Goal: Task Accomplishment & Management: Manage account settings

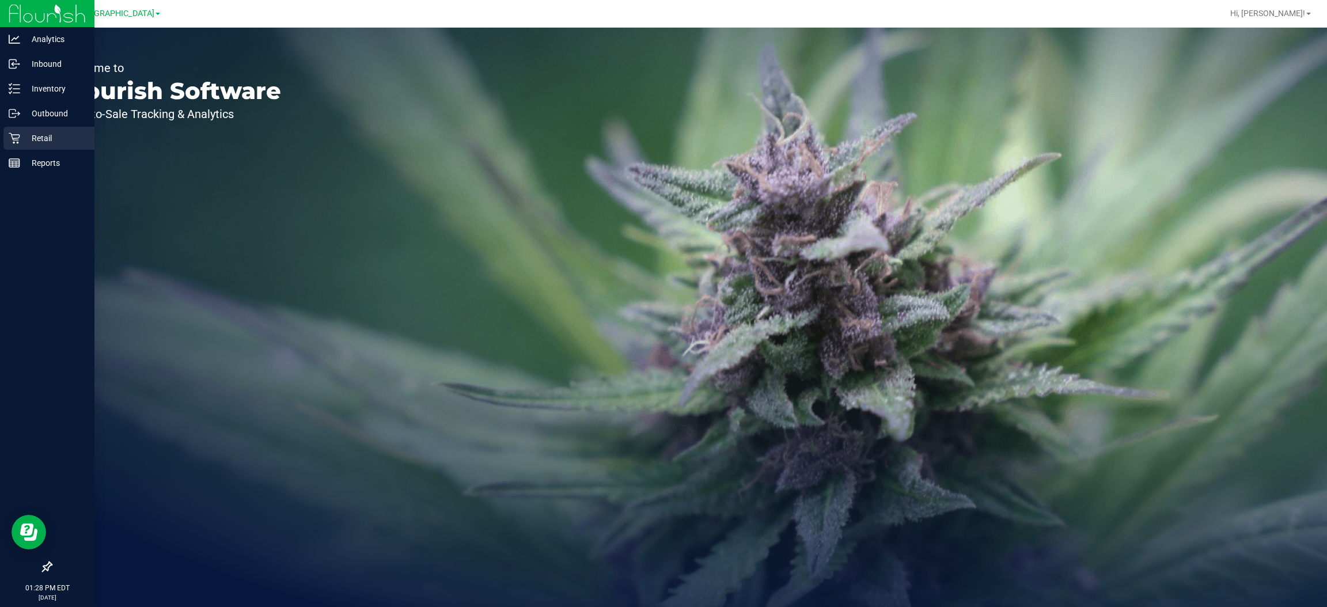
click at [50, 136] on p "Retail" at bounding box center [54, 138] width 69 height 14
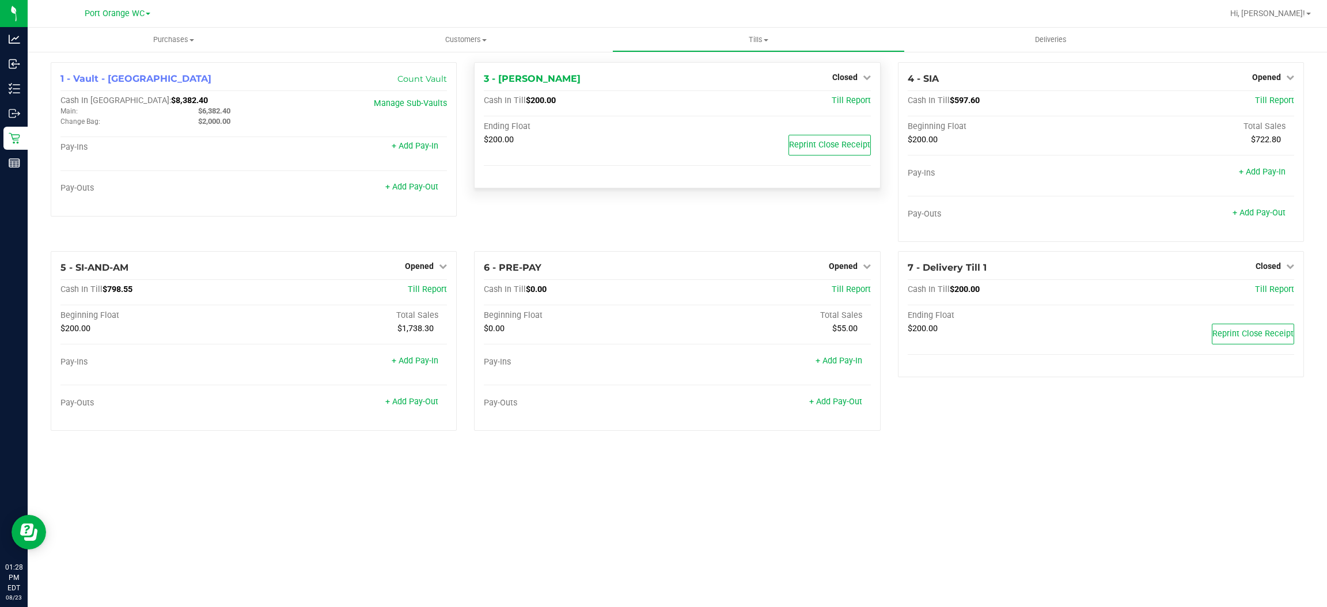
click at [469, 112] on div "3 - MACY-GRAY Closed Open Till Cash In Till $200.00 Till Report Ending Float $2…" at bounding box center [676, 156] width 423 height 189
click at [465, 126] on div "3 - MACY-GRAY Closed Open Till Cash In Till $200.00 Till Report Ending Float $2…" at bounding box center [676, 156] width 423 height 189
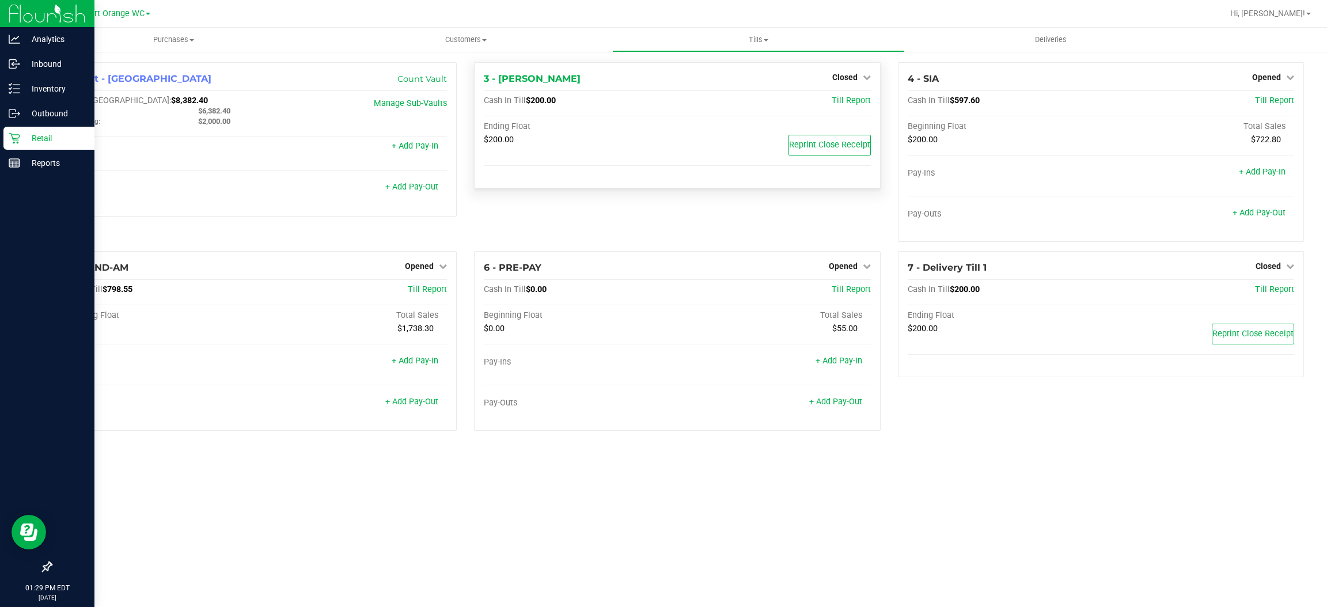
click at [50, 134] on p "Retail" at bounding box center [54, 138] width 69 height 14
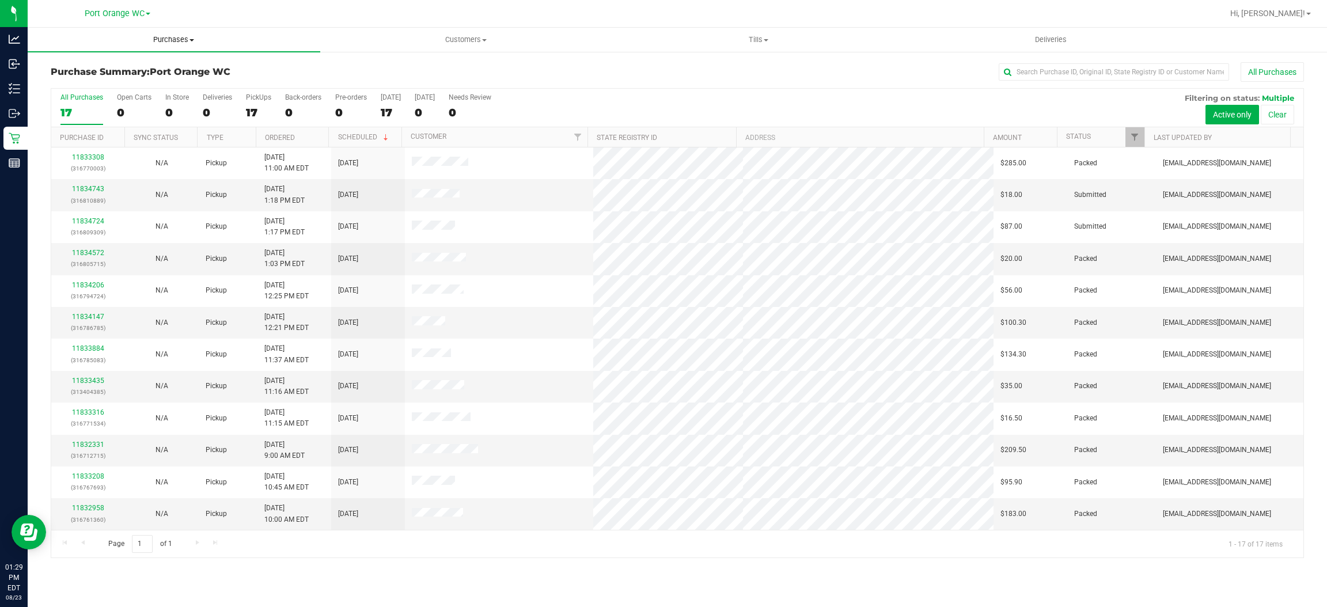
click at [160, 37] on span "Purchases" at bounding box center [174, 40] width 293 height 10
click at [67, 89] on ul "Summary of purchases Fulfillment All purchases" at bounding box center [174, 83] width 293 height 62
click at [166, 31] on uib-tab-heading "Purchases Summary of purchases Fulfillment All purchases" at bounding box center [174, 40] width 293 height 24
click at [68, 79] on span "Fulfillment" at bounding box center [63, 83] width 71 height 10
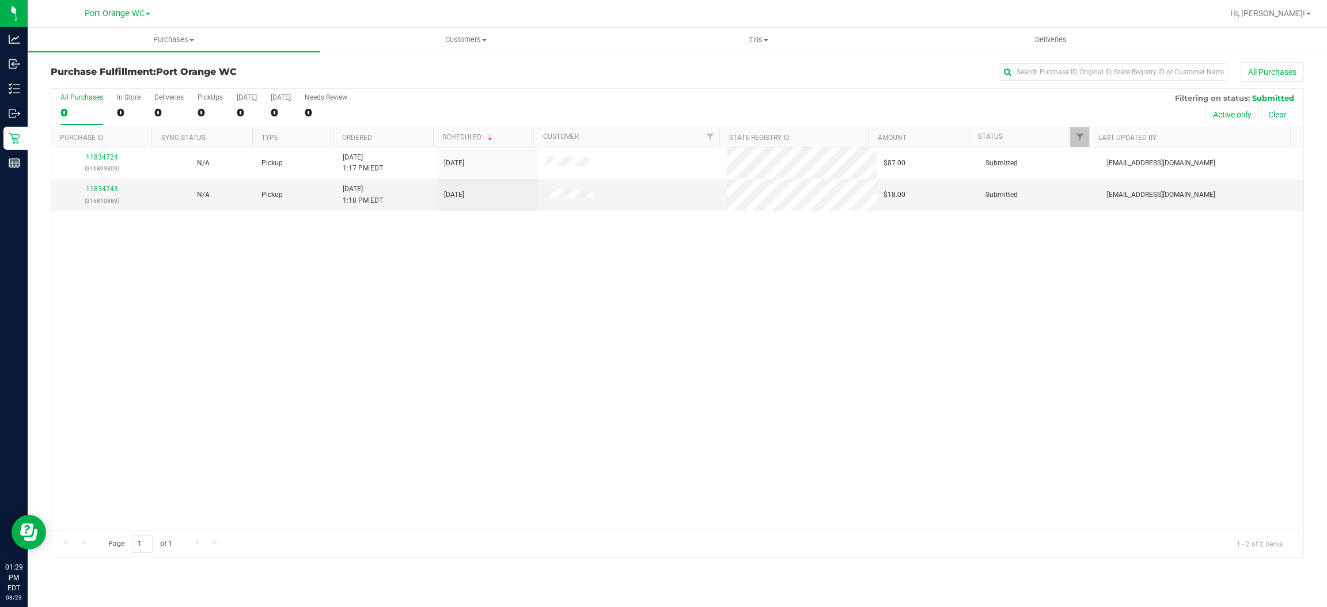
click at [534, 324] on div "11834724 (316809309) N/A Pickup 8/23/2025 1:17 PM EDT 8/23/2025 $87.00 Submitte…" at bounding box center [677, 338] width 1252 height 382
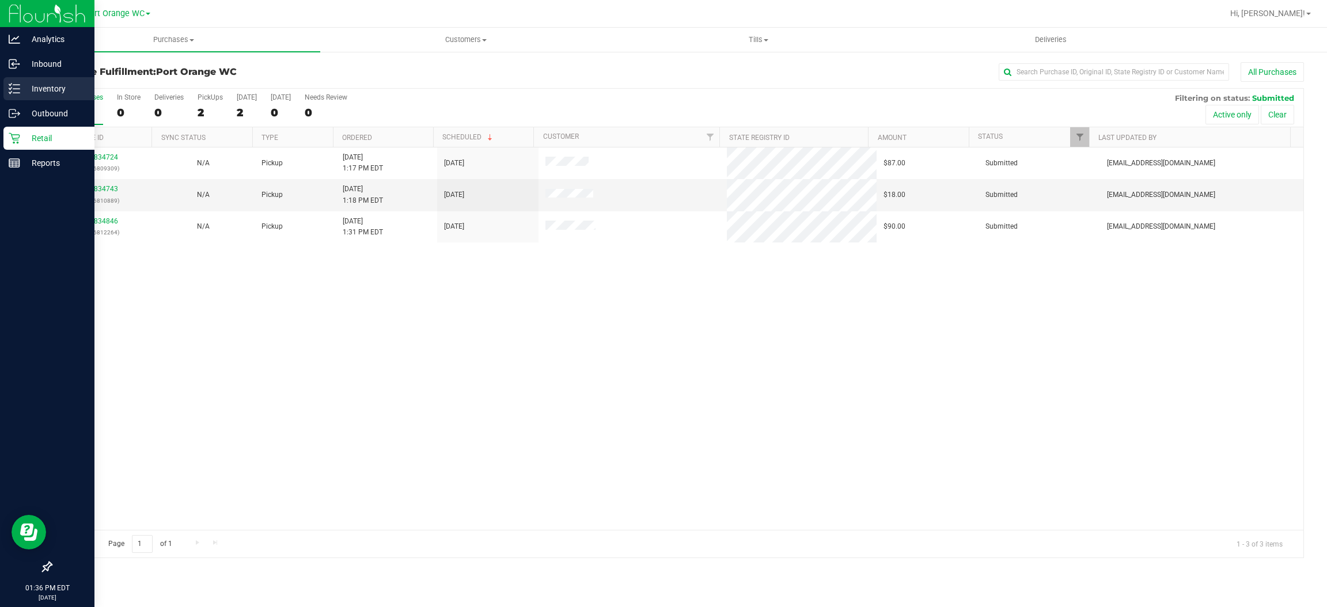
click at [16, 89] on line at bounding box center [16, 89] width 6 height 0
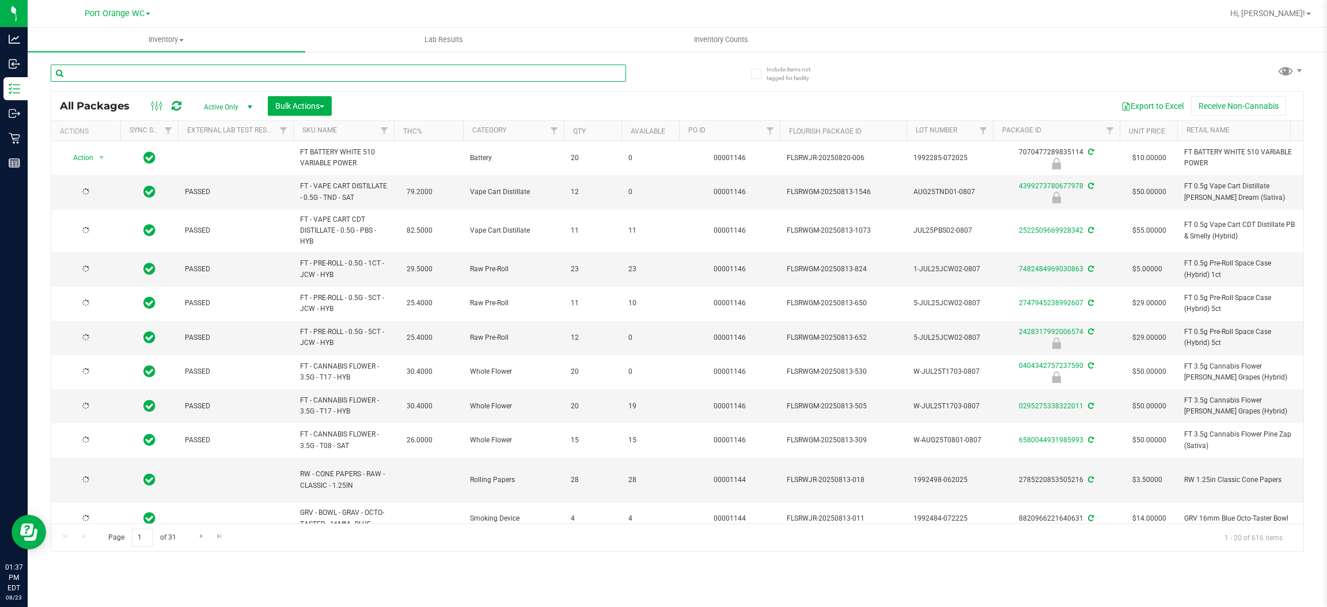
click at [147, 73] on input "text" at bounding box center [338, 72] width 575 height 17
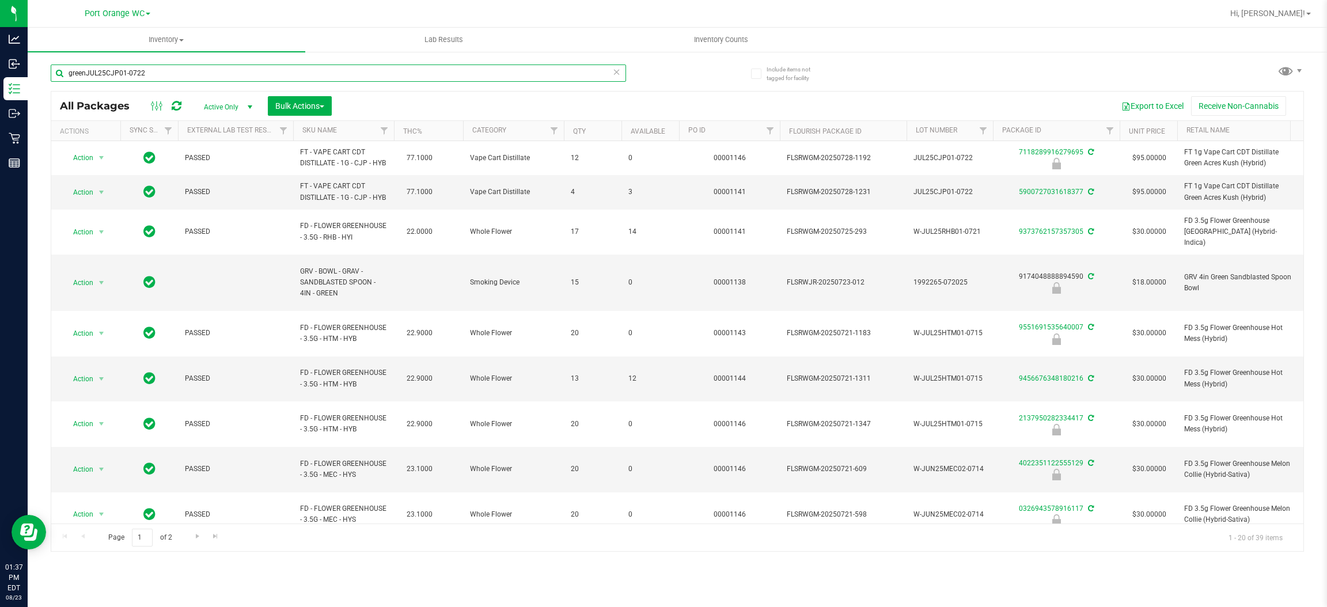
type input "greenJUL25CJP01-0722"
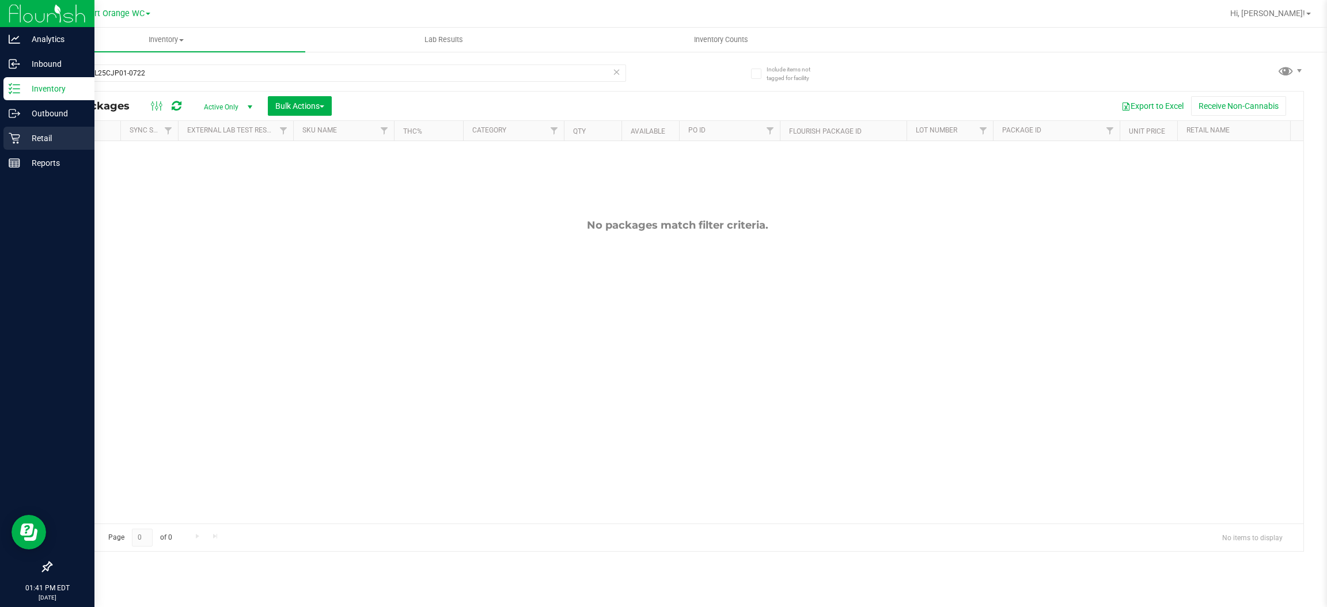
click at [40, 135] on p "Retail" at bounding box center [54, 138] width 69 height 14
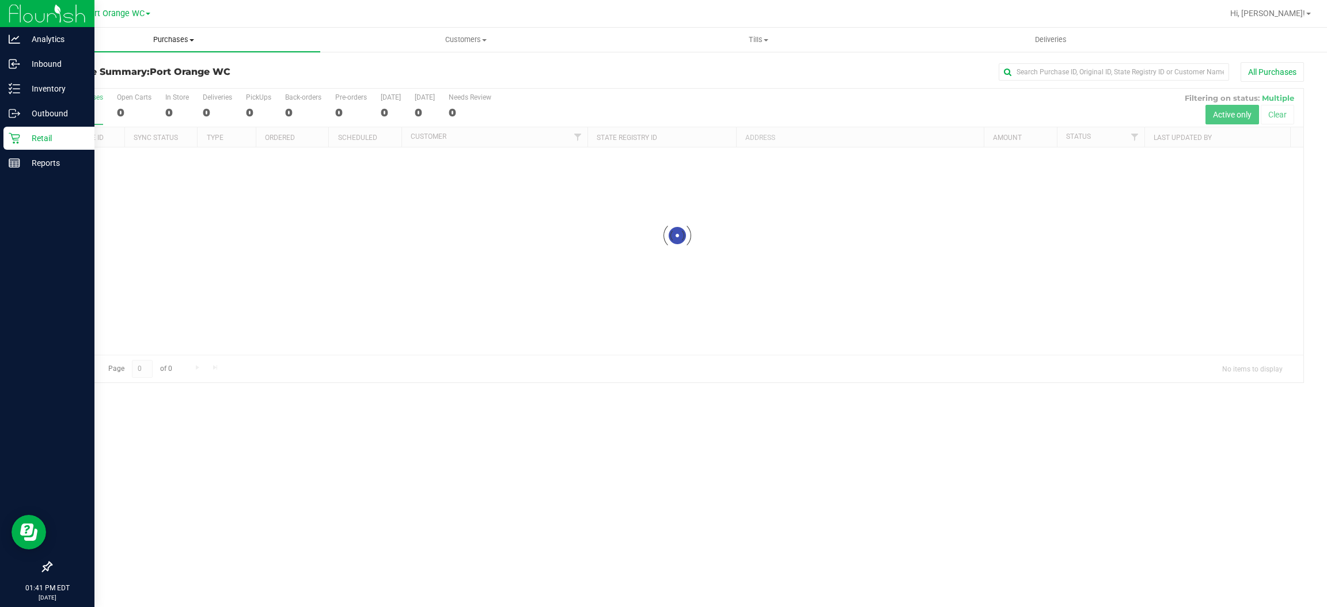
click at [169, 40] on span "Purchases" at bounding box center [174, 40] width 293 height 10
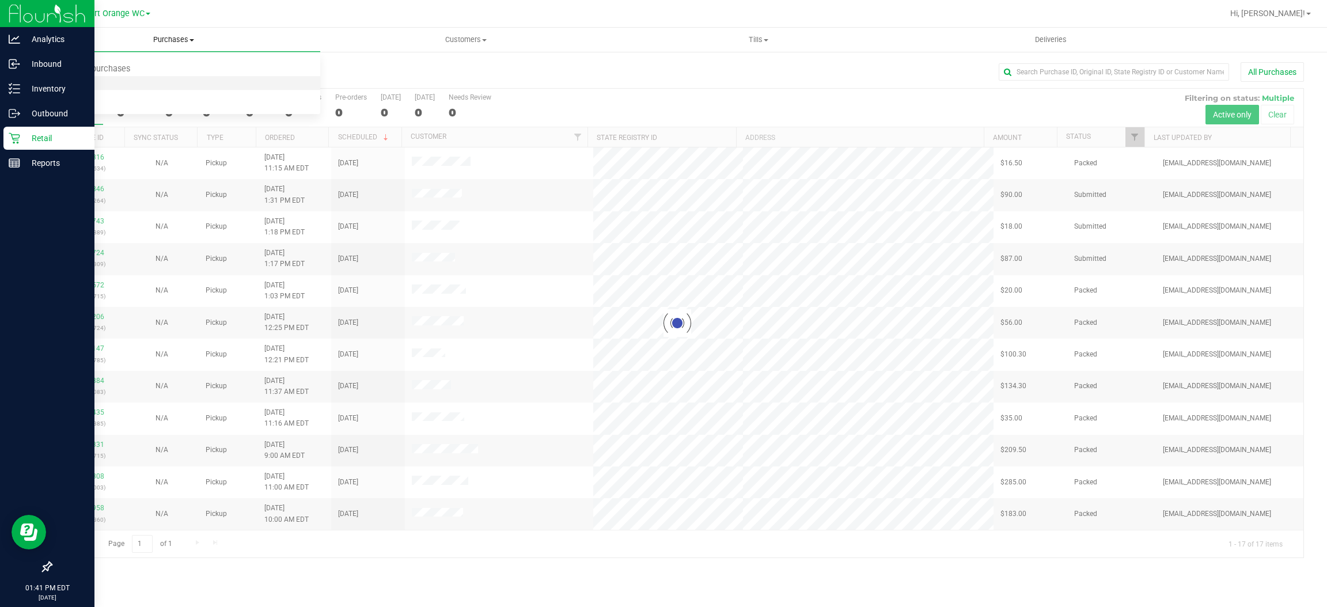
click at [82, 86] on span "Fulfillment" at bounding box center [63, 83] width 71 height 10
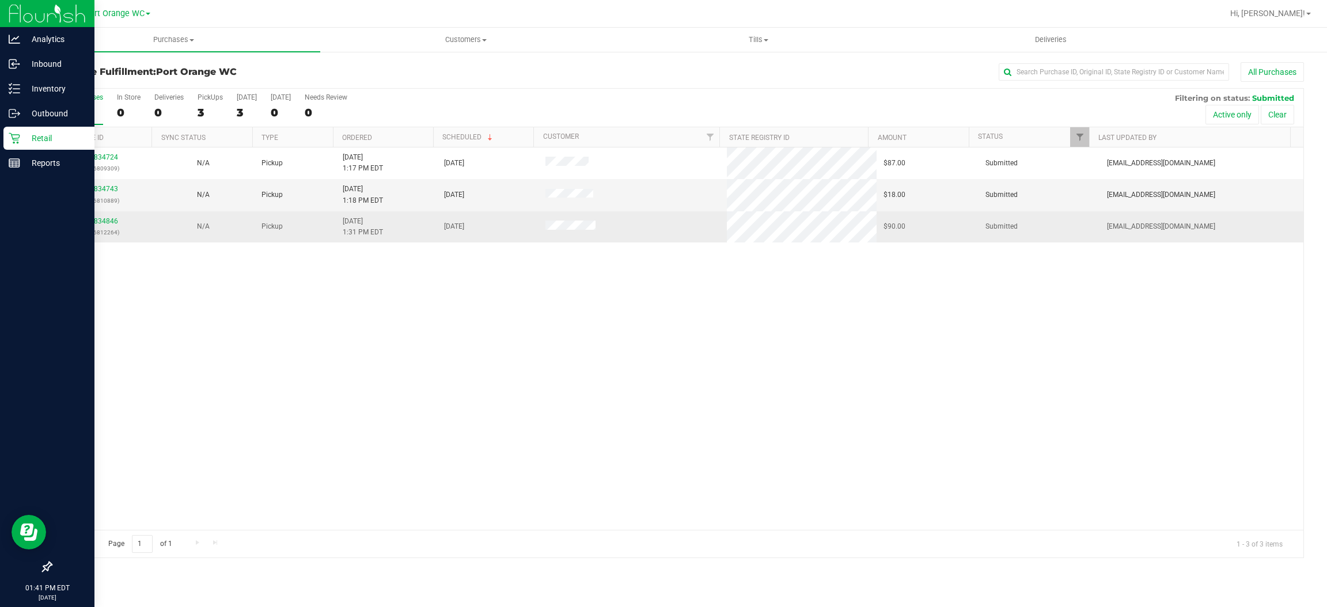
click at [94, 212] on tbody "11834724 (316809309) N/A Pickup 8/23/2025 1:17 PM EDT 8/23/2025 $87.00 Submitte…" at bounding box center [677, 194] width 1252 height 95
click at [97, 218] on link "11834846" at bounding box center [102, 221] width 32 height 8
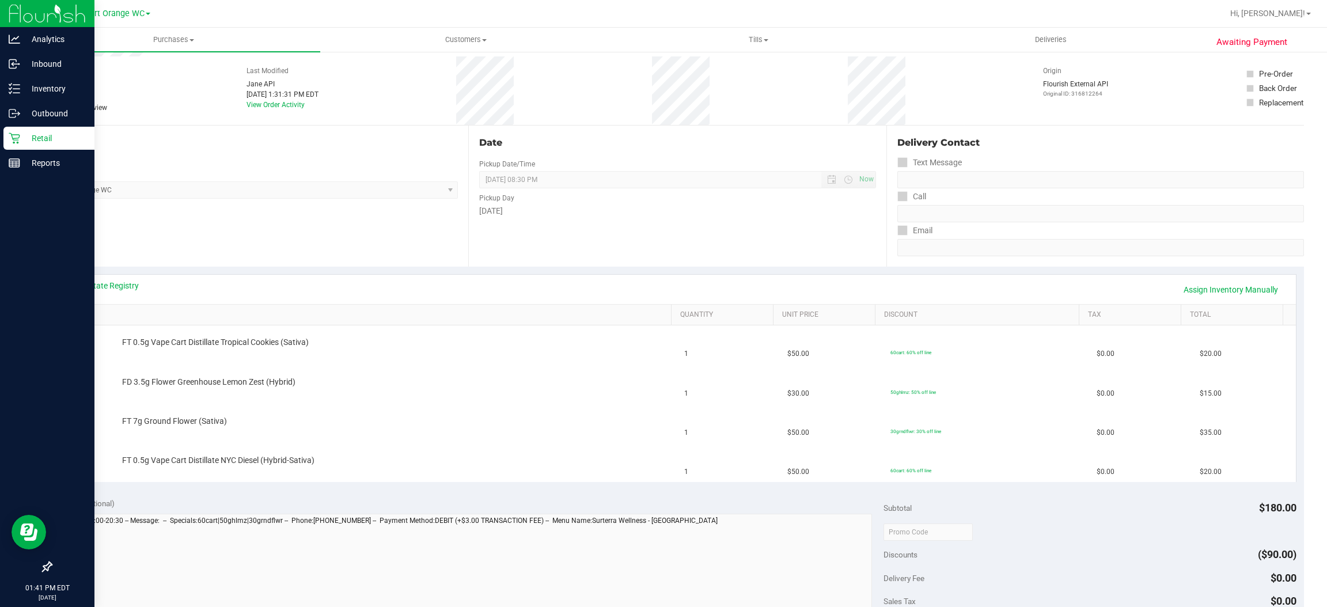
scroll to position [86, 0]
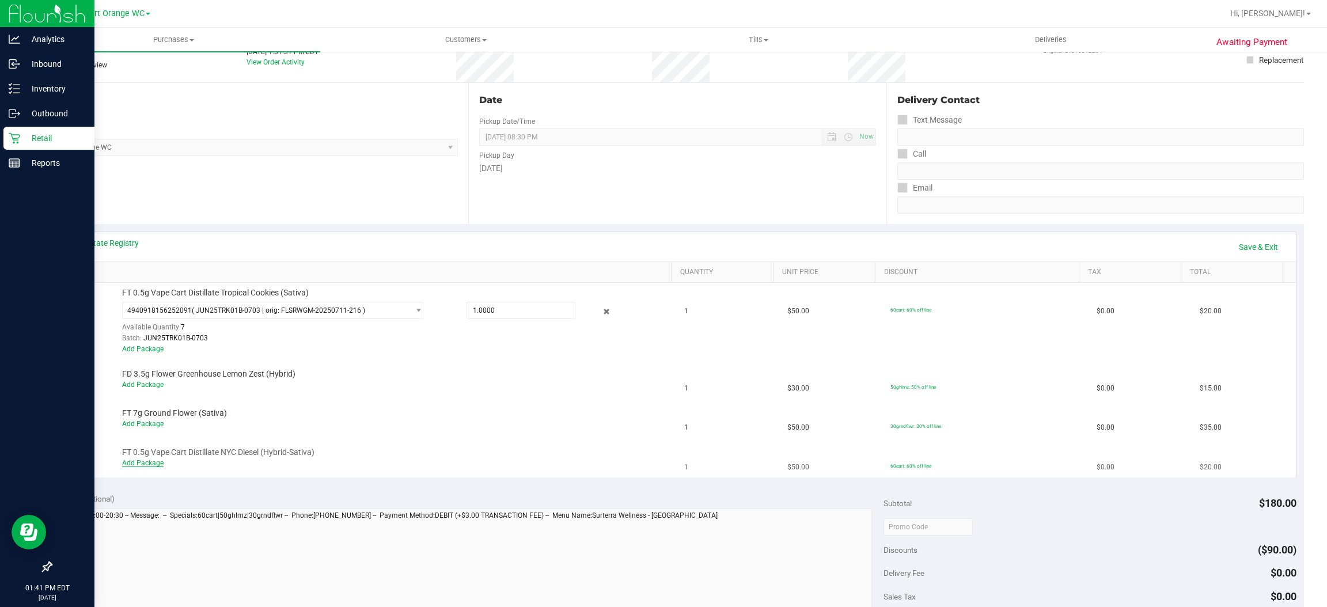
click at [130, 466] on link "Add Package" at bounding box center [142, 463] width 41 height 8
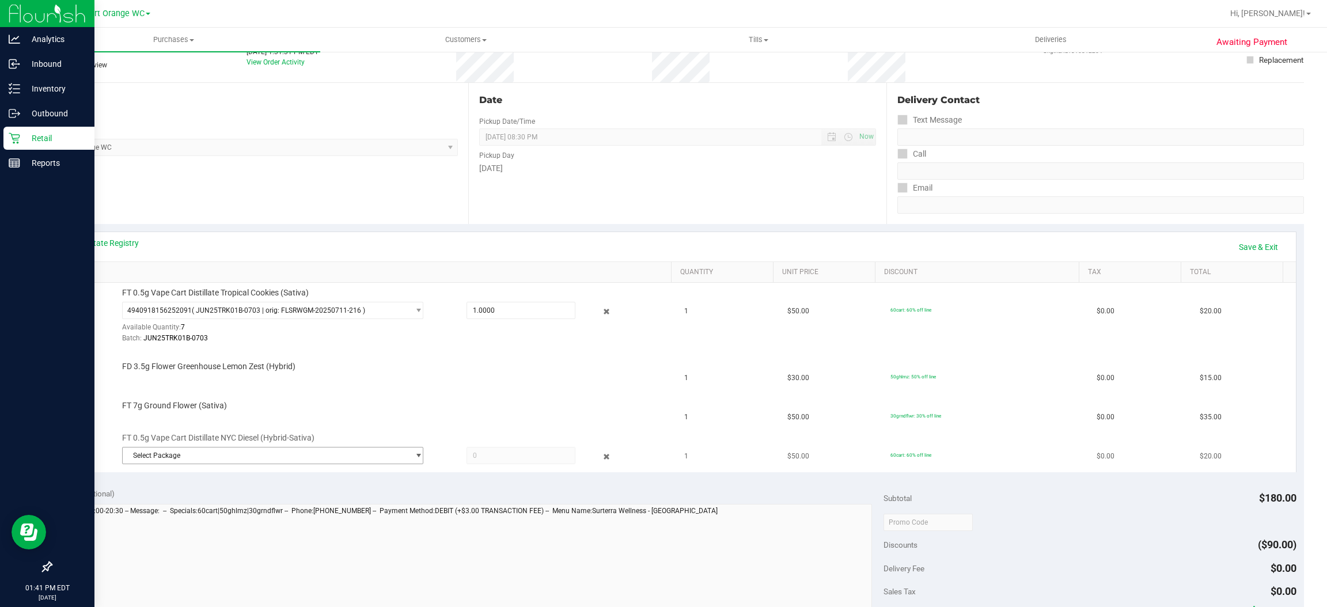
click at [168, 461] on span "Select Package" at bounding box center [266, 455] width 286 height 16
click at [223, 495] on div "Select Package 3035470509249002 ( MAY25NYD01B-0528 | orig: FLSRWGM-20250603-217…" at bounding box center [268, 498] width 295 height 66
click at [220, 500] on span "( MAY25NYD01B-0528 | orig: FLSRWGM-20250603-2179 )" at bounding box center [284, 504] width 179 height 8
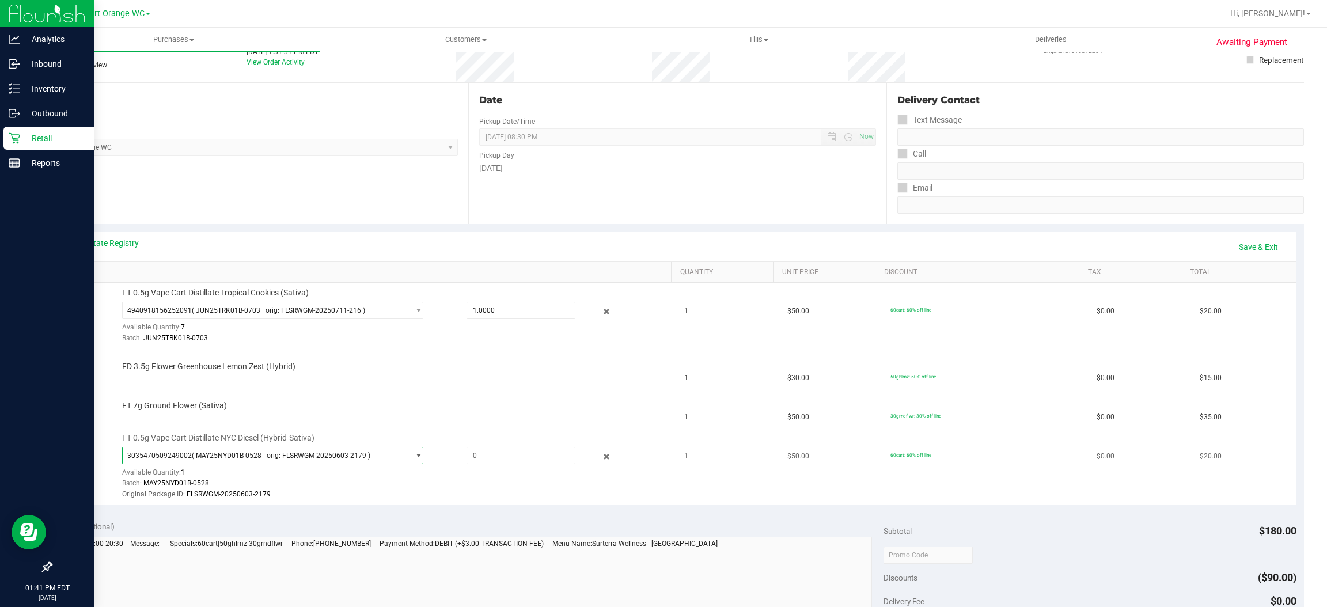
click at [274, 449] on span "3035470509249002 ( MAY25NYD01B-0528 | orig: FLSRWGM-20250603-2179 )" at bounding box center [266, 455] width 286 height 16
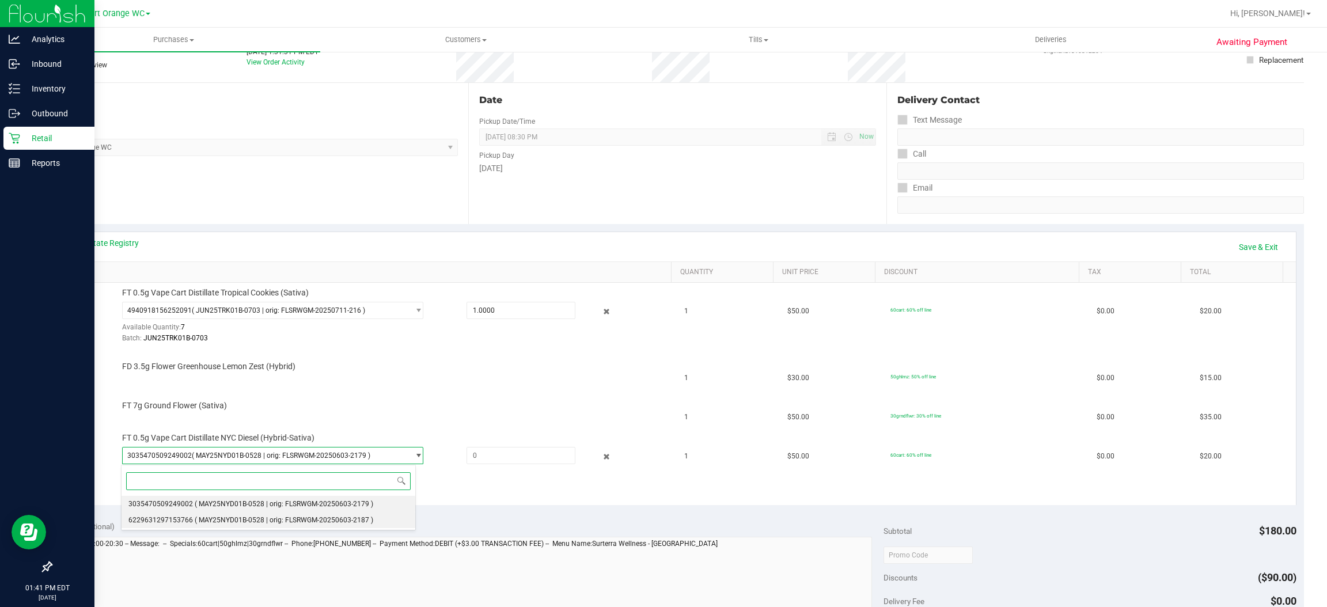
click at [188, 520] on span "6229631297153766" at bounding box center [160, 520] width 64 height 8
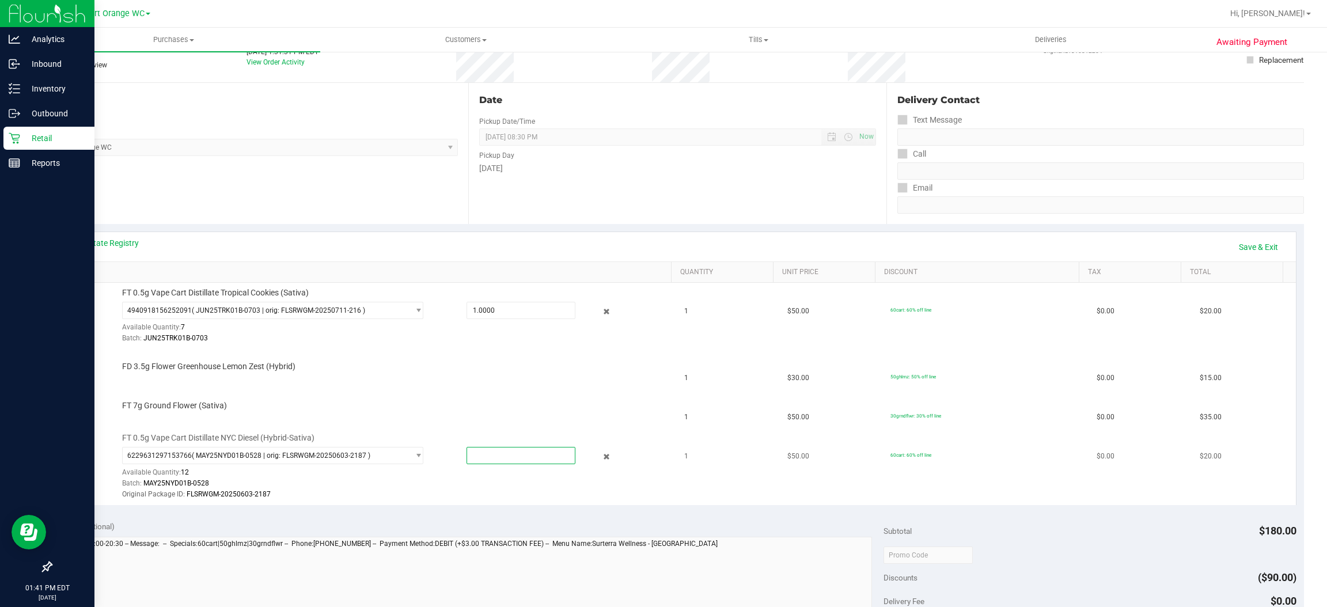
click at [506, 449] on span at bounding box center [520, 455] width 109 height 17
type input "1"
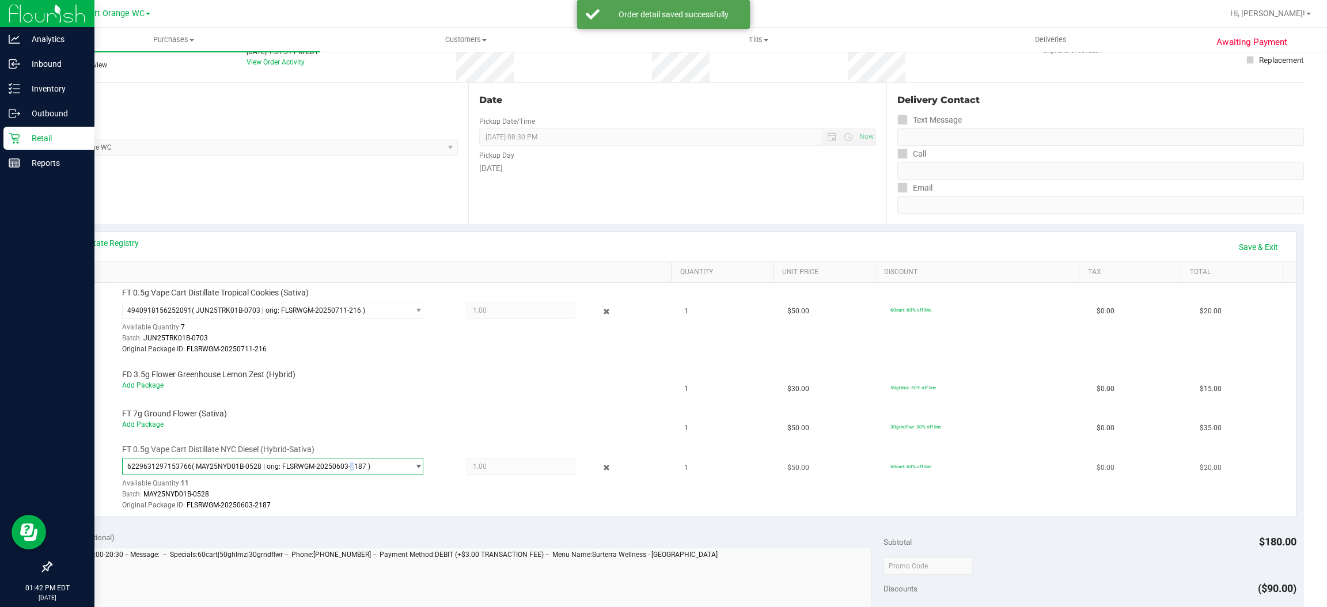
click at [344, 468] on span "( MAY25NYD01B-0528 | orig: FLSRWGM-20250603-2187 )" at bounding box center [281, 466] width 179 height 8
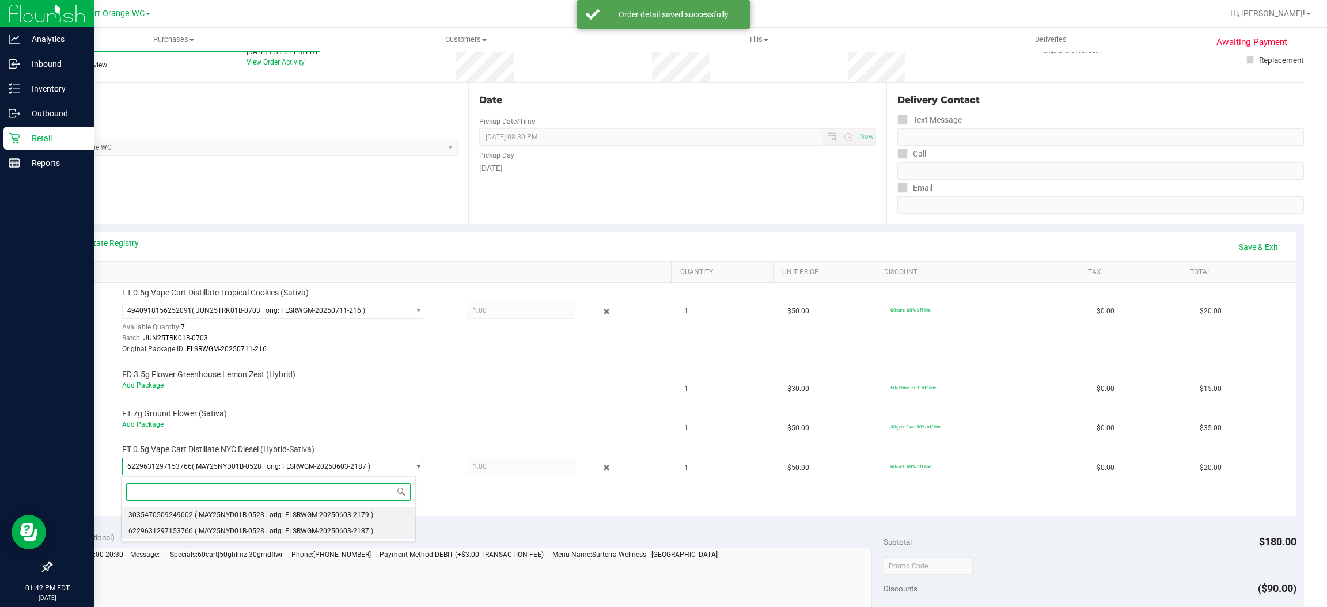
click at [181, 513] on span "3035470509249002" at bounding box center [160, 515] width 64 height 8
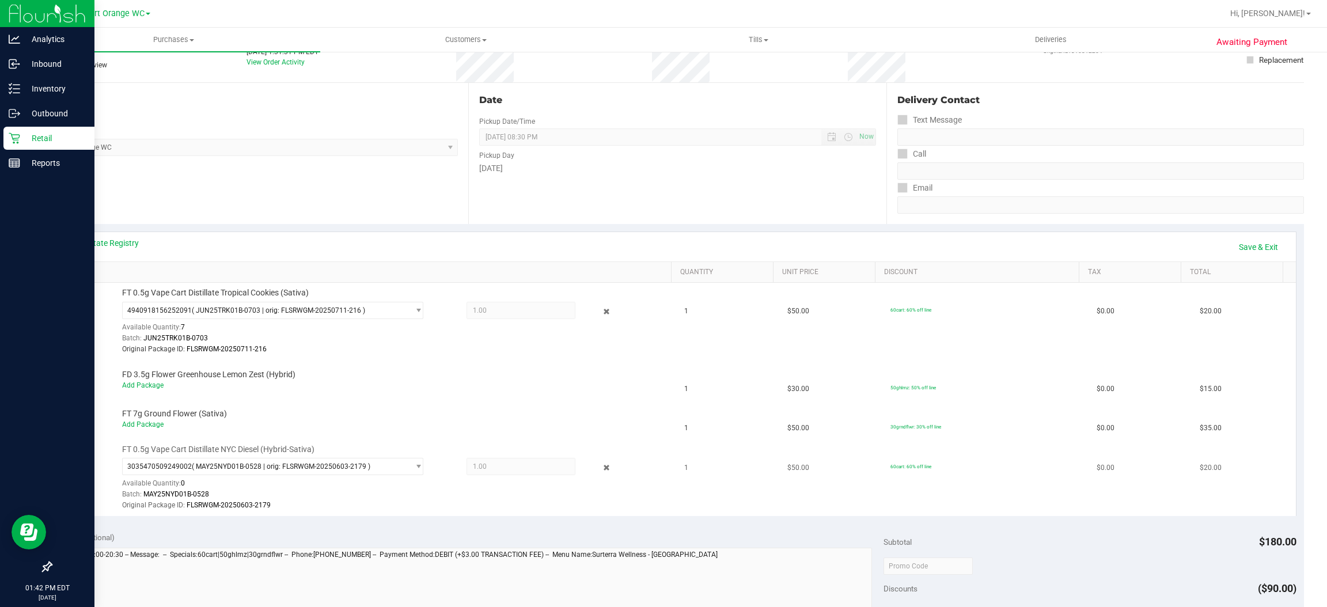
click at [526, 462] on span "1.00 1" at bounding box center [520, 466] width 109 height 17
click at [495, 489] on div "3035470509249002 ( MAY25NYD01B-0528 | orig: FLSRWGM-20250603-2179 ) 30354705092…" at bounding box center [394, 485] width 544 height 54
click at [382, 383] on div "Add Package" at bounding box center [394, 385] width 544 height 11
click at [1238, 249] on link "Save & Exit" at bounding box center [1258, 247] width 54 height 20
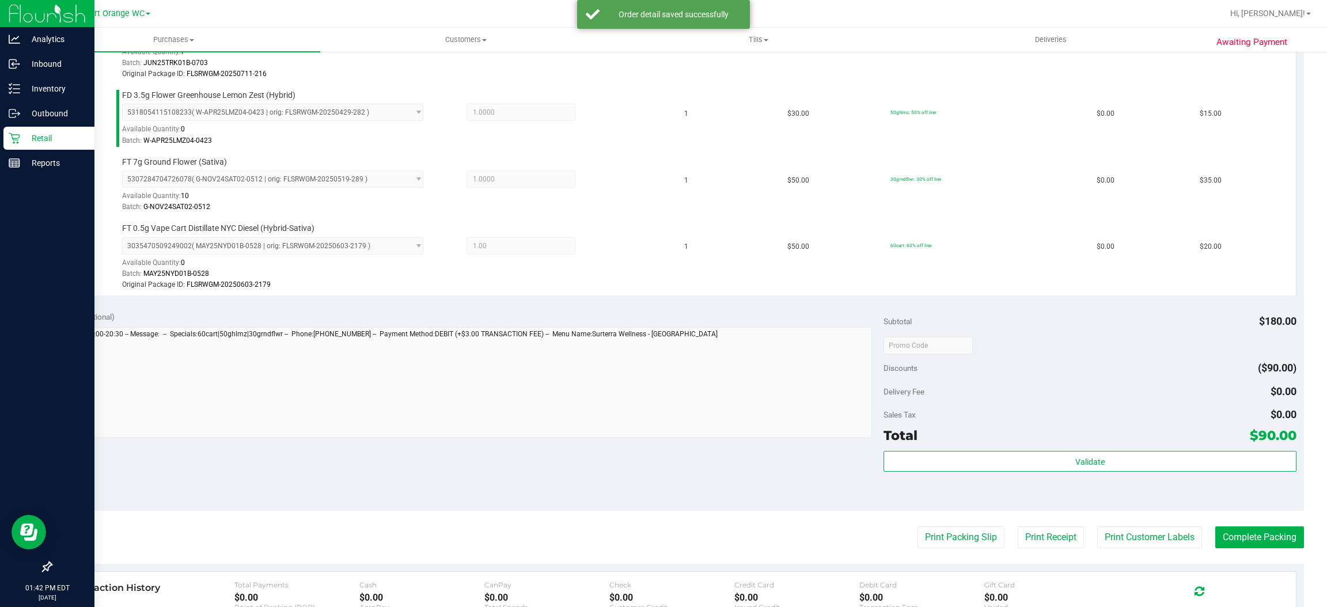
scroll to position [559, 0]
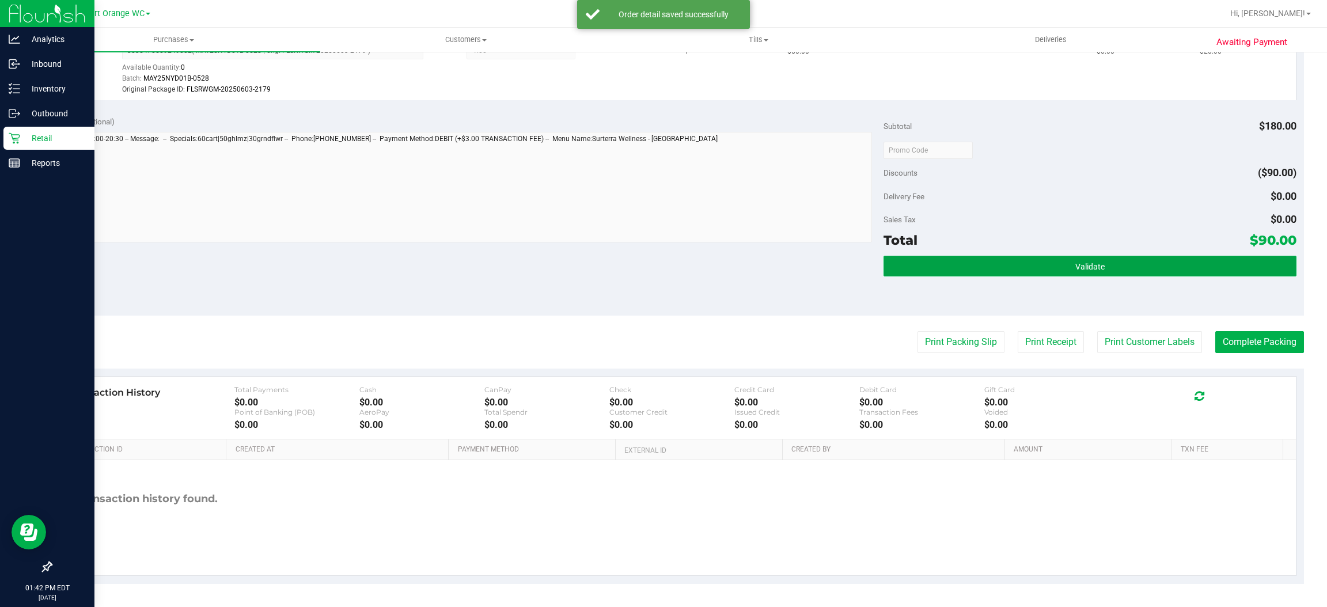
click at [1090, 256] on button "Validate" at bounding box center [1089, 266] width 412 height 21
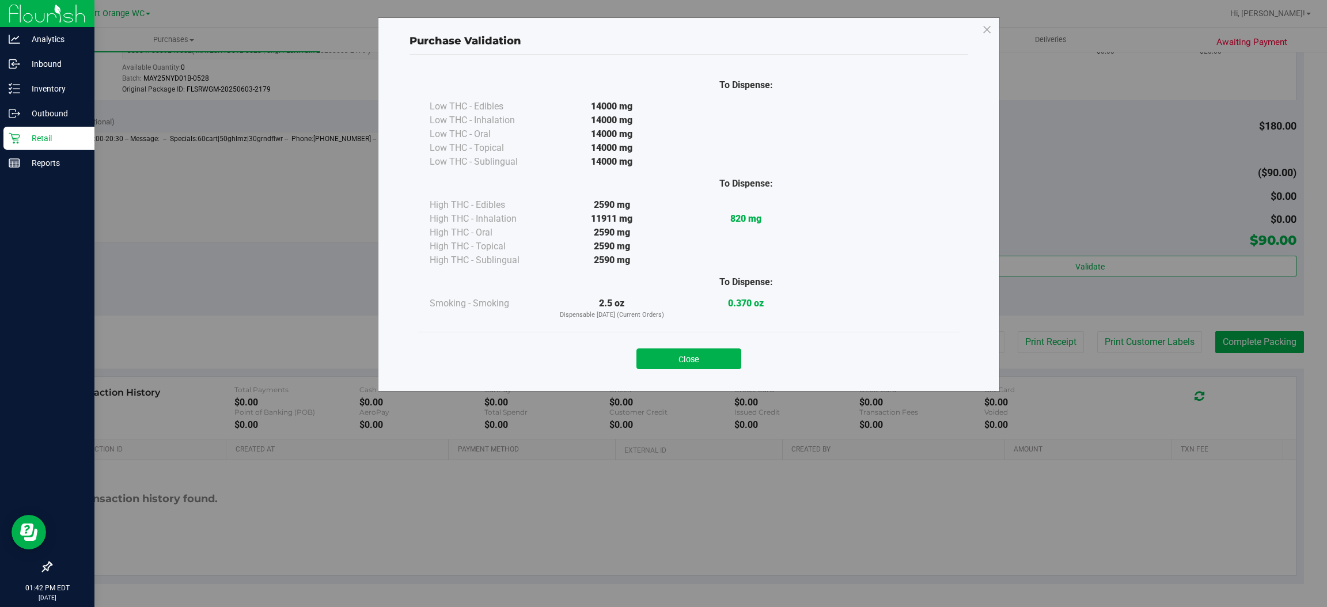
drag, startPoint x: 681, startPoint y: 354, endPoint x: 761, endPoint y: 328, distance: 83.4
click at [682, 354] on button "Close" at bounding box center [688, 358] width 105 height 21
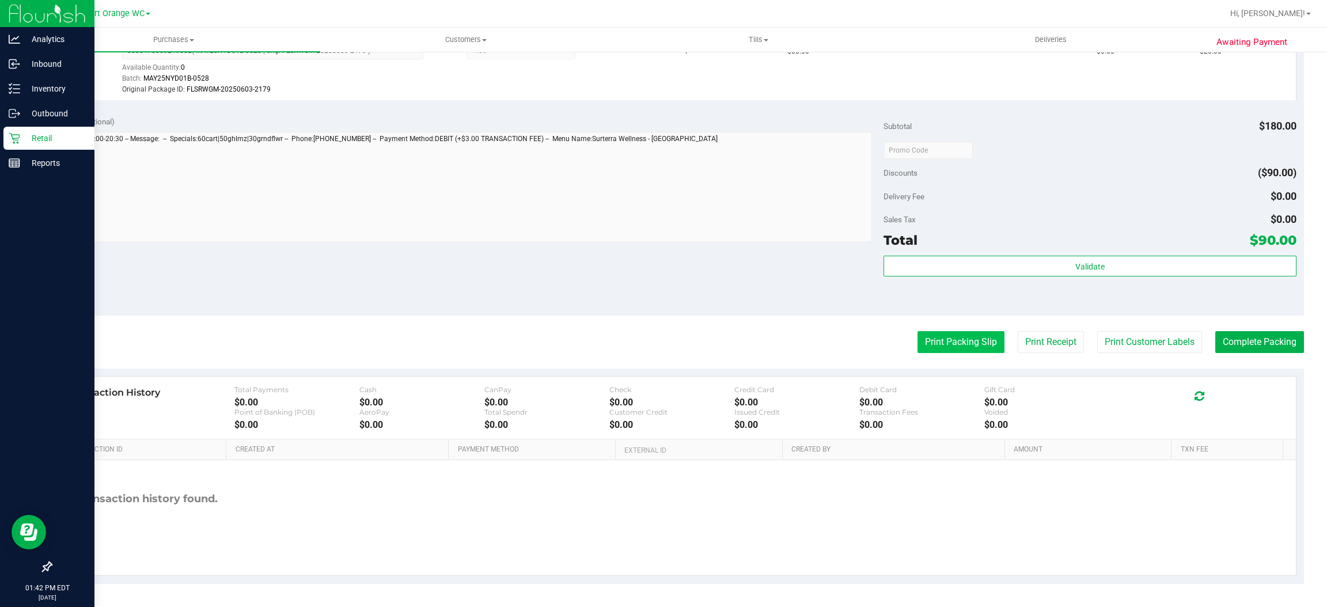
click at [917, 337] on button "Print Packing Slip" at bounding box center [960, 342] width 87 height 22
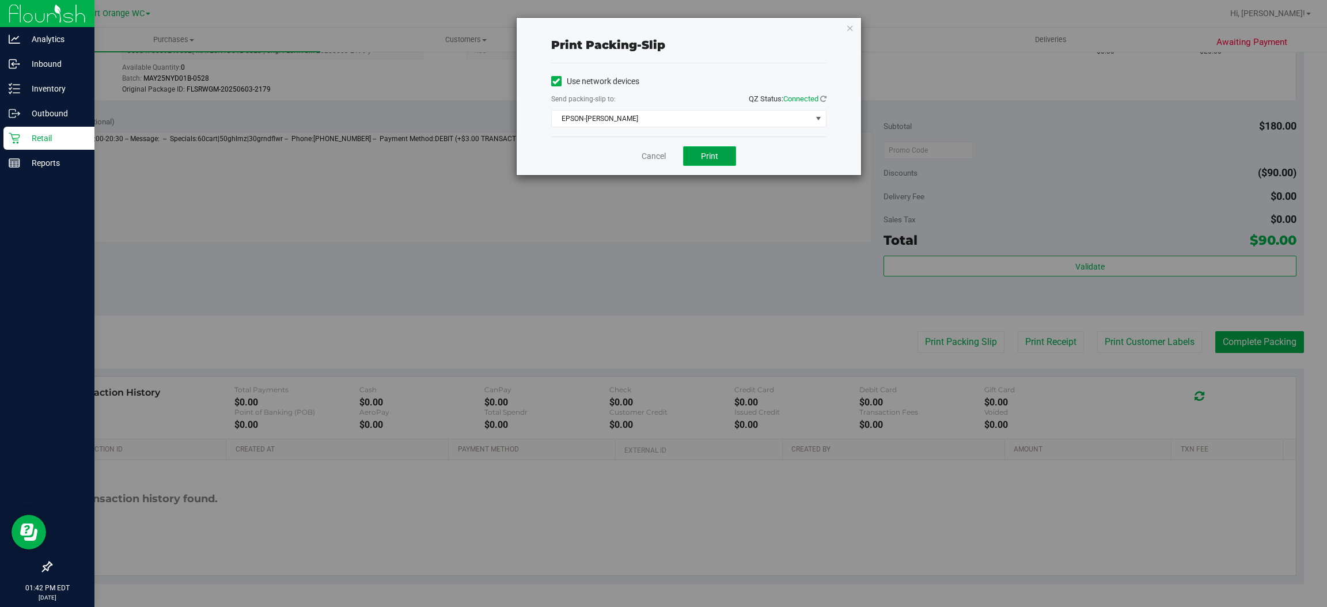
click at [711, 159] on span "Print" at bounding box center [709, 155] width 17 height 9
click at [847, 26] on icon "button" at bounding box center [850, 28] width 8 height 14
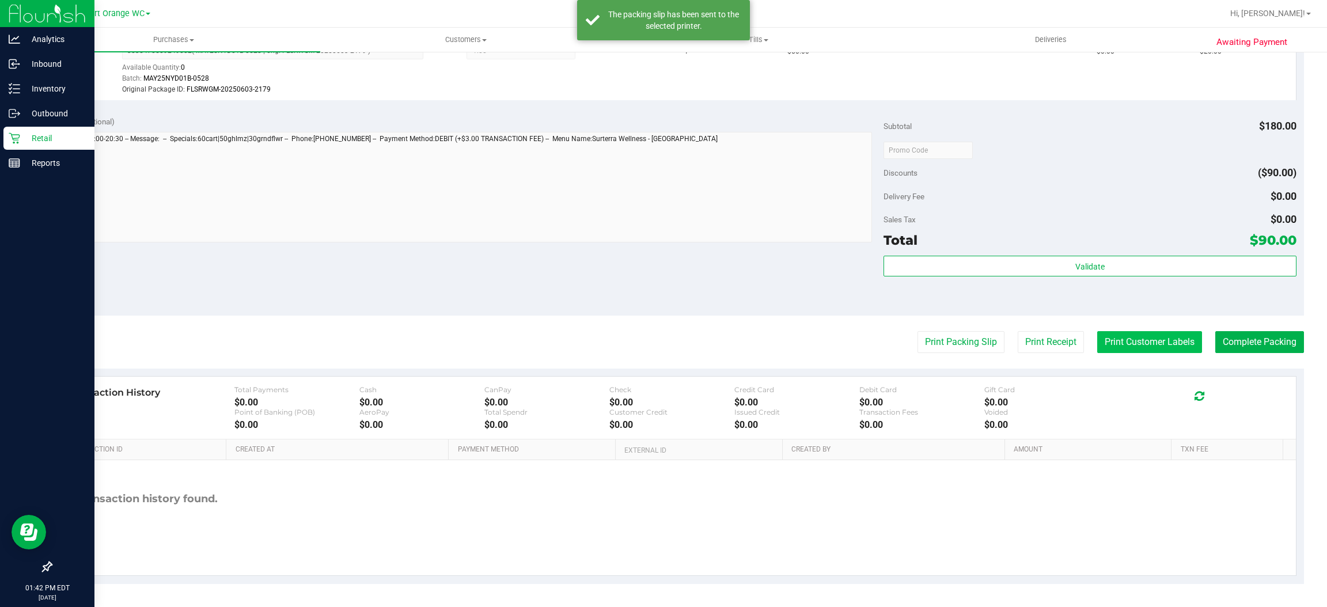
click at [1122, 335] on button "Print Customer Labels" at bounding box center [1149, 342] width 105 height 22
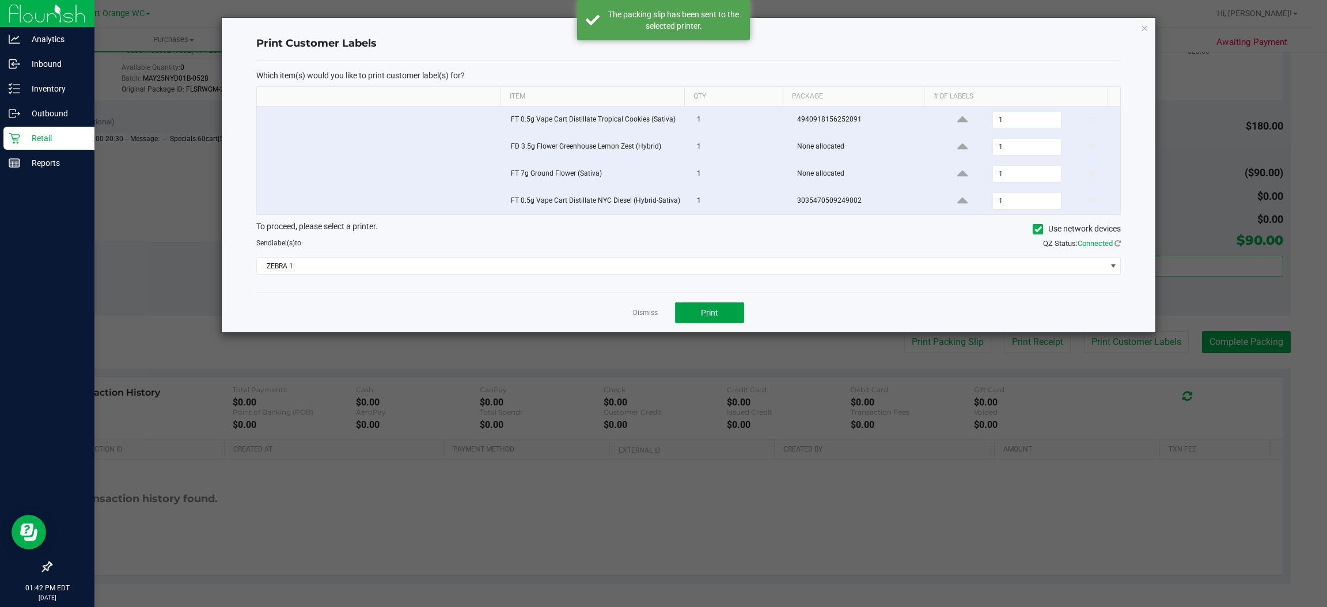
click at [706, 317] on span "Print" at bounding box center [709, 312] width 17 height 9
click at [663, 264] on span "ZEBRA 1" at bounding box center [681, 266] width 849 height 16
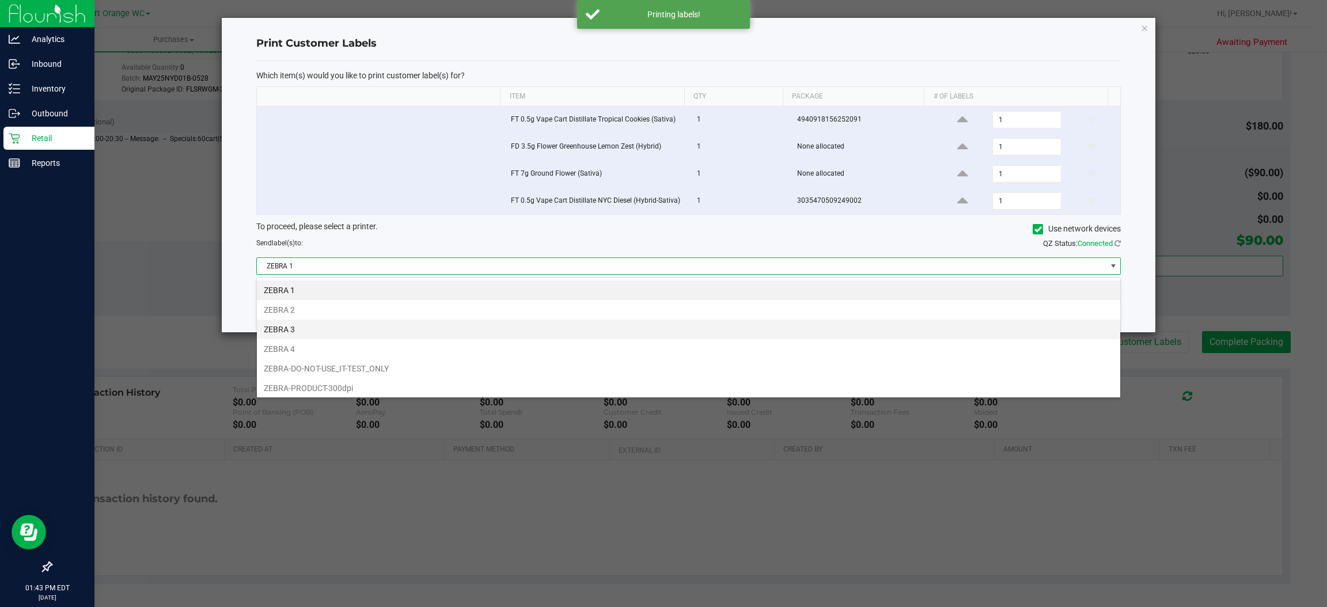
scroll to position [18, 864]
click at [283, 305] on li "ZEBRA 2" at bounding box center [688, 310] width 863 height 20
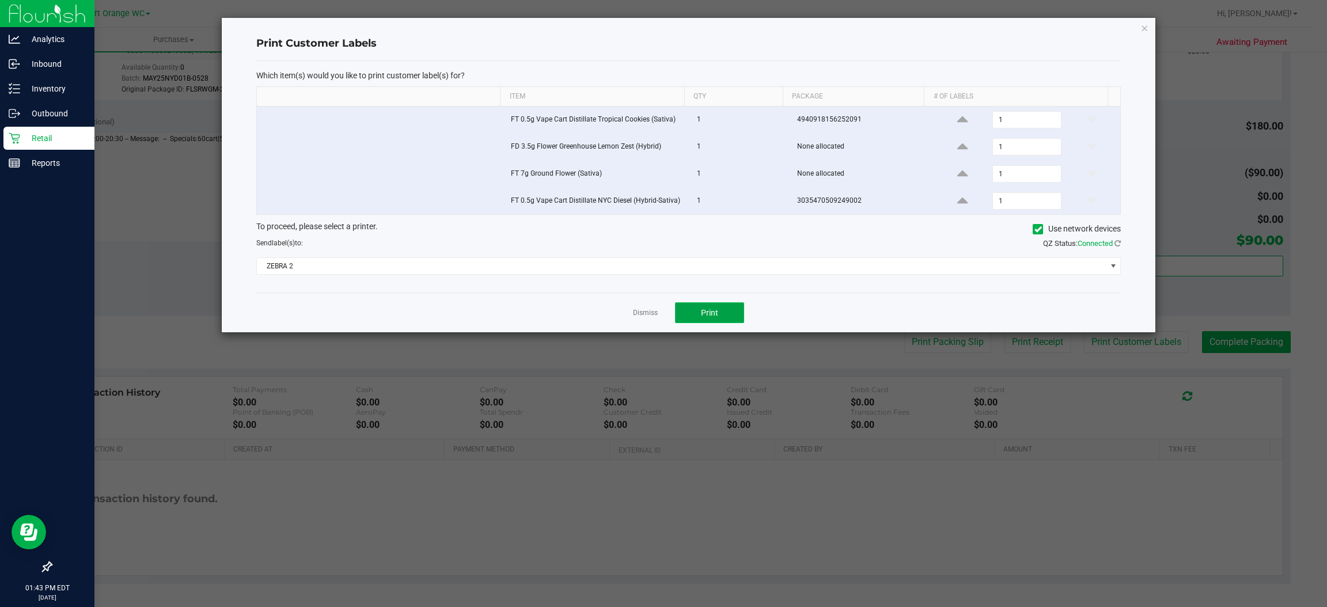
click at [711, 317] on span "Print" at bounding box center [709, 312] width 17 height 9
click at [637, 316] on link "Dismiss" at bounding box center [645, 313] width 25 height 10
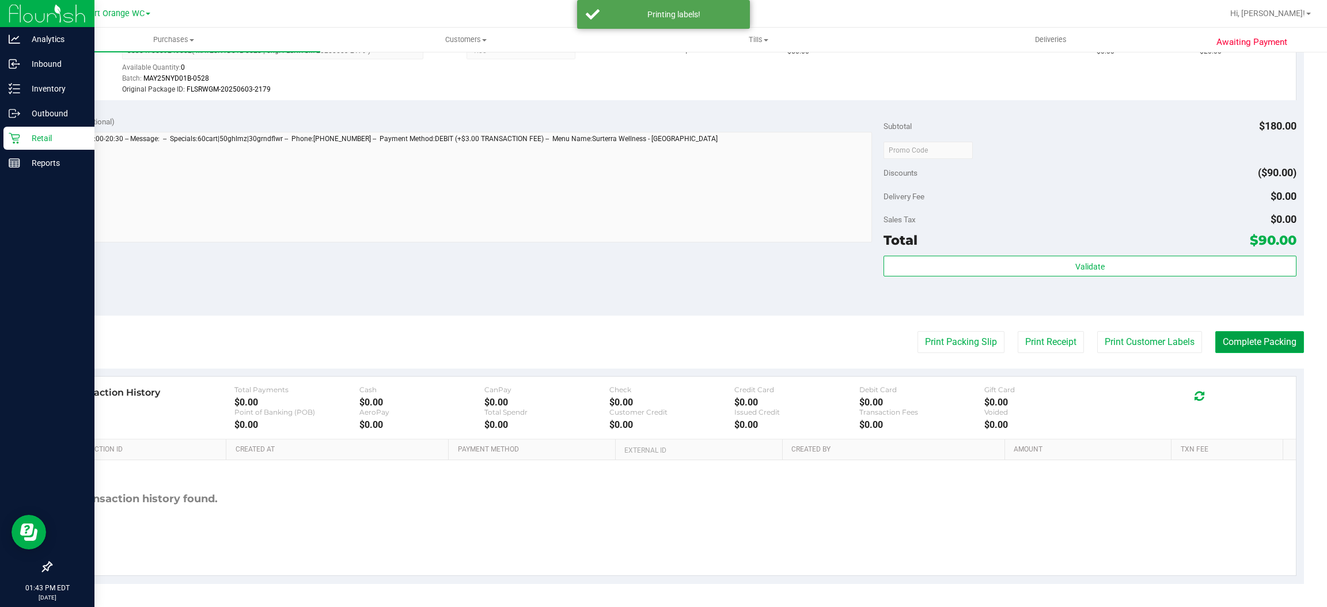
click at [1257, 336] on button "Complete Packing" at bounding box center [1259, 342] width 89 height 22
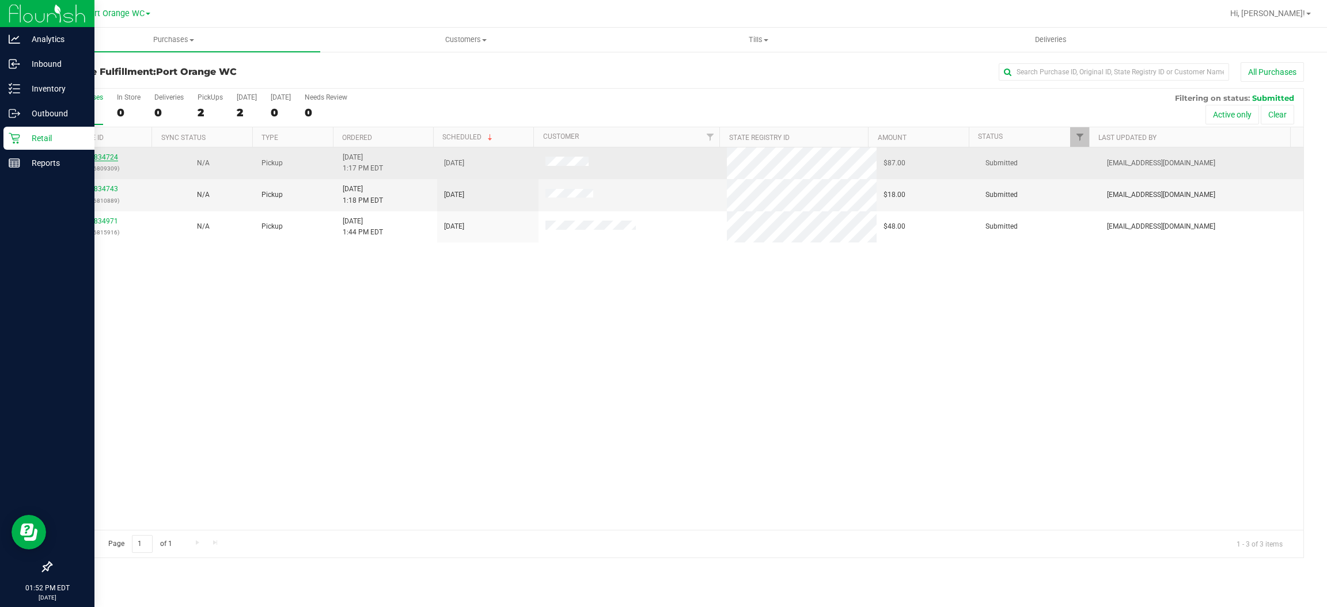
click at [108, 154] on link "11834724" at bounding box center [102, 157] width 32 height 8
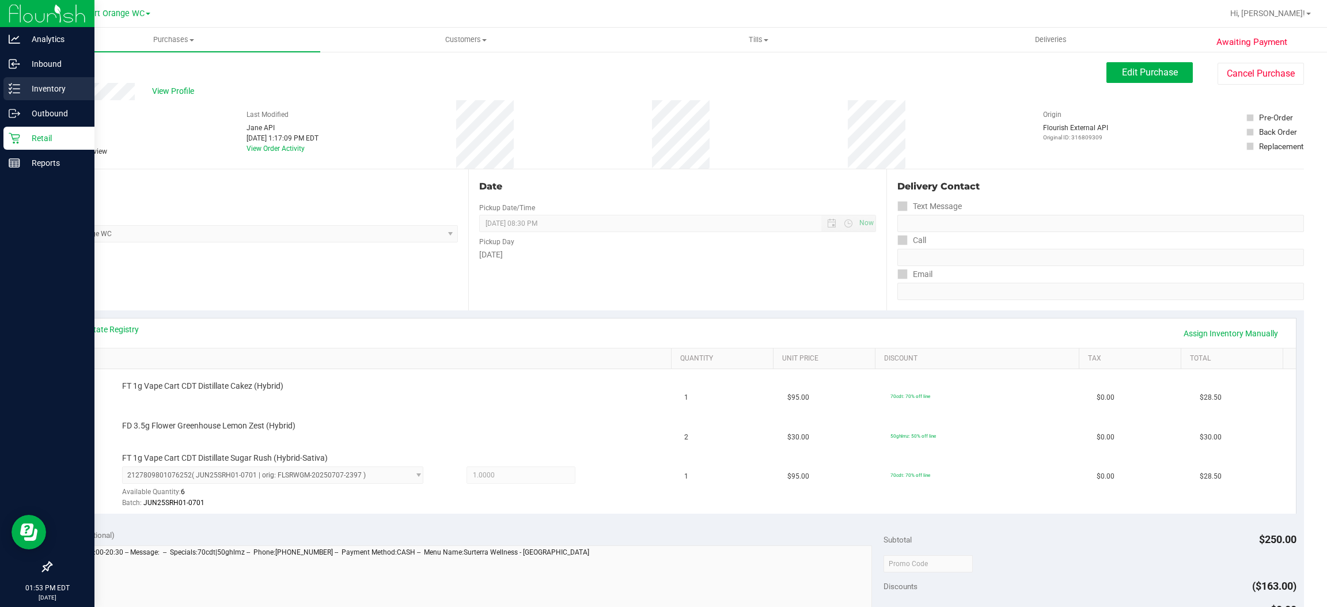
click at [49, 82] on p "Inventory" at bounding box center [54, 89] width 69 height 14
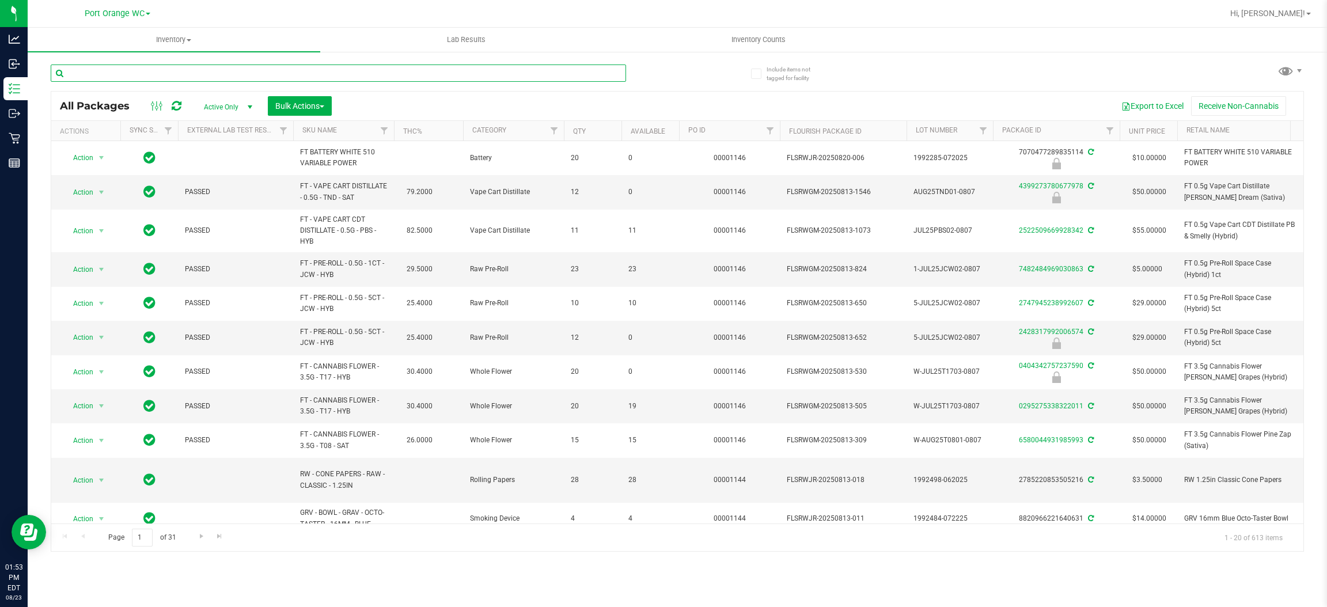
click at [208, 64] on input "text" at bounding box center [338, 72] width 575 height 17
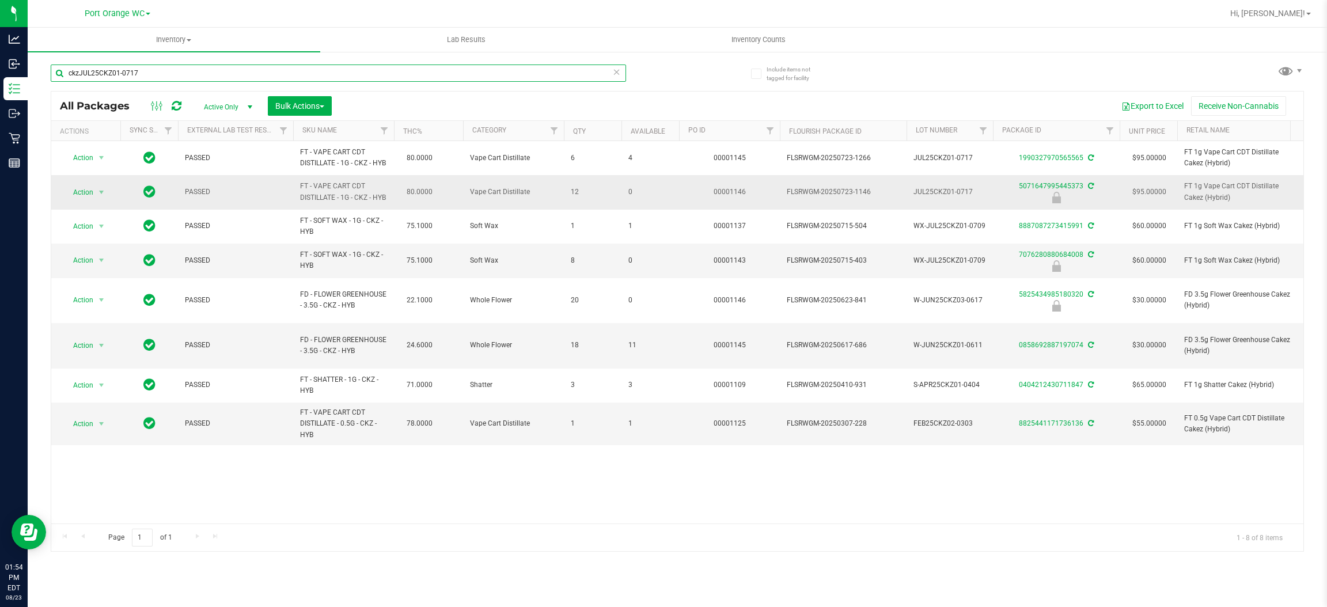
type input "ckzJUL25CKZ01-0717"
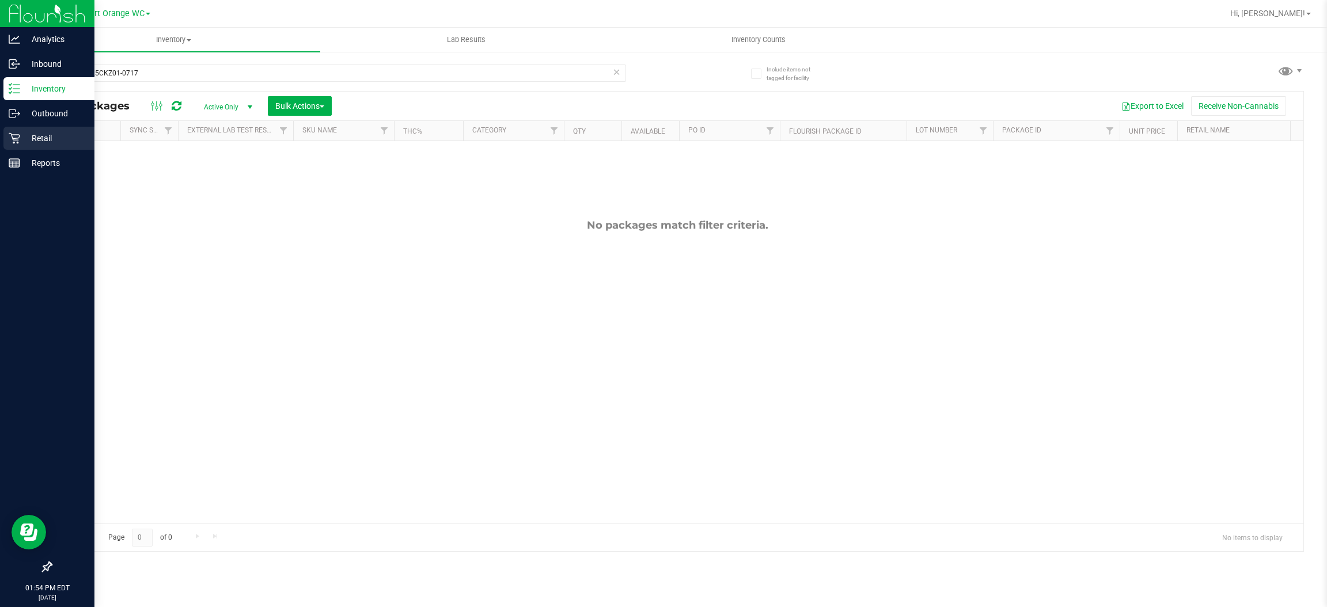
click at [57, 134] on p "Retail" at bounding box center [54, 138] width 69 height 14
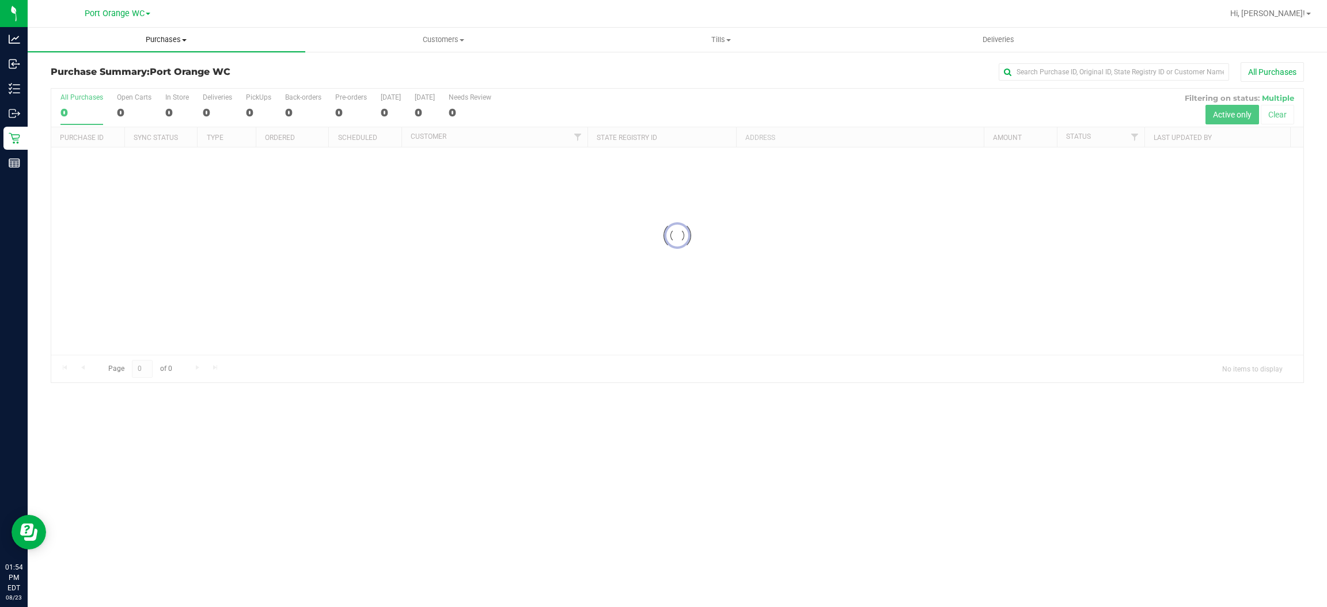
click at [161, 41] on span "Purchases" at bounding box center [167, 40] width 278 height 10
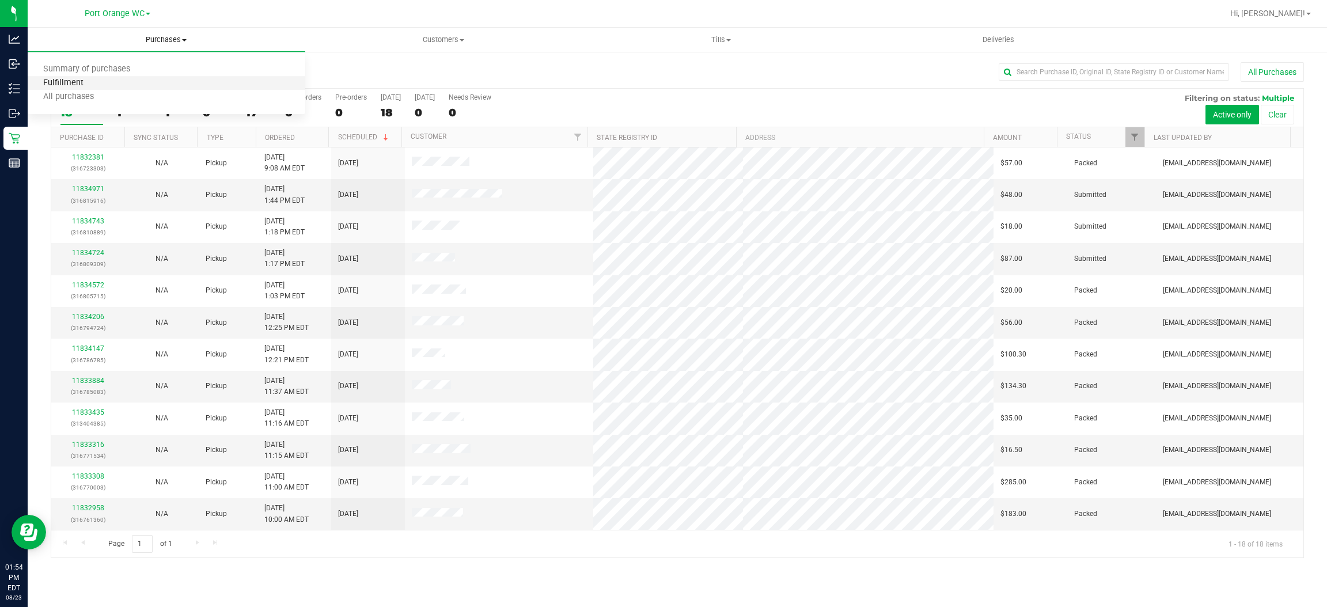
click at [78, 78] on span "Fulfillment" at bounding box center [63, 83] width 71 height 10
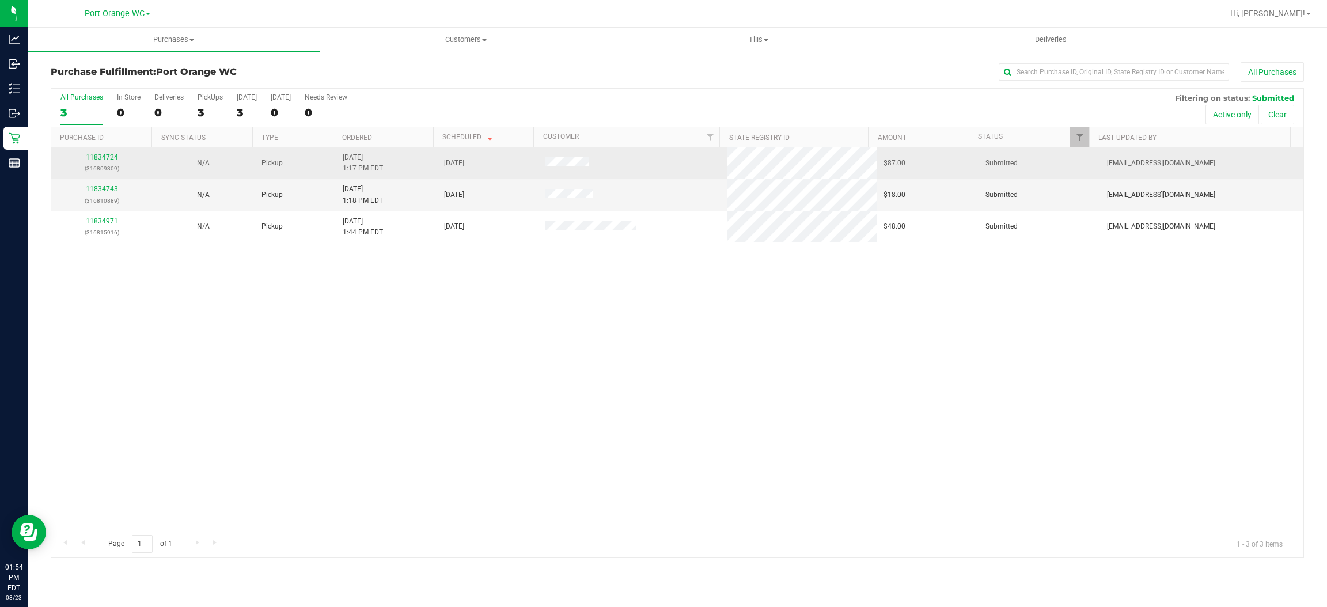
click at [99, 151] on td "11834724 (316809309)" at bounding box center [101, 163] width 101 height 32
click at [96, 165] on p "(316809309)" at bounding box center [102, 168] width 88 height 11
click at [102, 157] on link "11834724" at bounding box center [102, 157] width 32 height 8
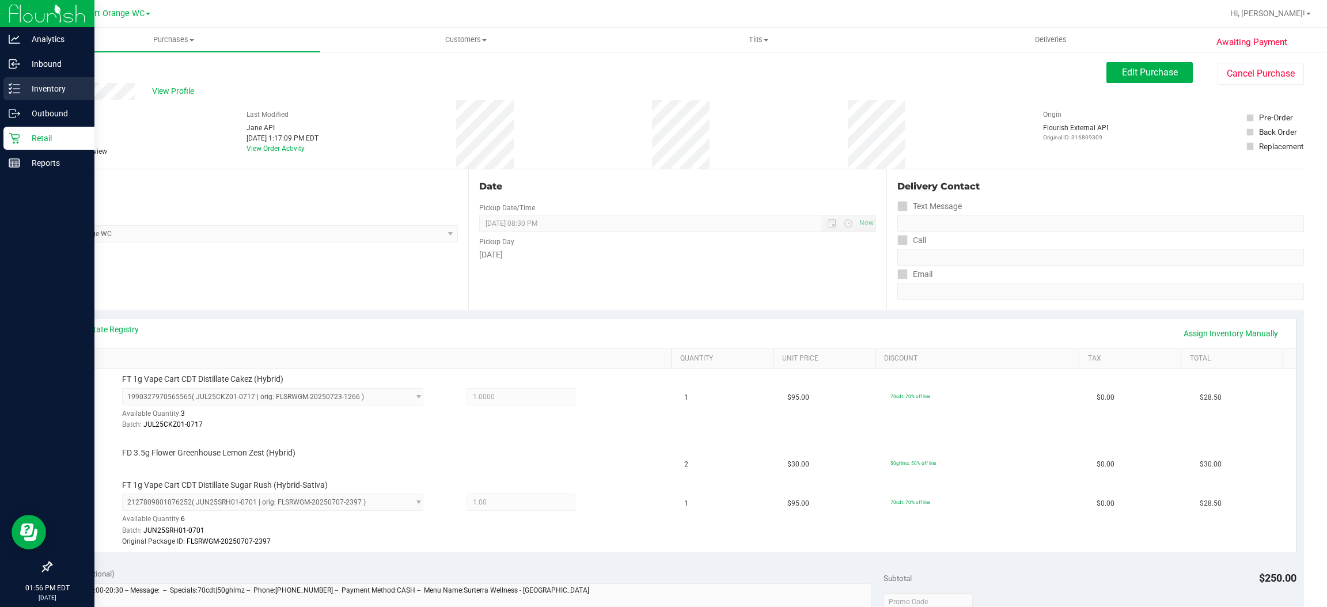
click at [45, 88] on p "Inventory" at bounding box center [54, 89] width 69 height 14
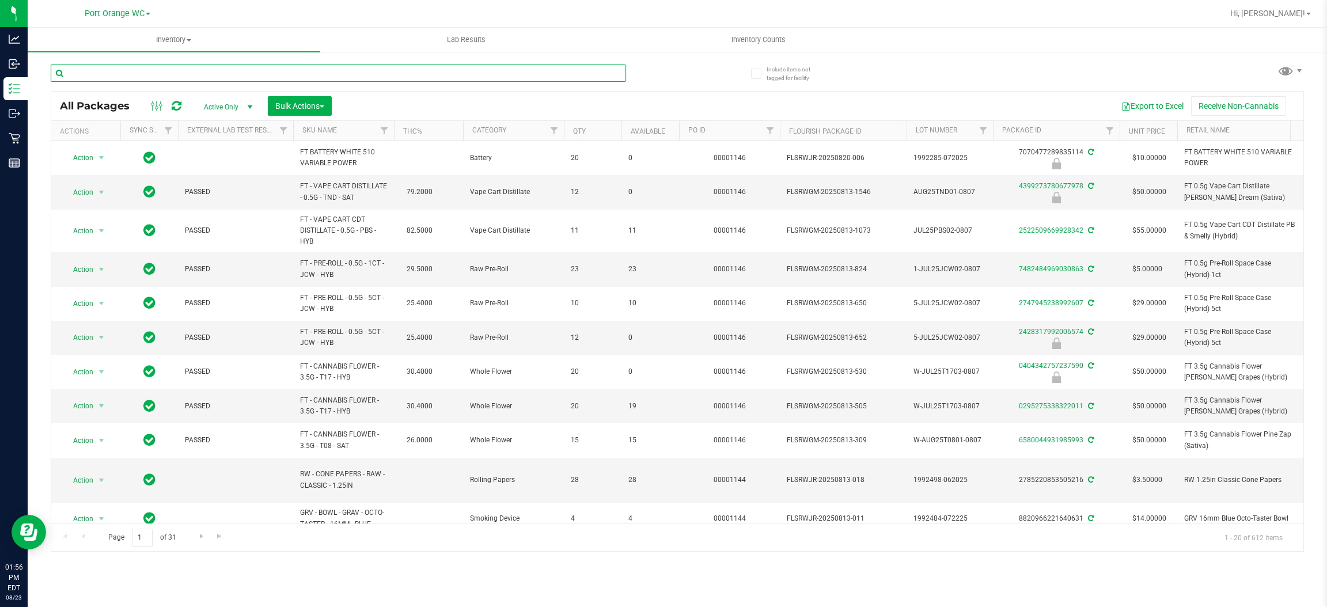
click at [156, 64] on input "text" at bounding box center [338, 72] width 575 height 17
type input "1658135362257331"
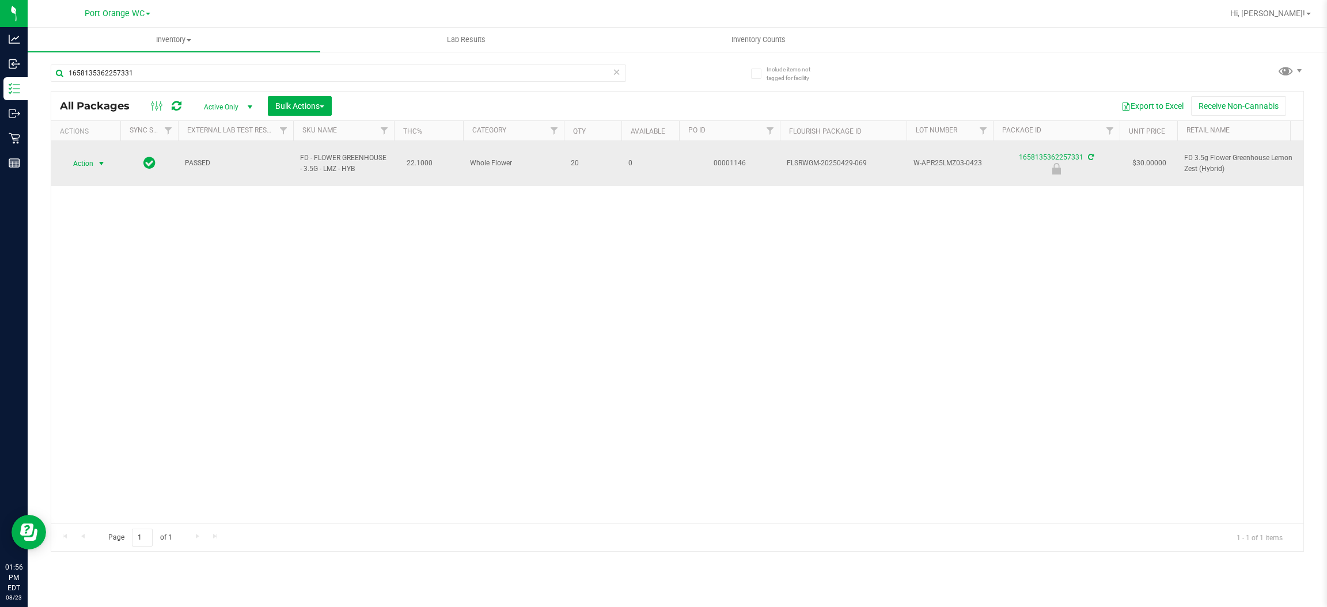
click at [88, 155] on span "Action" at bounding box center [78, 163] width 31 height 16
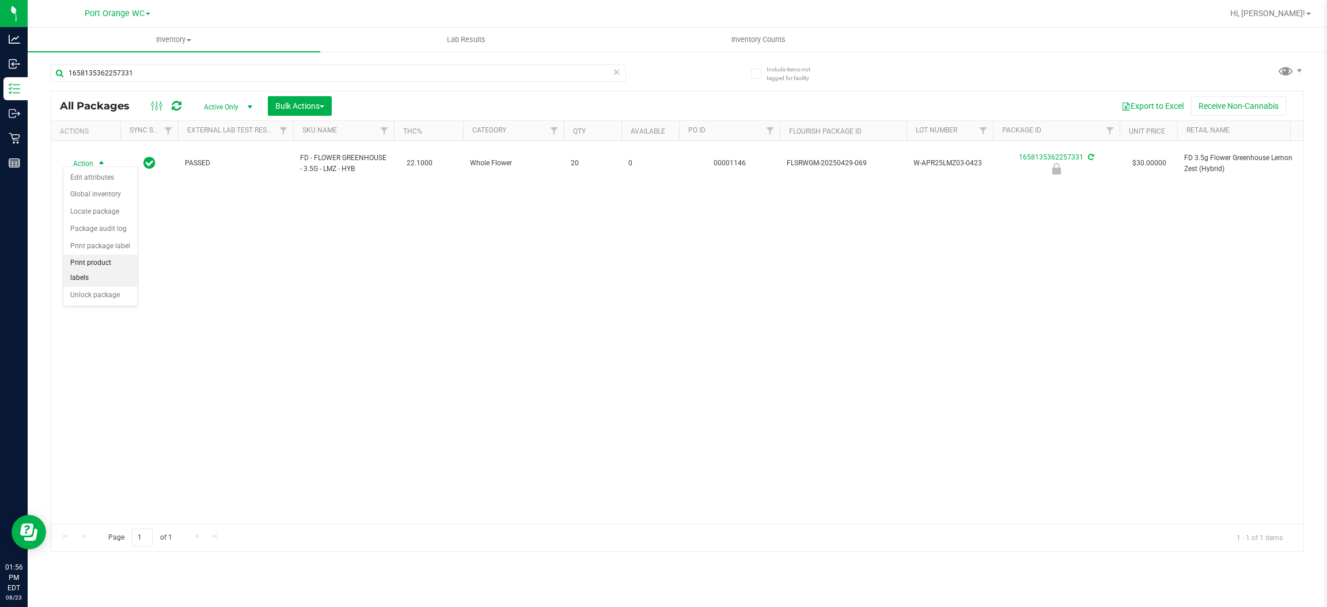
click at [105, 270] on li "Print product labels" at bounding box center [100, 271] width 74 height 32
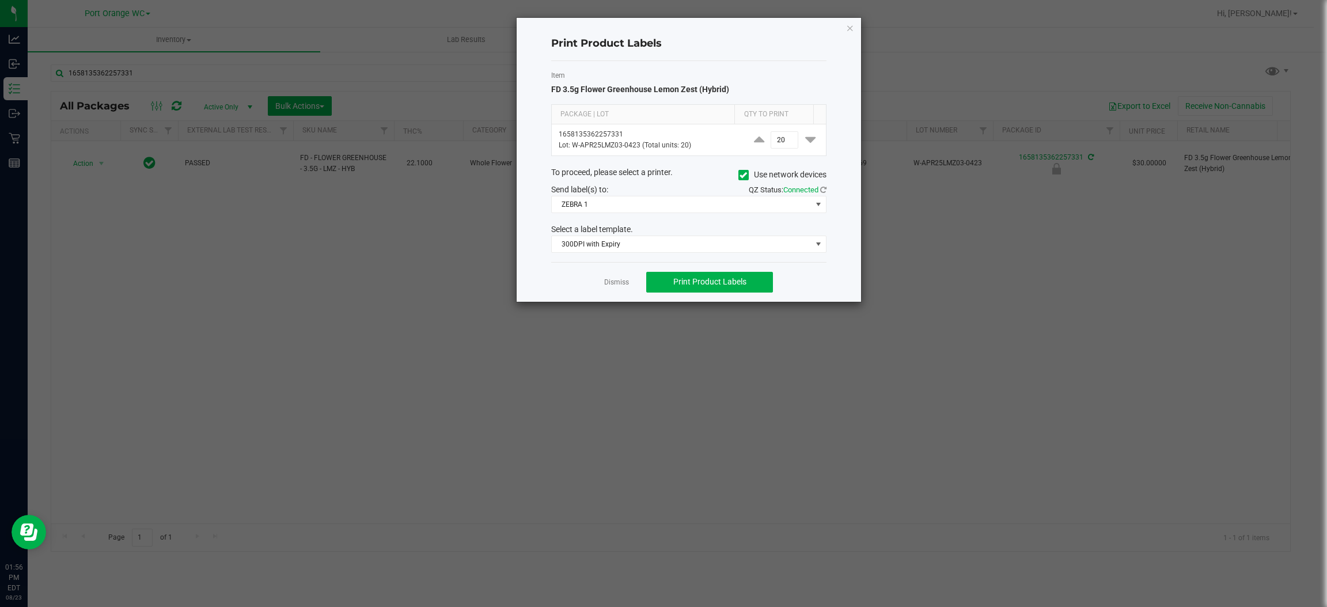
click at [844, 26] on div "Print Product Labels Item FD 3.5g Flower Greenhouse Lemon Zest (Hybrid) Package…" at bounding box center [689, 160] width 344 height 284
click at [848, 24] on icon "button" at bounding box center [850, 28] width 8 height 14
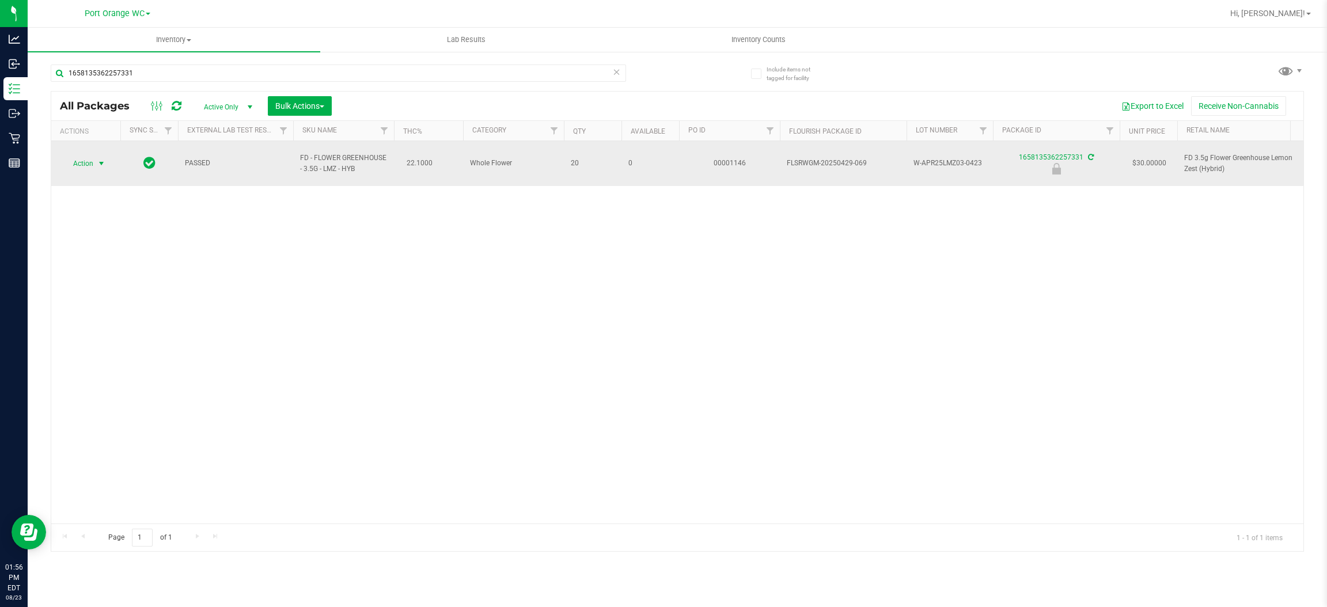
click at [89, 164] on span "Action" at bounding box center [78, 163] width 31 height 16
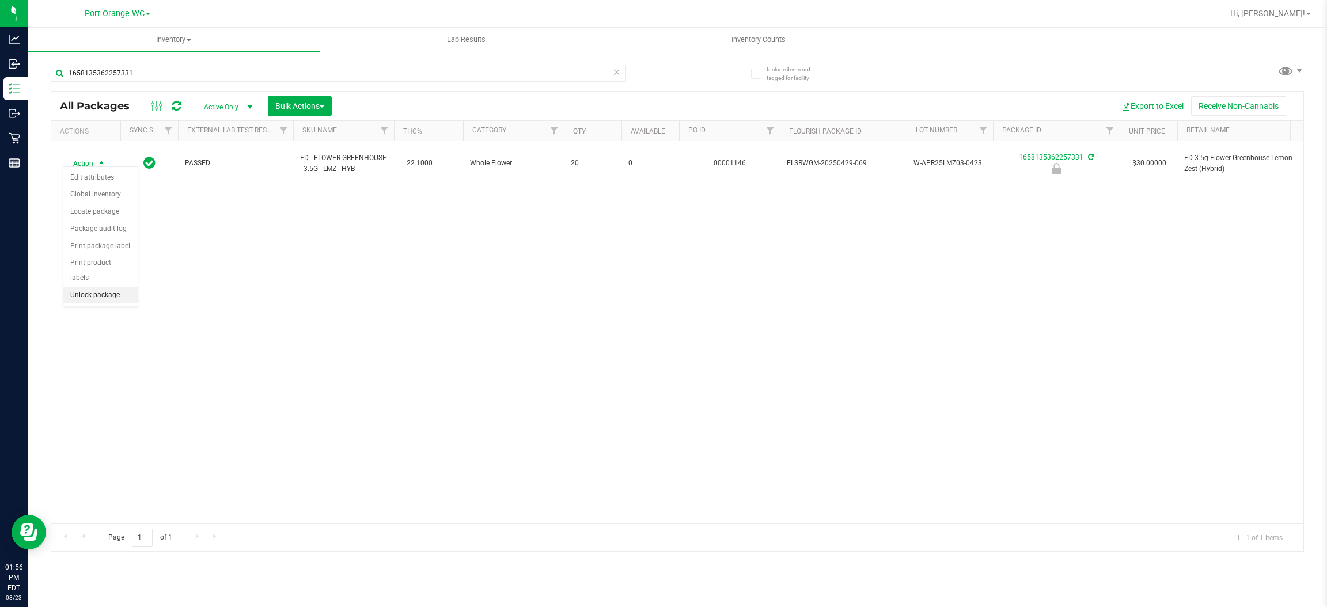
click at [92, 287] on li "Unlock package" at bounding box center [100, 295] width 74 height 17
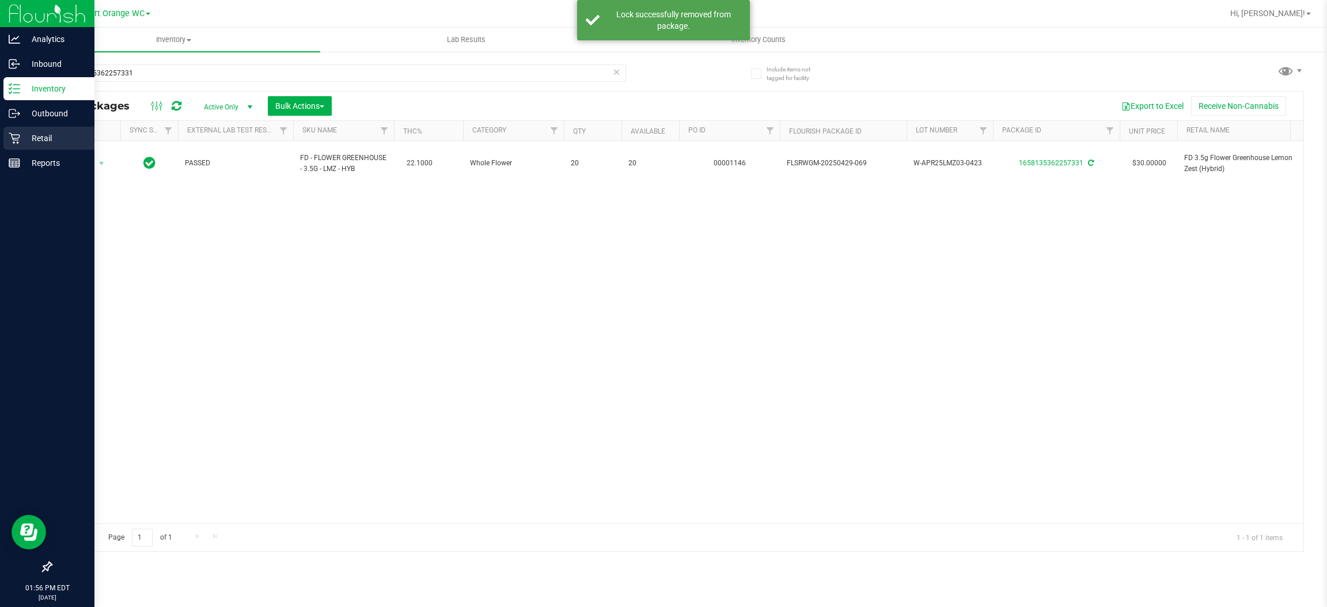
click at [45, 135] on p "Retail" at bounding box center [54, 138] width 69 height 14
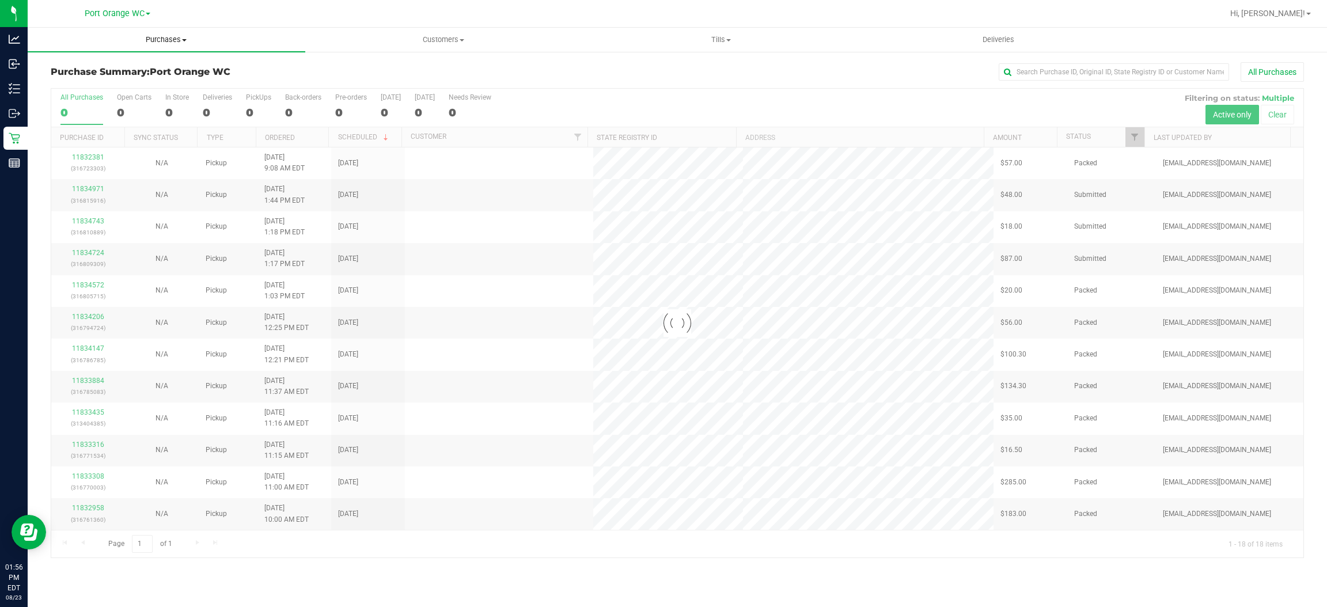
click at [170, 35] on span "Purchases" at bounding box center [167, 40] width 278 height 10
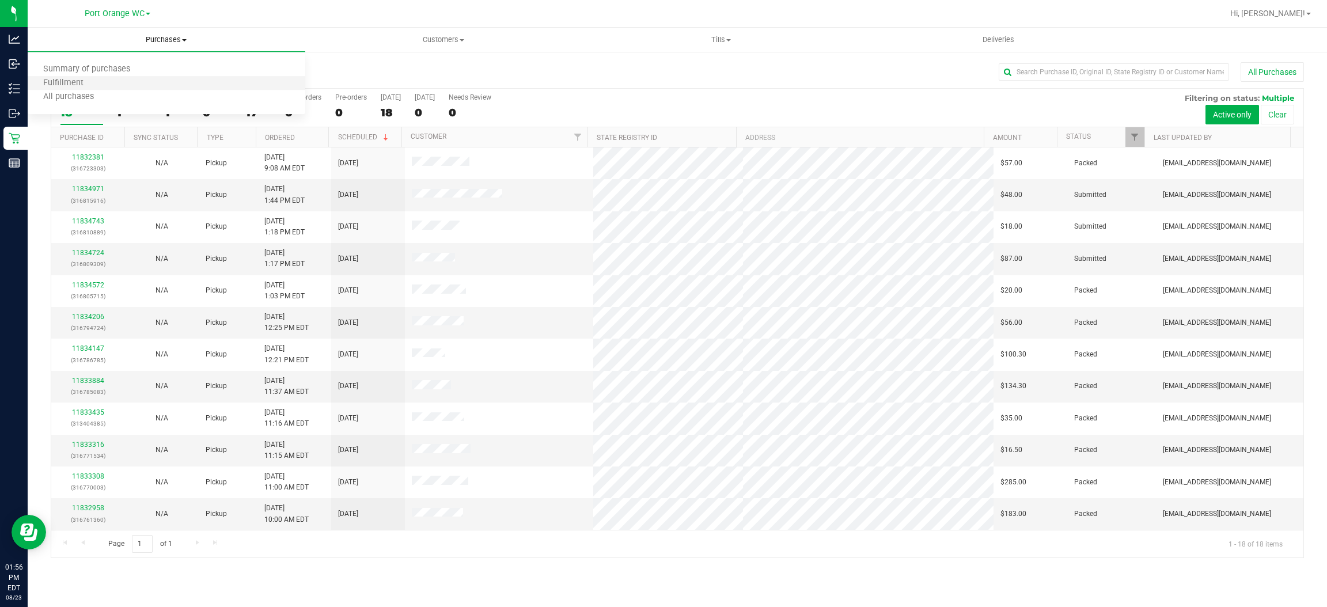
click at [71, 77] on li "Fulfillment" at bounding box center [167, 84] width 278 height 14
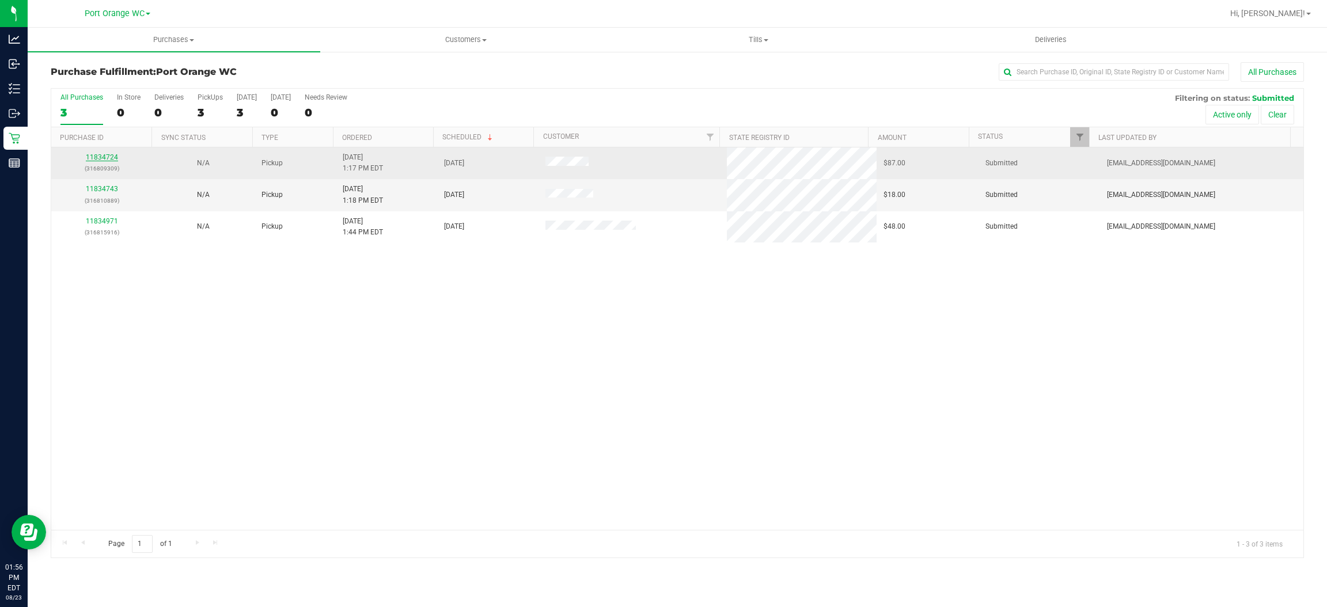
click at [110, 159] on link "11834724" at bounding box center [102, 157] width 32 height 8
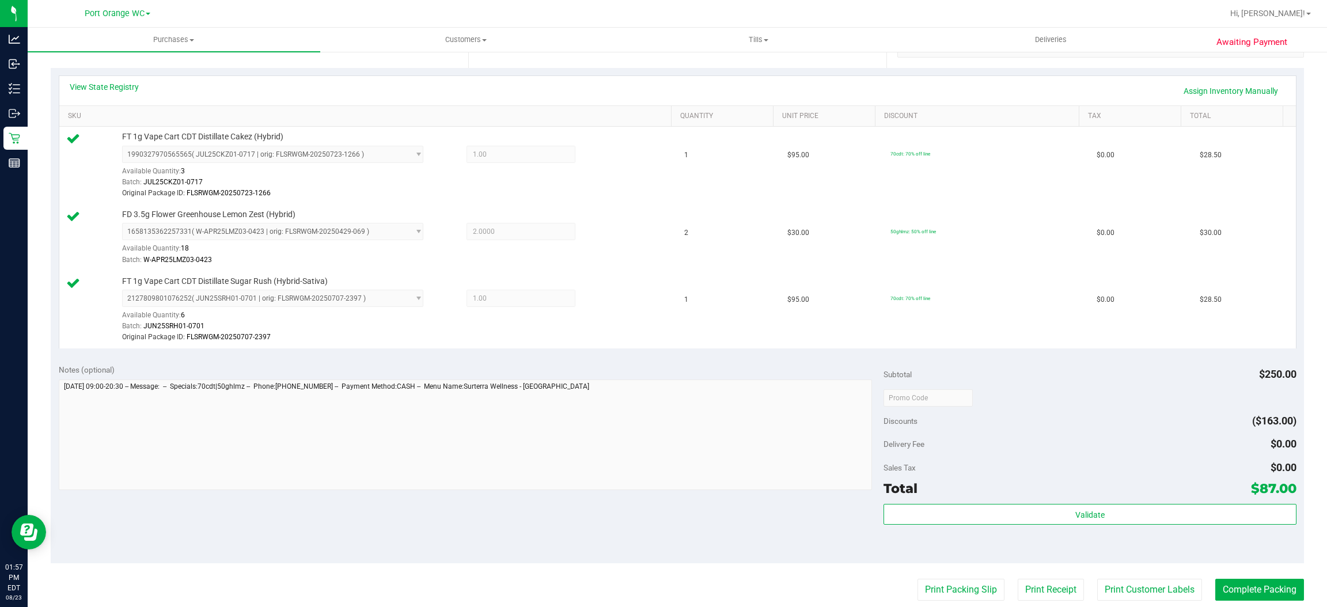
scroll to position [492, 0]
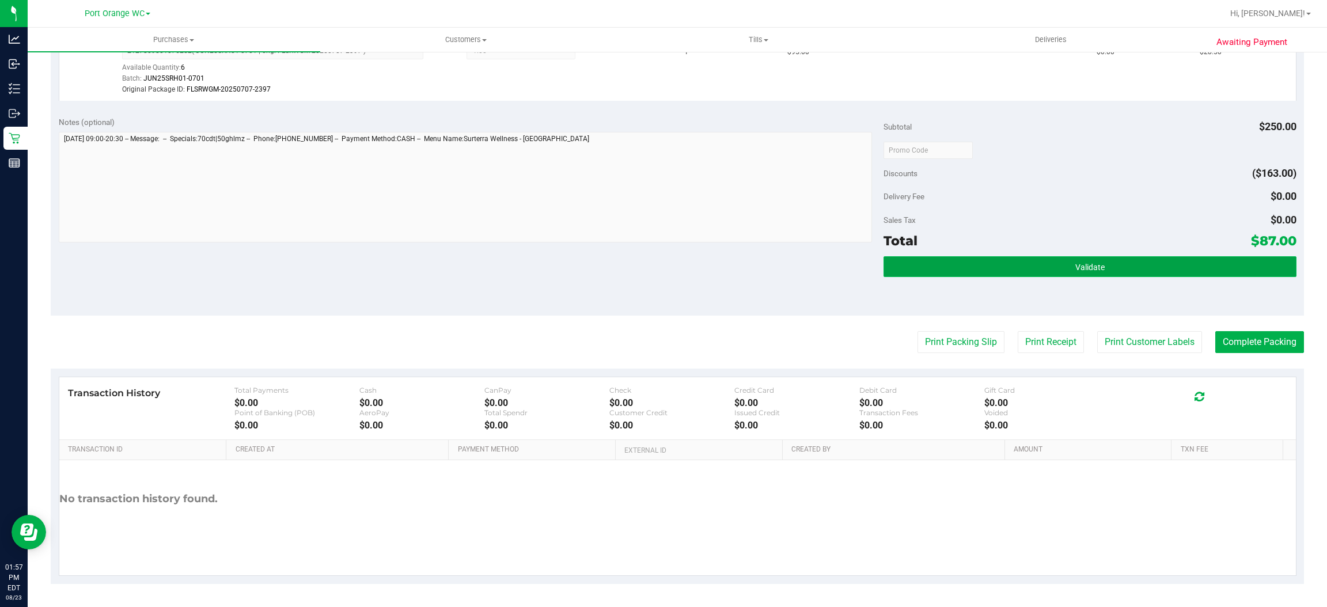
click at [1075, 266] on span "Validate" at bounding box center [1089, 267] width 29 height 9
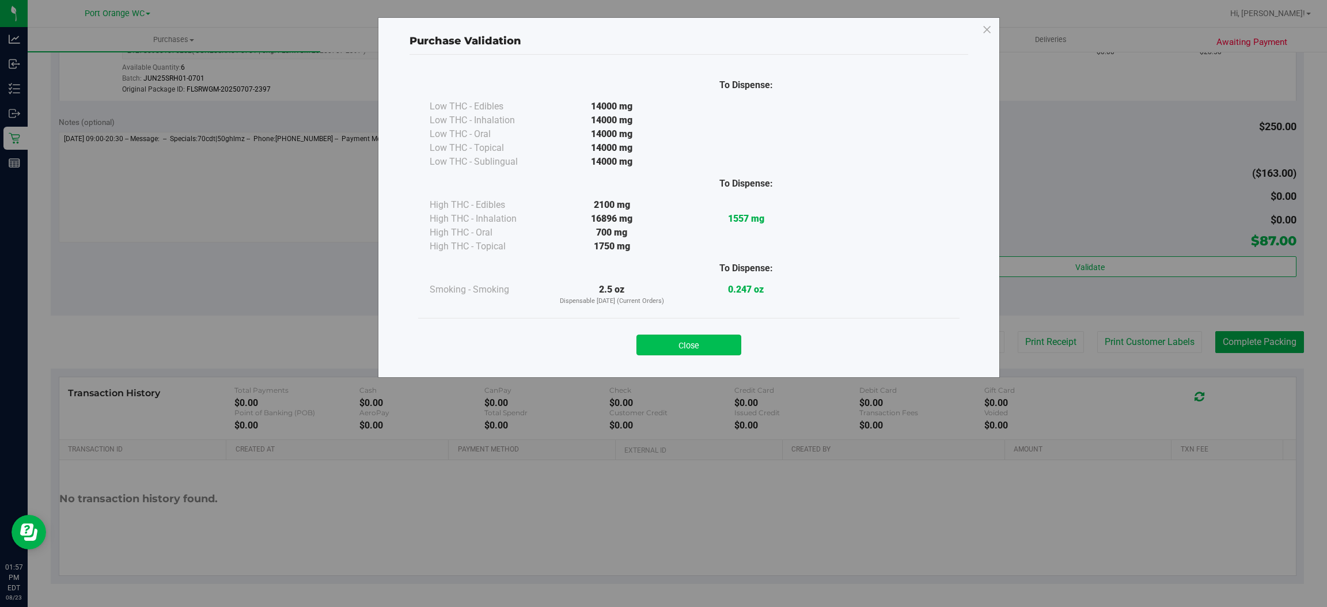
click at [699, 336] on button "Close" at bounding box center [688, 345] width 105 height 21
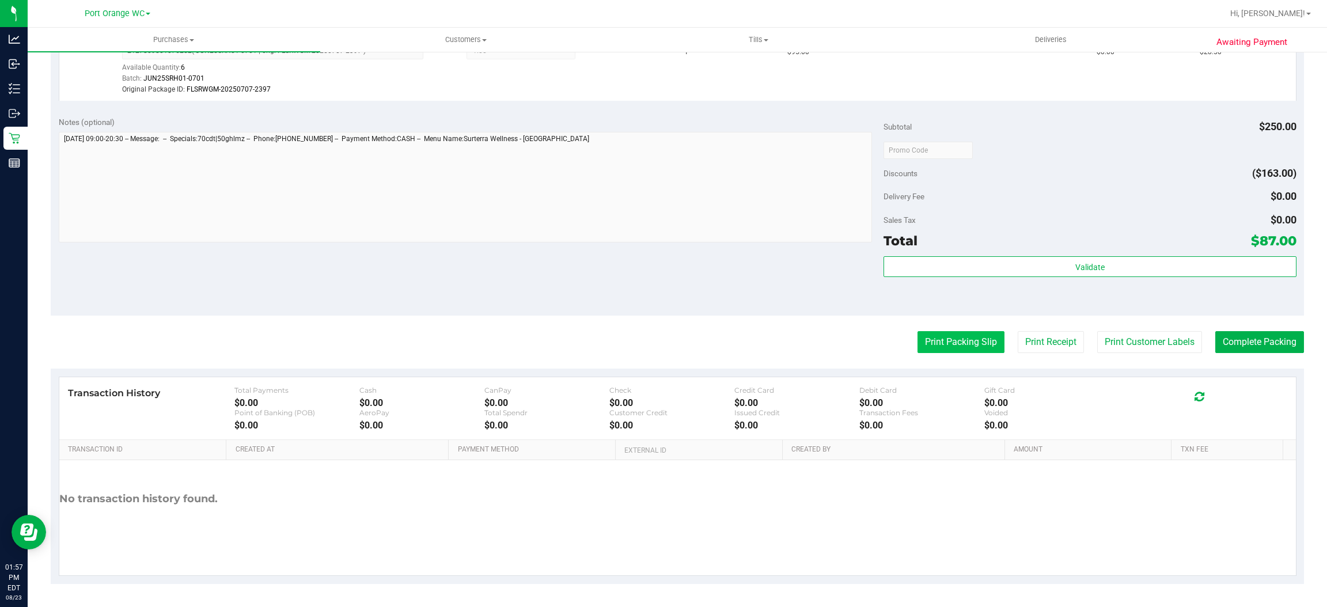
click at [944, 344] on button "Print Packing Slip" at bounding box center [960, 342] width 87 height 22
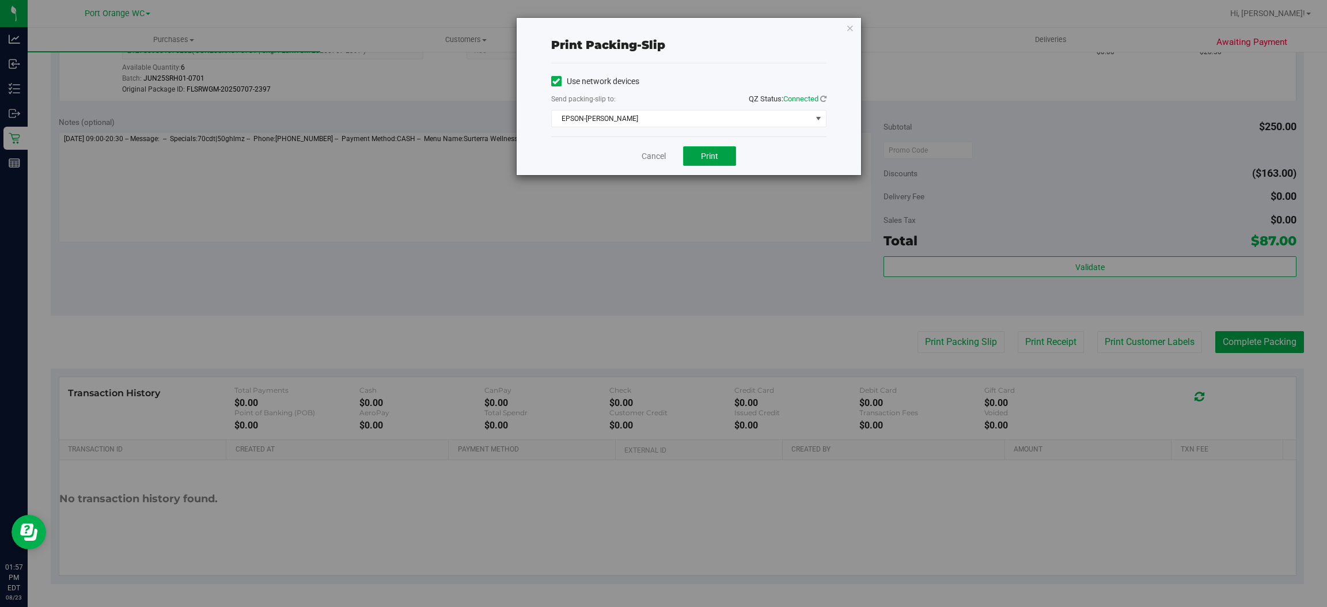
click at [715, 155] on span "Print" at bounding box center [709, 155] width 17 height 9
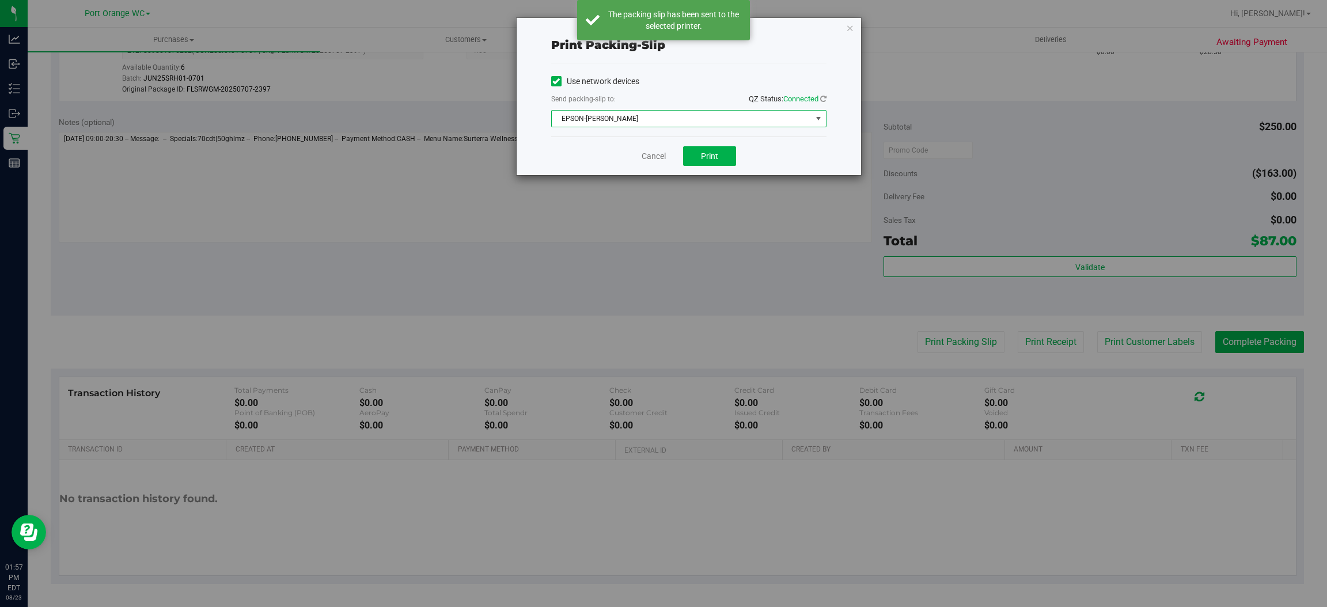
click at [642, 116] on span "EPSON-BOBBIE-GENTRY" at bounding box center [682, 119] width 260 height 16
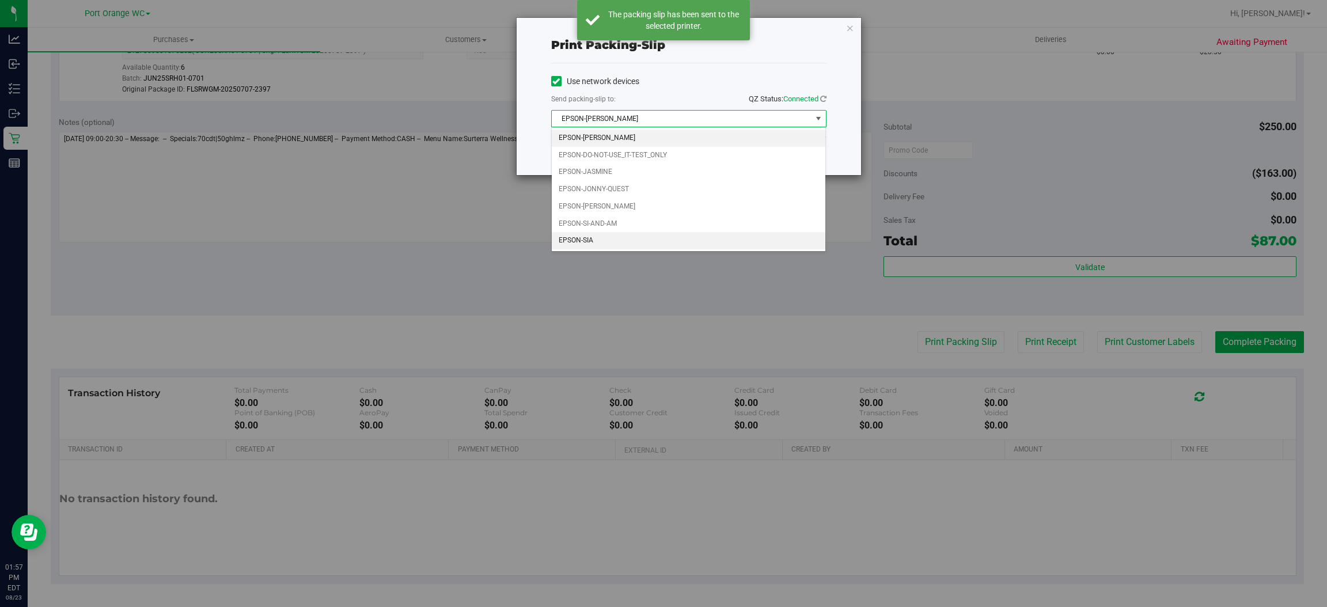
click at [590, 238] on li "EPSON-SIA" at bounding box center [689, 240] width 274 height 17
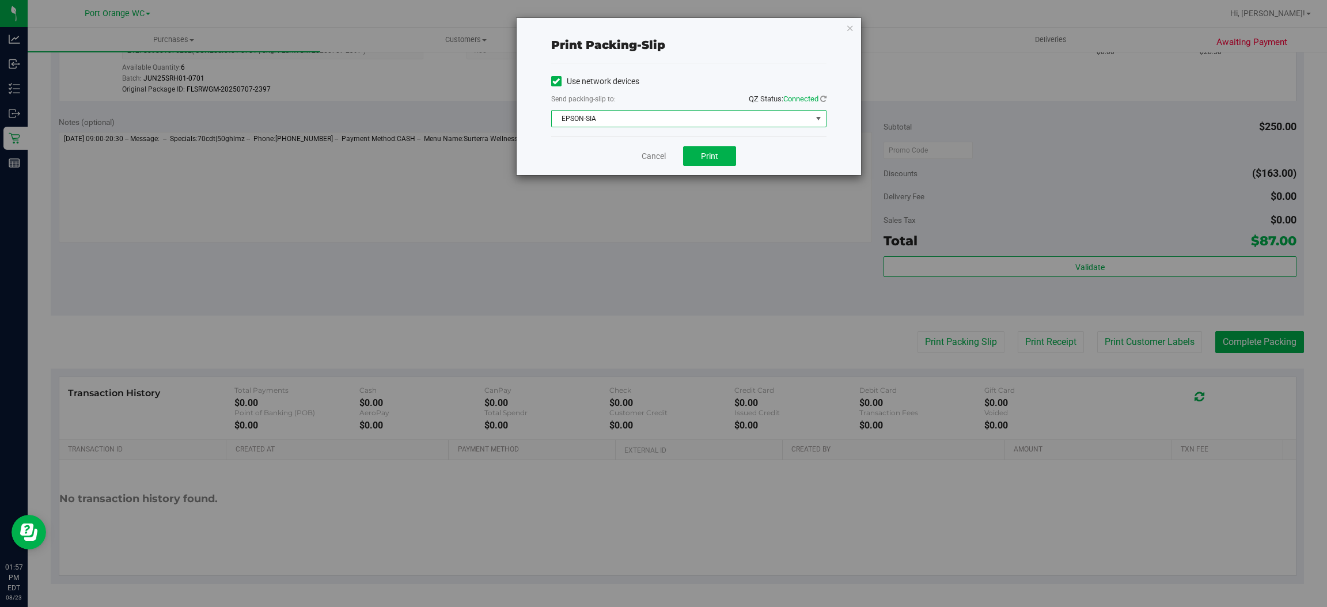
click at [709, 142] on div "Cancel Print" at bounding box center [688, 155] width 275 height 39
click at [710, 147] on button "Print" at bounding box center [709, 156] width 53 height 20
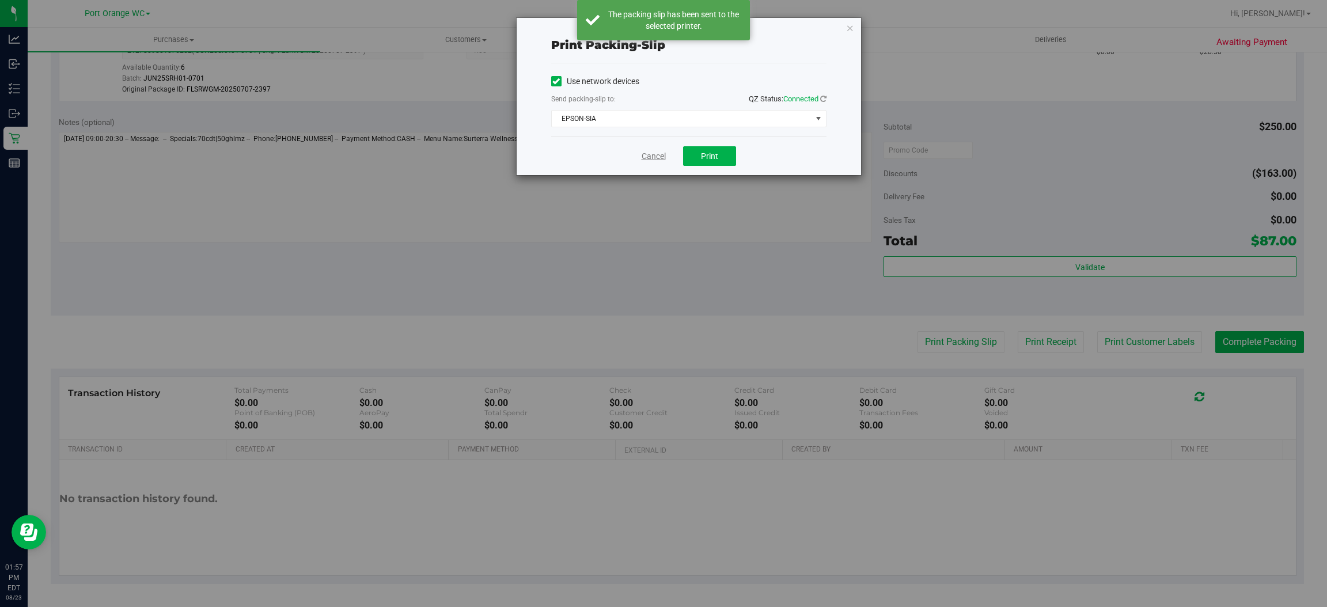
click at [648, 155] on link "Cancel" at bounding box center [654, 156] width 24 height 12
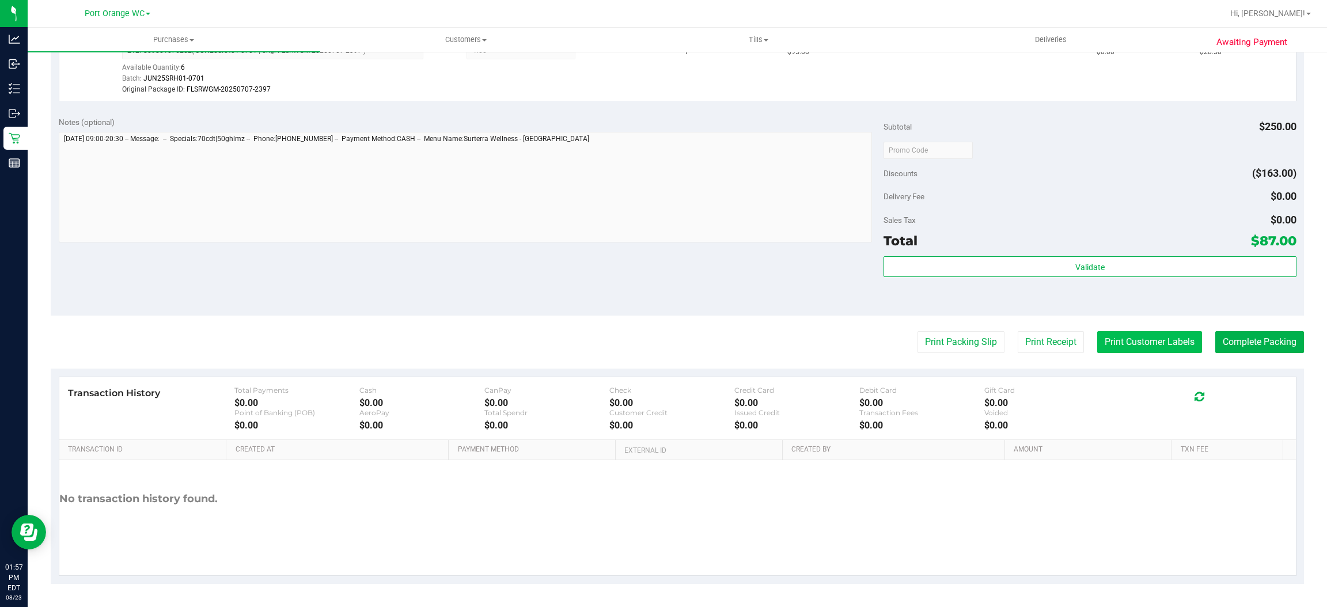
click at [1137, 350] on button "Print Customer Labels" at bounding box center [1149, 342] width 105 height 22
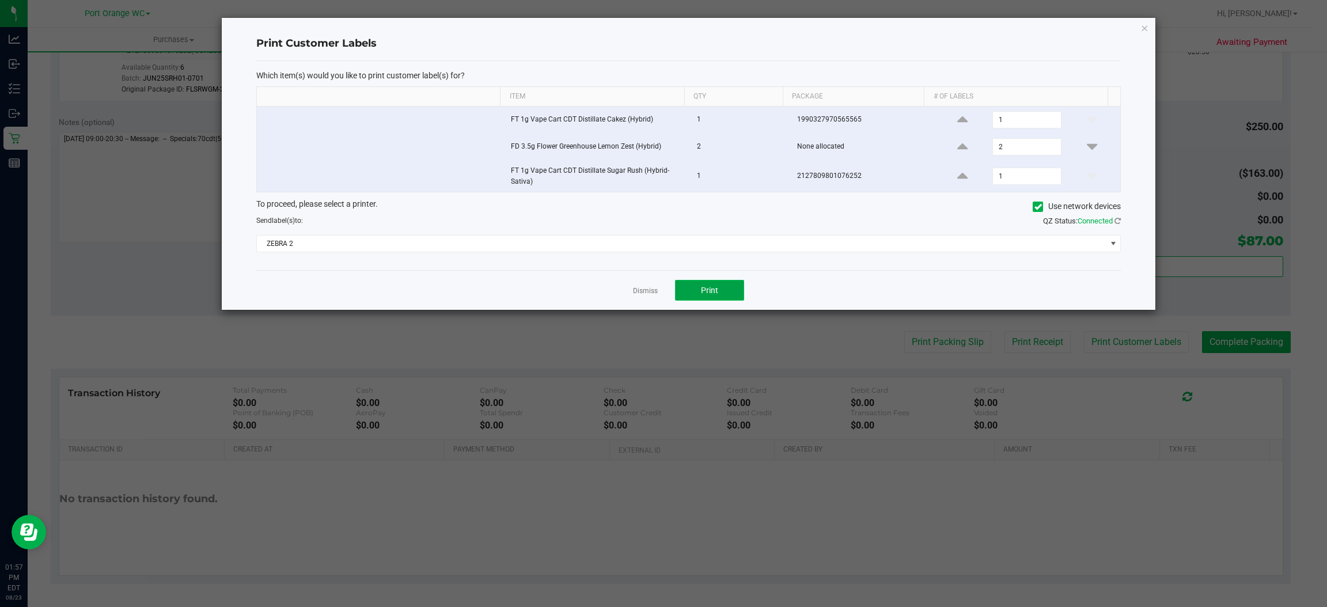
click at [702, 282] on button "Print" at bounding box center [709, 290] width 69 height 21
click at [650, 296] on link "Dismiss" at bounding box center [645, 291] width 25 height 10
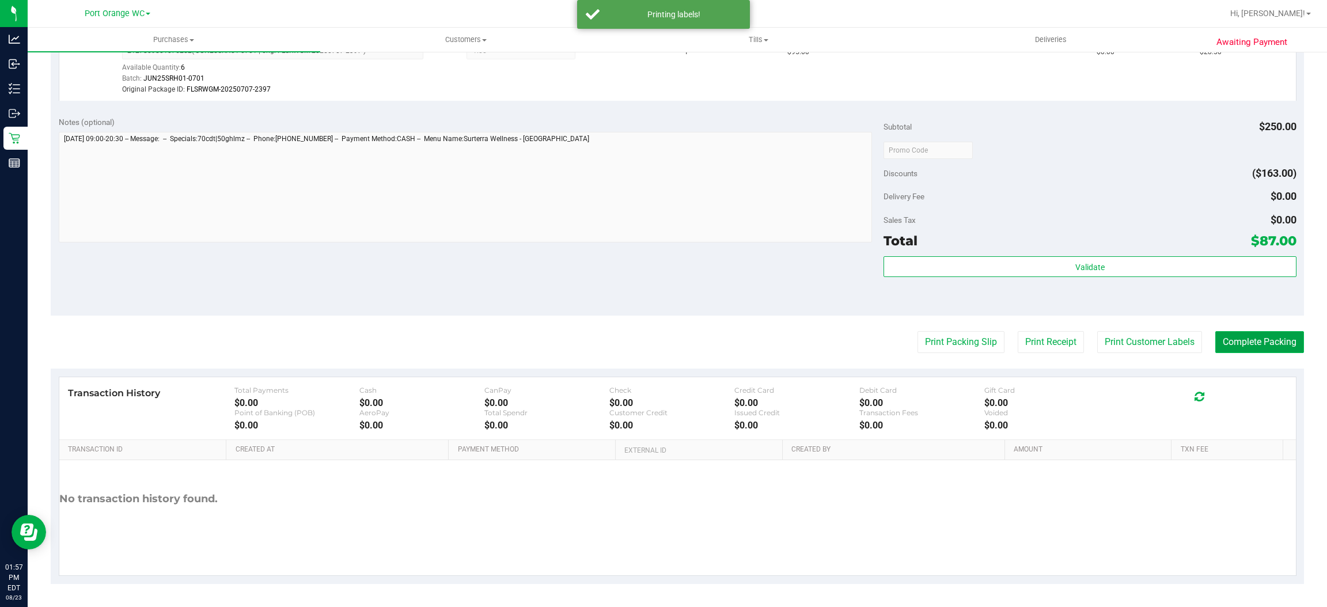
click at [1265, 337] on button "Complete Packing" at bounding box center [1259, 342] width 89 height 22
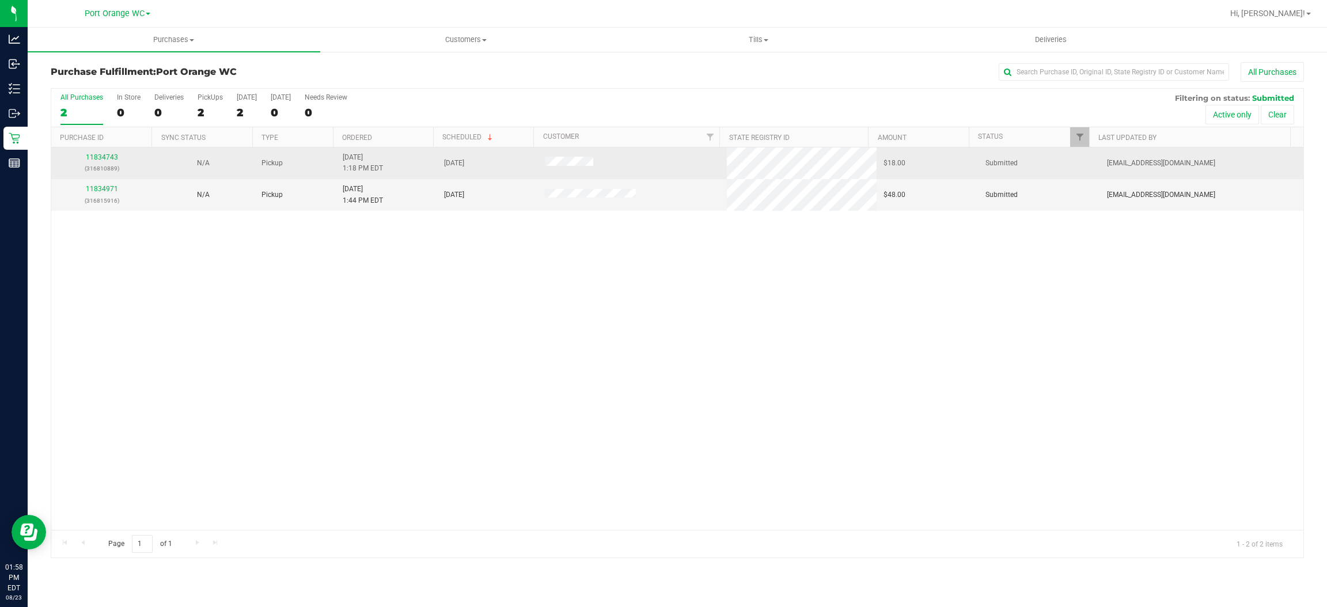
click at [94, 152] on div "11834743 (316810889)" at bounding box center [102, 163] width 88 height 22
click at [98, 152] on div "11834743 (316810889)" at bounding box center [102, 163] width 88 height 22
click at [100, 155] on link "11834743" at bounding box center [102, 157] width 32 height 8
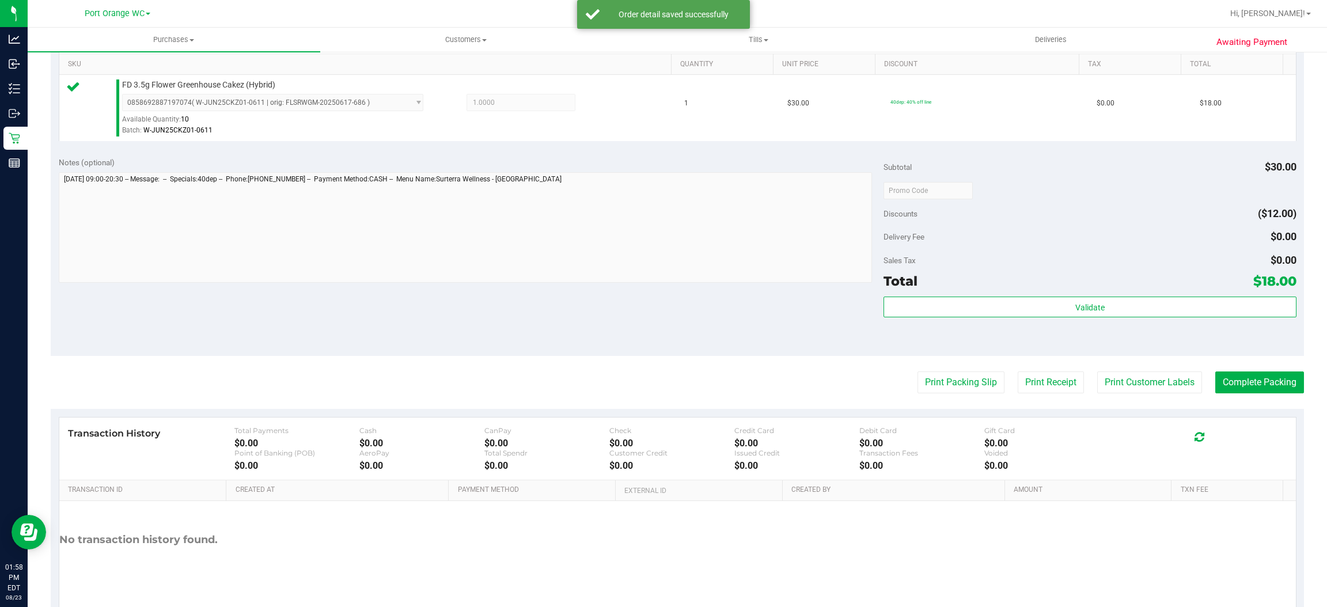
scroll to position [336, 0]
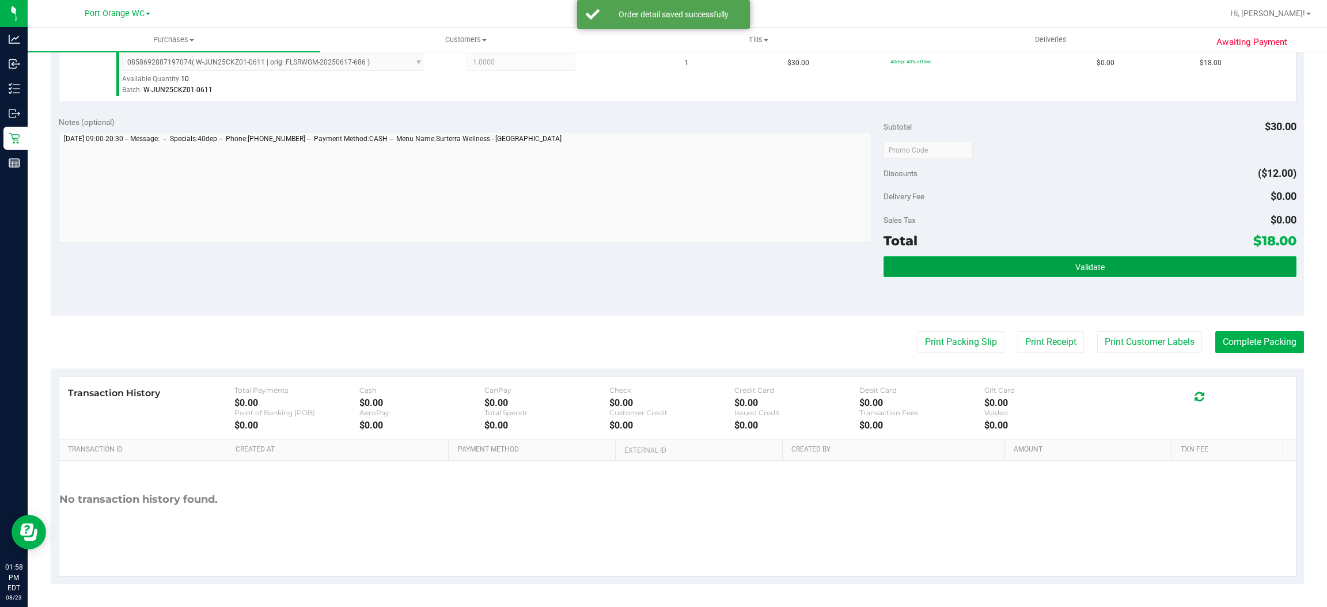
click at [1034, 265] on button "Validate" at bounding box center [1089, 266] width 412 height 21
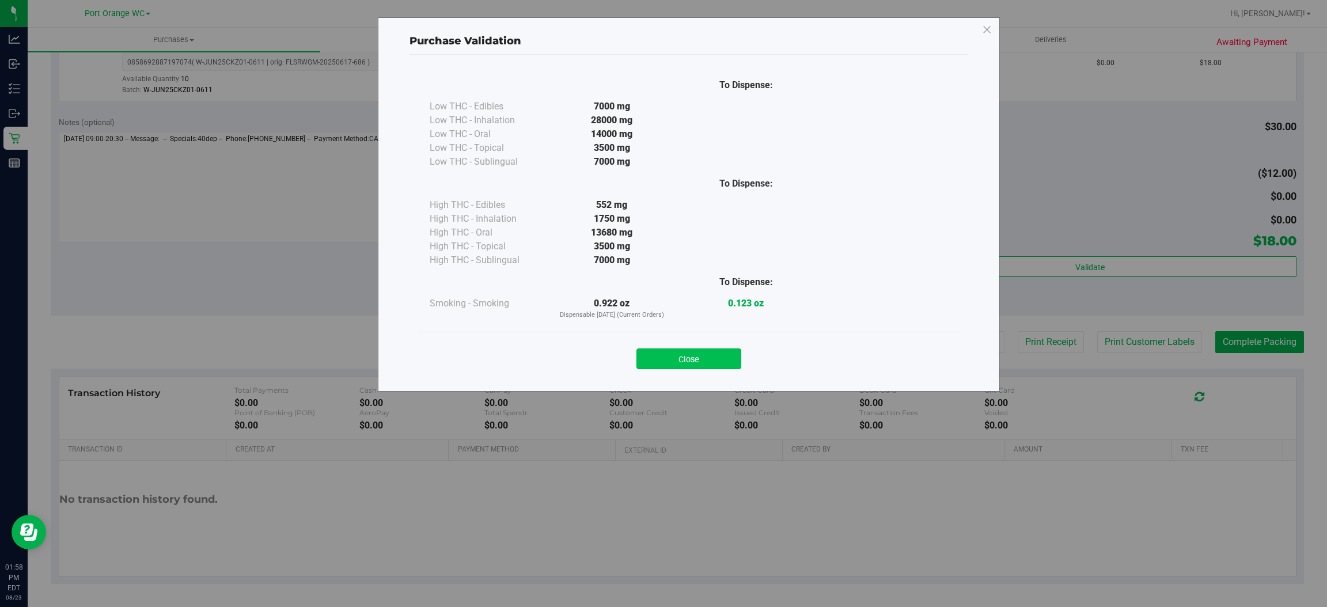
click at [680, 357] on button "Close" at bounding box center [688, 358] width 105 height 21
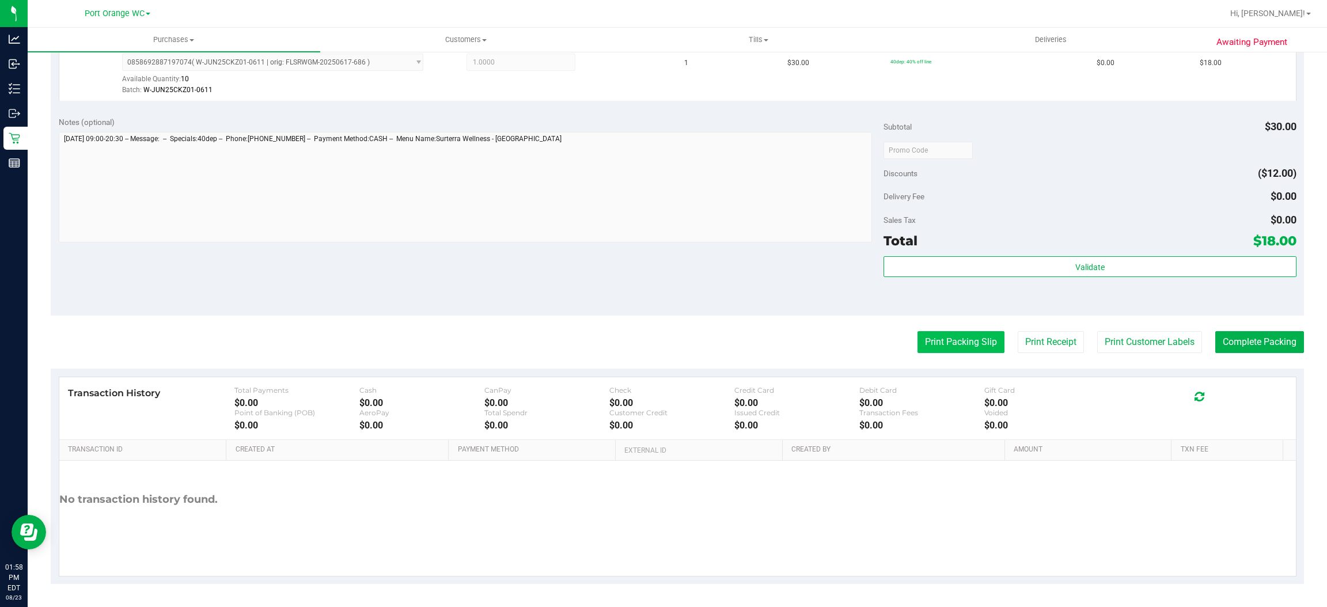
click at [917, 340] on button "Print Packing Slip" at bounding box center [960, 342] width 87 height 22
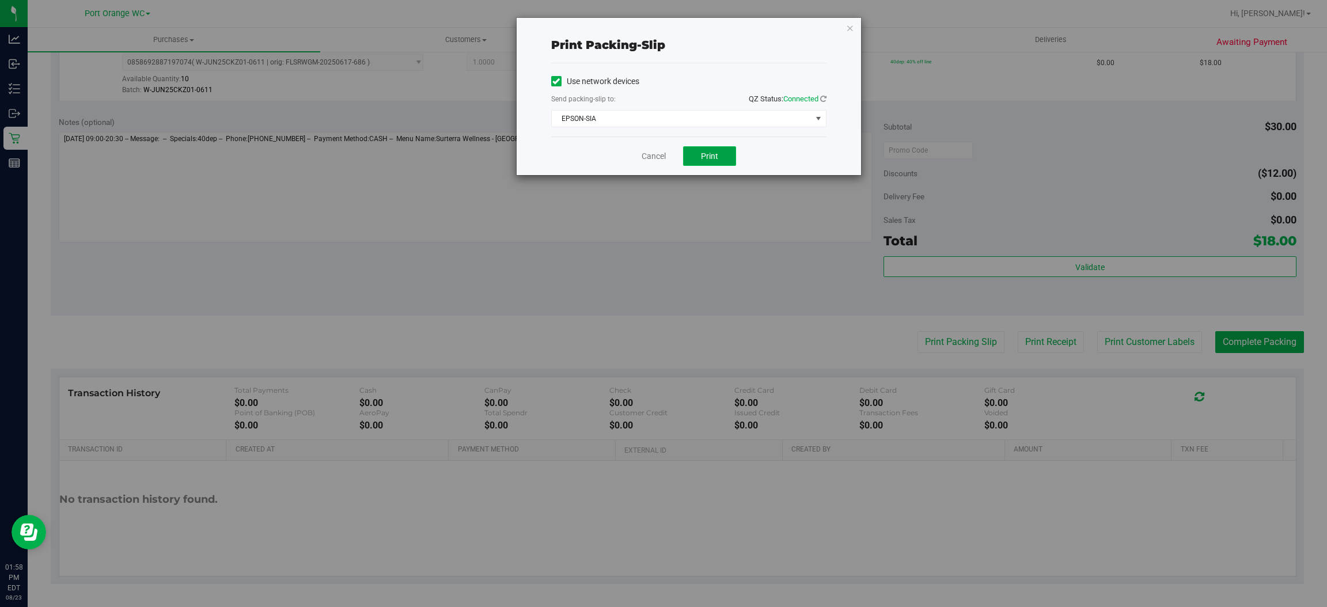
click at [709, 155] on span "Print" at bounding box center [709, 155] width 17 height 9
click at [649, 155] on link "Cancel" at bounding box center [654, 156] width 24 height 12
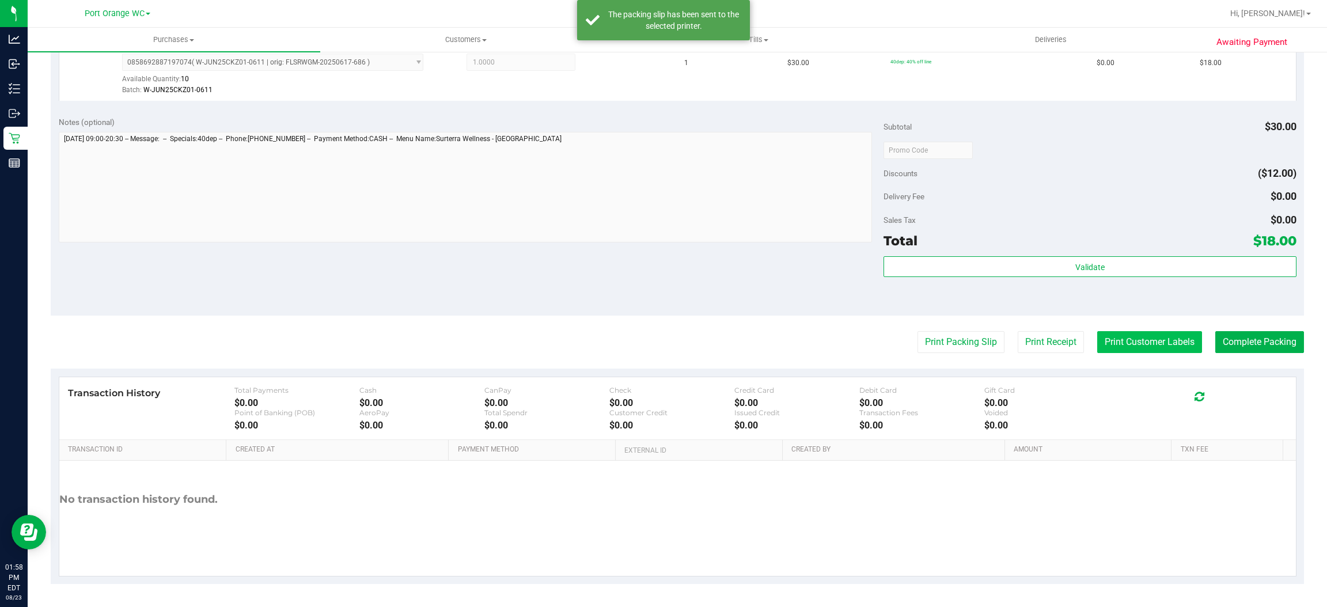
drag, startPoint x: 1114, startPoint y: 328, endPoint x: 1117, endPoint y: 335, distance: 7.7
click at [1117, 335] on purchase-details "Back Edit Purchase Cancel Purchase View Profile # 11834743 BioTrack ID: - Submi…" at bounding box center [677, 156] width 1253 height 856
click at [1117, 341] on button "Print Customer Labels" at bounding box center [1149, 342] width 105 height 22
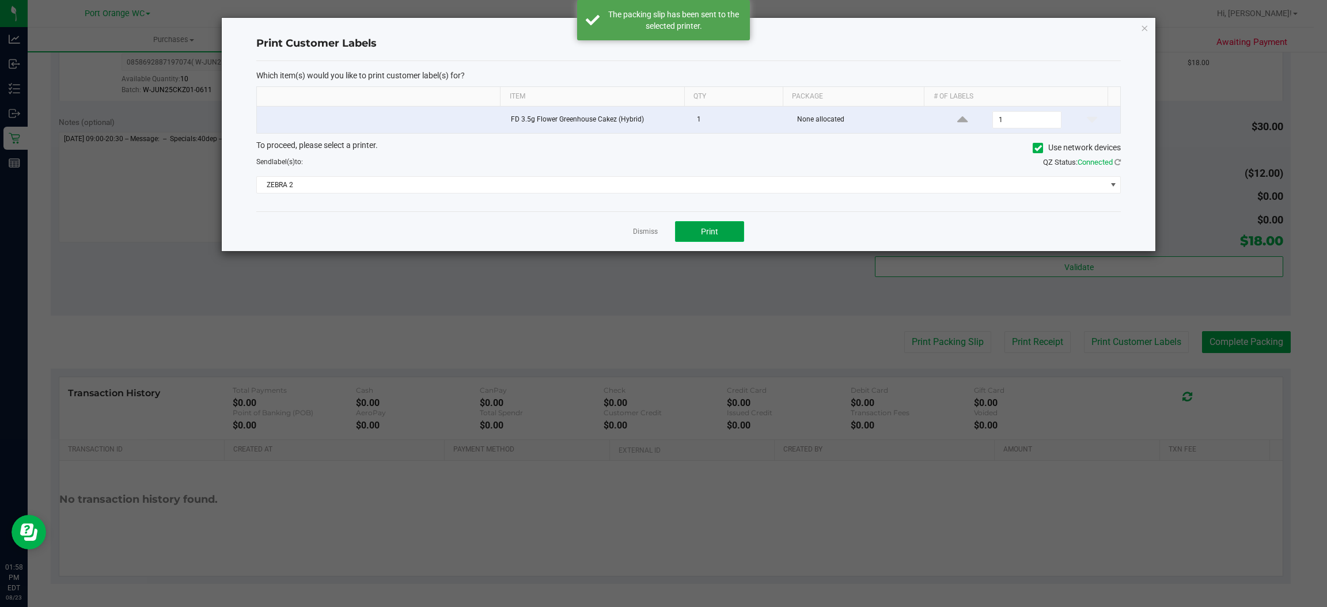
click at [724, 227] on button "Print" at bounding box center [709, 231] width 69 height 21
click at [648, 230] on link "Dismiss" at bounding box center [645, 232] width 25 height 10
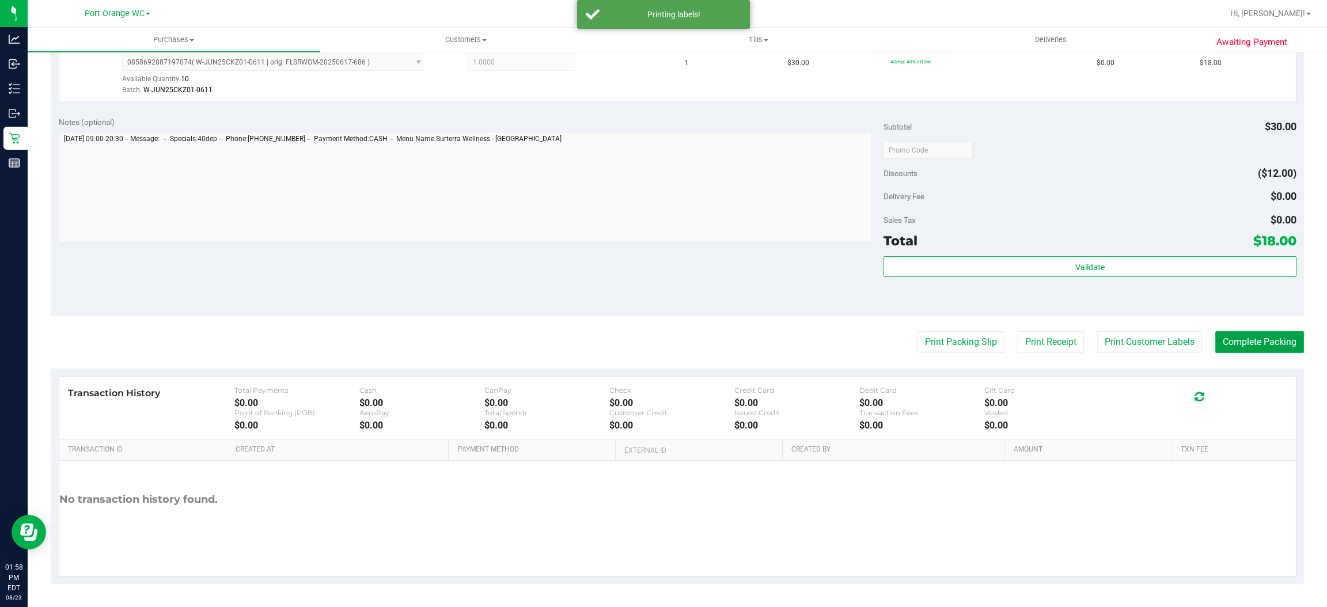
click at [1254, 331] on button "Complete Packing" at bounding box center [1259, 342] width 89 height 22
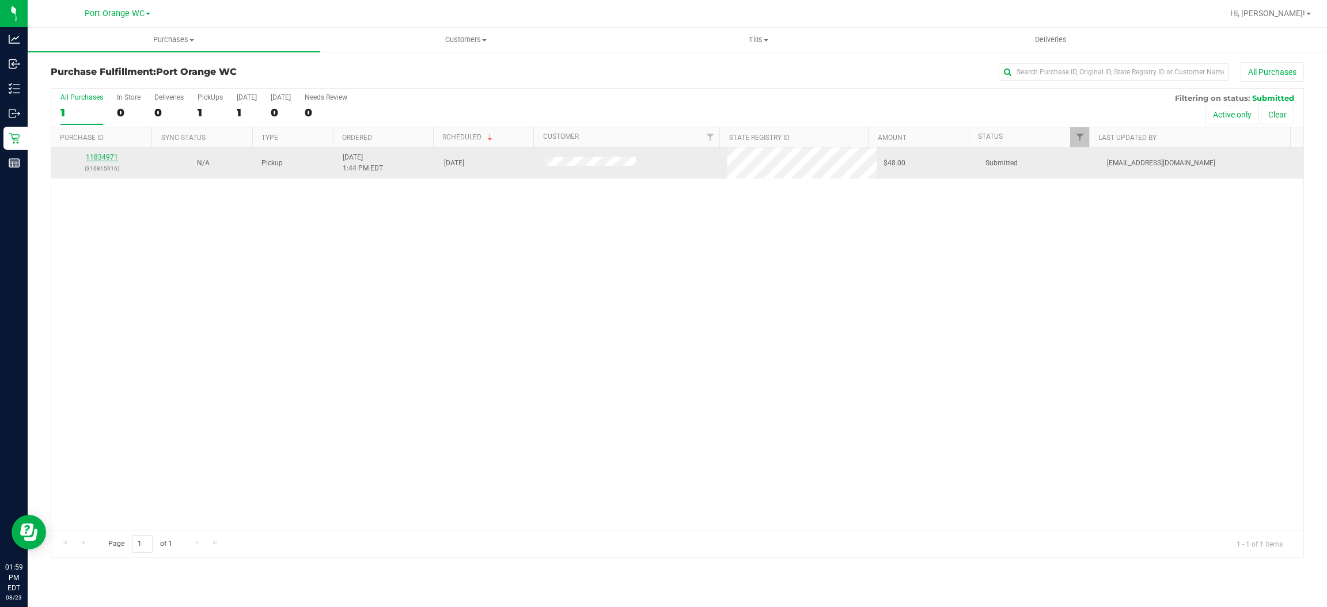
click at [103, 159] on link "11834971" at bounding box center [102, 157] width 32 height 8
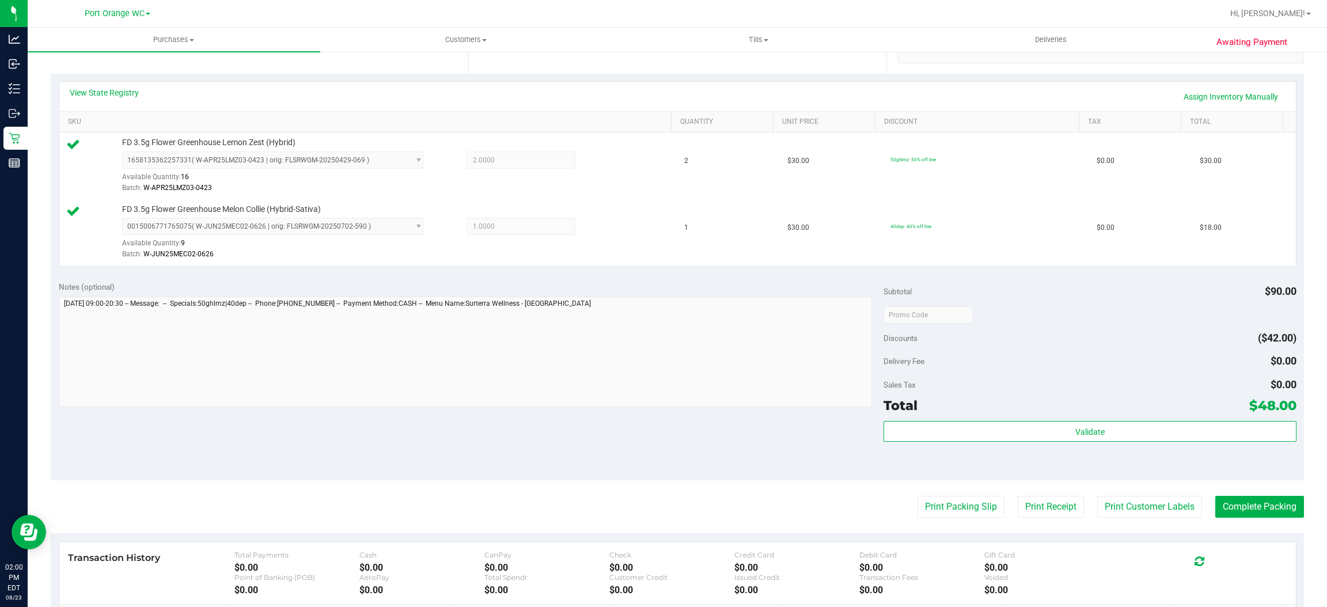
scroll to position [346, 0]
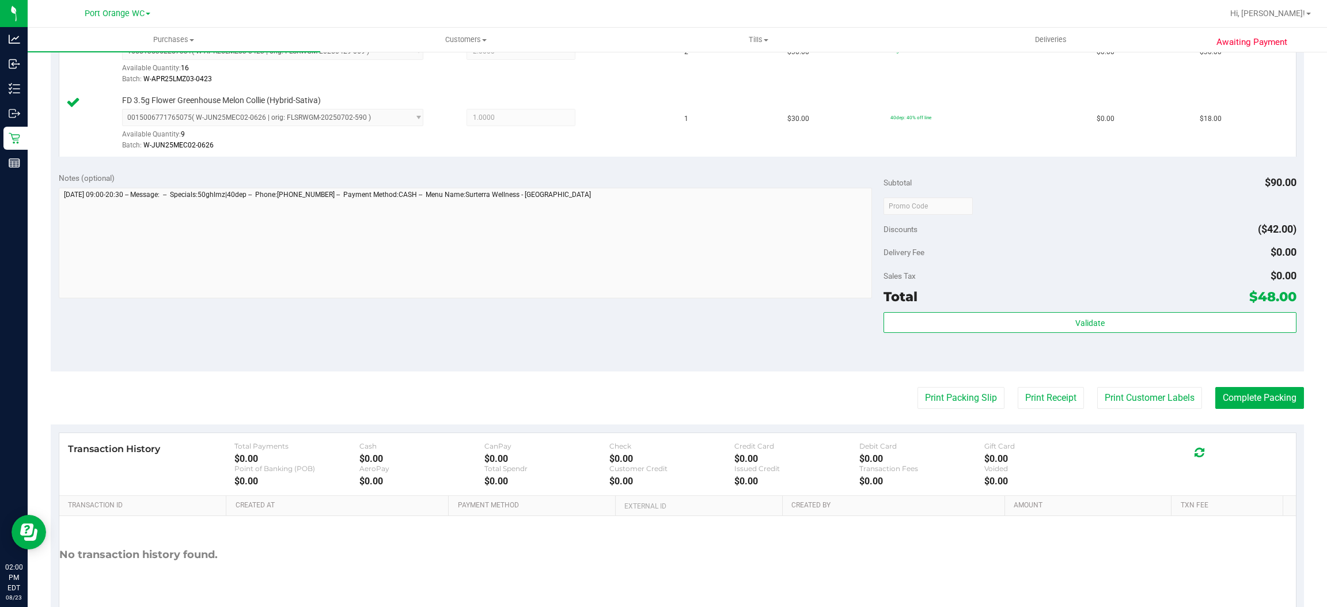
click at [1089, 338] on div "Validate" at bounding box center [1089, 338] width 412 height 52
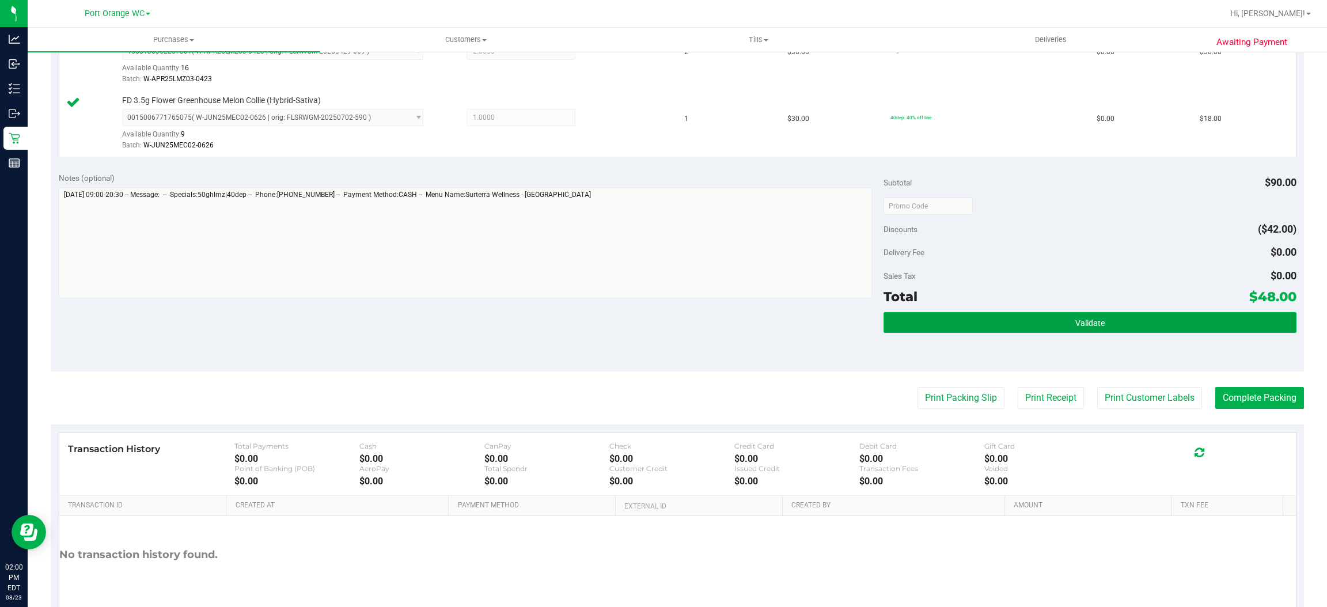
drag, startPoint x: 1080, startPoint y: 328, endPoint x: 1056, endPoint y: 331, distance: 24.9
click at [1077, 328] on span "Validate" at bounding box center [1089, 322] width 29 height 9
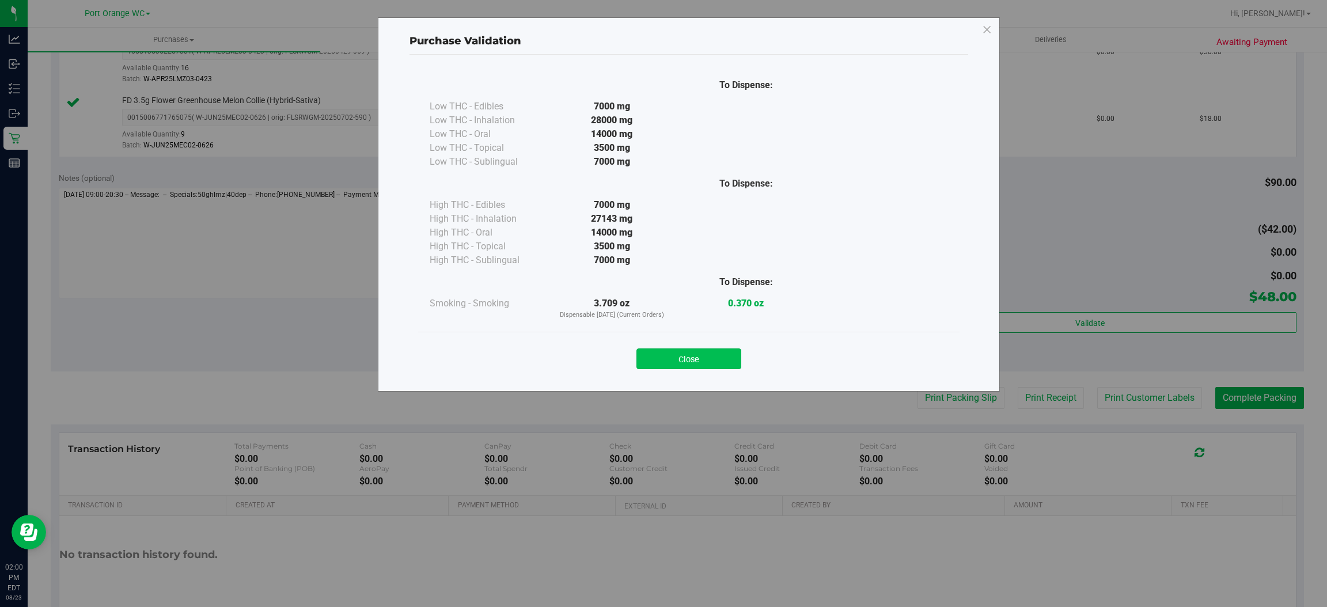
click at [705, 355] on button "Close" at bounding box center [688, 358] width 105 height 21
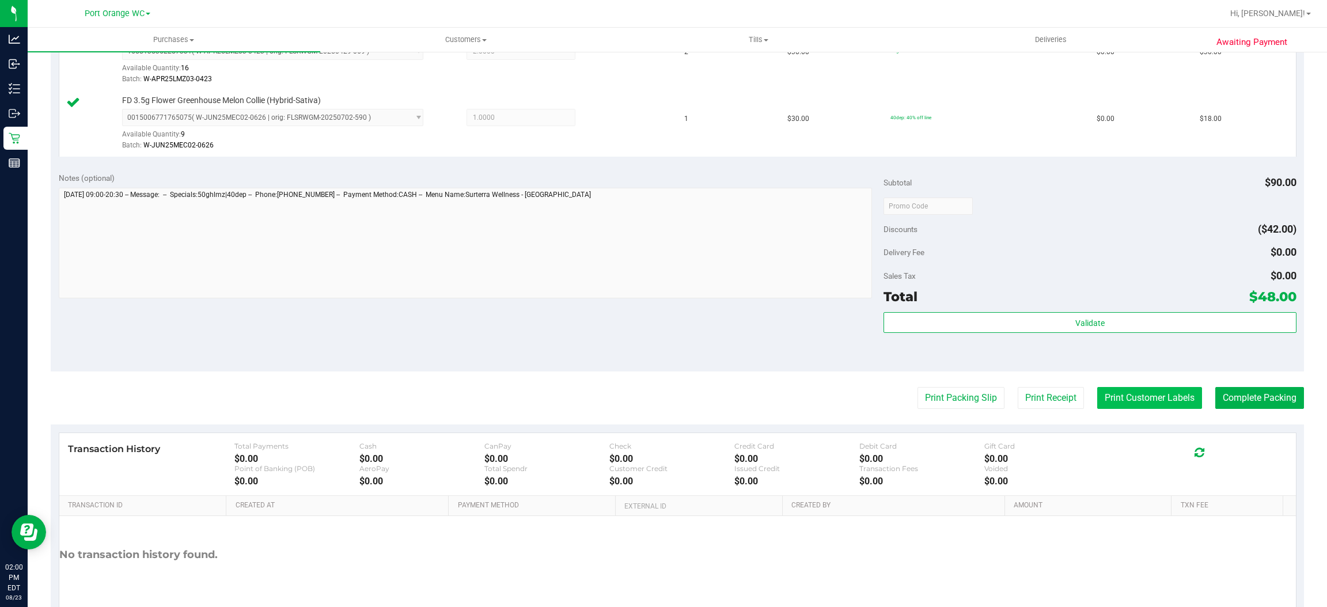
click at [1107, 400] on button "Print Customer Labels" at bounding box center [1149, 398] width 105 height 22
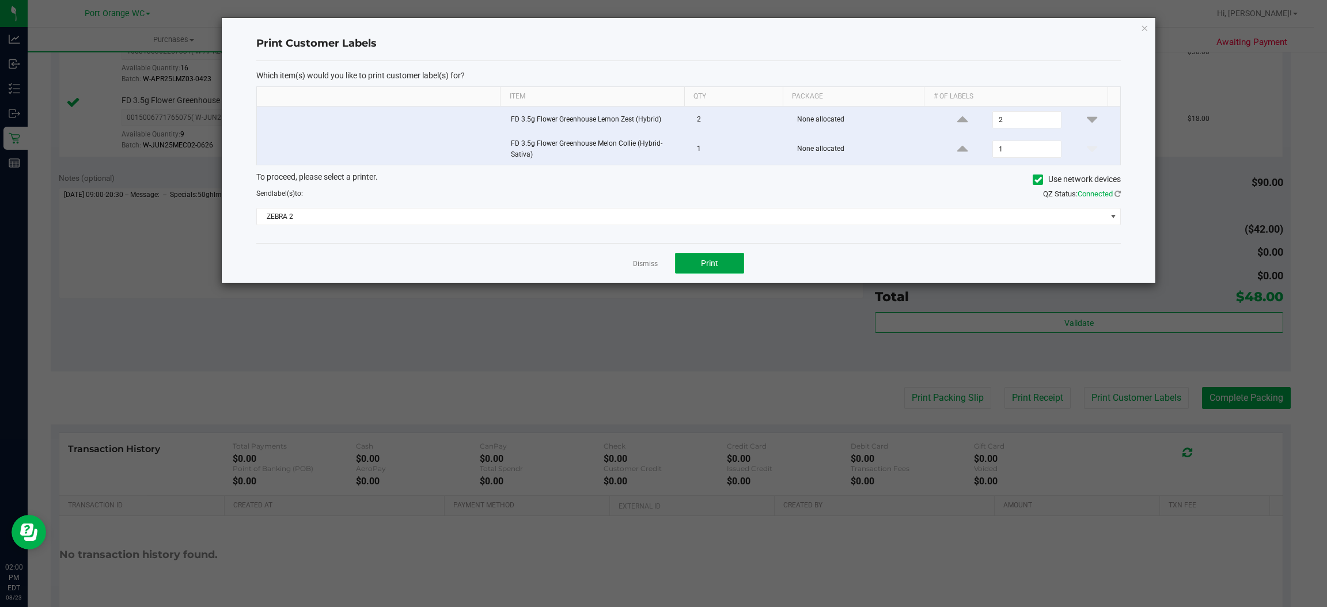
click at [708, 266] on span "Print" at bounding box center [709, 263] width 17 height 9
click at [650, 268] on link "Dismiss" at bounding box center [645, 264] width 25 height 10
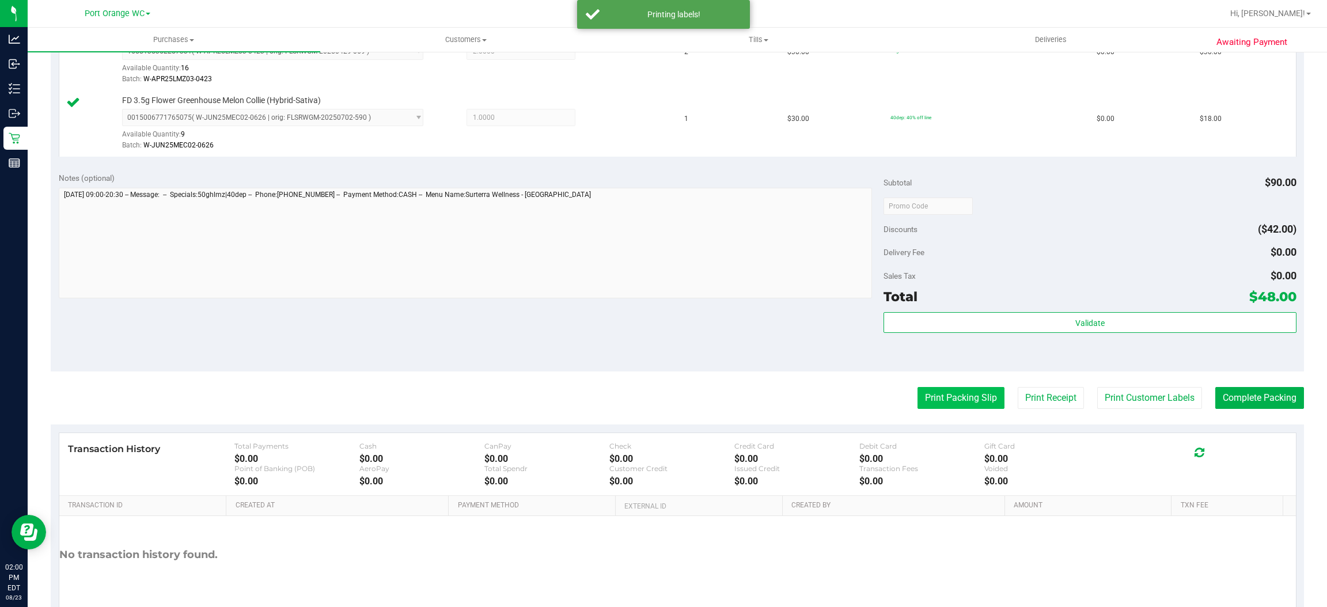
click at [917, 396] on button "Print Packing Slip" at bounding box center [960, 398] width 87 height 22
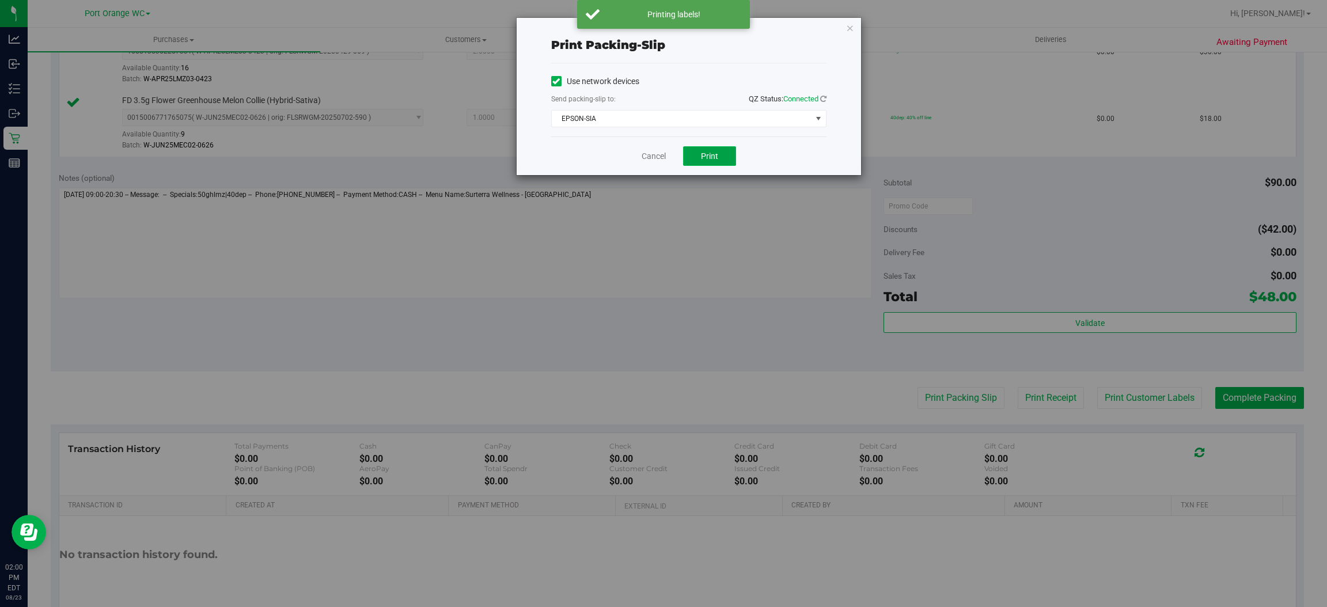
click at [712, 154] on span "Print" at bounding box center [709, 155] width 17 height 9
click at [652, 157] on link "Cancel" at bounding box center [654, 156] width 24 height 12
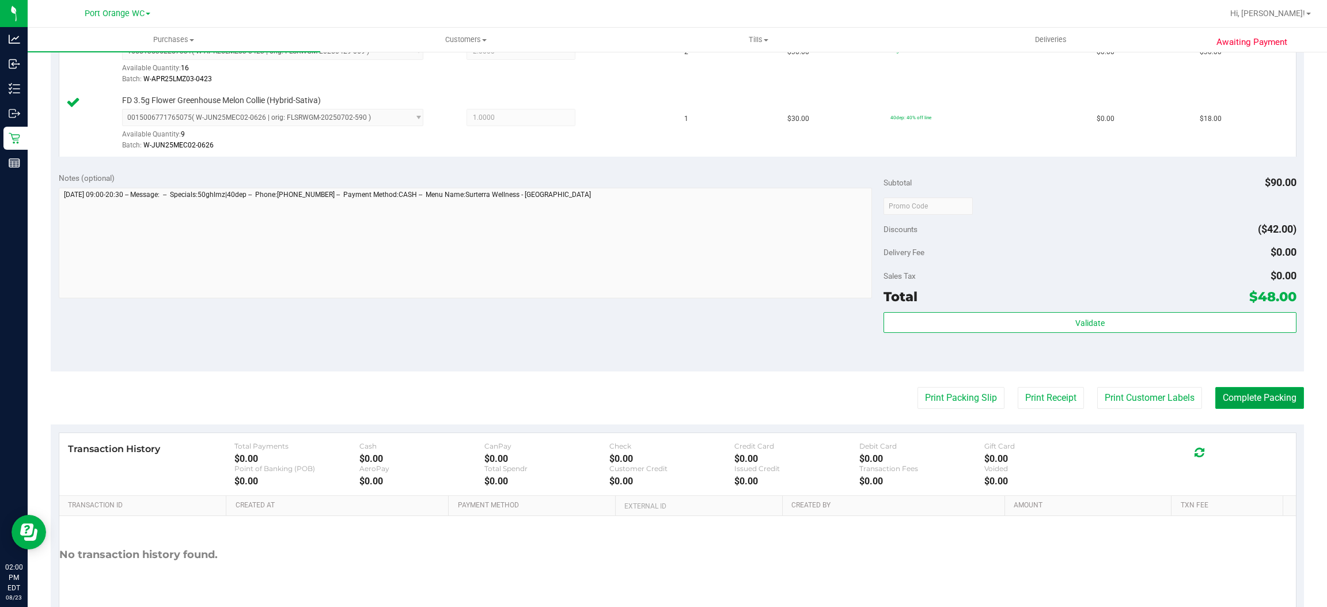
click at [1228, 388] on button "Complete Packing" at bounding box center [1259, 398] width 89 height 22
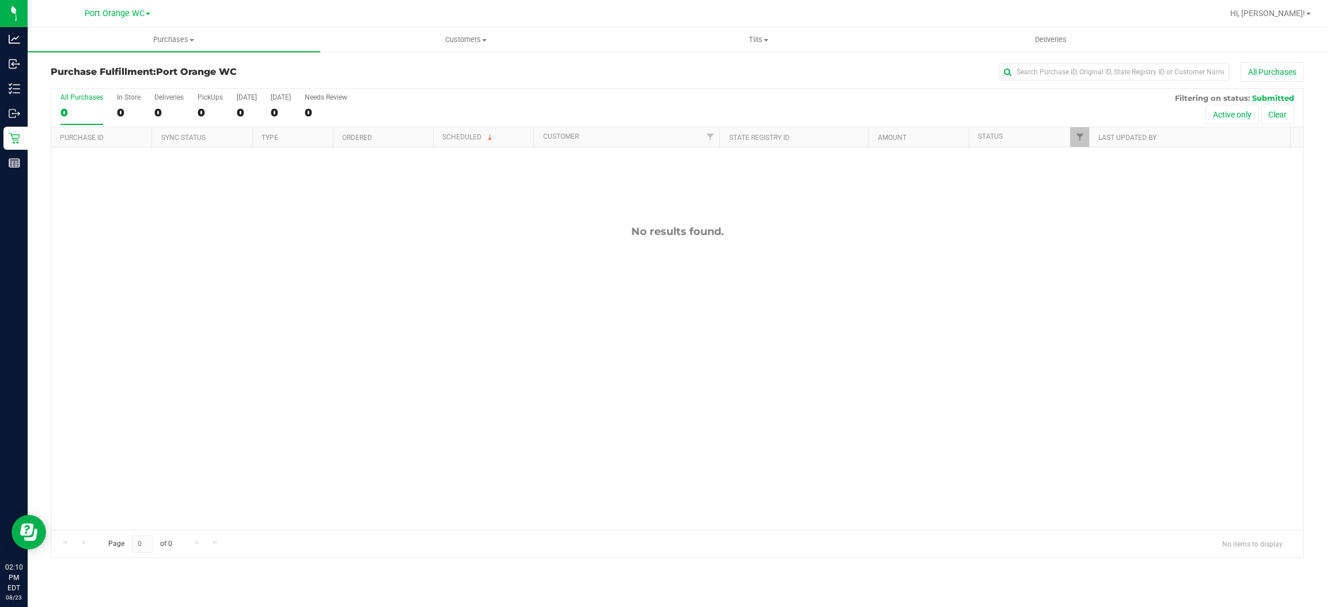
click at [432, 309] on div "No results found." at bounding box center [677, 377] width 1252 height 460
drag, startPoint x: 232, startPoint y: 292, endPoint x: 259, endPoint y: 290, distance: 26.5
click at [256, 287] on div "No results found." at bounding box center [677, 377] width 1252 height 460
click at [760, 37] on span "Tills" at bounding box center [758, 40] width 291 height 10
click at [640, 69] on span "Manage tills" at bounding box center [651, 69] width 78 height 10
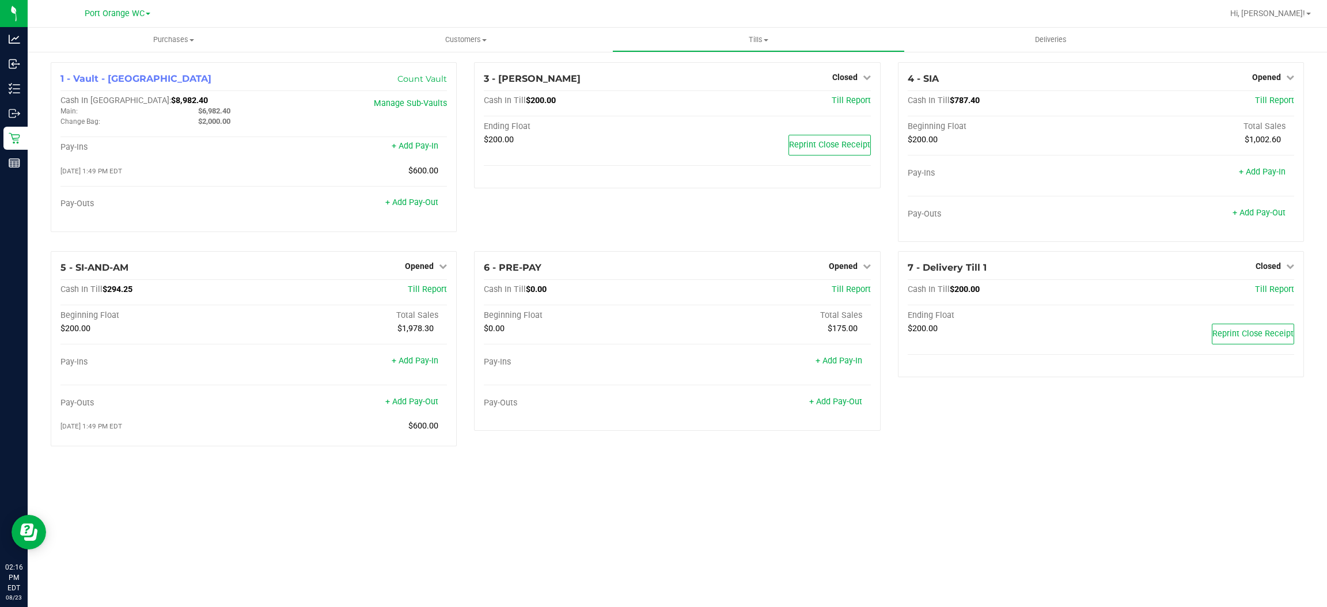
click at [887, 115] on div "3 - MACY-GRAY Closed Open Till Cash In Till $200.00 Till Report Ending Float $2…" at bounding box center [676, 156] width 423 height 189
click at [893, 150] on div "4 - SIA Opened Close Till Cash In Till $787.40 Till Report Beginning Float Tota…" at bounding box center [1100, 156] width 423 height 189
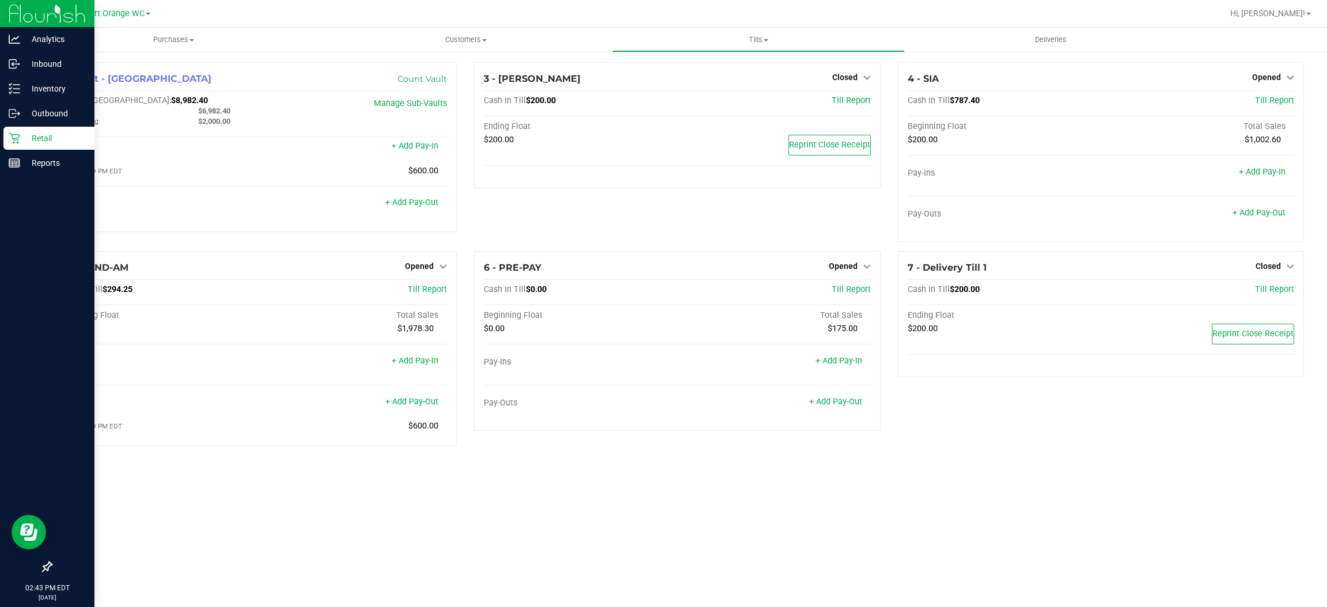
click at [44, 132] on p "Retail" at bounding box center [54, 138] width 69 height 14
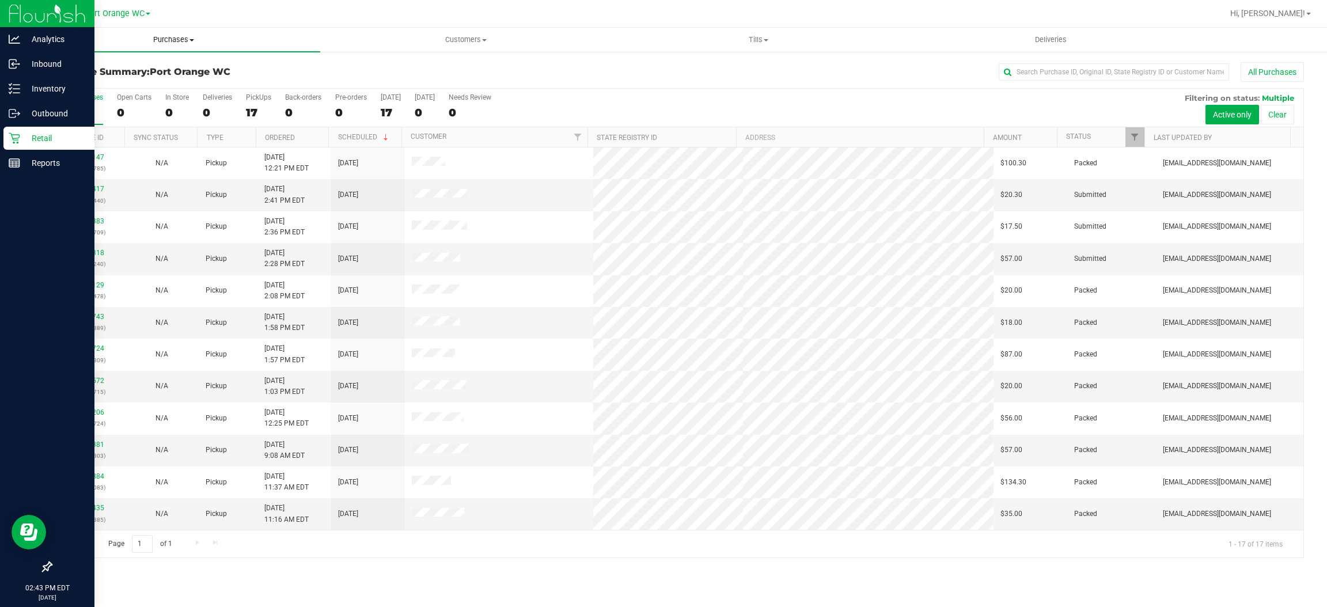
click at [160, 36] on span "Purchases" at bounding box center [174, 40] width 293 height 10
click at [81, 81] on span "Fulfillment" at bounding box center [63, 83] width 71 height 10
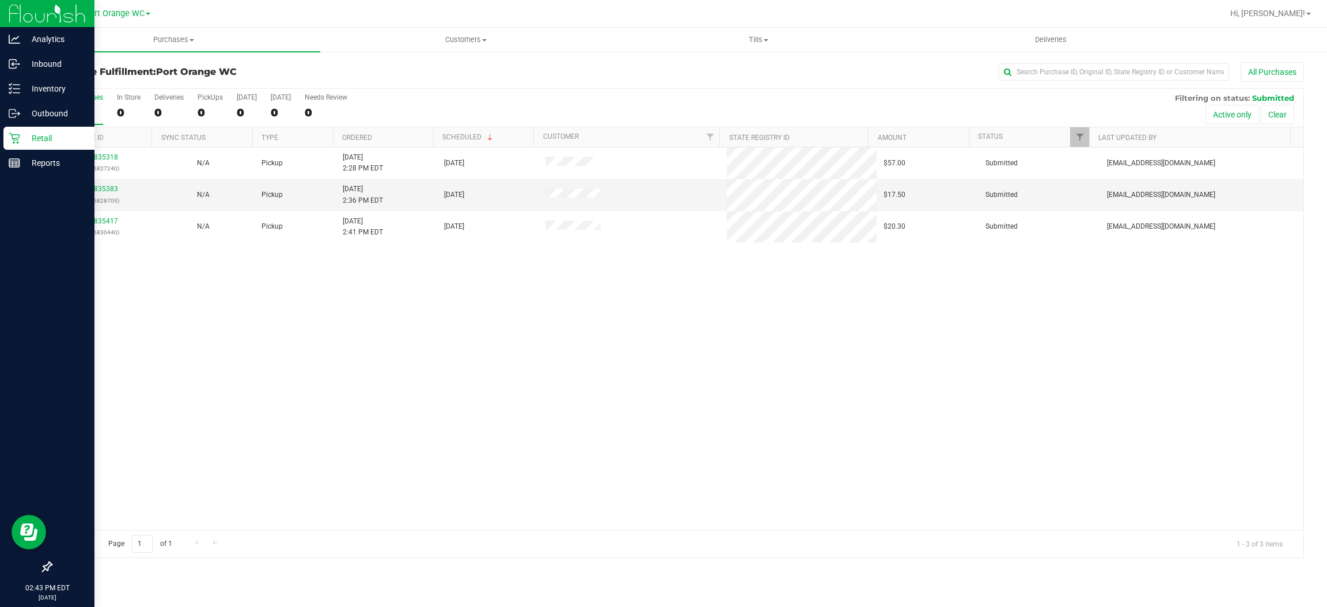
click at [657, 287] on div "11835318 (316827240) N/A Pickup 8/23/2025 2:28 PM EDT 8/23/2025 $57.00 Submitte…" at bounding box center [677, 338] width 1252 height 382
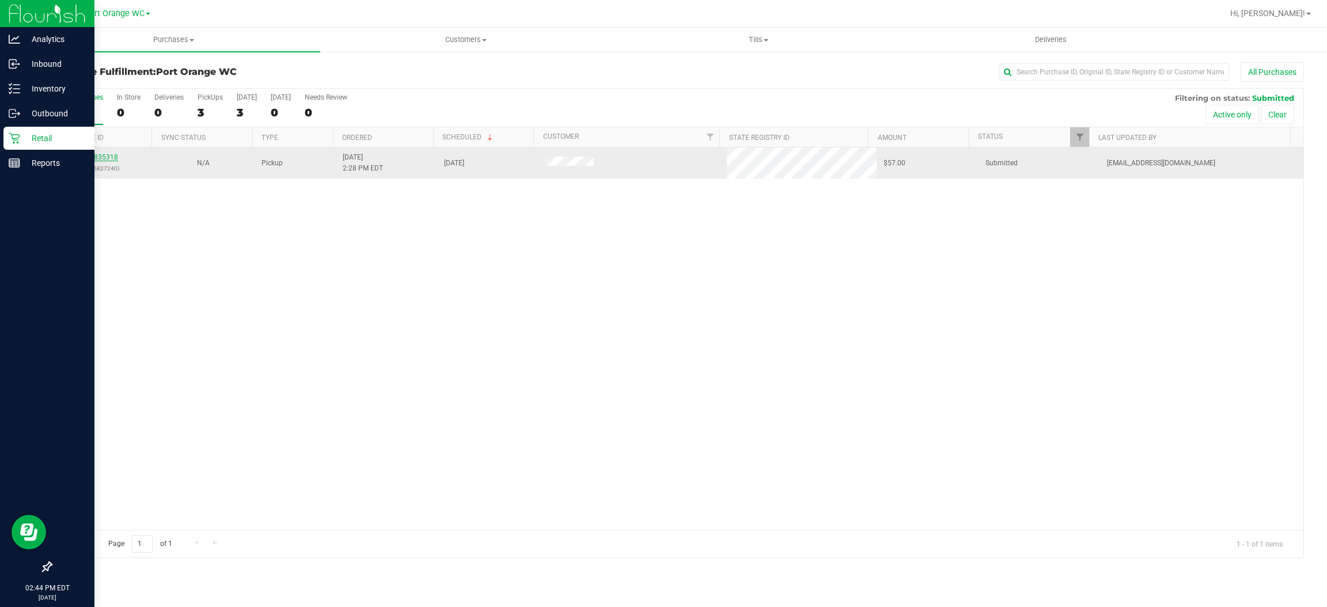
click at [95, 157] on link "11835318" at bounding box center [102, 157] width 32 height 8
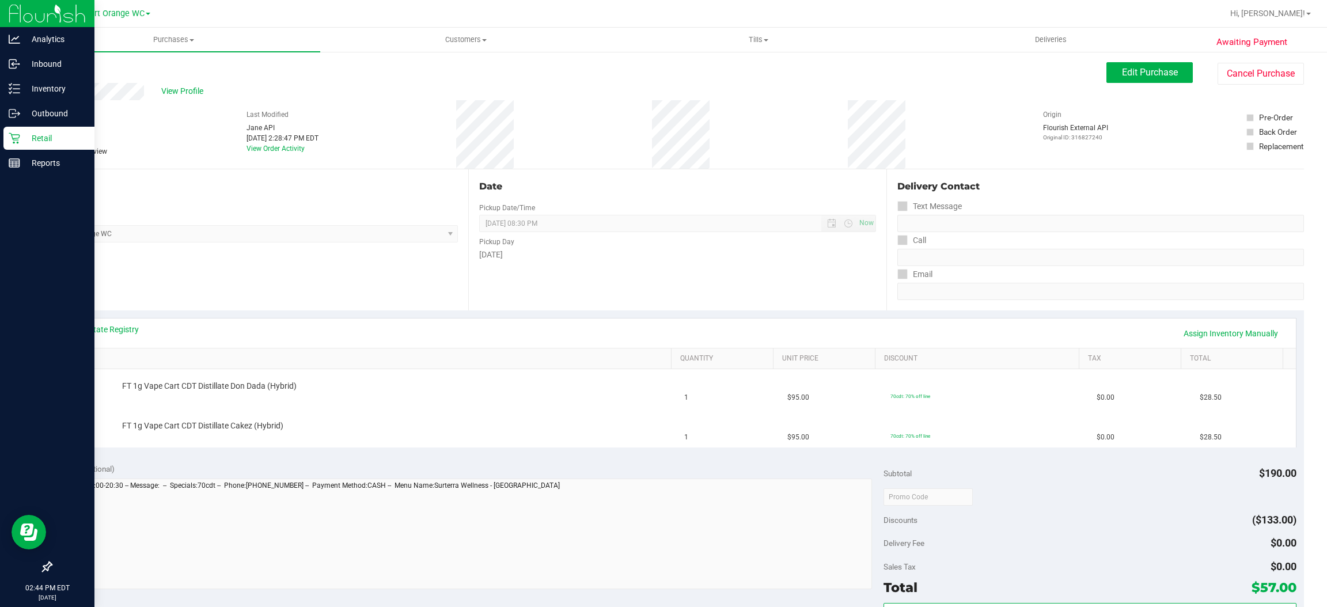
click at [341, 330] on div "View State Registry Assign Inventory Manually" at bounding box center [678, 334] width 1216 height 20
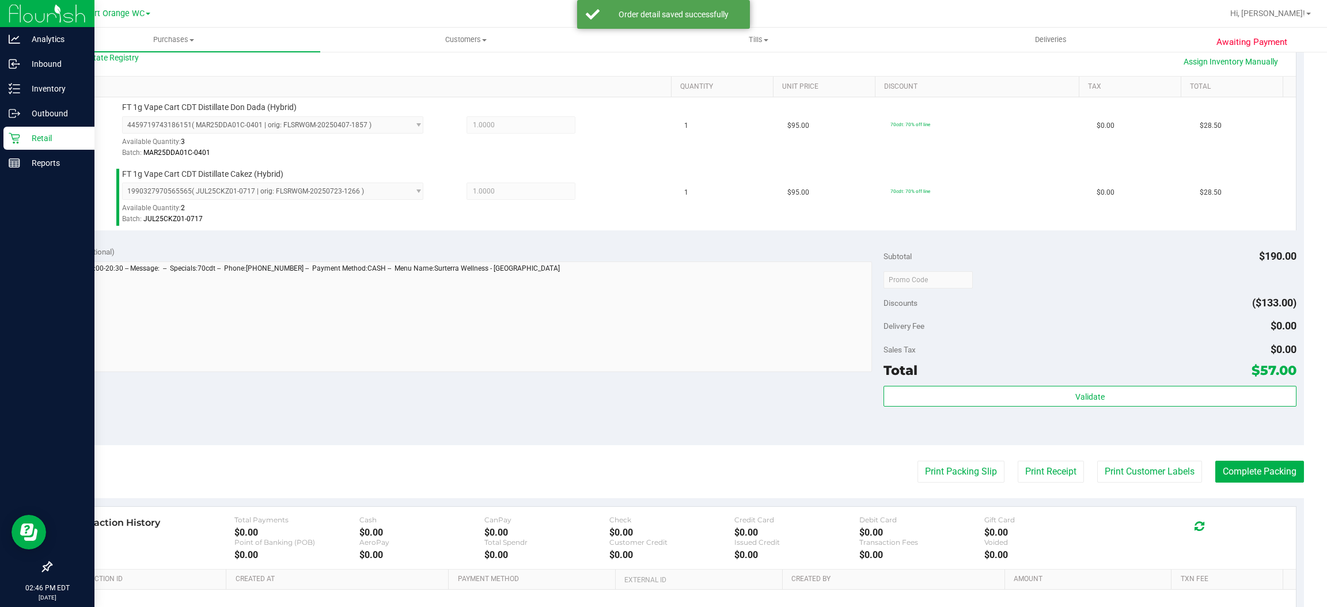
scroll to position [403, 0]
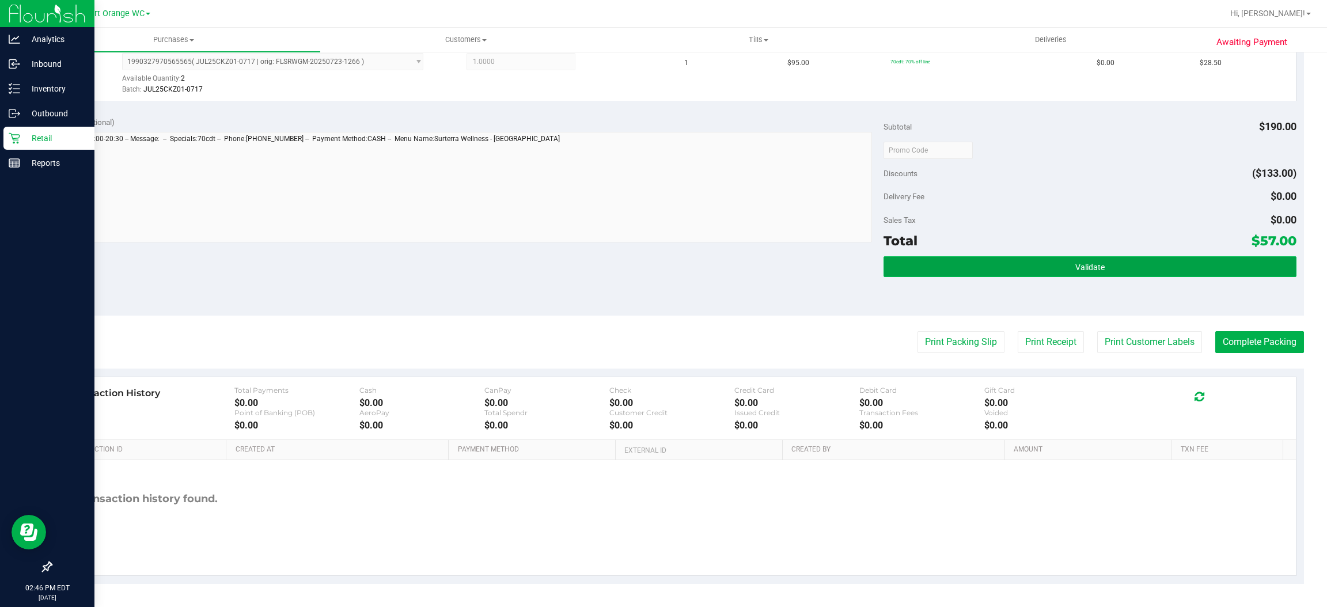
click at [1086, 258] on button "Validate" at bounding box center [1089, 266] width 412 height 21
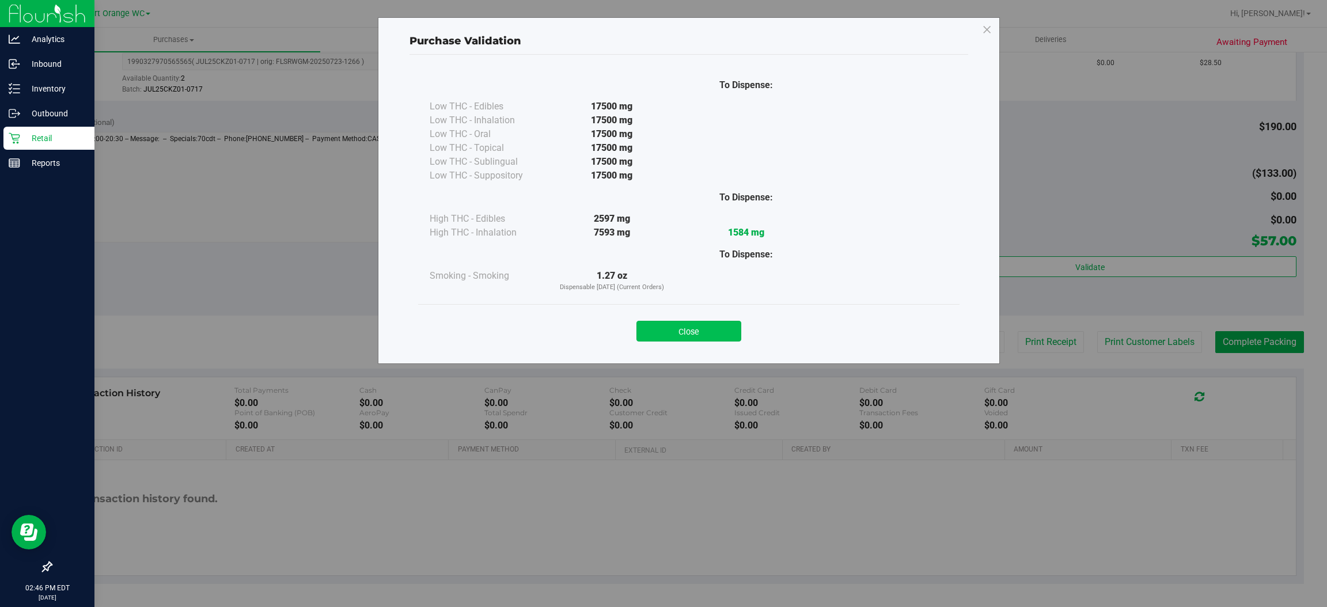
click at [656, 332] on button "Close" at bounding box center [688, 331] width 105 height 21
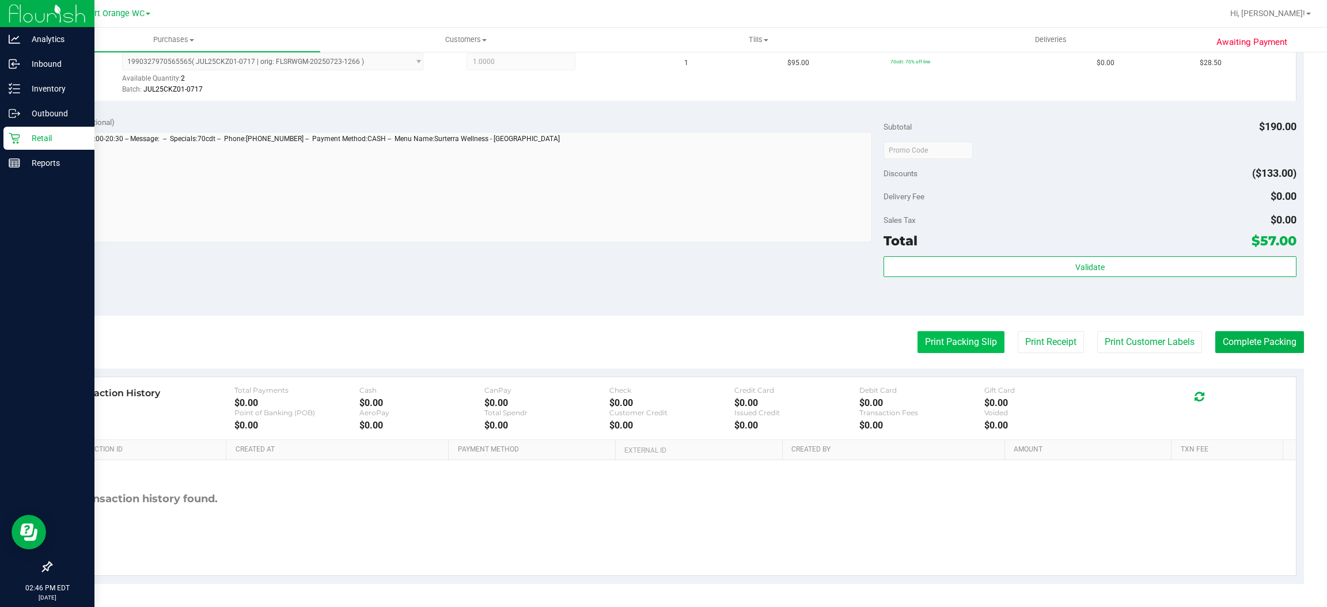
click at [976, 335] on button "Print Packing Slip" at bounding box center [960, 342] width 87 height 22
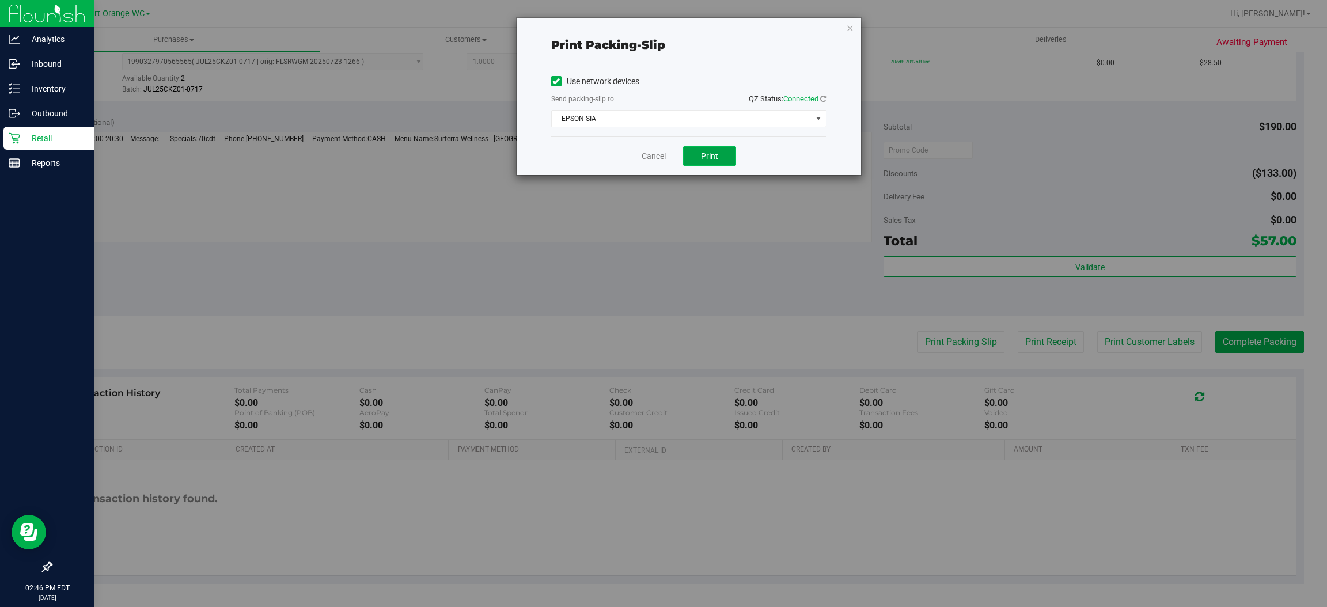
click at [704, 158] on span "Print" at bounding box center [709, 155] width 17 height 9
click at [651, 157] on link "Cancel" at bounding box center [654, 156] width 24 height 12
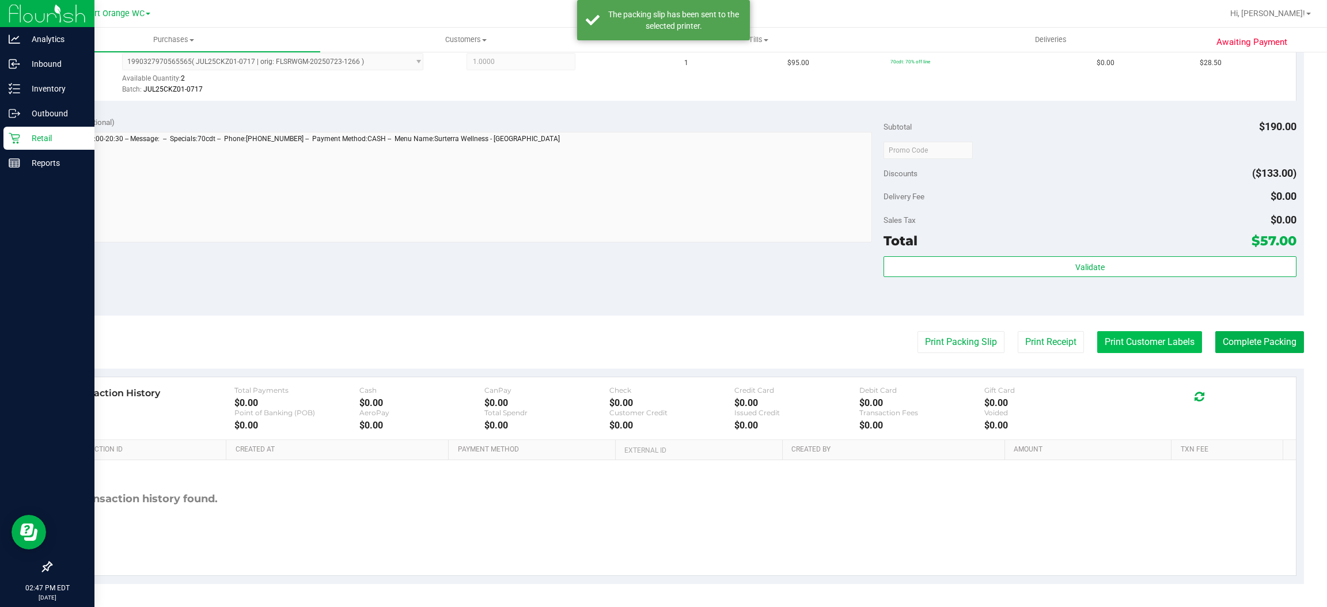
click at [1136, 338] on button "Print Customer Labels" at bounding box center [1149, 342] width 105 height 22
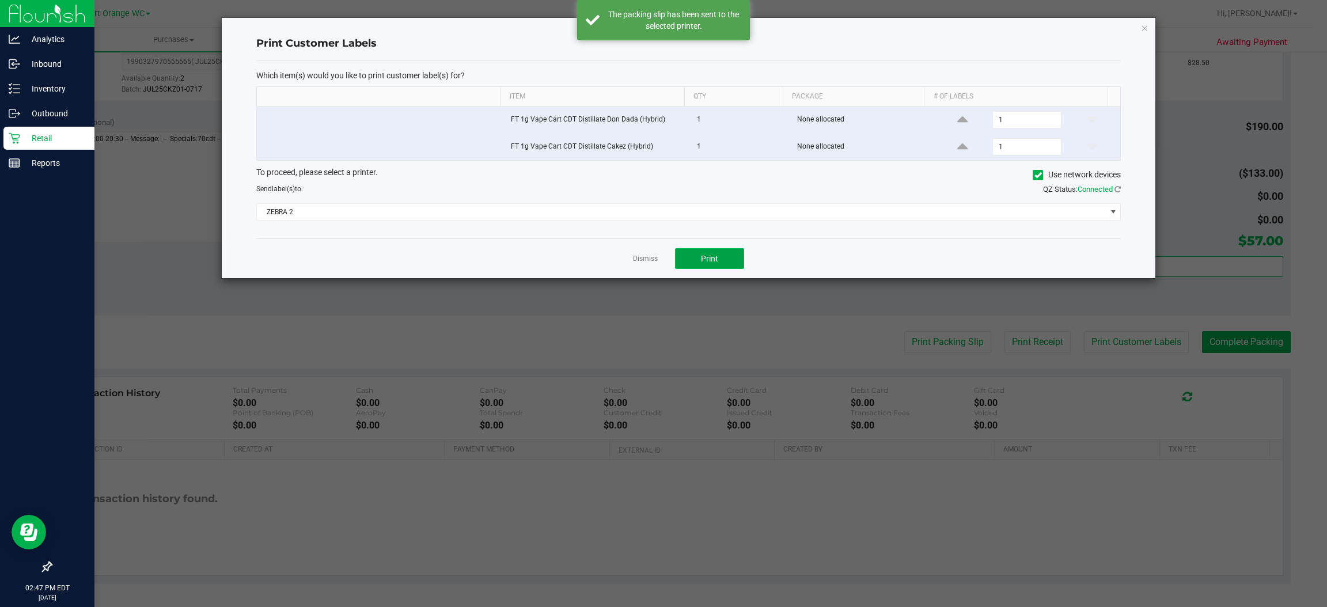
click at [710, 263] on span "Print" at bounding box center [709, 258] width 17 height 9
click at [641, 261] on link "Dismiss" at bounding box center [645, 259] width 25 height 10
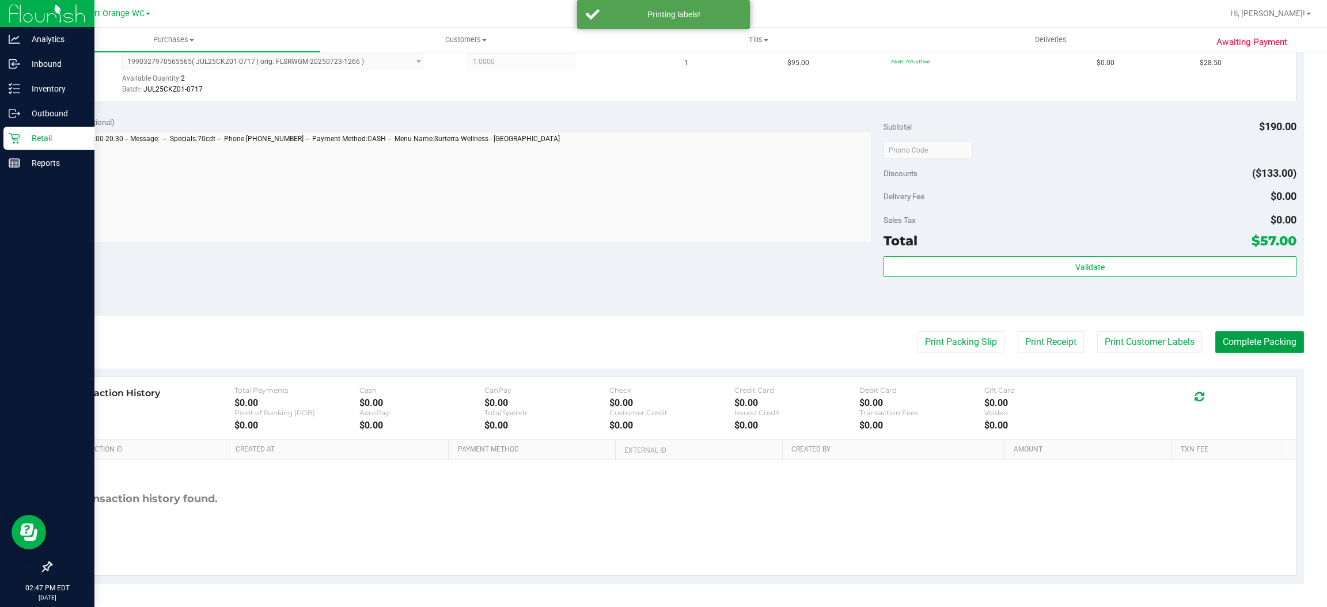
click at [1269, 331] on button "Complete Packing" at bounding box center [1259, 342] width 89 height 22
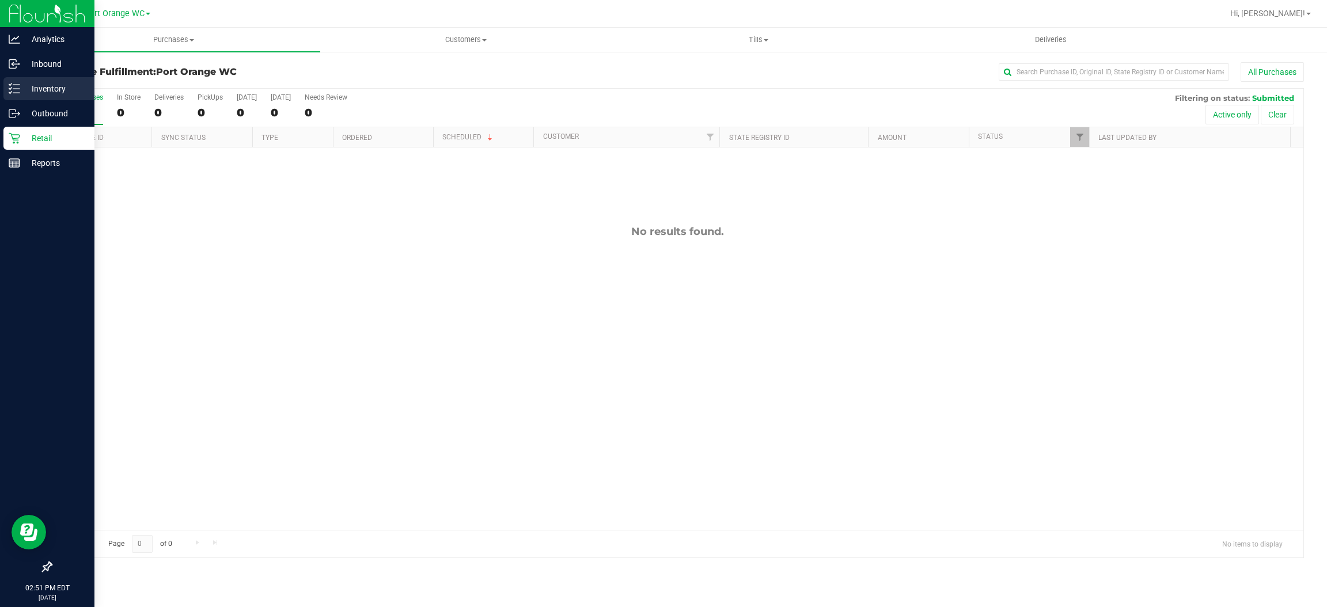
click at [46, 85] on p "Inventory" at bounding box center [54, 89] width 69 height 14
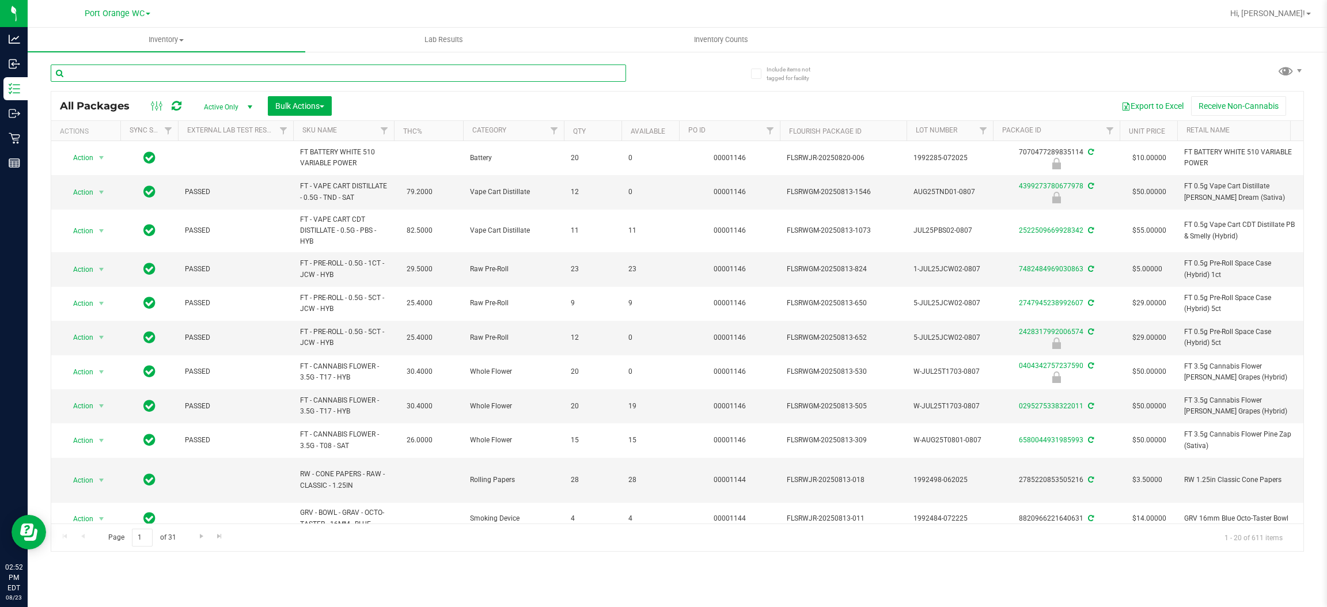
click at [227, 75] on input "text" at bounding box center [338, 72] width 575 height 17
type input "1640720549998926"
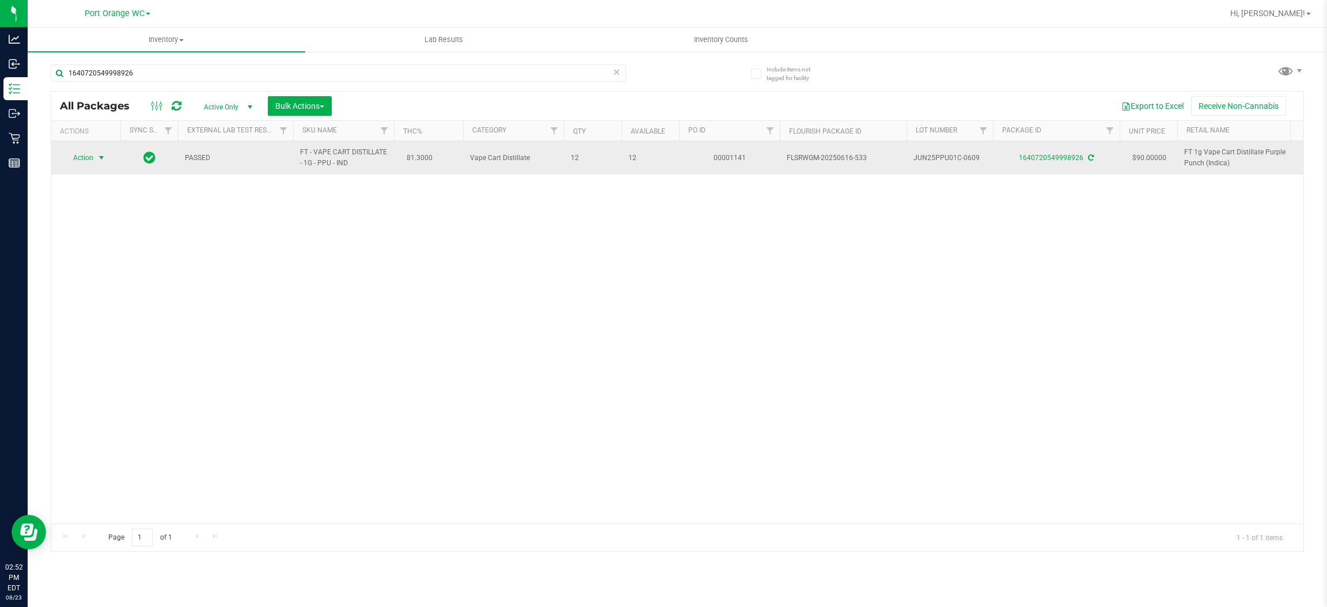
click at [80, 162] on span "Action" at bounding box center [78, 158] width 31 height 16
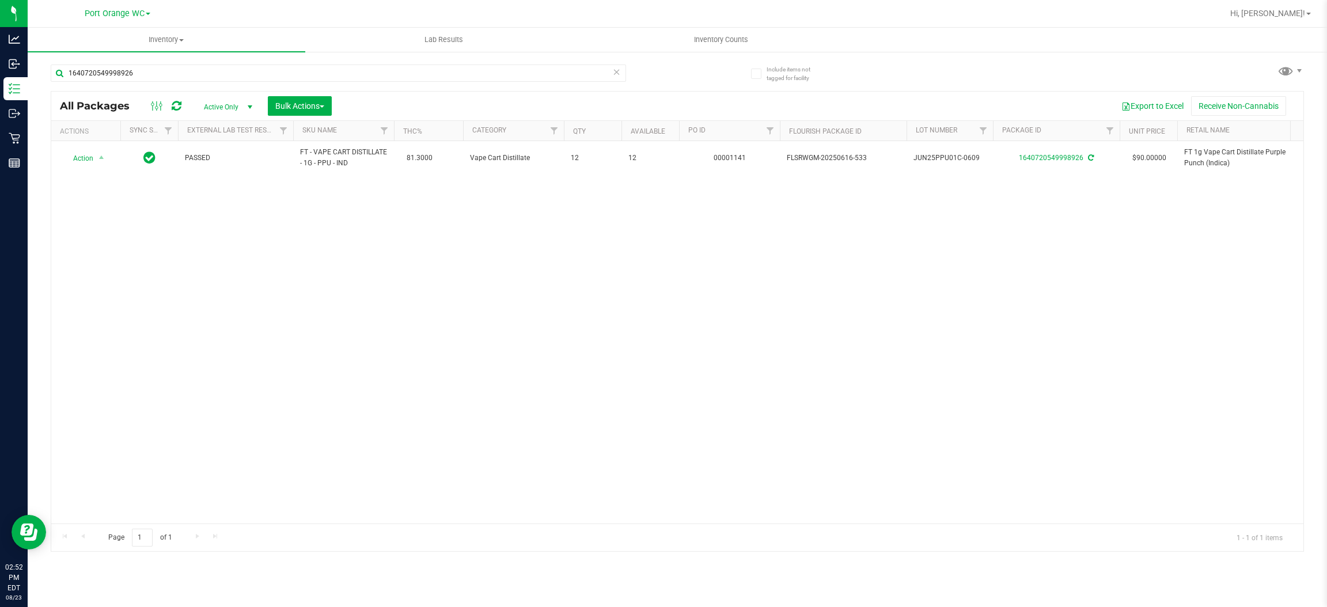
drag, startPoint x: 313, startPoint y: 290, endPoint x: 323, endPoint y: 271, distance: 21.6
click at [313, 289] on div "Action Action Adjust qty Create package Edit attributes Global inventory Locate…" at bounding box center [677, 332] width 1252 height 382
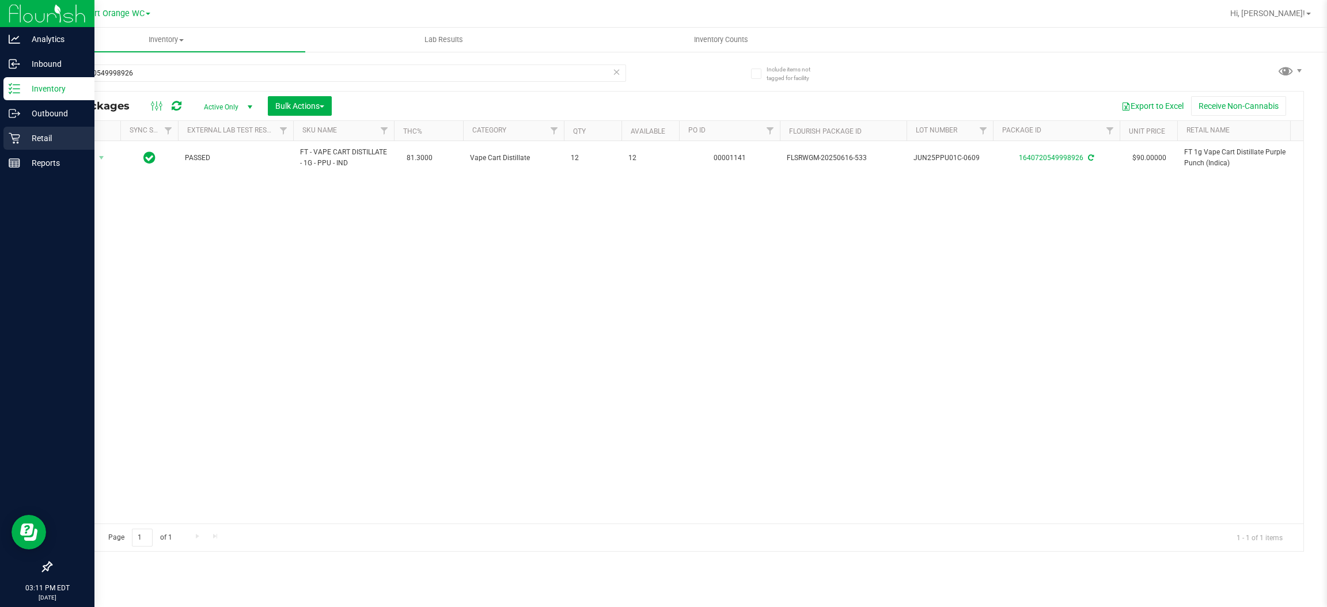
click at [39, 130] on div "Retail" at bounding box center [48, 138] width 91 height 23
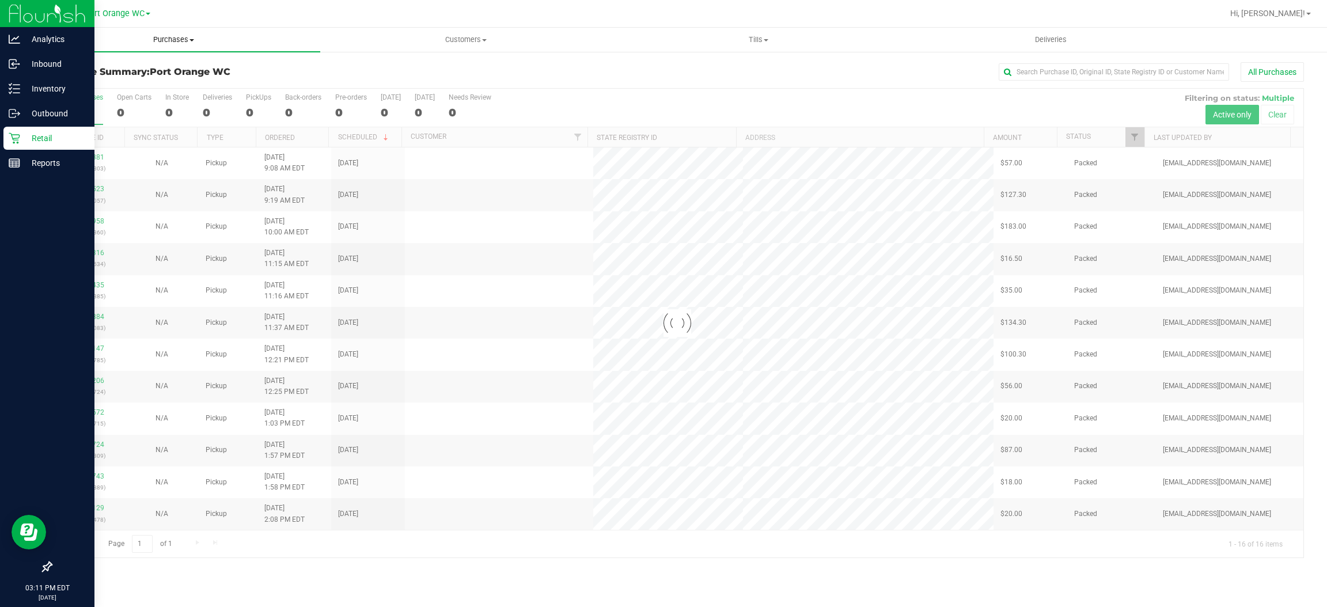
click at [174, 32] on uib-tab-heading "Purchases Summary of purchases Fulfillment All purchases" at bounding box center [174, 40] width 293 height 24
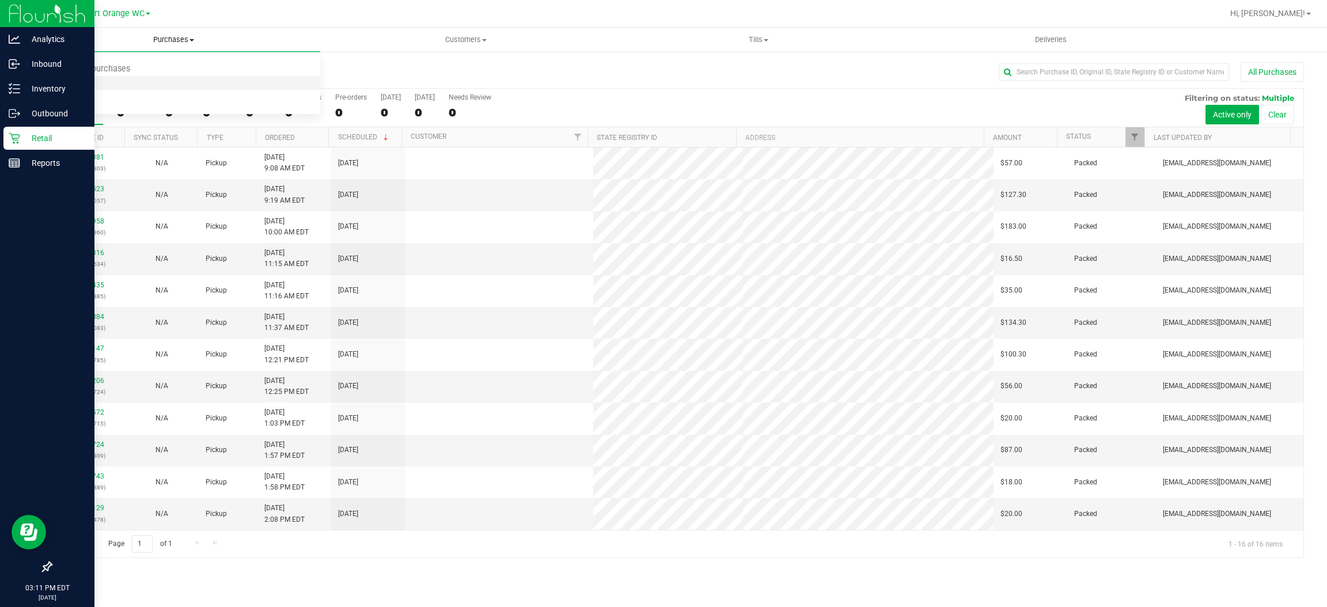
click at [78, 81] on span "Fulfillment" at bounding box center [63, 83] width 71 height 10
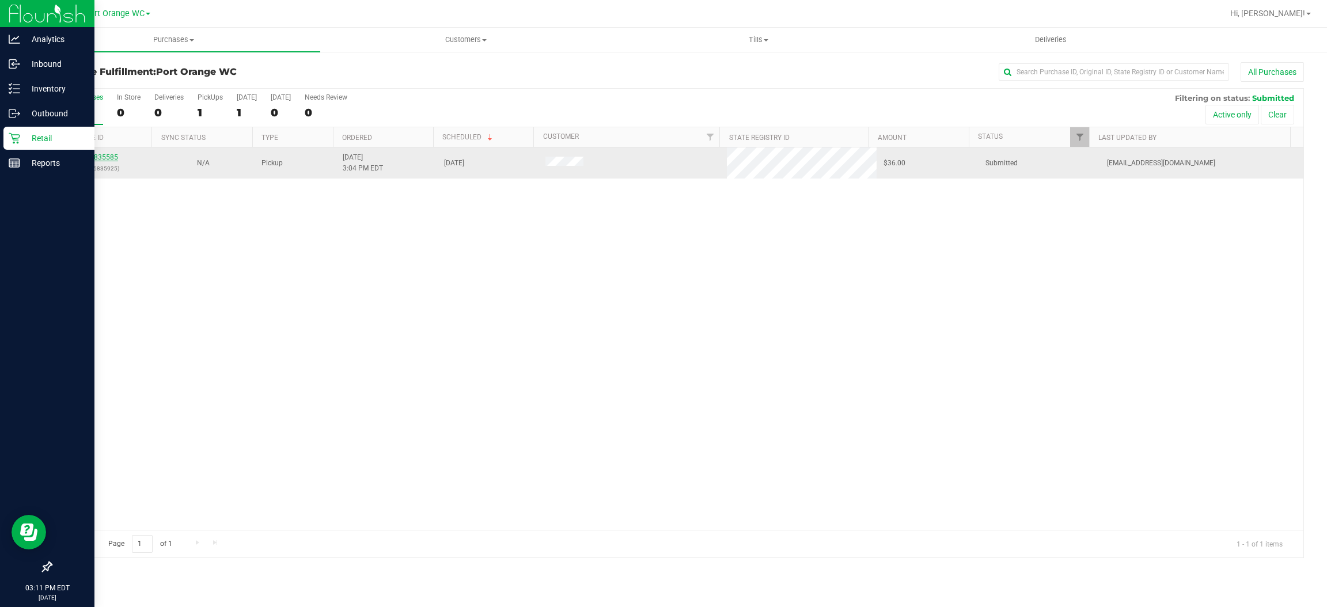
click at [106, 161] on link "11835585" at bounding box center [102, 157] width 32 height 8
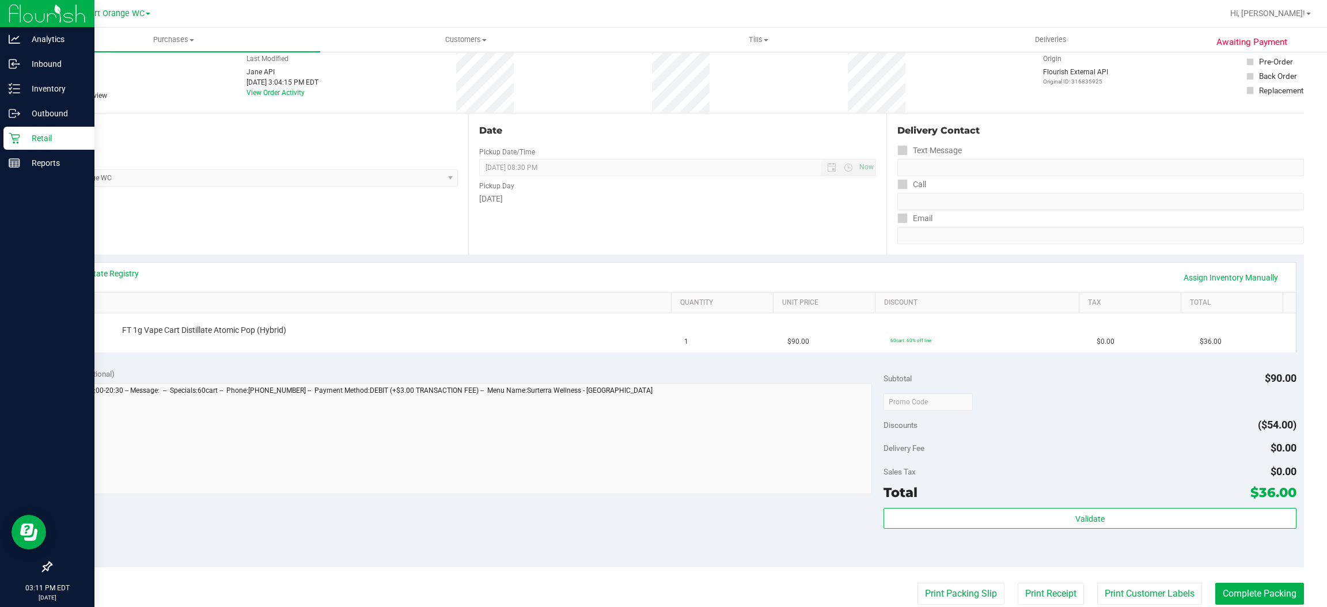
scroll to position [86, 0]
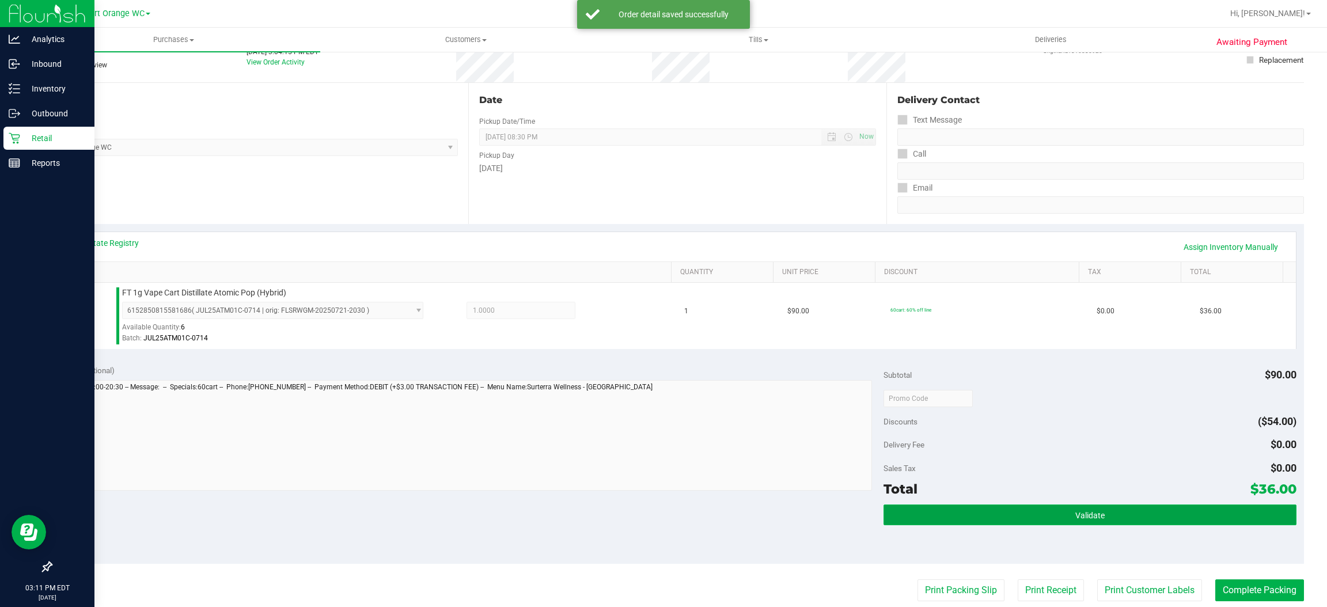
click at [1075, 518] on span "Validate" at bounding box center [1089, 515] width 29 height 9
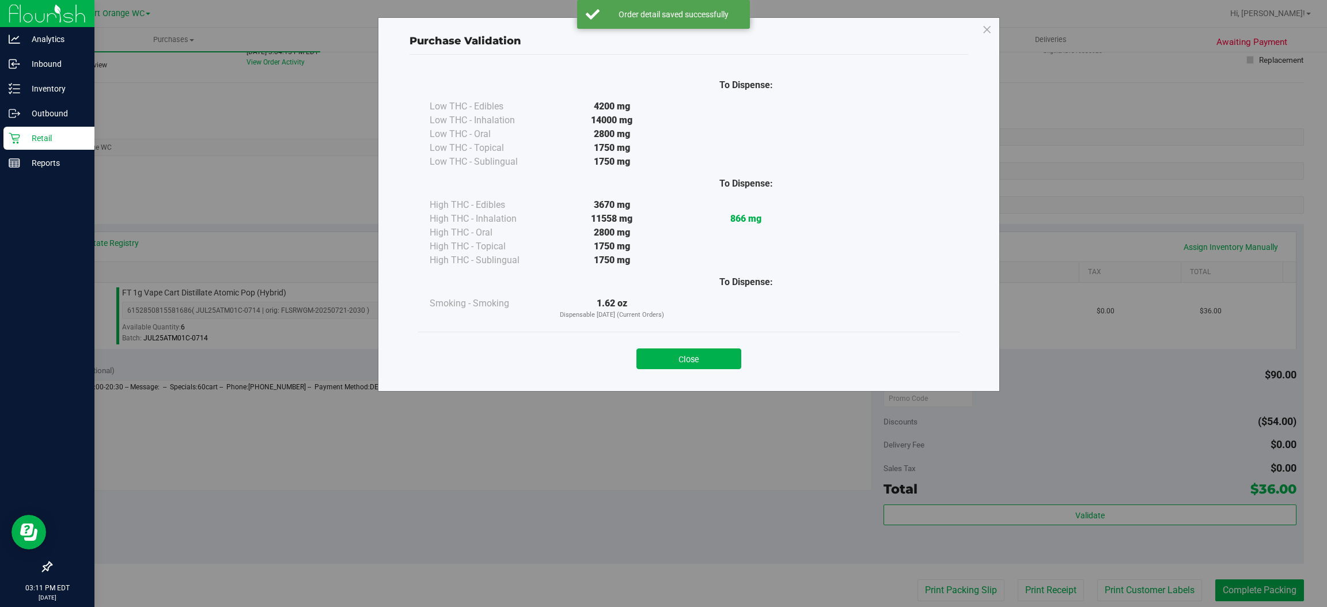
click at [695, 358] on button "Close" at bounding box center [688, 358] width 105 height 21
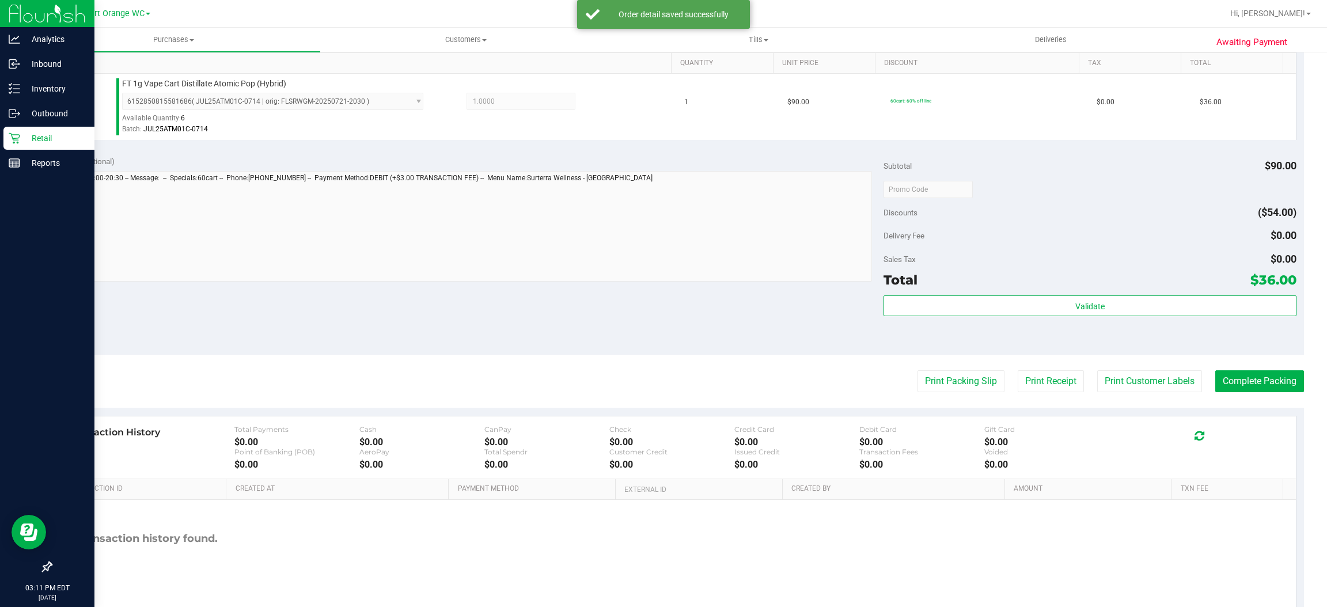
scroll to position [336, 0]
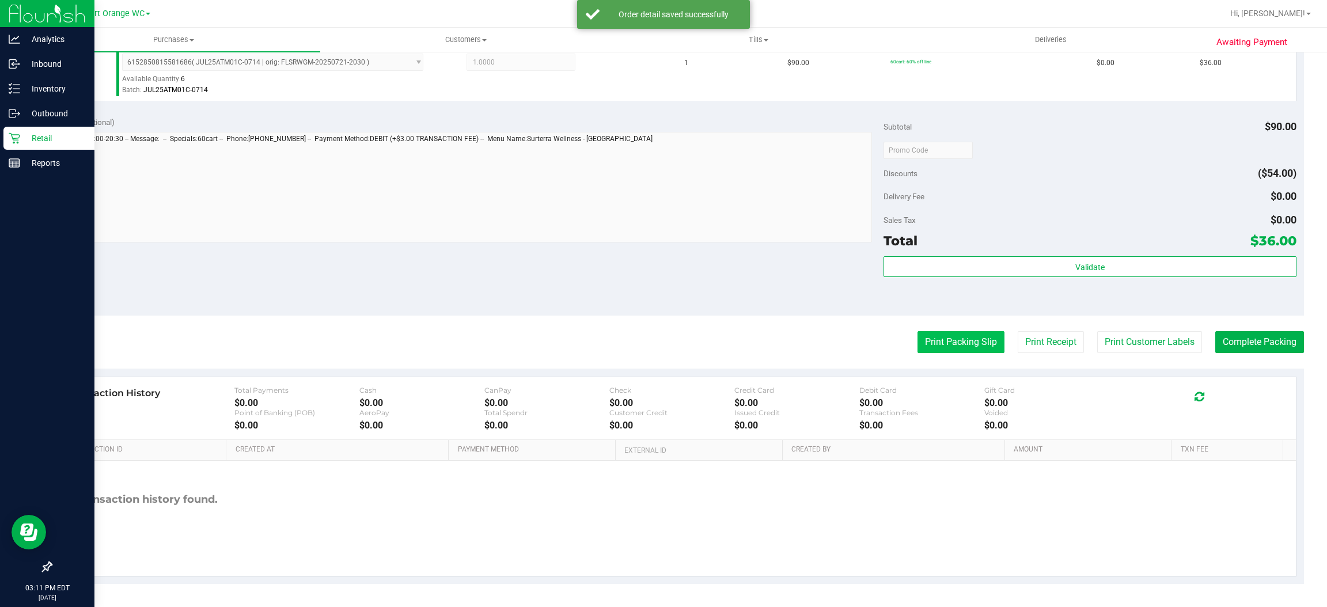
click at [942, 331] on button "Print Packing Slip" at bounding box center [960, 342] width 87 height 22
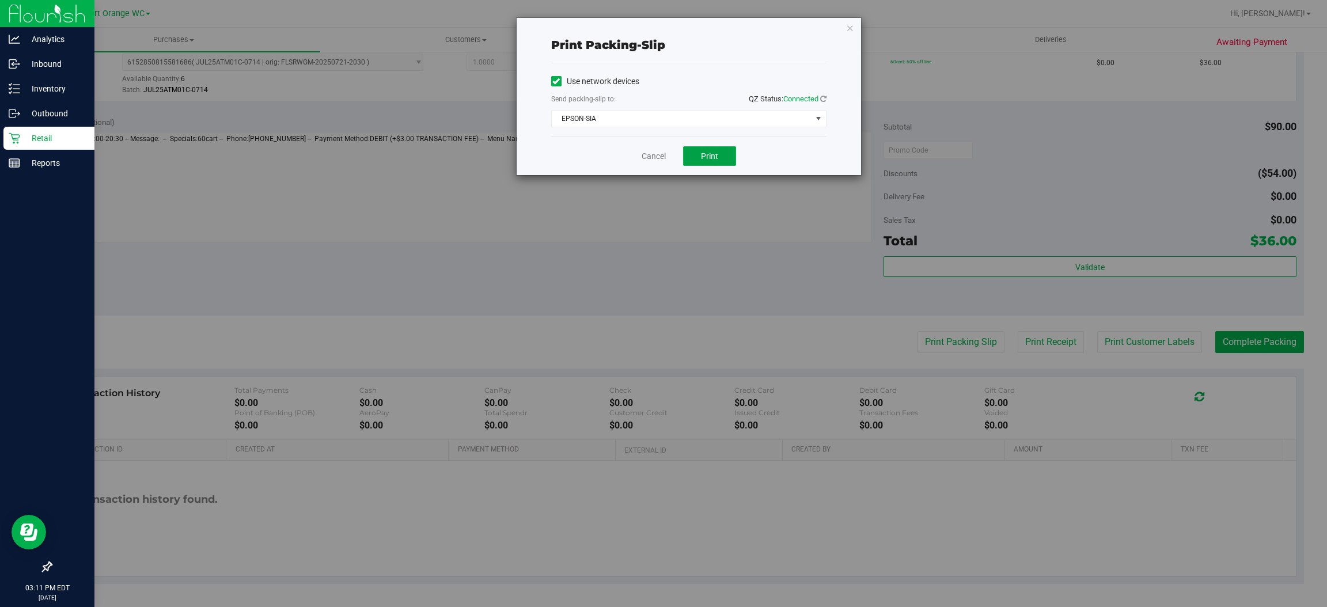
click at [697, 154] on button "Print" at bounding box center [709, 156] width 53 height 20
click at [648, 155] on link "Cancel" at bounding box center [654, 156] width 24 height 12
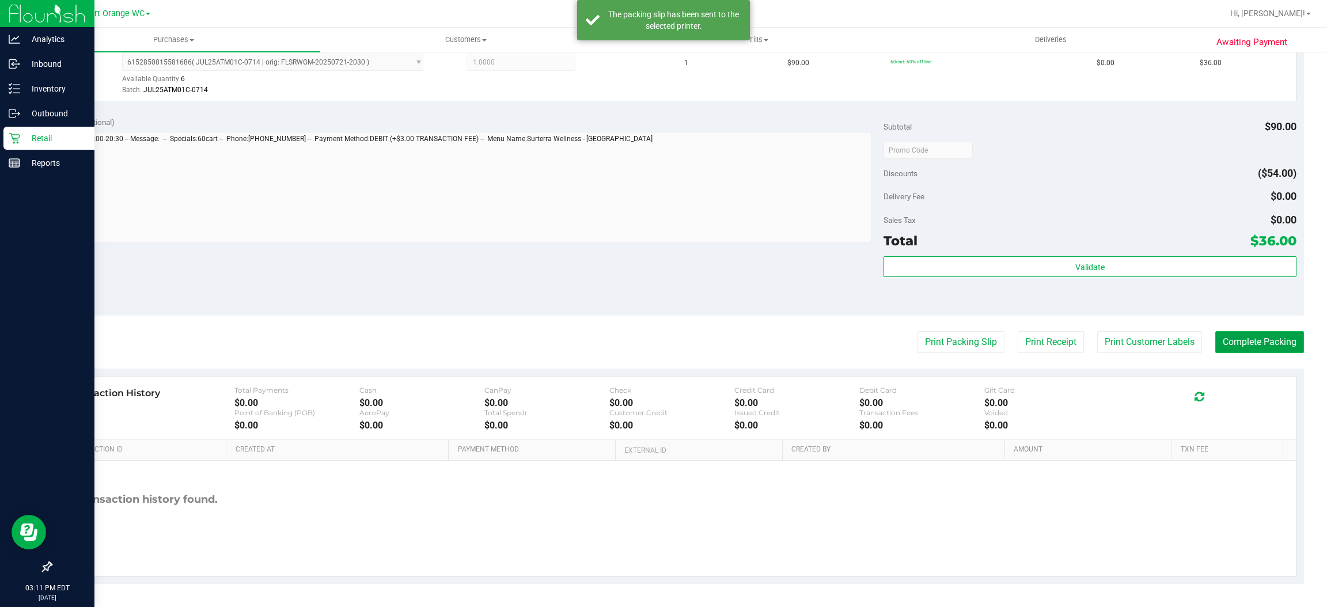
click at [1242, 338] on button "Complete Packing" at bounding box center [1259, 342] width 89 height 22
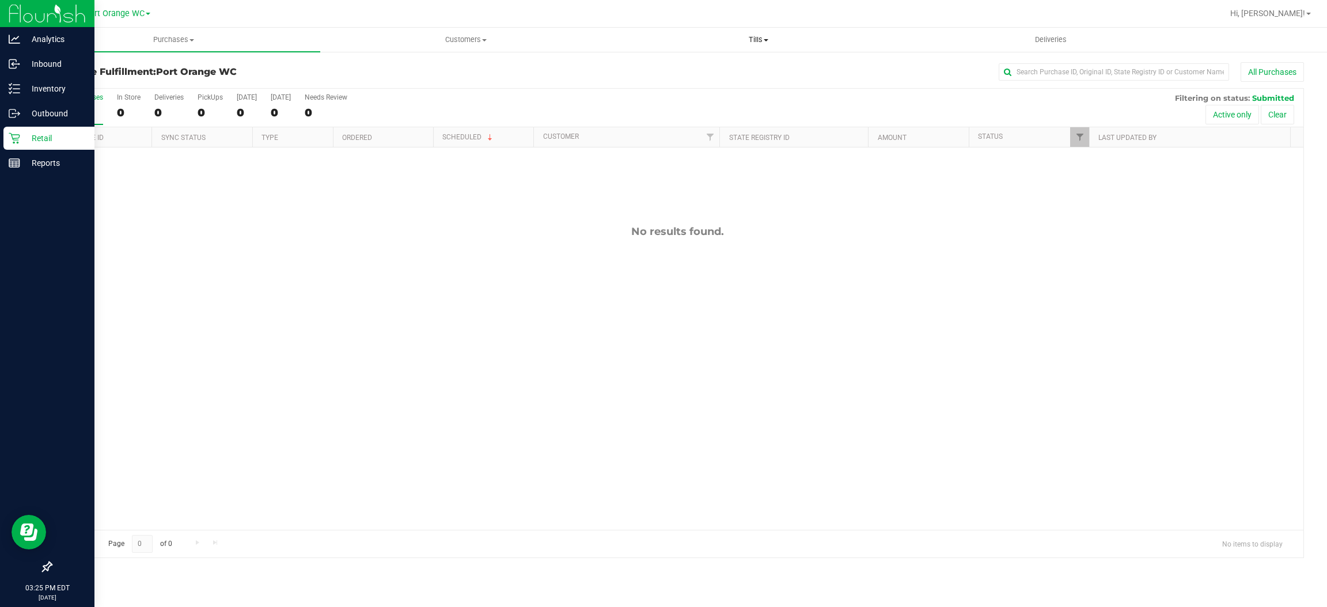
click at [758, 44] on span "Tills" at bounding box center [758, 40] width 291 height 10
click at [665, 70] on span "Manage tills" at bounding box center [651, 69] width 78 height 10
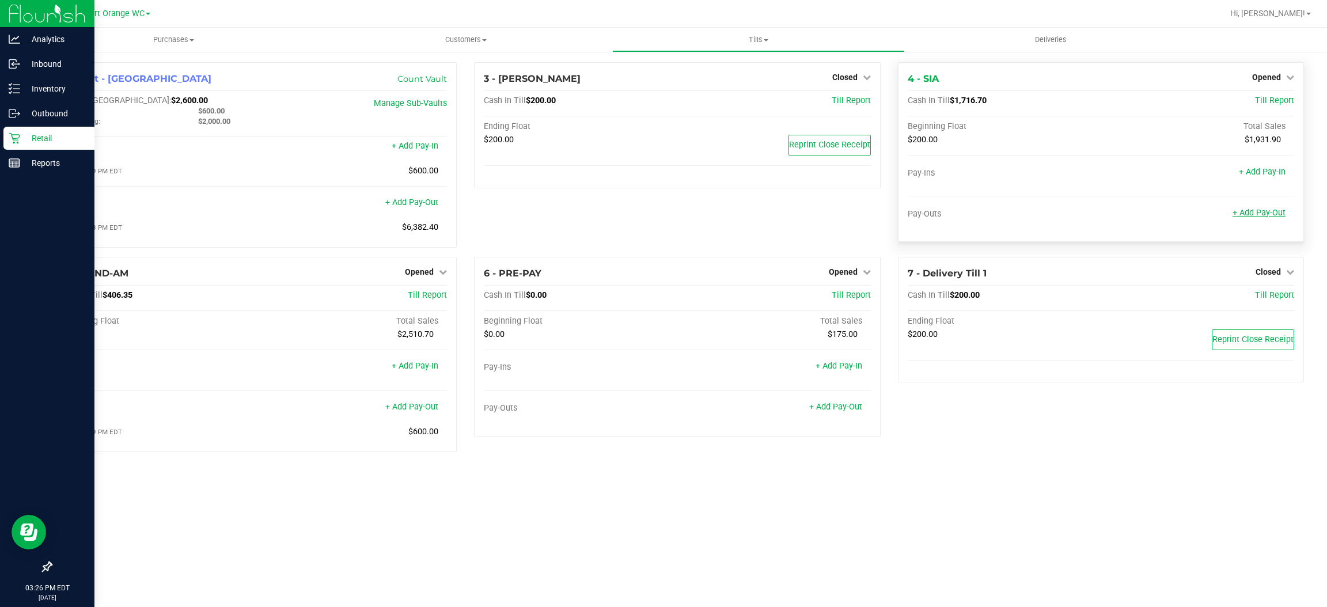
click at [1250, 212] on link "+ Add Pay-Out" at bounding box center [1258, 213] width 53 height 10
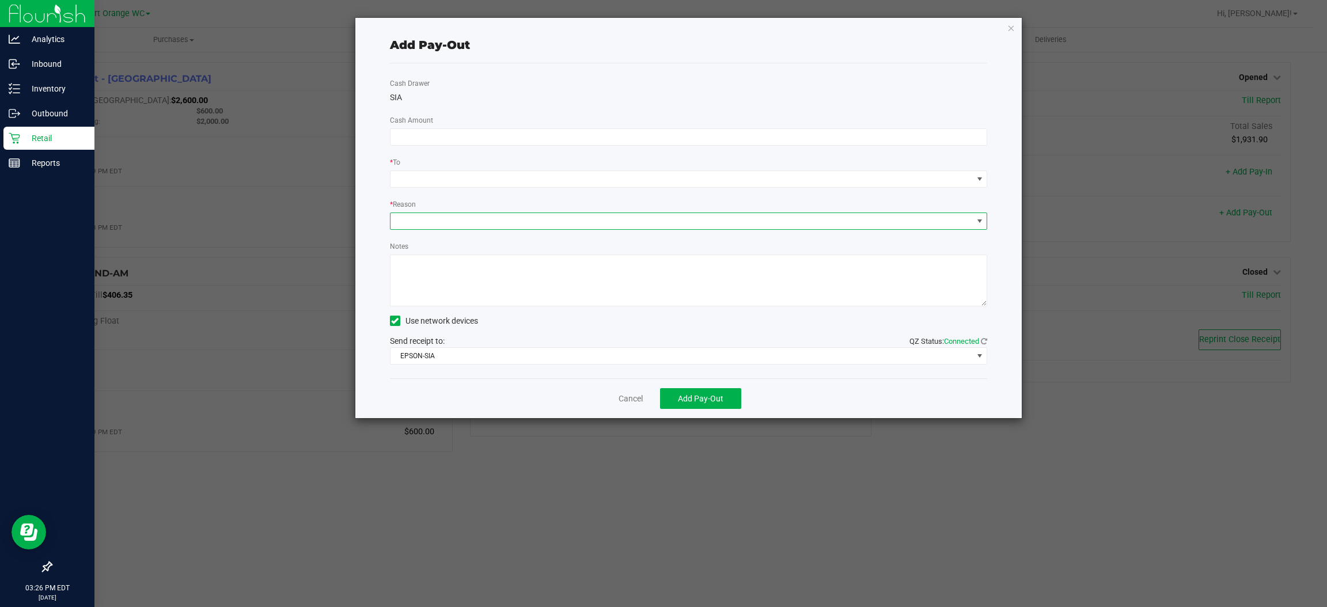
click at [481, 214] on span at bounding box center [681, 221] width 582 height 16
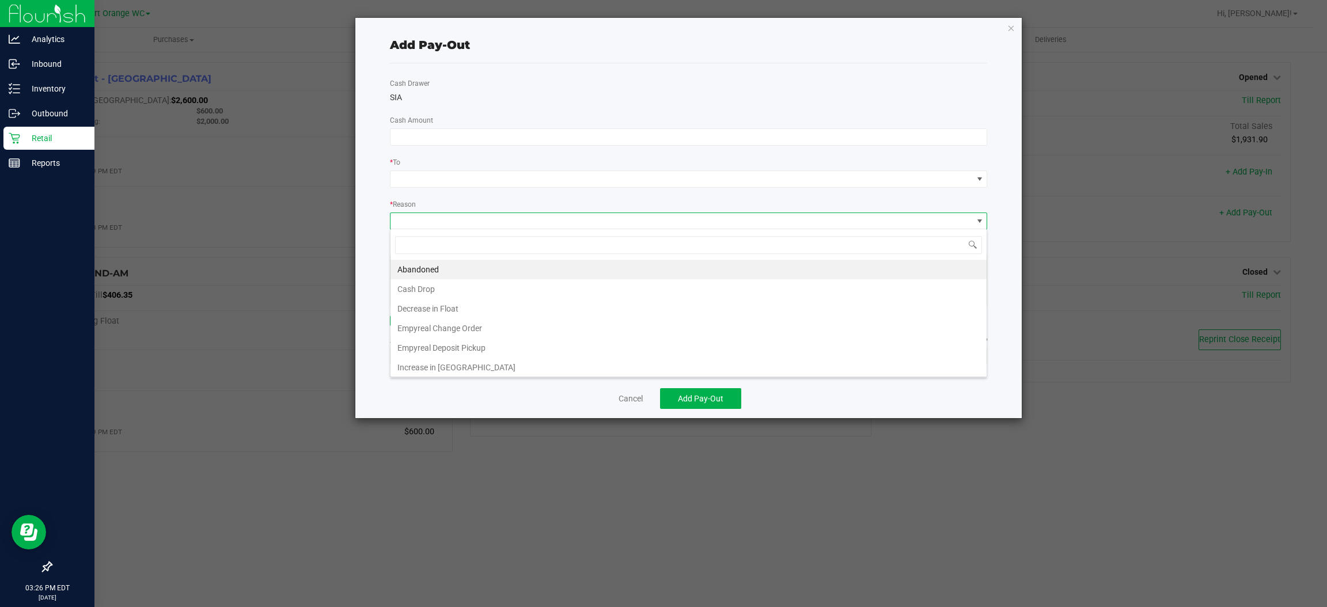
scroll to position [18, 598]
click at [481, 214] on span at bounding box center [681, 221] width 582 height 16
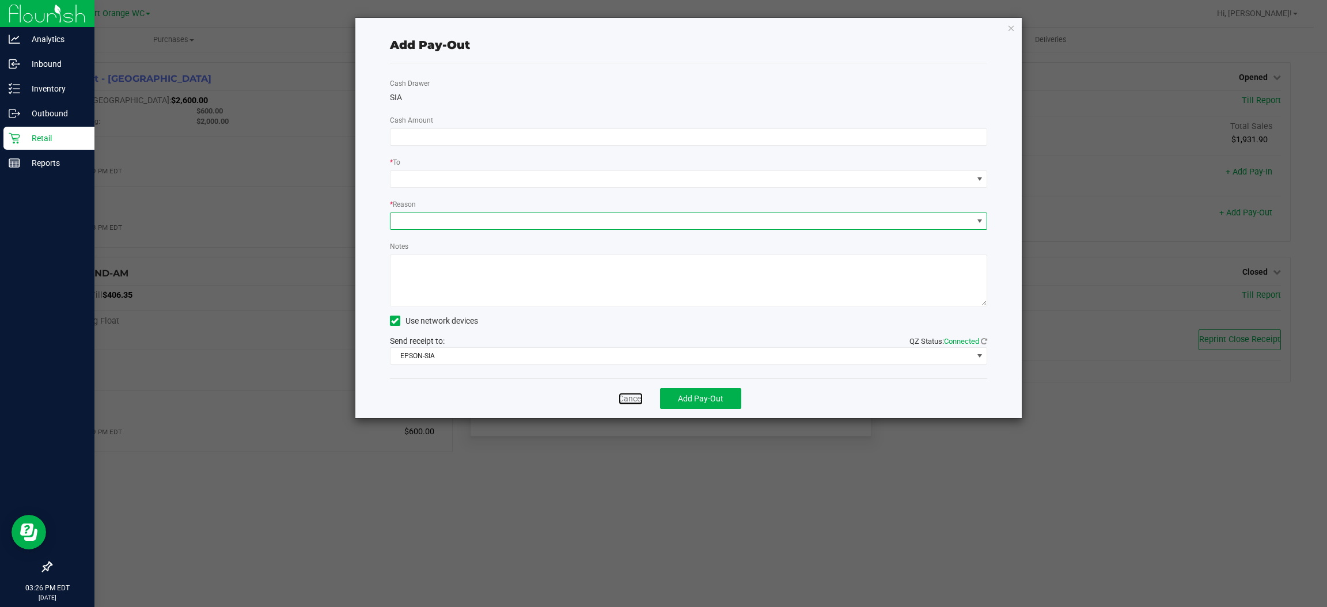
click at [630, 396] on link "Cancel" at bounding box center [630, 399] width 24 height 12
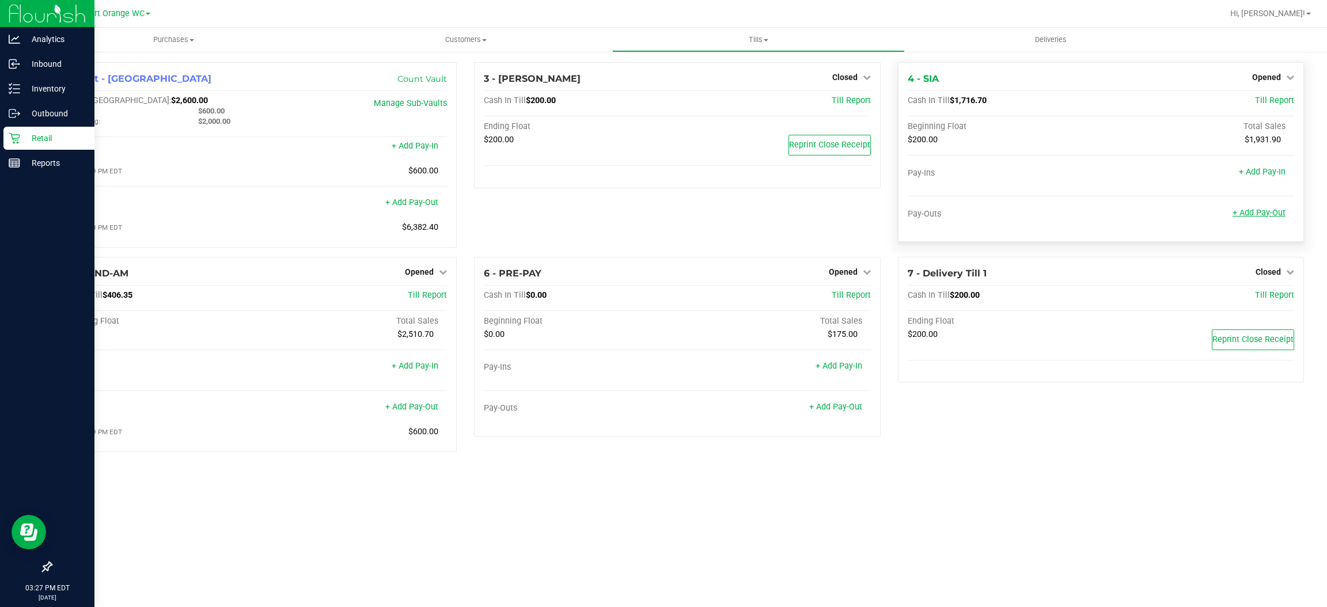
click at [1260, 214] on link "+ Add Pay-Out" at bounding box center [1258, 213] width 53 height 10
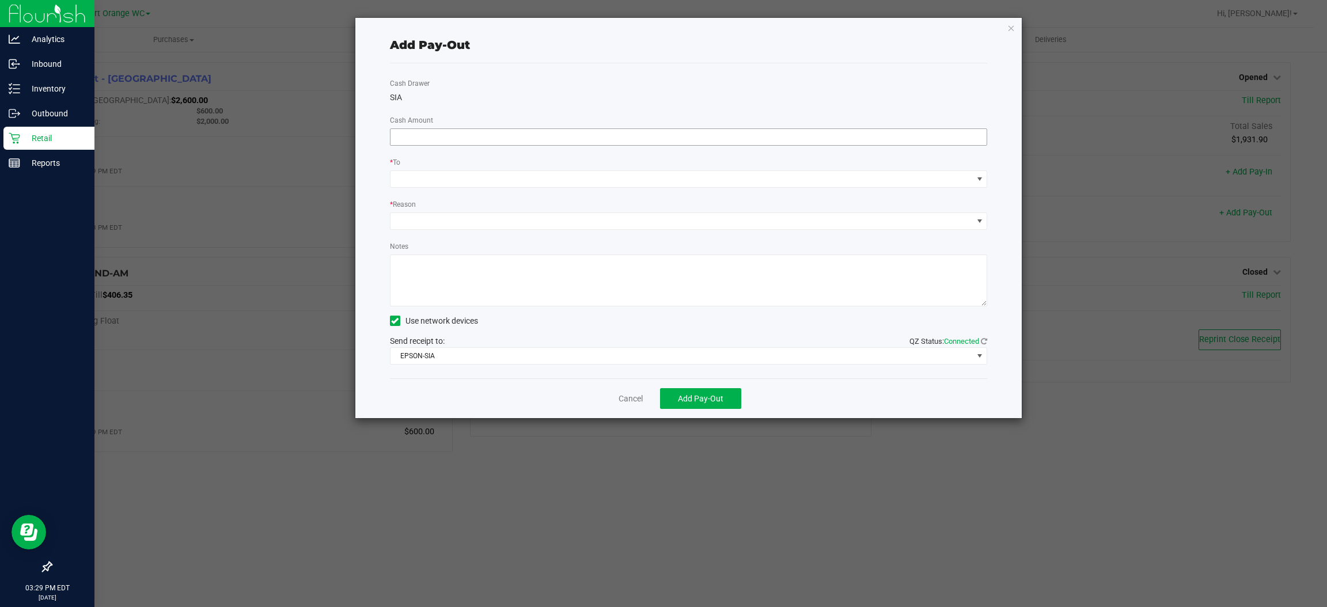
click at [496, 131] on input at bounding box center [688, 137] width 597 height 16
type input "$1,450.00"
click at [511, 174] on span at bounding box center [681, 179] width 582 height 16
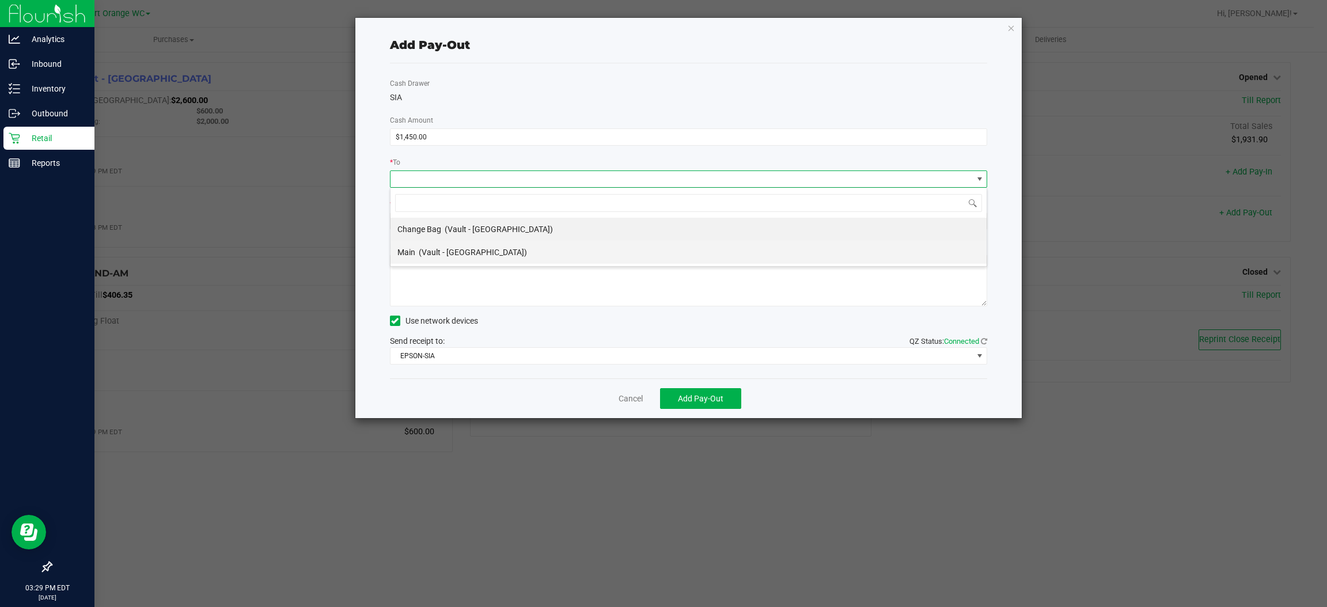
click at [456, 251] on span "(Vault - Port Orange)" at bounding box center [473, 252] width 108 height 9
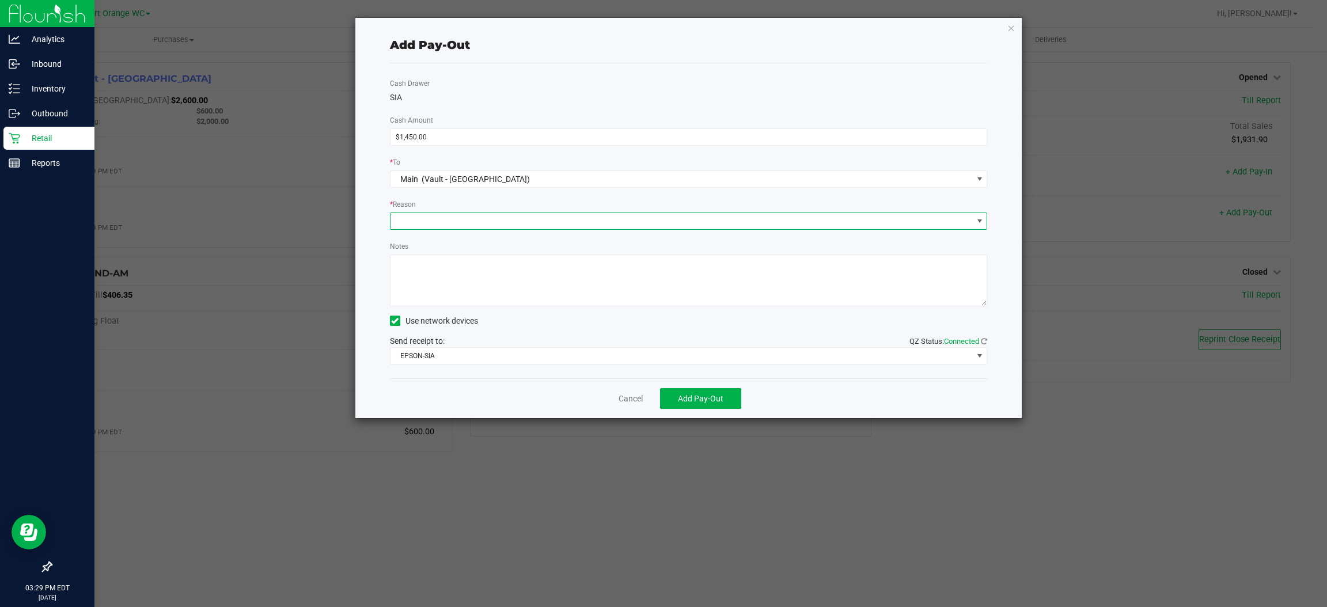
click at [481, 219] on span at bounding box center [681, 221] width 582 height 16
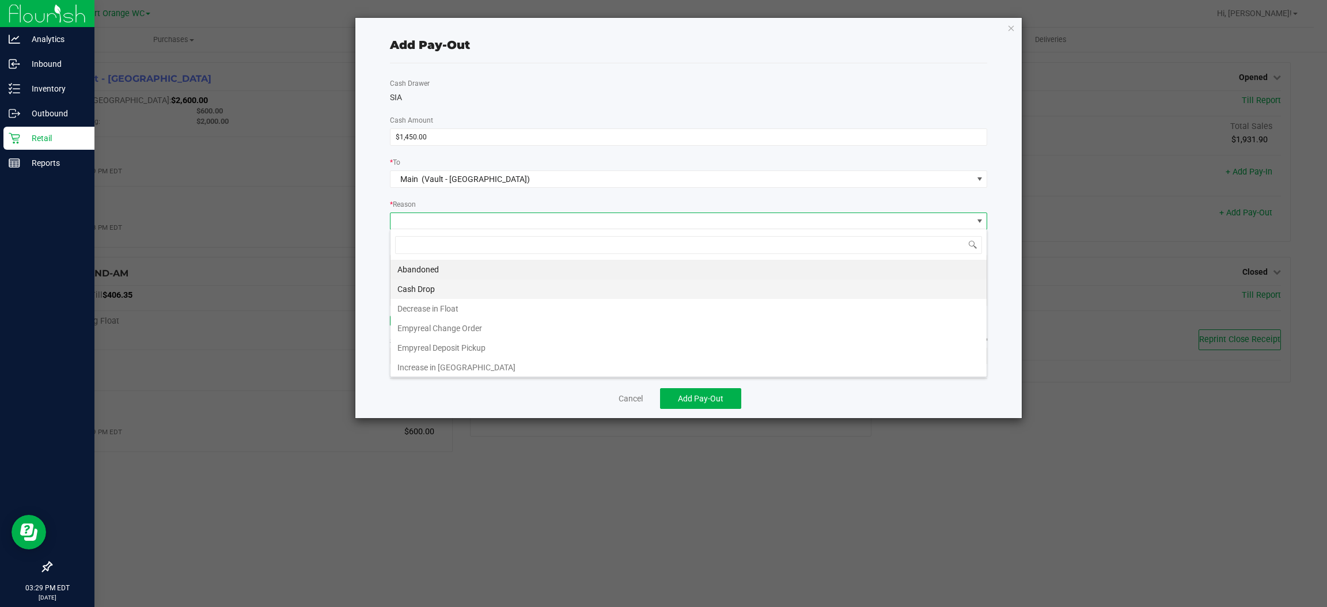
click at [422, 288] on li "Cash Drop" at bounding box center [688, 289] width 596 height 20
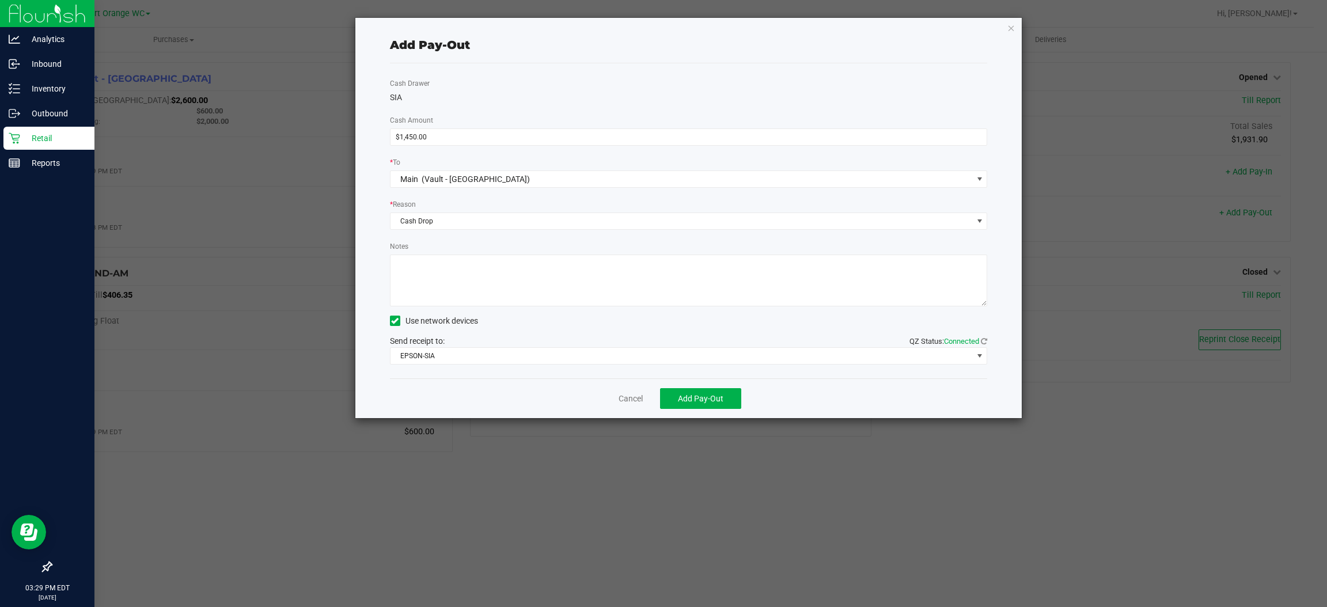
drag, startPoint x: 496, startPoint y: 263, endPoint x: 440, endPoint y: 286, distance: 61.0
click at [474, 278] on textarea "Notes" at bounding box center [689, 281] width 598 height 52
type textarea "JJB"
click at [690, 396] on span "Add Pay-Out" at bounding box center [700, 398] width 45 height 9
click at [624, 397] on link "Dismiss" at bounding box center [627, 399] width 28 height 12
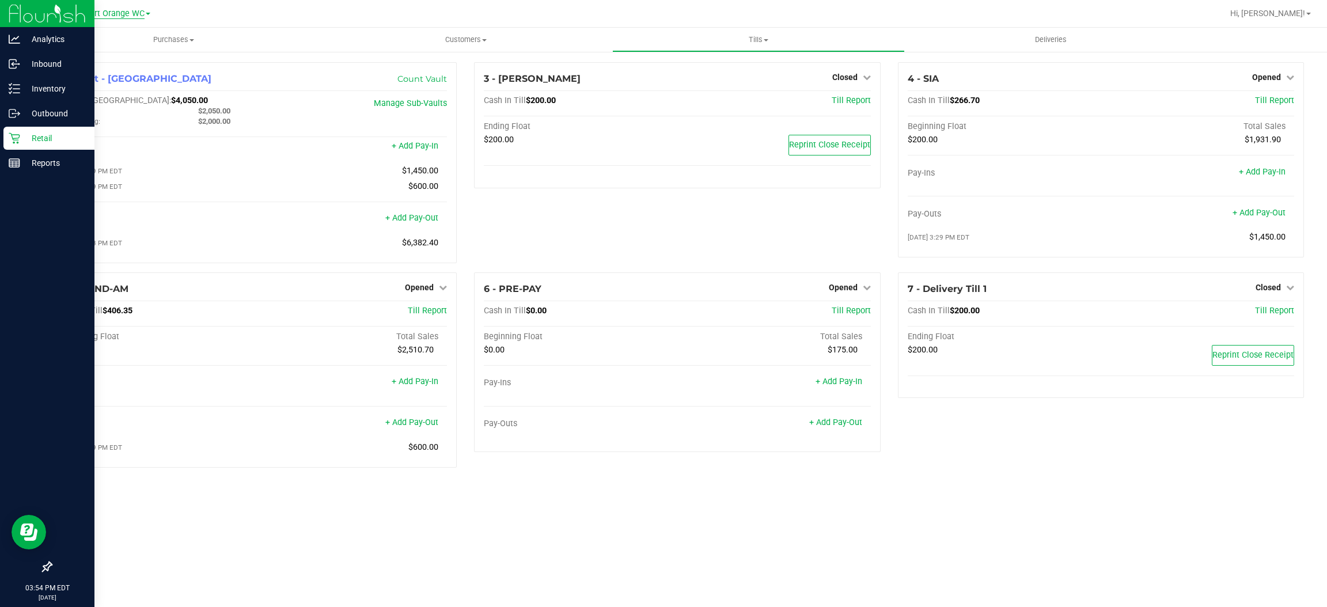
click at [134, 15] on span "Port Orange WC" at bounding box center [115, 14] width 60 height 10
click at [269, 14] on div at bounding box center [714, 13] width 1016 height 22
click at [119, 20] on div "Port Orange WC Palm Coast WC Port Orange WC" at bounding box center [118, 13] width 66 height 14
click at [119, 16] on span "Port Orange WC" at bounding box center [115, 14] width 60 height 10
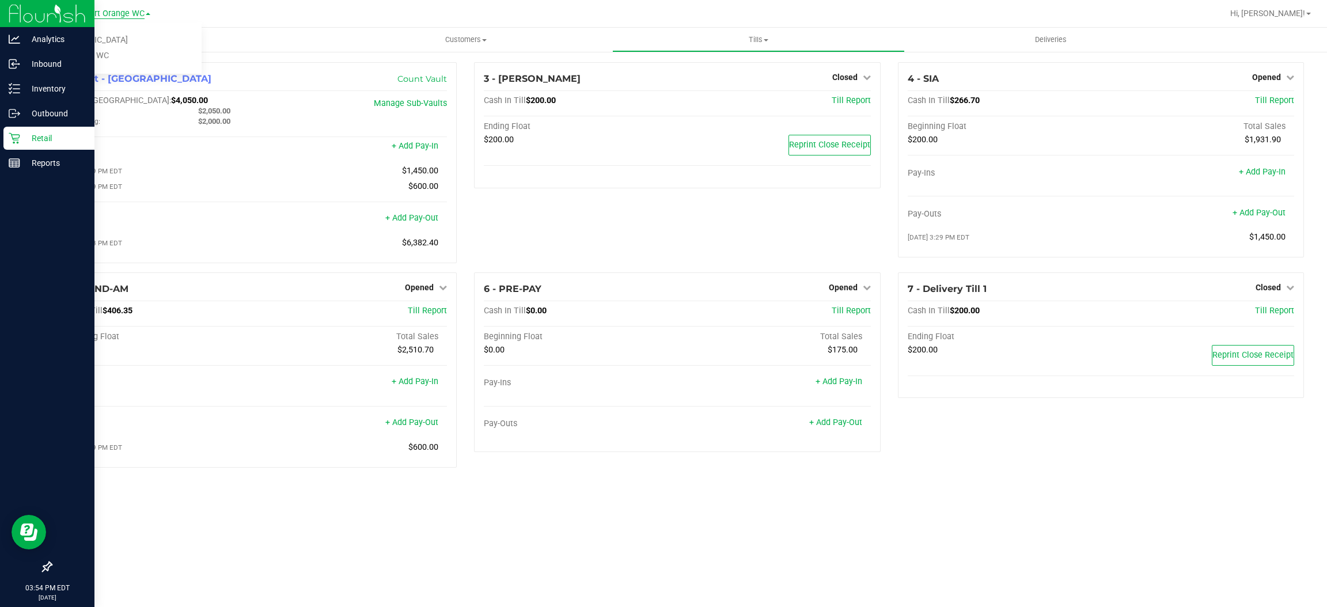
click at [120, 17] on span "Port Orange WC" at bounding box center [115, 14] width 60 height 10
click at [45, 158] on p "Reports" at bounding box center [54, 163] width 69 height 14
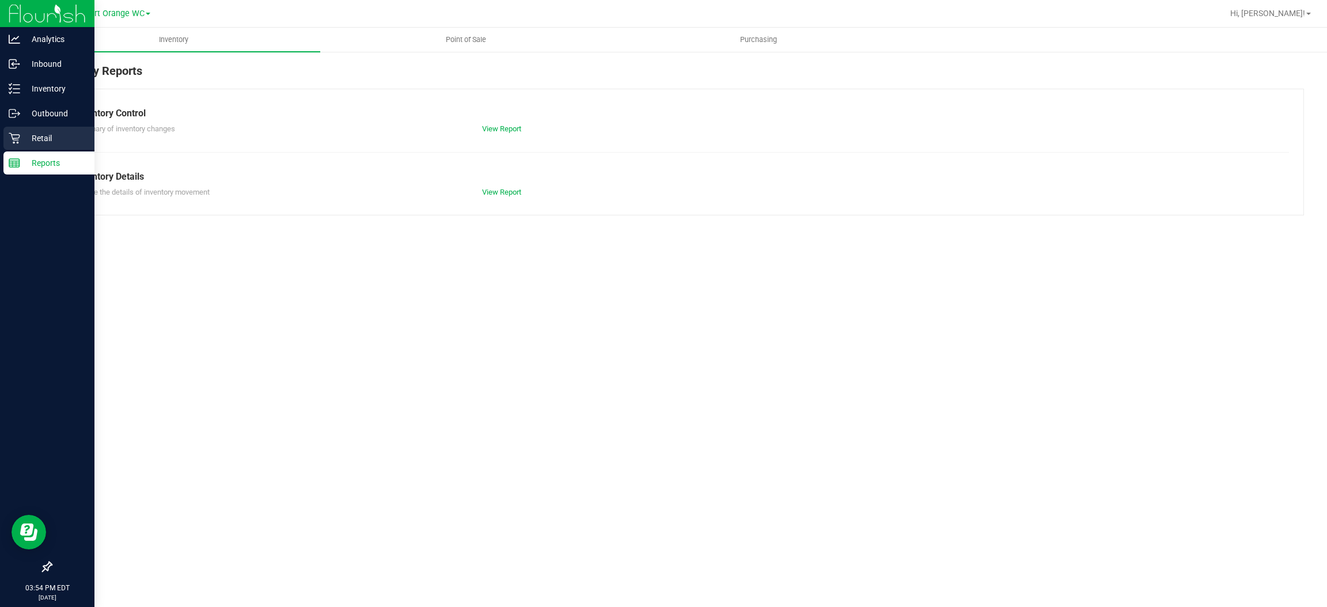
click at [47, 139] on p "Retail" at bounding box center [54, 138] width 69 height 14
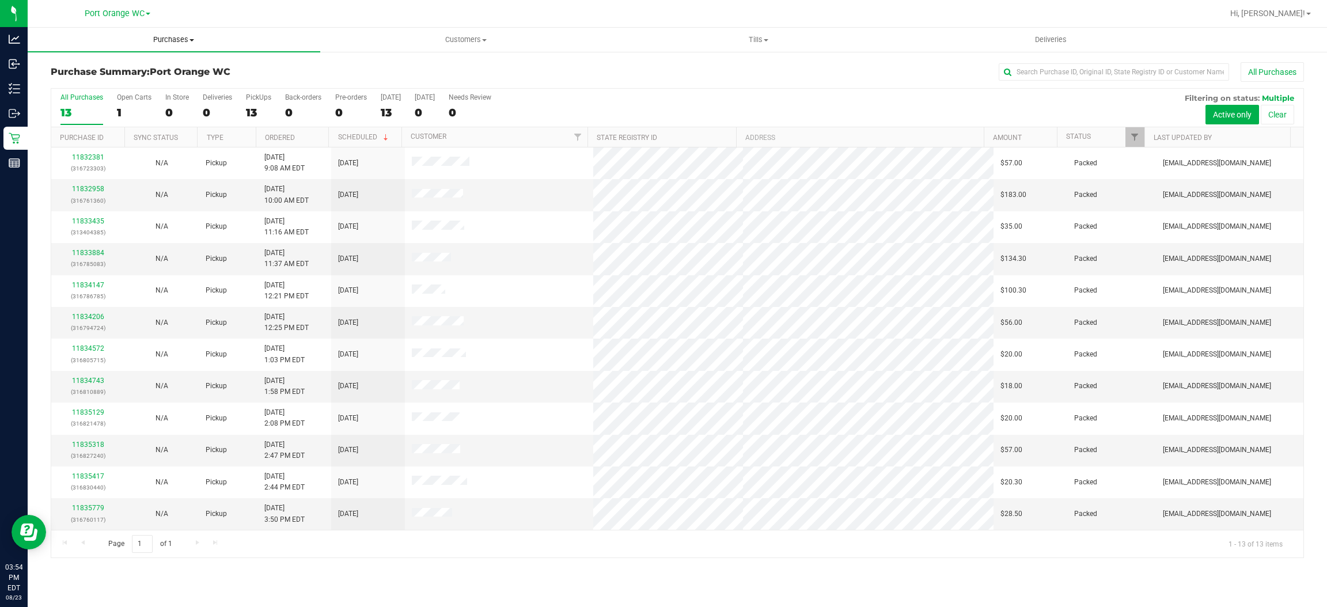
click at [169, 39] on span "Purchases" at bounding box center [174, 40] width 293 height 10
click at [67, 77] on li "Fulfillment" at bounding box center [174, 84] width 293 height 14
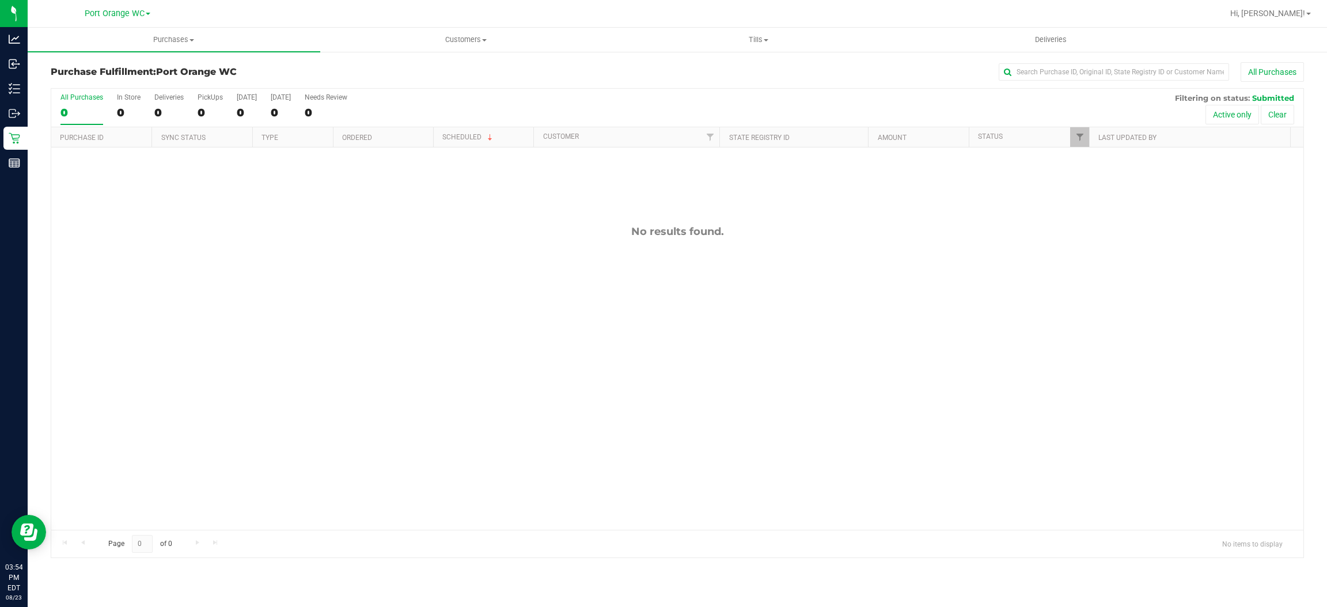
click at [716, 313] on div "No results found." at bounding box center [677, 377] width 1252 height 460
click at [758, 38] on span "Tills" at bounding box center [758, 40] width 291 height 10
click at [677, 69] on span "Manage tills" at bounding box center [651, 69] width 78 height 10
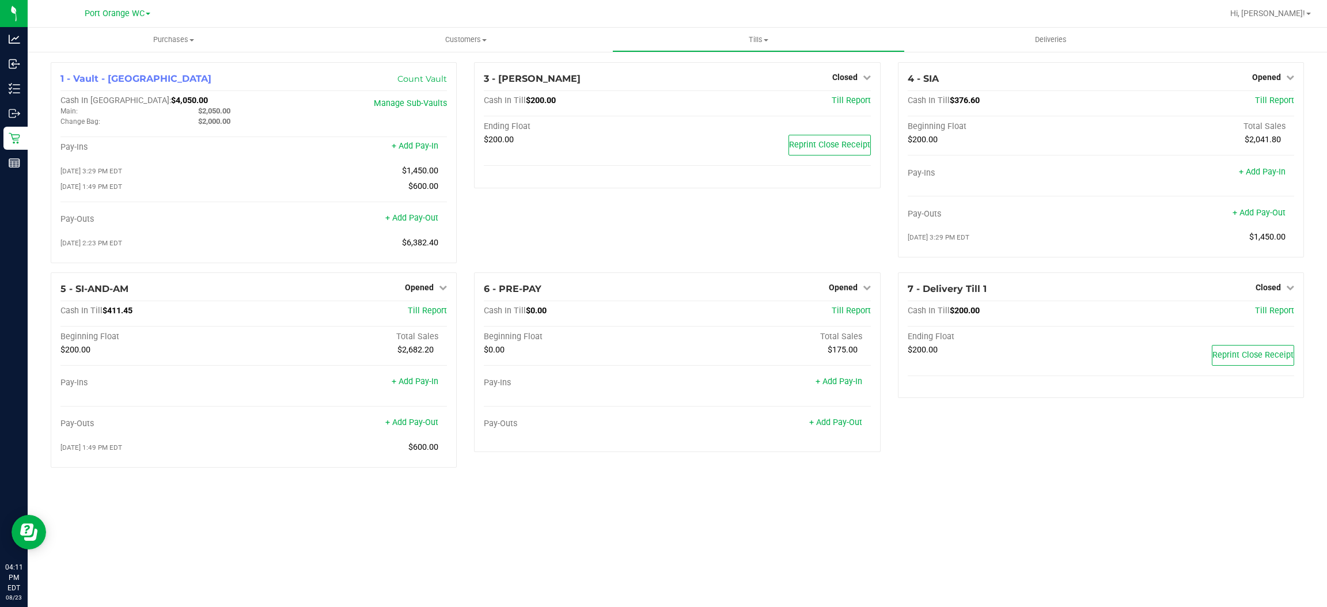
click at [465, 102] on div "3 - MACY-GRAY Closed Open Till Cash In Till $200.00 Till Report Ending Float $2…" at bounding box center [676, 167] width 423 height 210
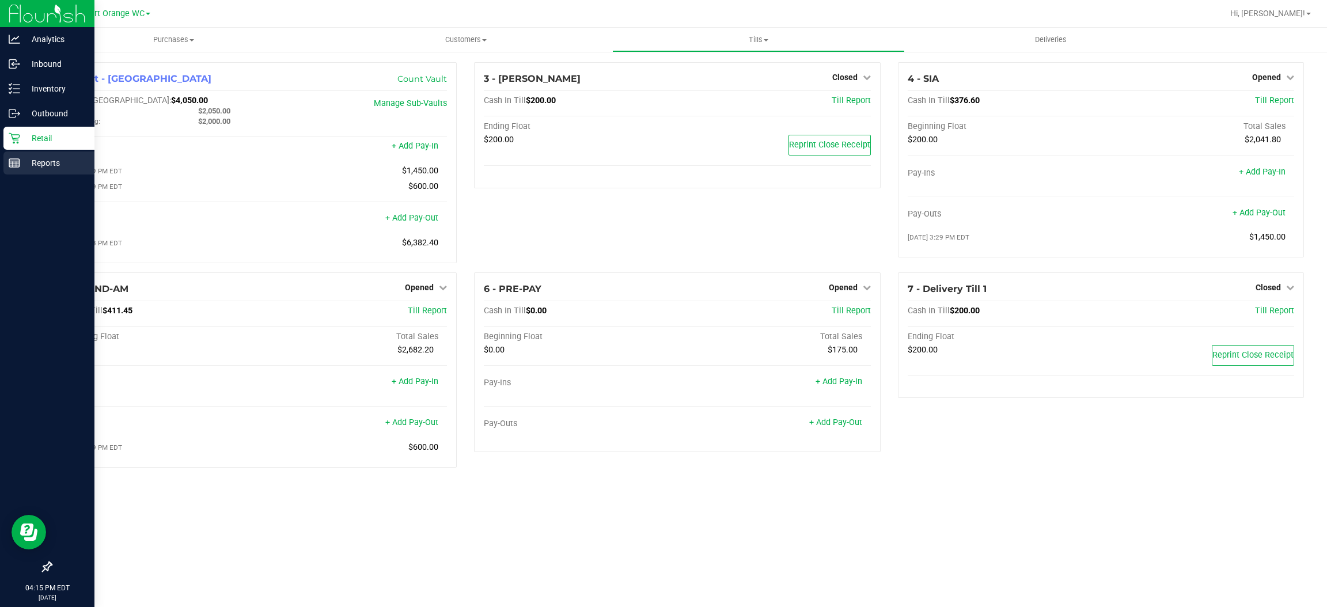
click at [51, 164] on p "Reports" at bounding box center [54, 163] width 69 height 14
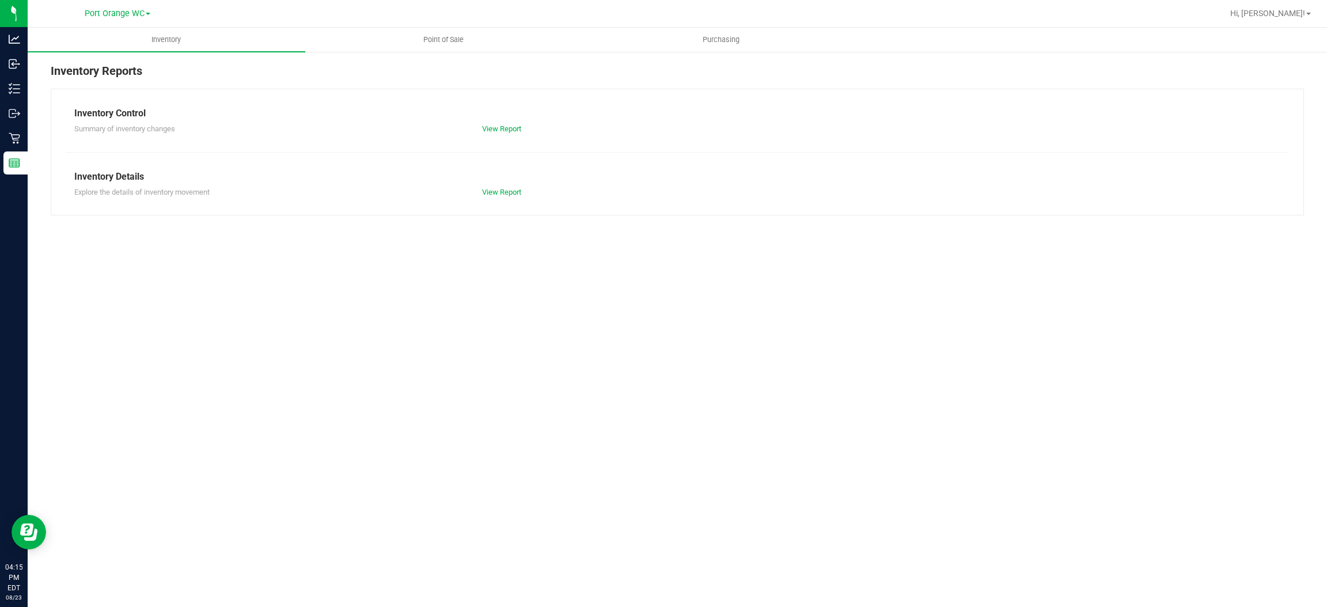
click at [457, 24] on div at bounding box center [714, 13] width 1016 height 22
click at [449, 36] on span "Point of Sale" at bounding box center [443, 40] width 71 height 10
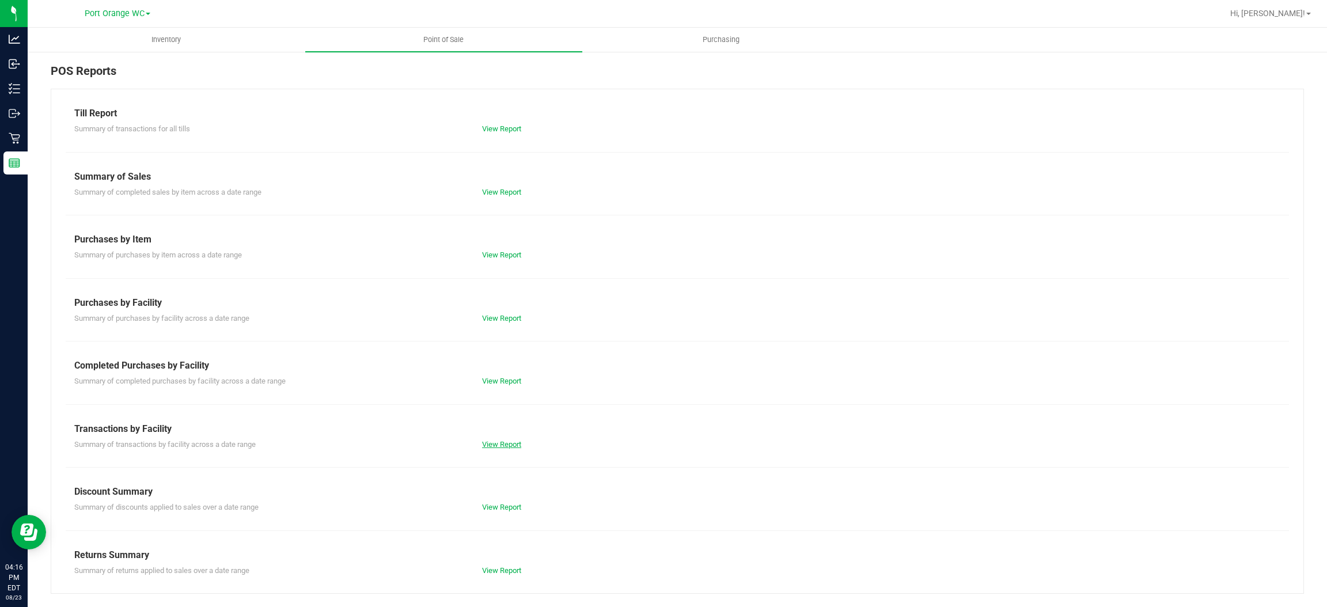
click at [504, 445] on link "View Report" at bounding box center [501, 444] width 39 height 9
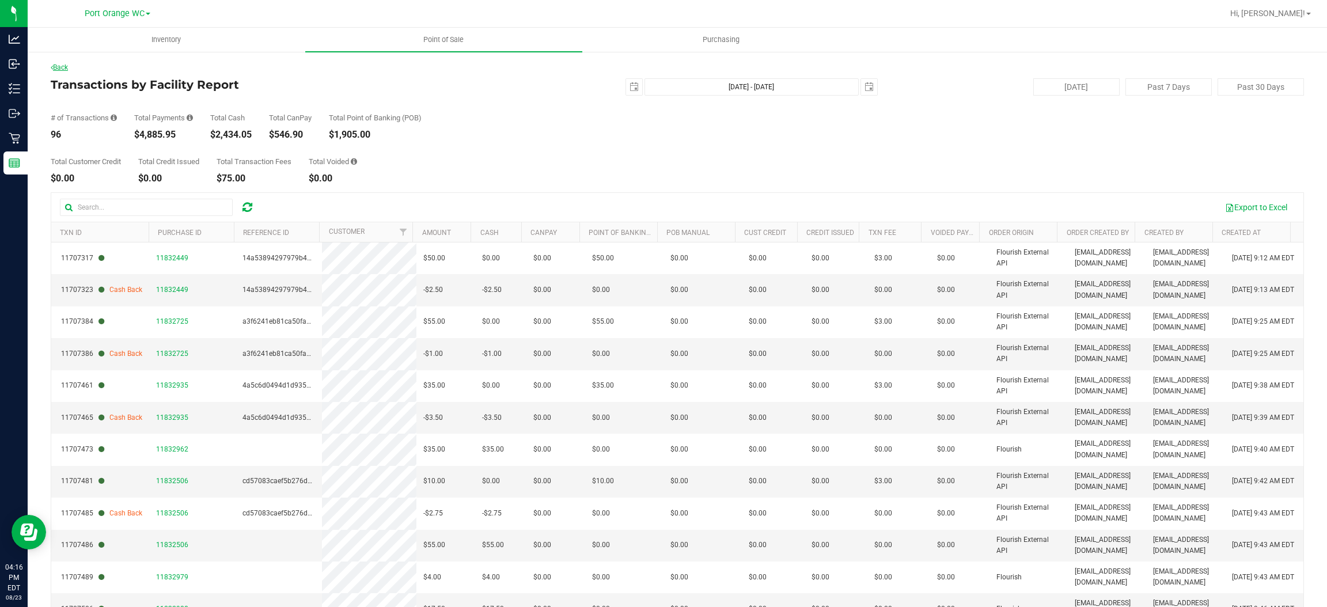
click at [64, 69] on link "Back" at bounding box center [59, 67] width 17 height 8
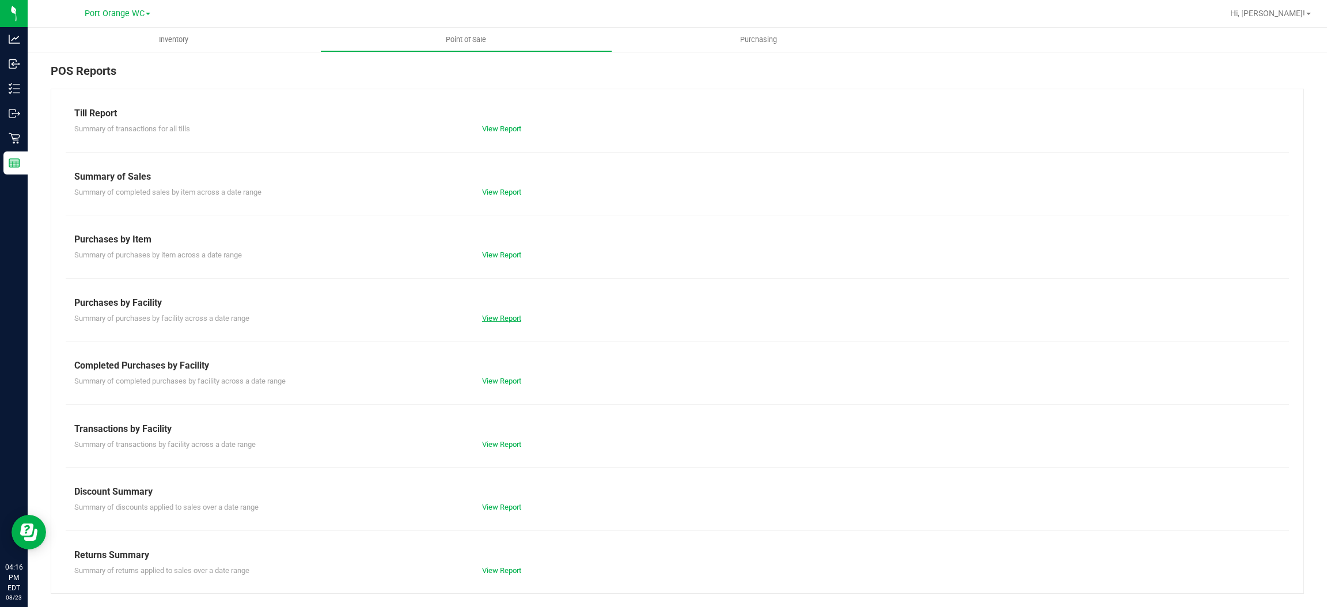
click at [496, 316] on link "View Report" at bounding box center [501, 318] width 39 height 9
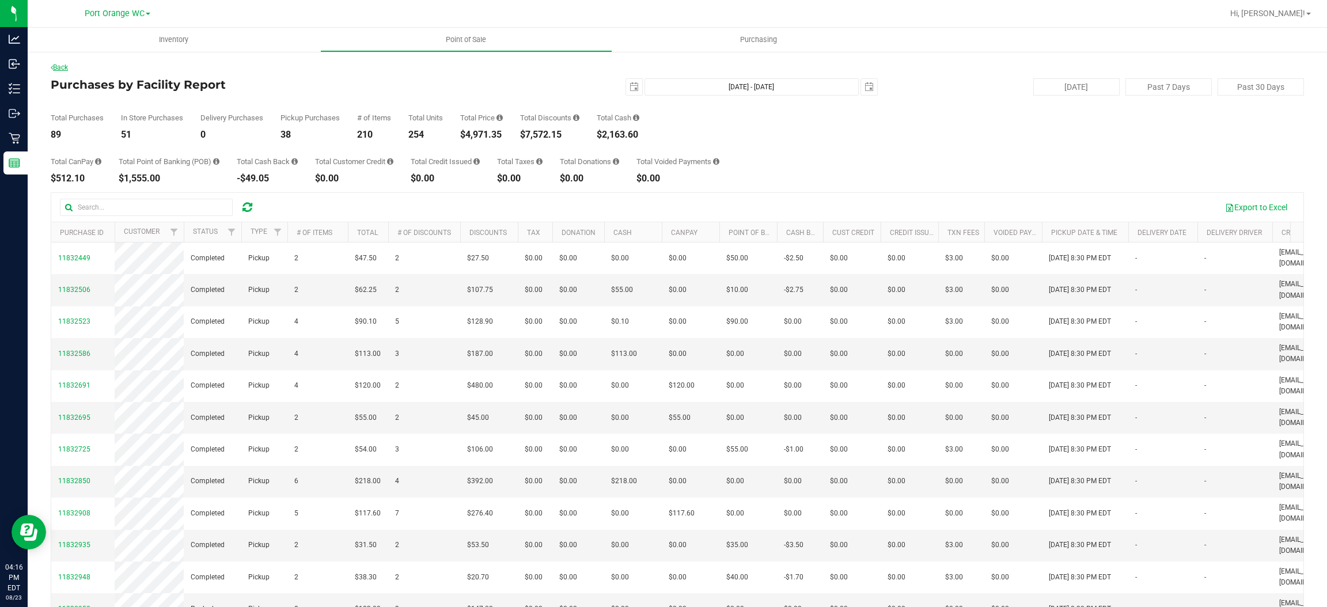
click at [61, 64] on link "Back" at bounding box center [59, 67] width 17 height 8
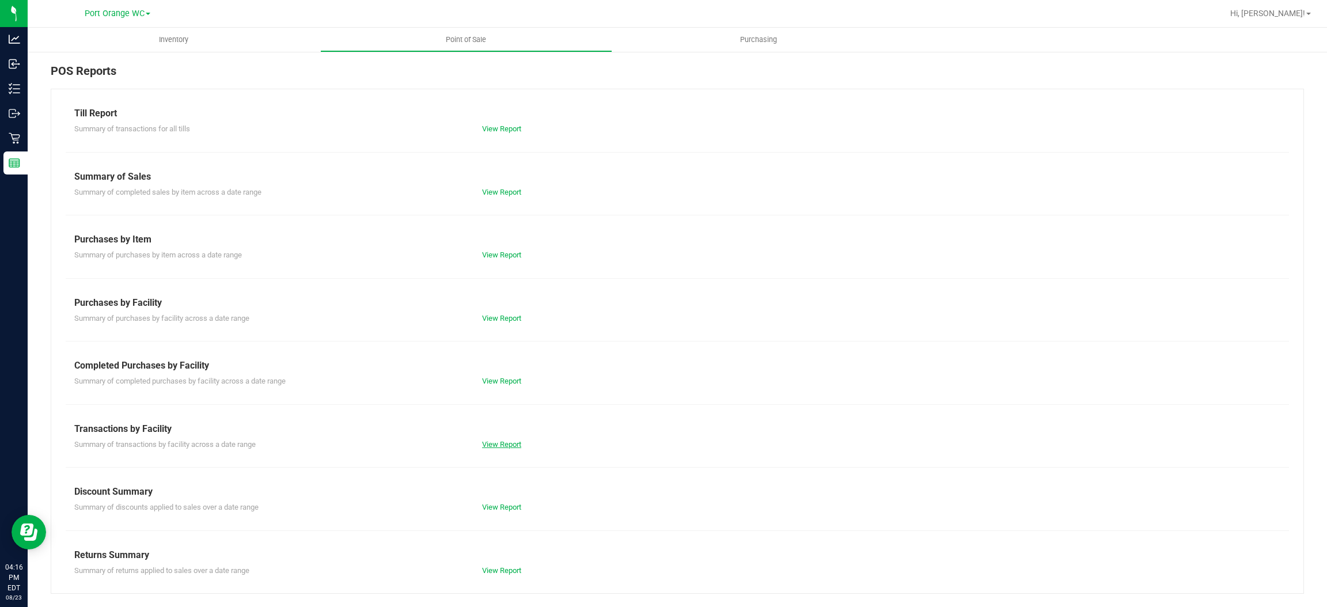
click at [518, 446] on link "View Report" at bounding box center [501, 444] width 39 height 9
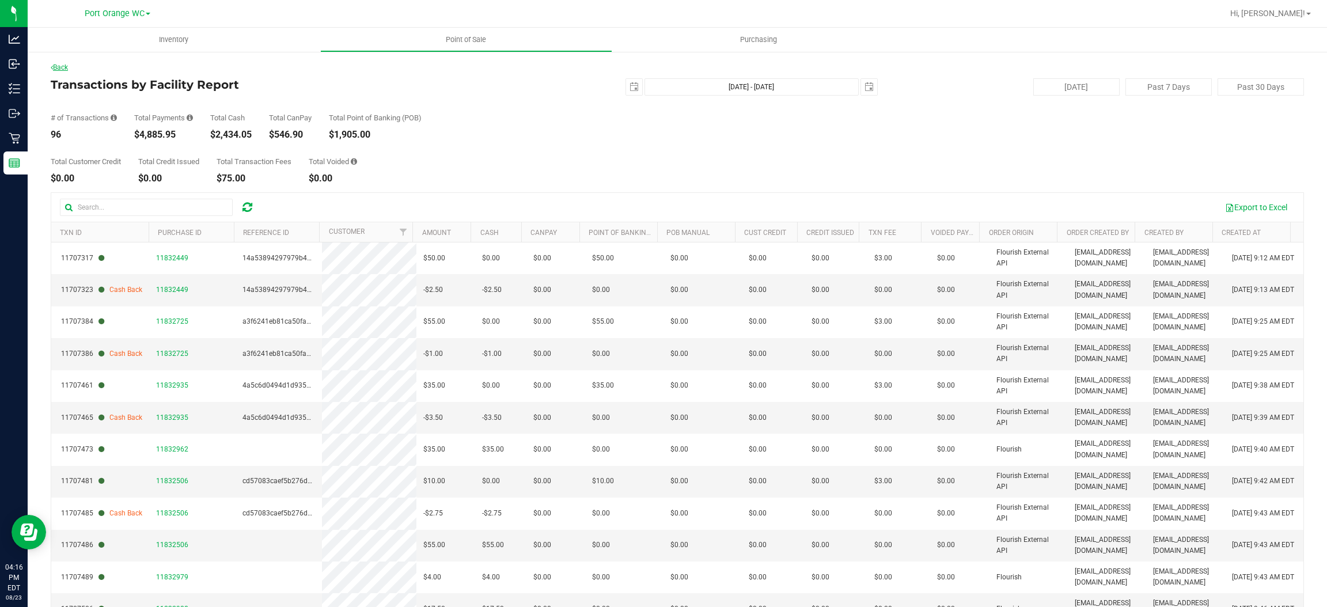
click at [64, 69] on link "Back" at bounding box center [59, 67] width 17 height 8
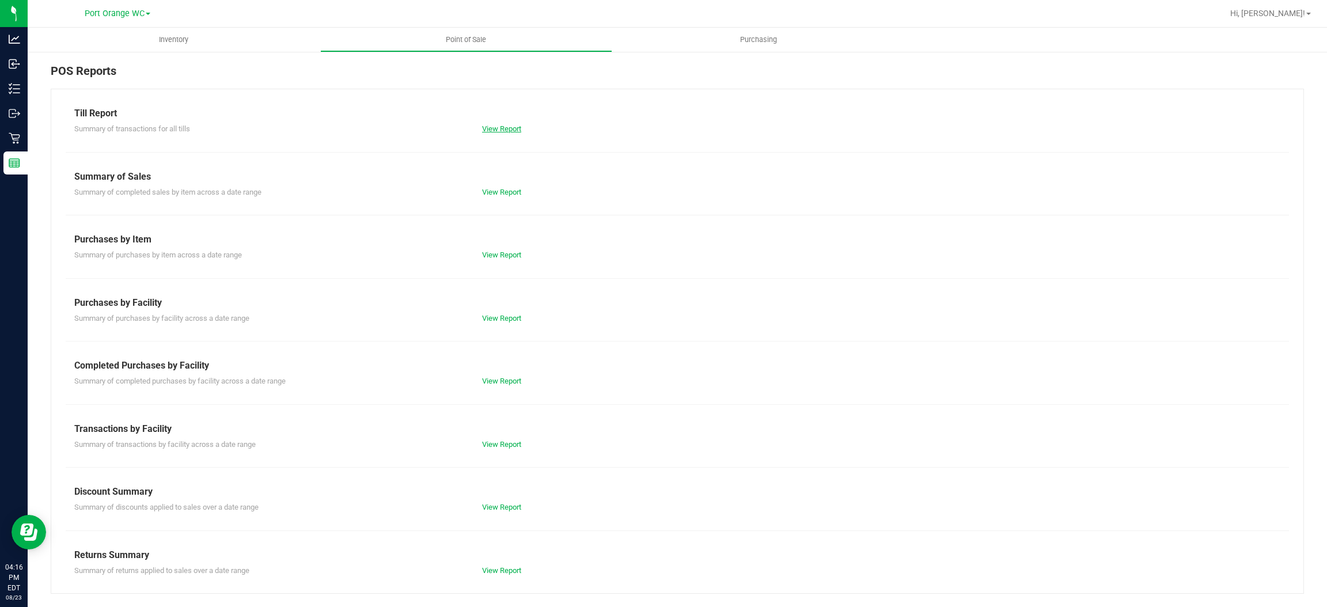
click at [502, 127] on link "View Report" at bounding box center [501, 128] width 39 height 9
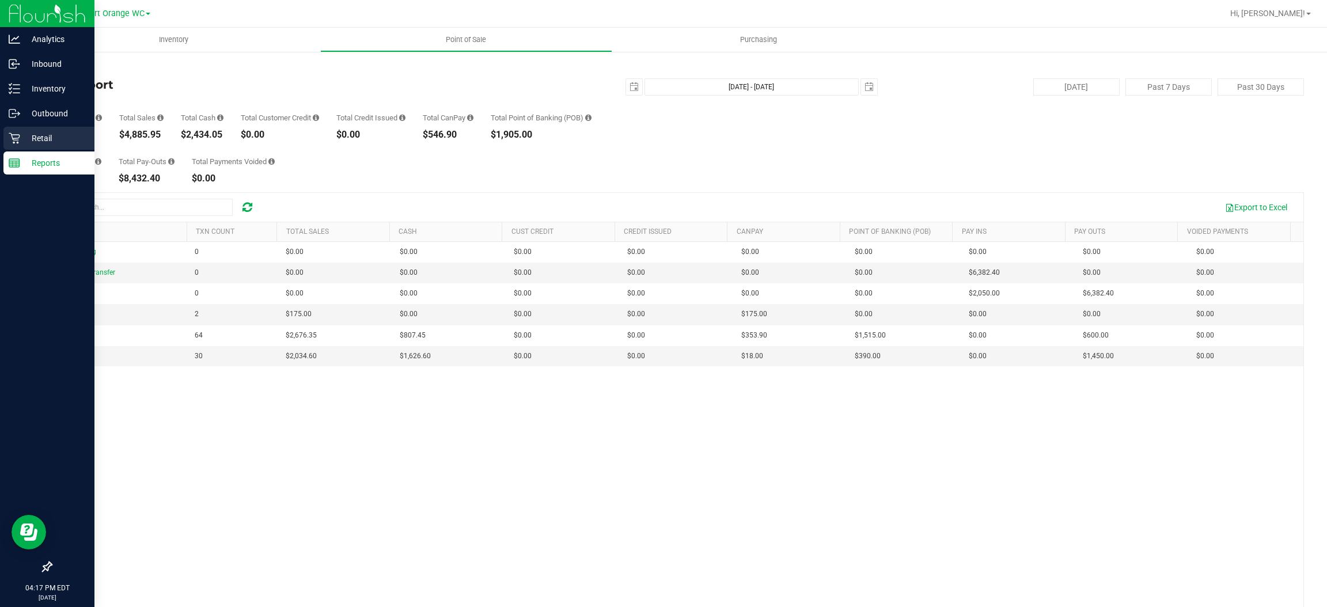
click at [49, 138] on p "Retail" at bounding box center [54, 138] width 69 height 14
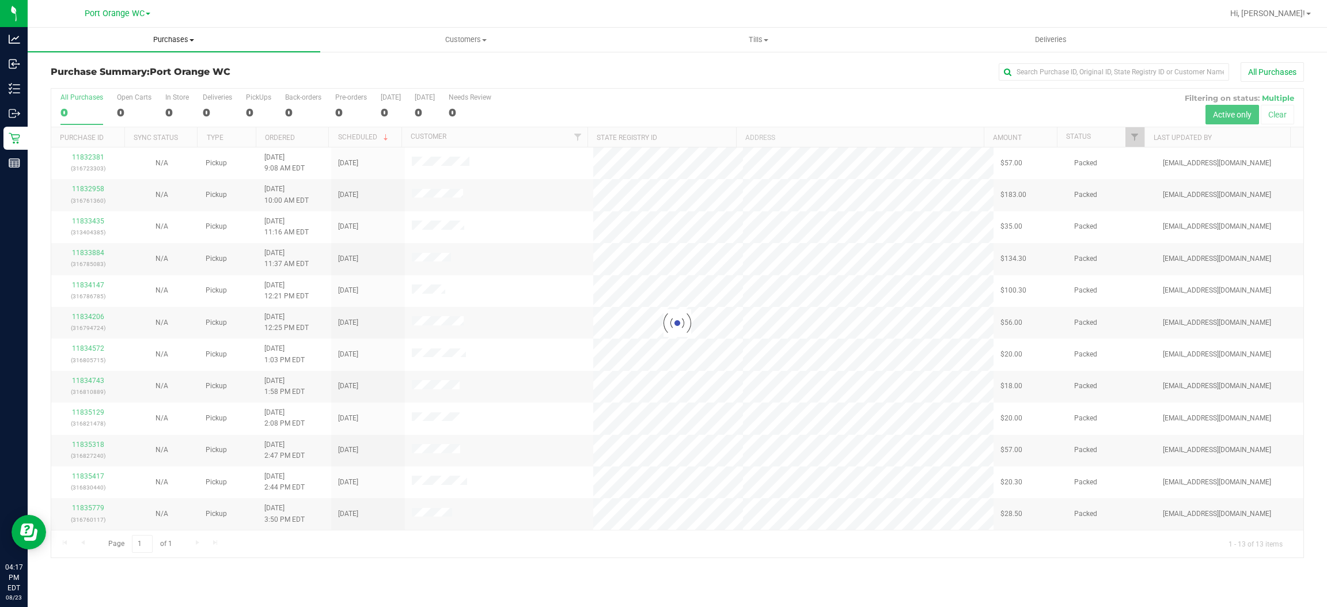
click at [172, 37] on span "Purchases" at bounding box center [174, 40] width 293 height 10
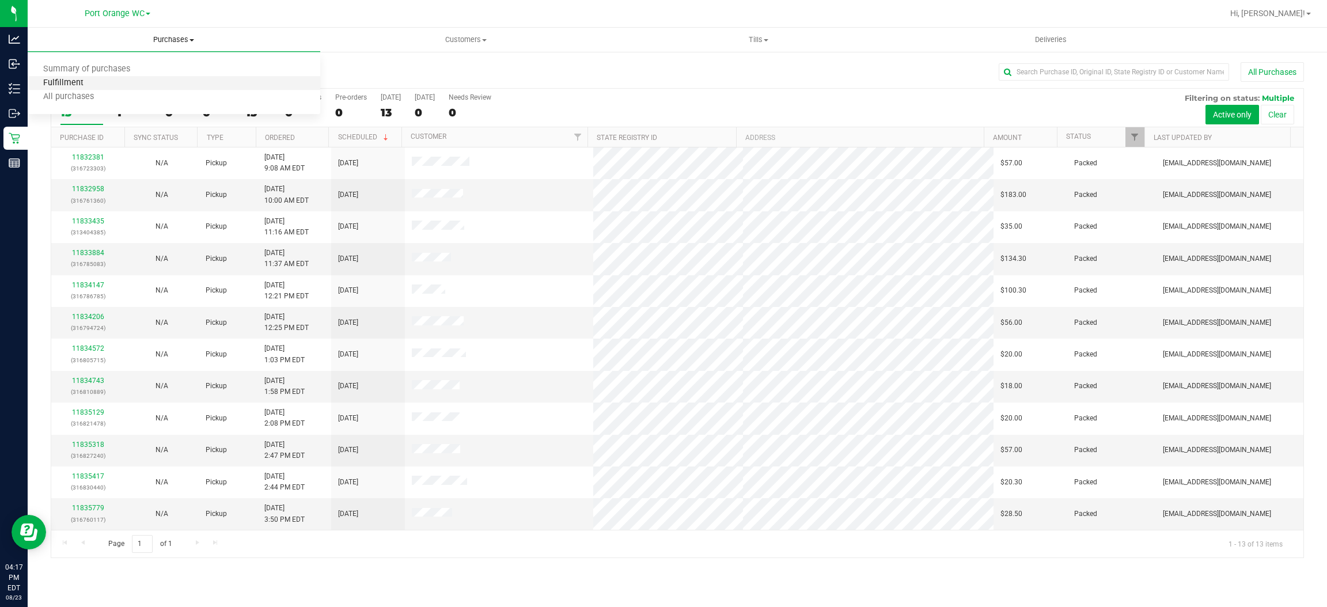
click at [63, 84] on span "Fulfillment" at bounding box center [63, 83] width 71 height 10
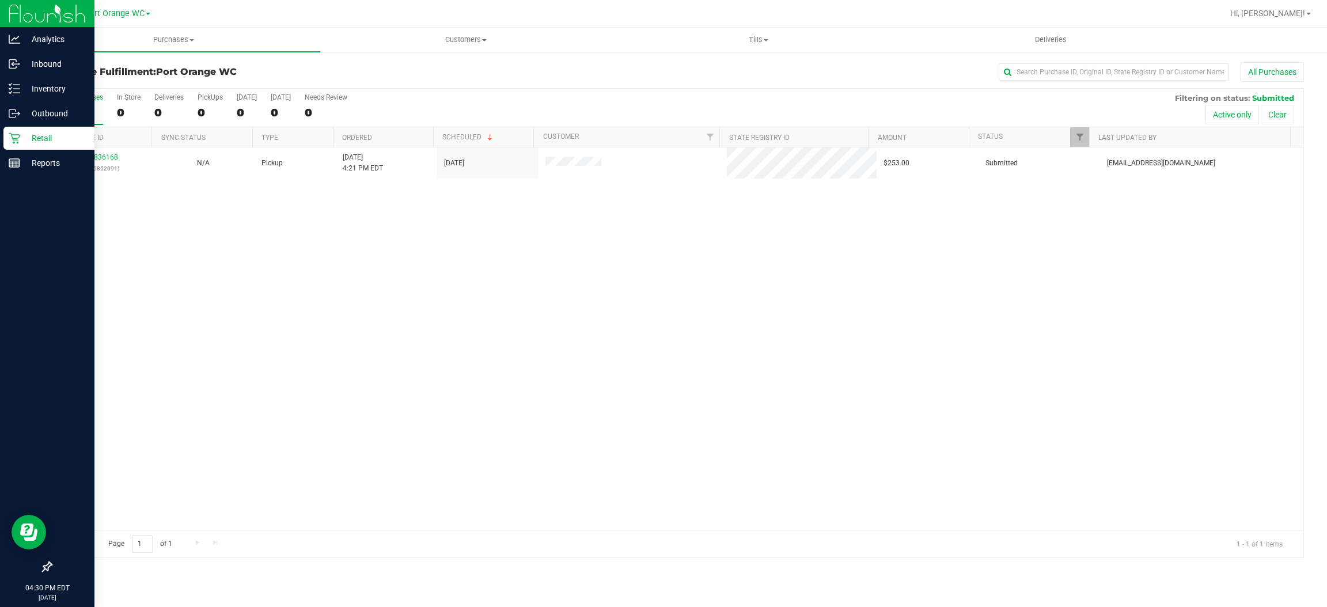
click at [47, 142] on p "Retail" at bounding box center [54, 138] width 69 height 14
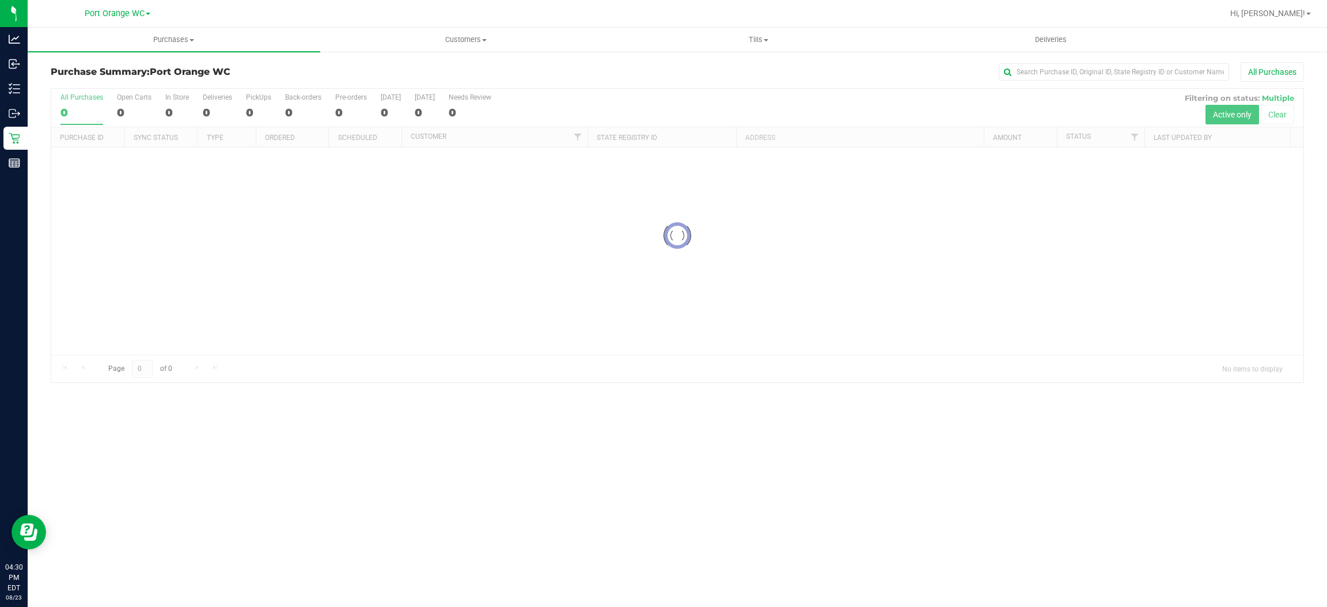
click at [212, 210] on div at bounding box center [677, 236] width 1252 height 294
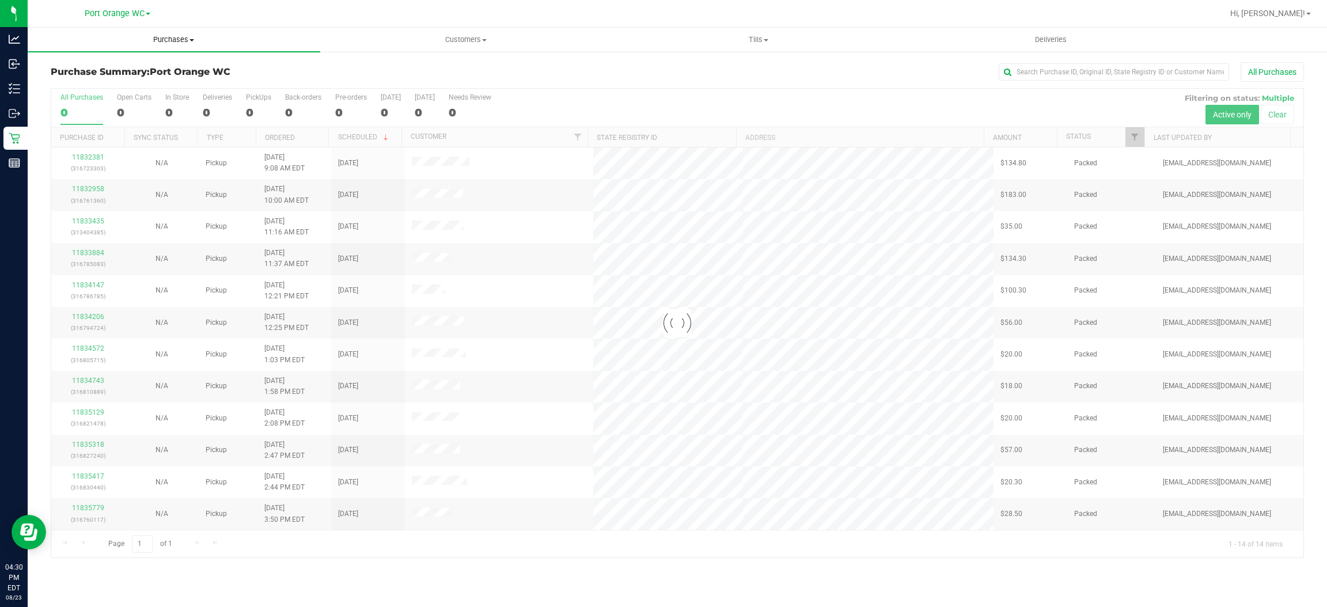
click at [183, 36] on span "Purchases" at bounding box center [174, 40] width 293 height 10
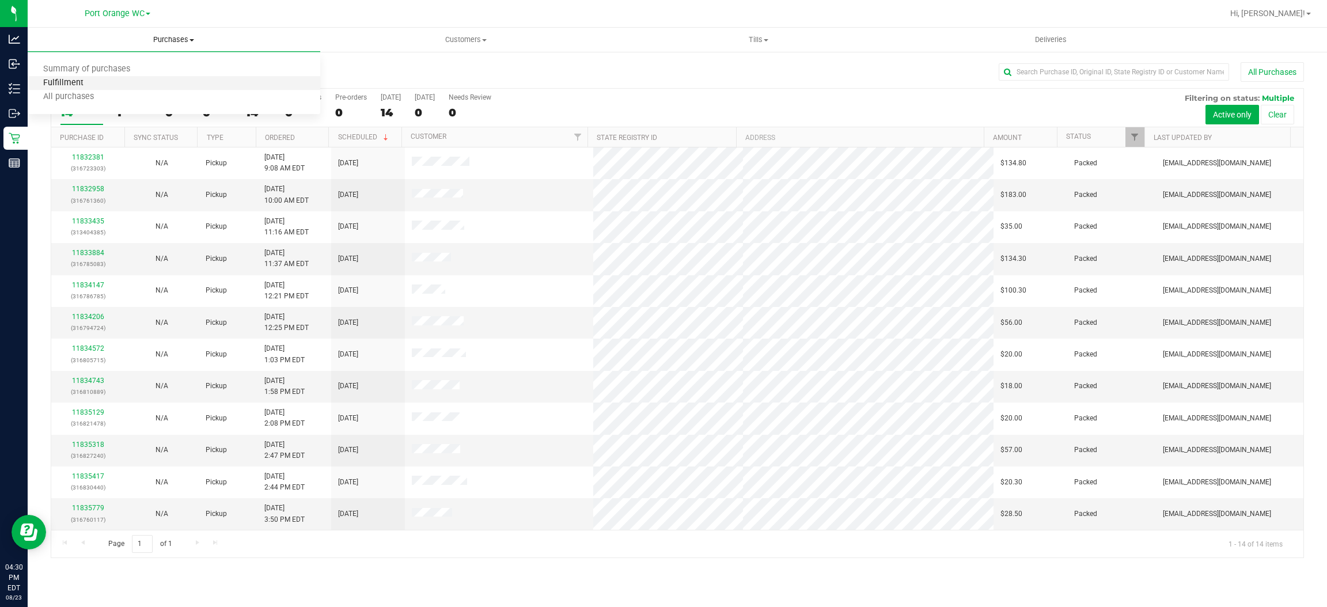
click at [71, 81] on span "Fulfillment" at bounding box center [63, 83] width 71 height 10
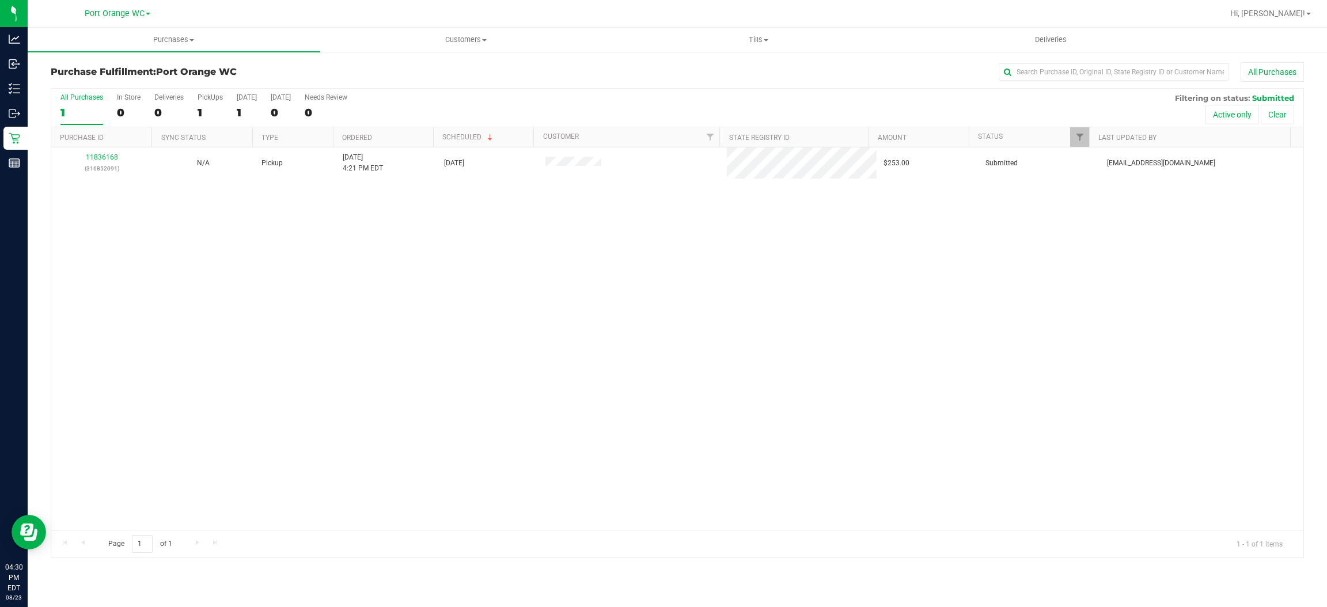
click at [110, 144] on th "Purchase ID" at bounding box center [101, 137] width 100 height 20
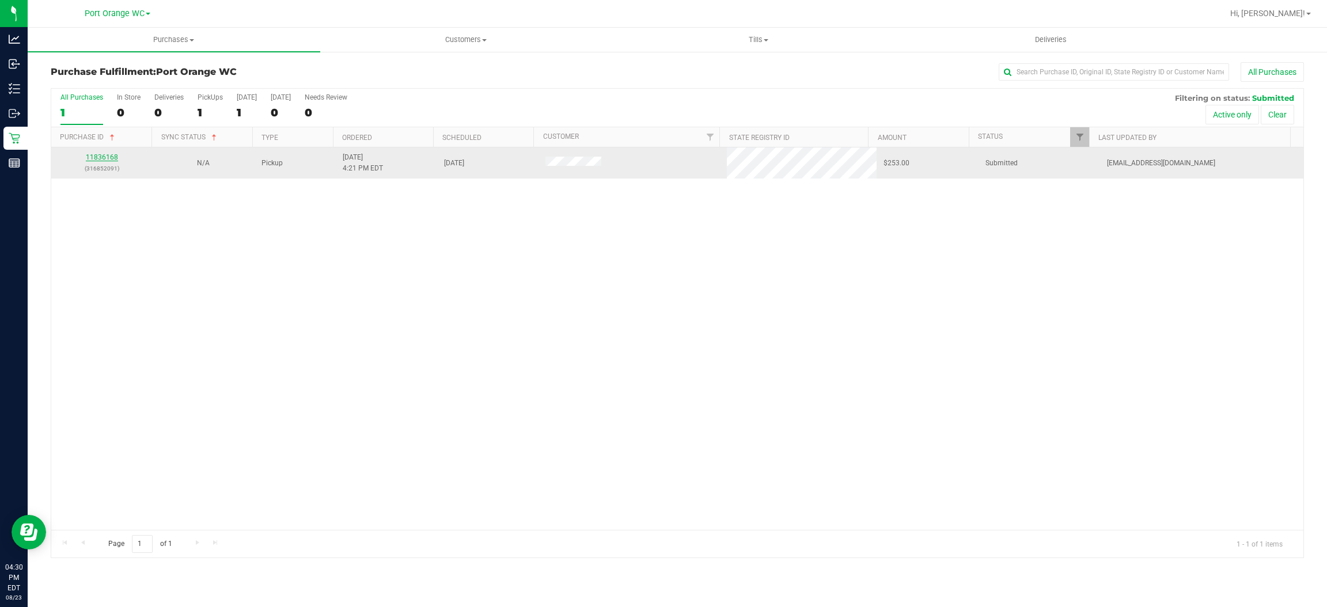
click at [98, 155] on link "11836168" at bounding box center [102, 157] width 32 height 8
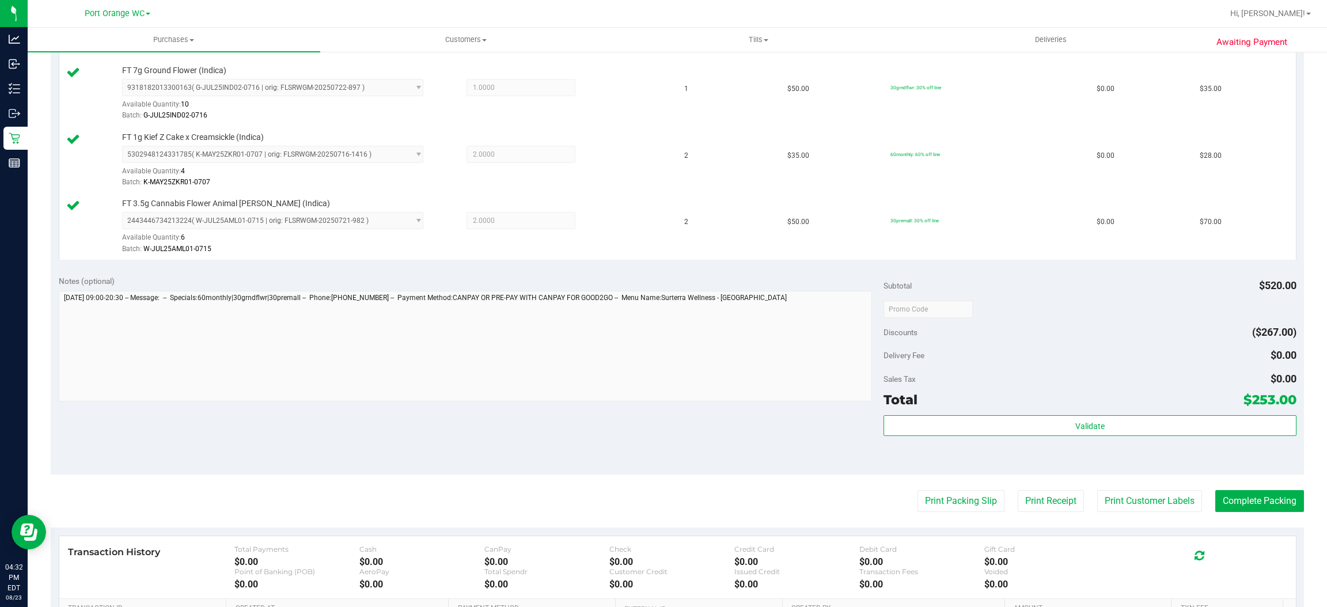
scroll to position [518, 0]
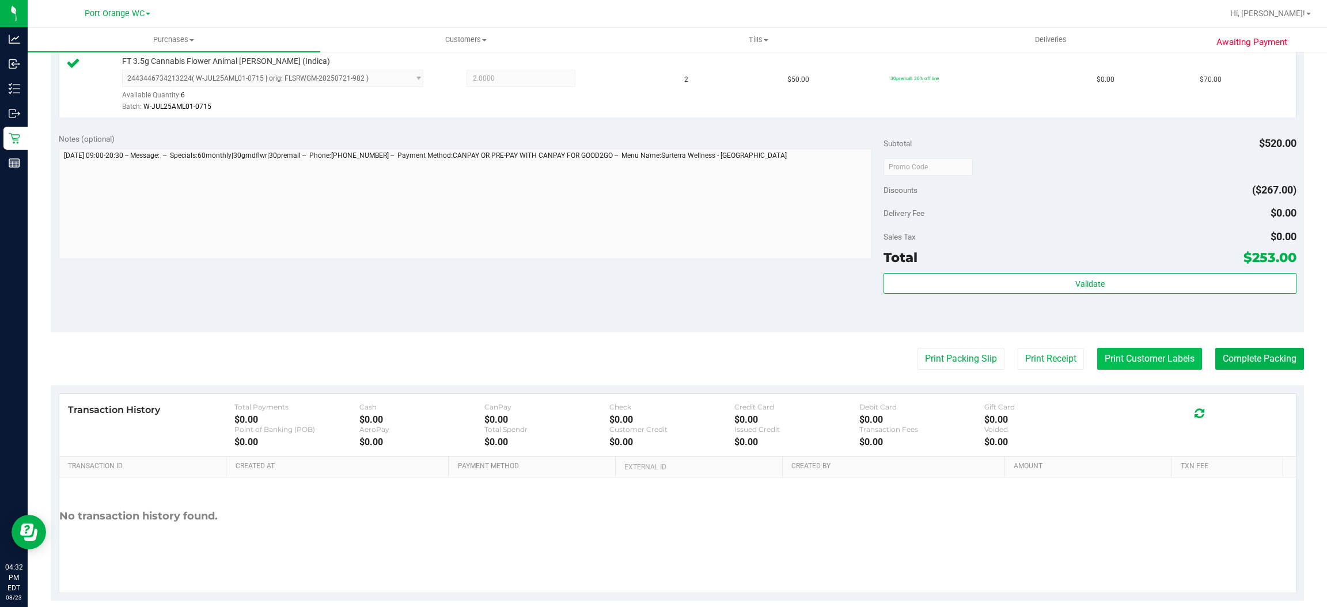
click at [1133, 363] on button "Print Customer Labels" at bounding box center [1149, 359] width 105 height 22
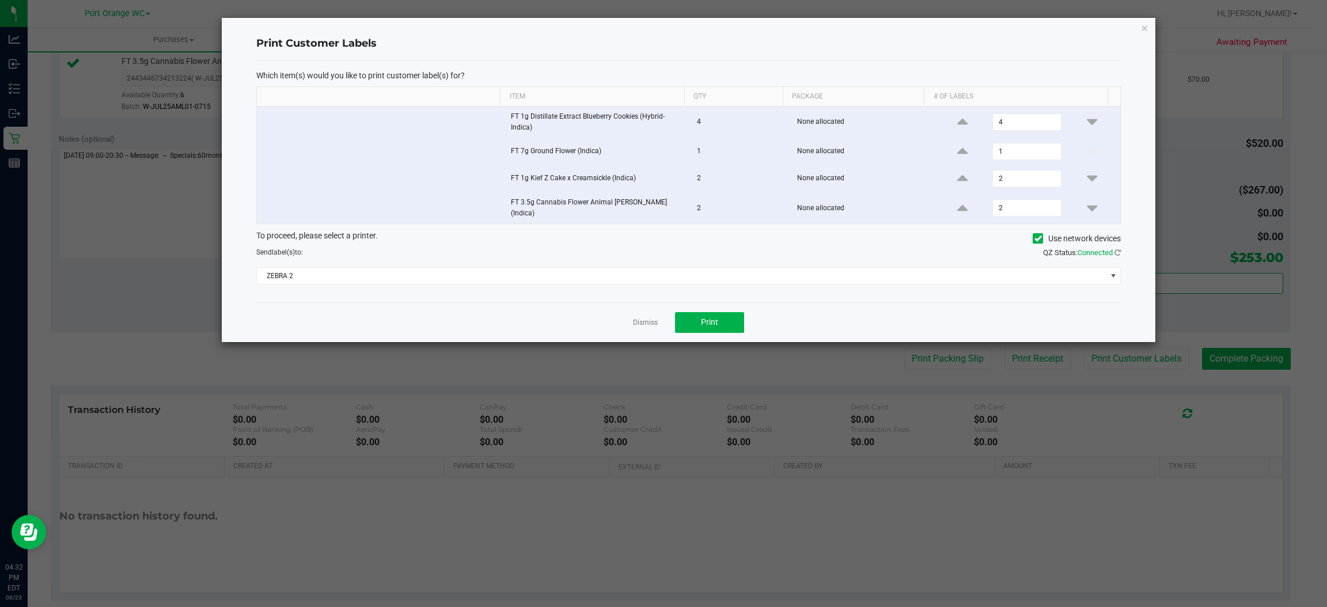
click at [715, 306] on div "Dismiss Print" at bounding box center [688, 322] width 864 height 40
click at [716, 324] on button "Print" at bounding box center [709, 322] width 69 height 21
click at [642, 320] on link "Dismiss" at bounding box center [645, 323] width 25 height 10
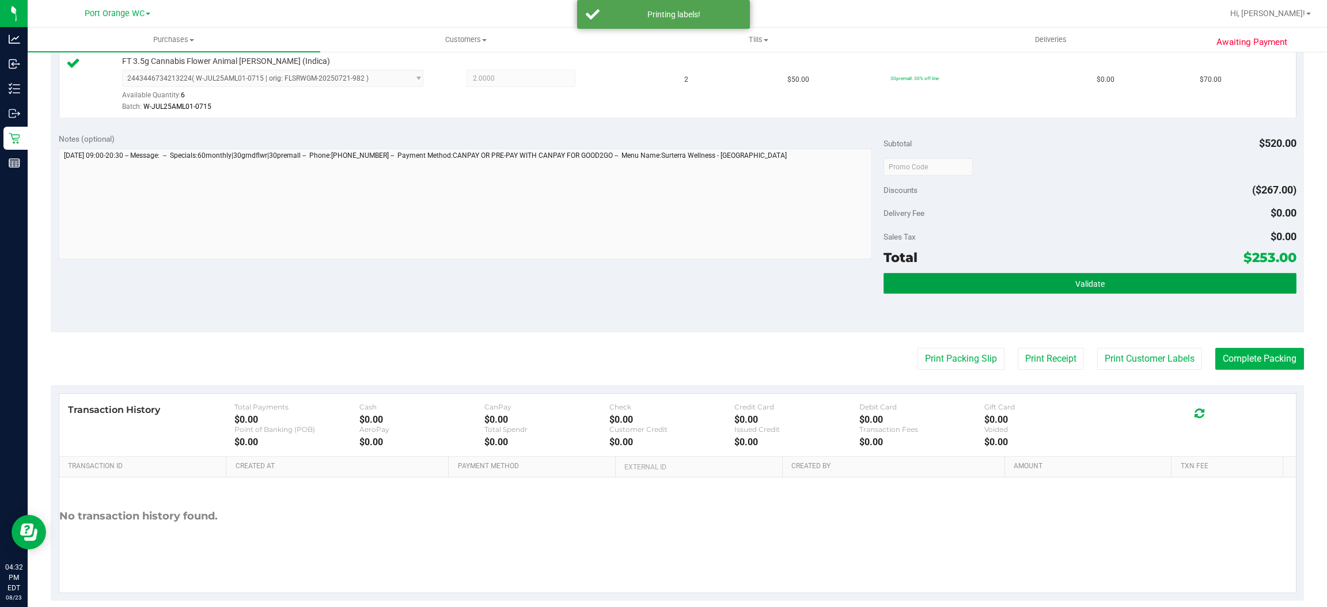
click at [1099, 276] on button "Validate" at bounding box center [1089, 283] width 412 height 21
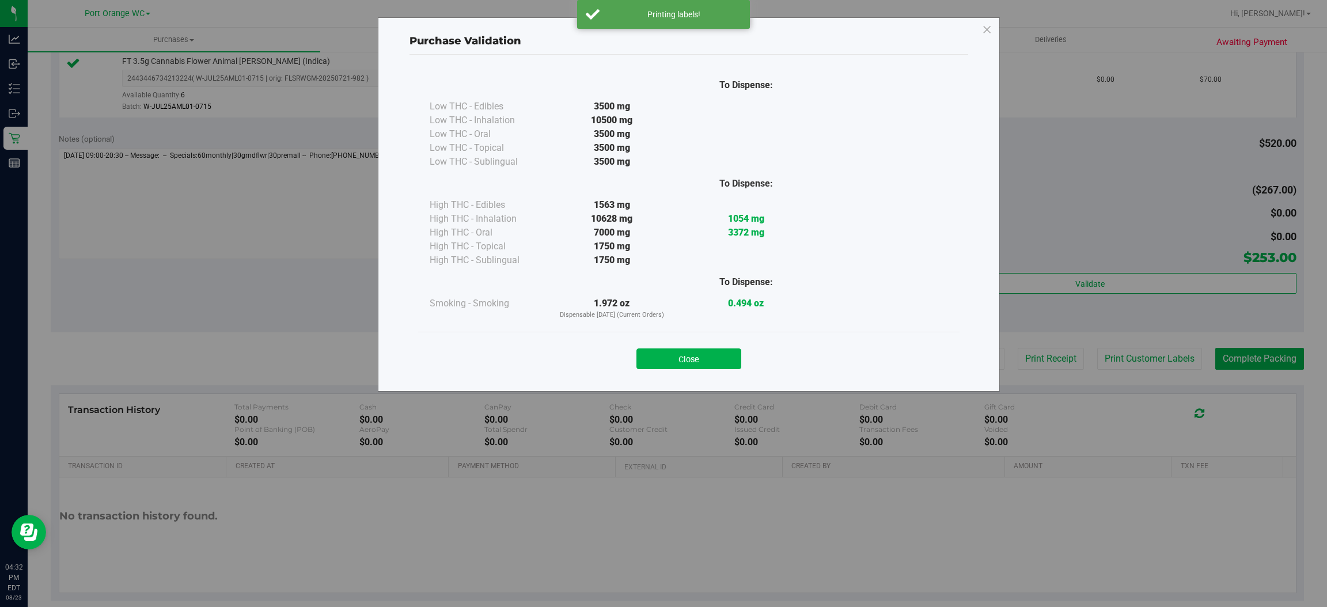
drag, startPoint x: 693, startPoint y: 361, endPoint x: 757, endPoint y: 361, distance: 64.5
click at [693, 361] on button "Close" at bounding box center [688, 358] width 105 height 21
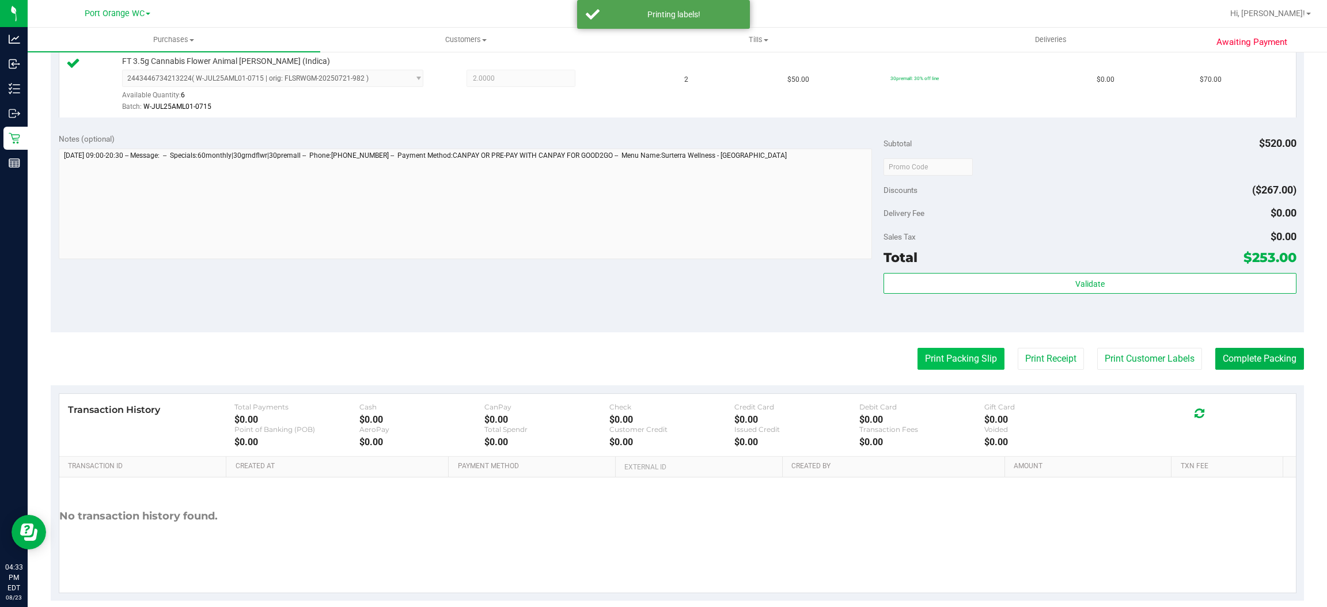
drag, startPoint x: 962, startPoint y: 341, endPoint x: 956, endPoint y: 351, distance: 11.7
click at [961, 345] on purchase-details "Back Edit Purchase Cancel Purchase View Profile # 11836168 BioTrack ID: - Submi…" at bounding box center [677, 72] width 1253 height 1056
click at [956, 351] on button "Print Packing Slip" at bounding box center [960, 359] width 87 height 22
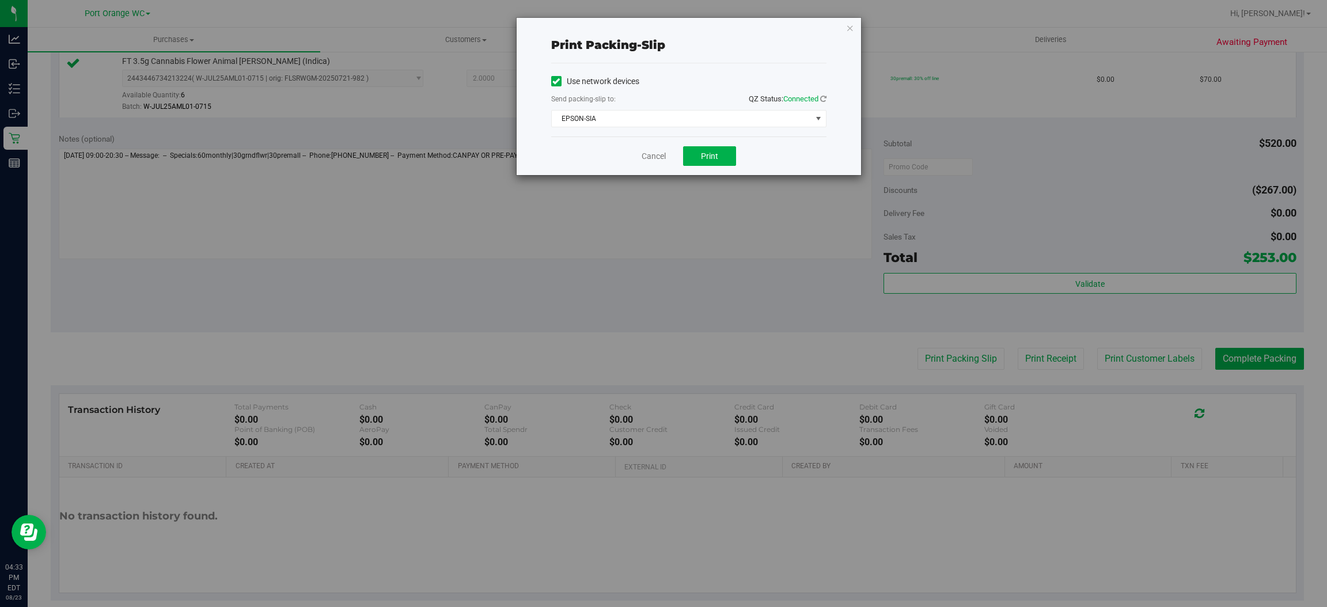
click at [704, 166] on div "Cancel Print" at bounding box center [688, 155] width 275 height 39
click at [705, 165] on div "Cancel Print" at bounding box center [688, 155] width 275 height 39
click at [704, 153] on span "Print" at bounding box center [709, 155] width 17 height 9
drag, startPoint x: 652, startPoint y: 151, endPoint x: 656, endPoint y: 158, distance: 7.2
click at [652, 153] on link "Cancel" at bounding box center [654, 156] width 24 height 12
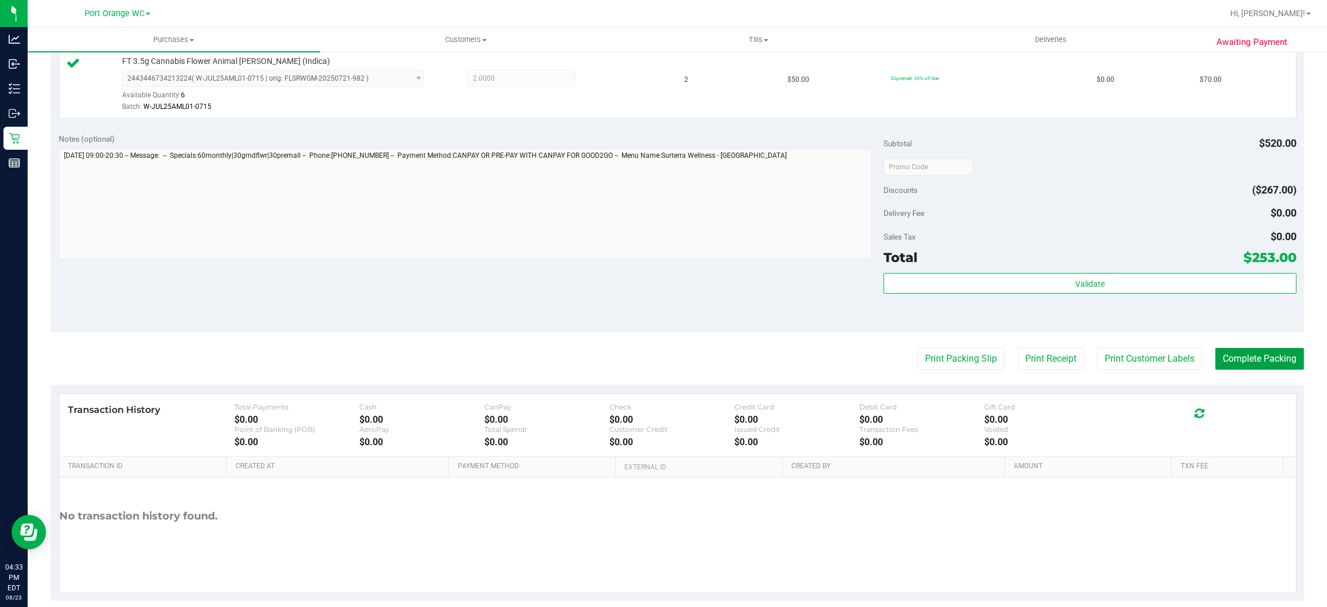
click at [1232, 361] on button "Complete Packing" at bounding box center [1259, 359] width 89 height 22
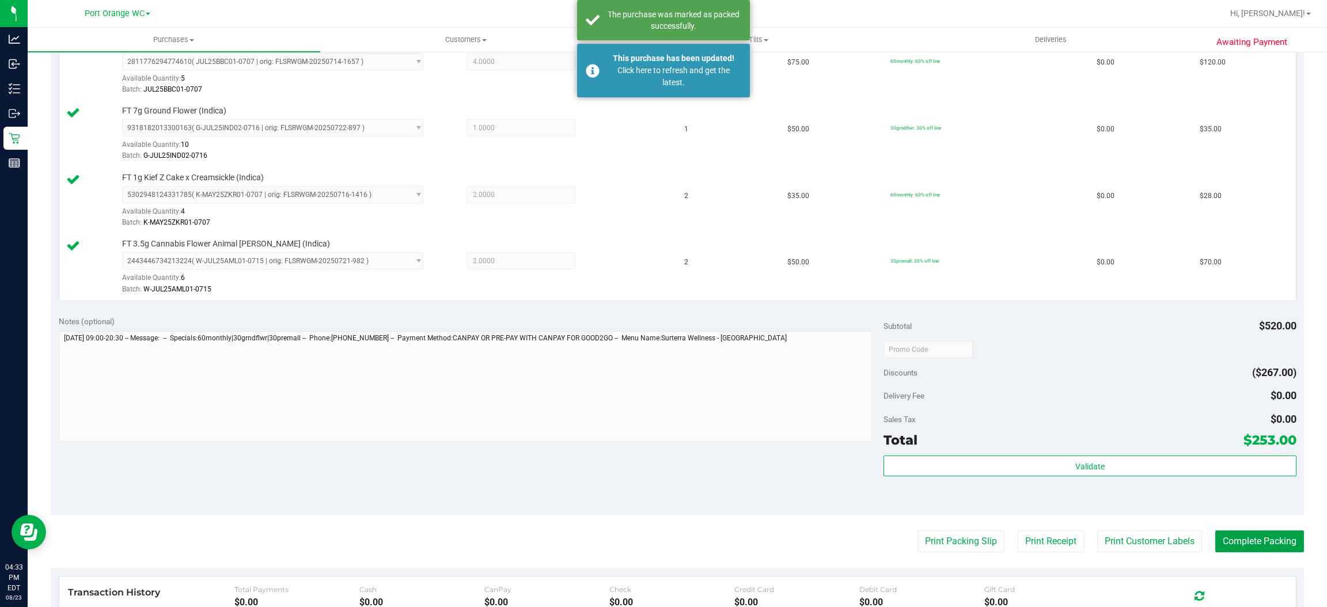
scroll to position [0, 0]
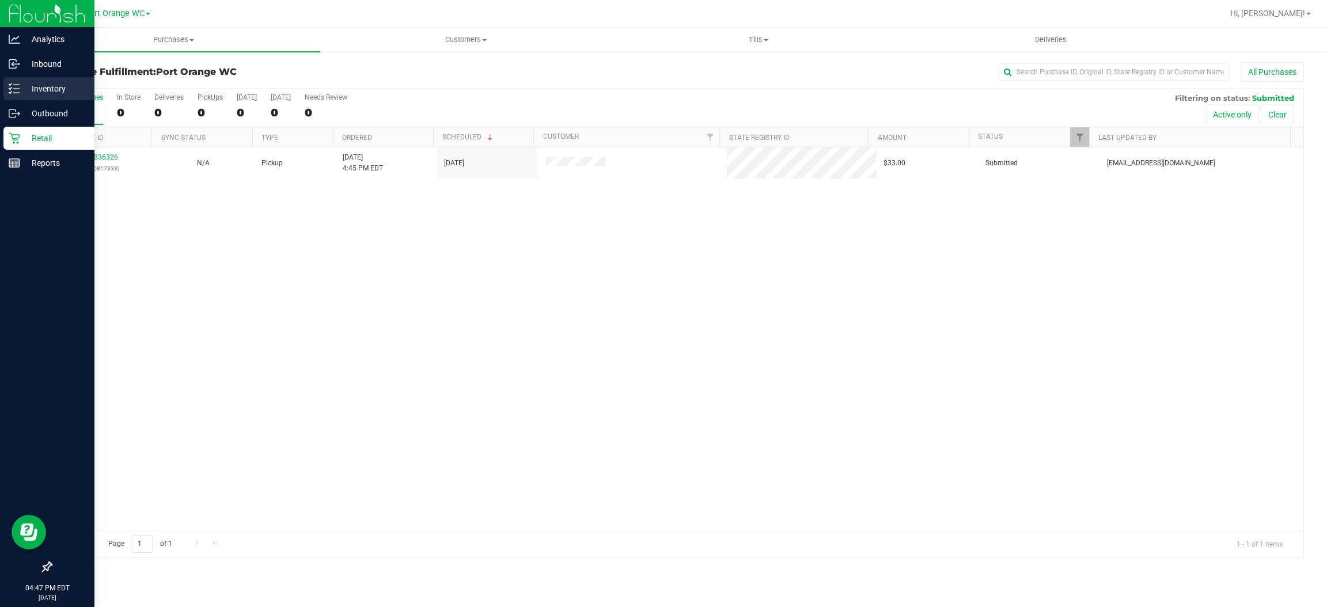
click at [59, 85] on p "Inventory" at bounding box center [54, 89] width 69 height 14
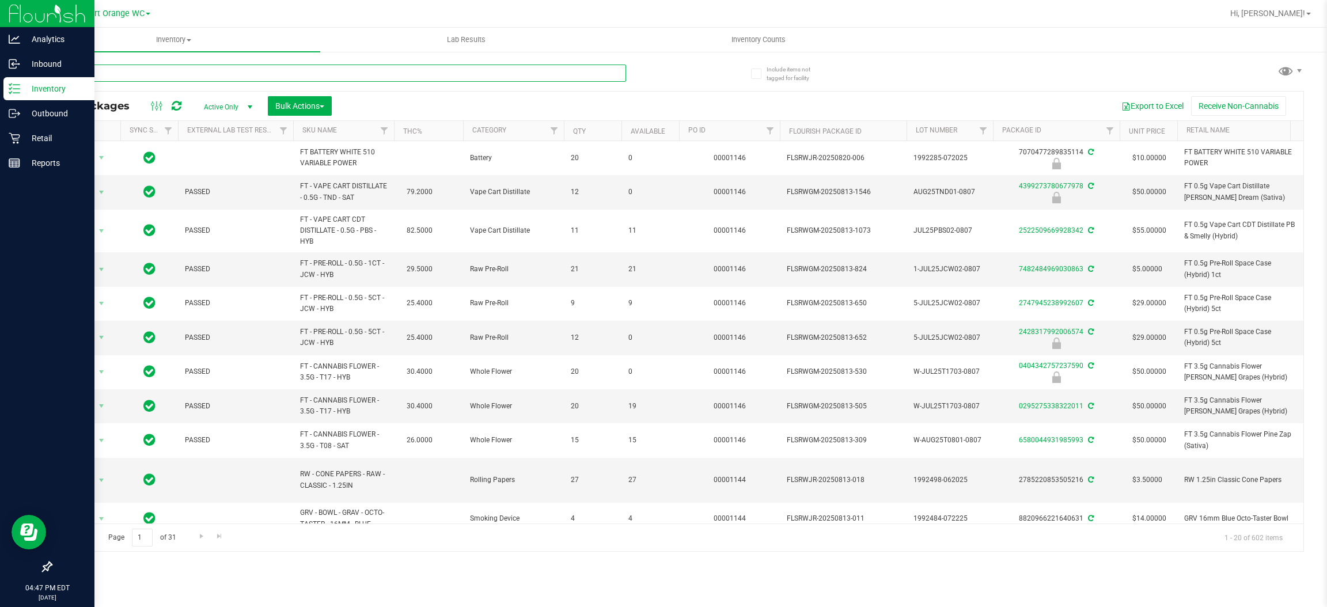
click at [223, 74] on input "text" at bounding box center [338, 72] width 575 height 17
type input "5071647995445373"
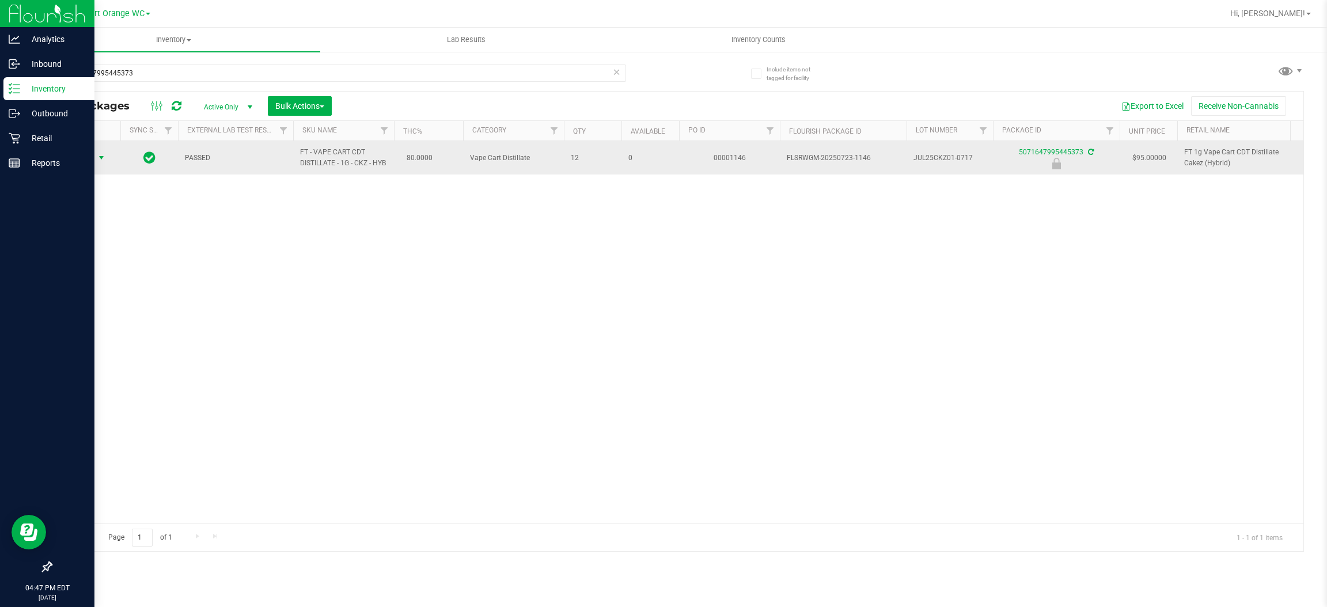
click at [81, 166] on span "Action" at bounding box center [78, 158] width 31 height 16
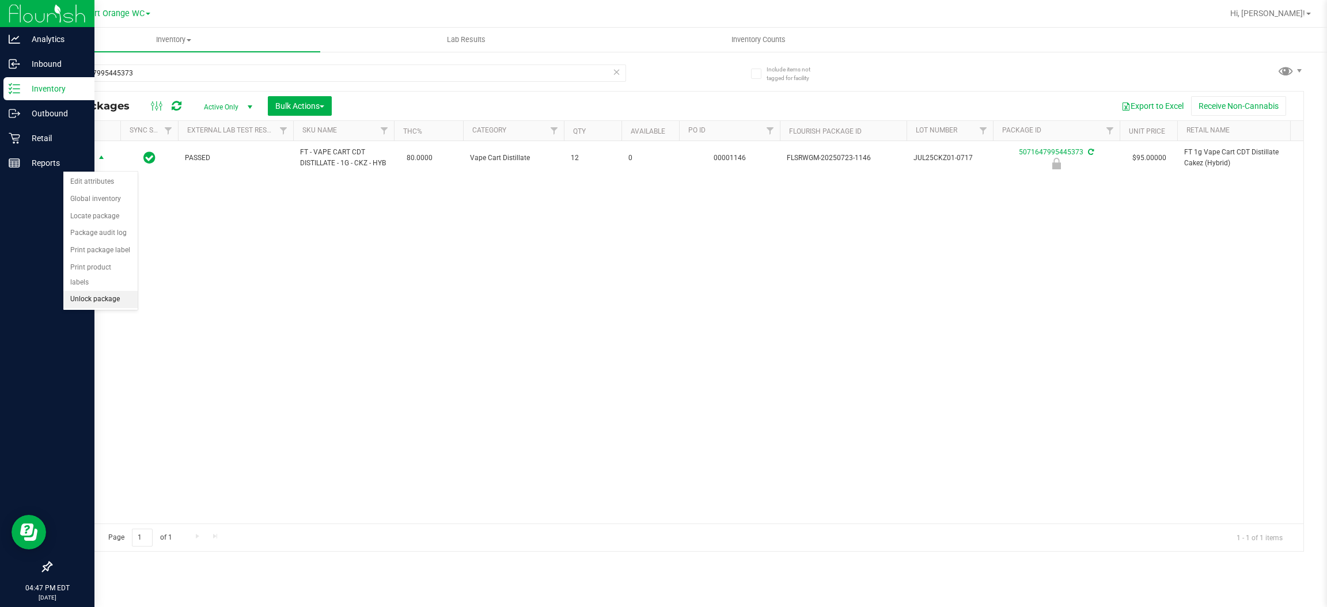
click at [79, 291] on li "Unlock package" at bounding box center [100, 299] width 74 height 17
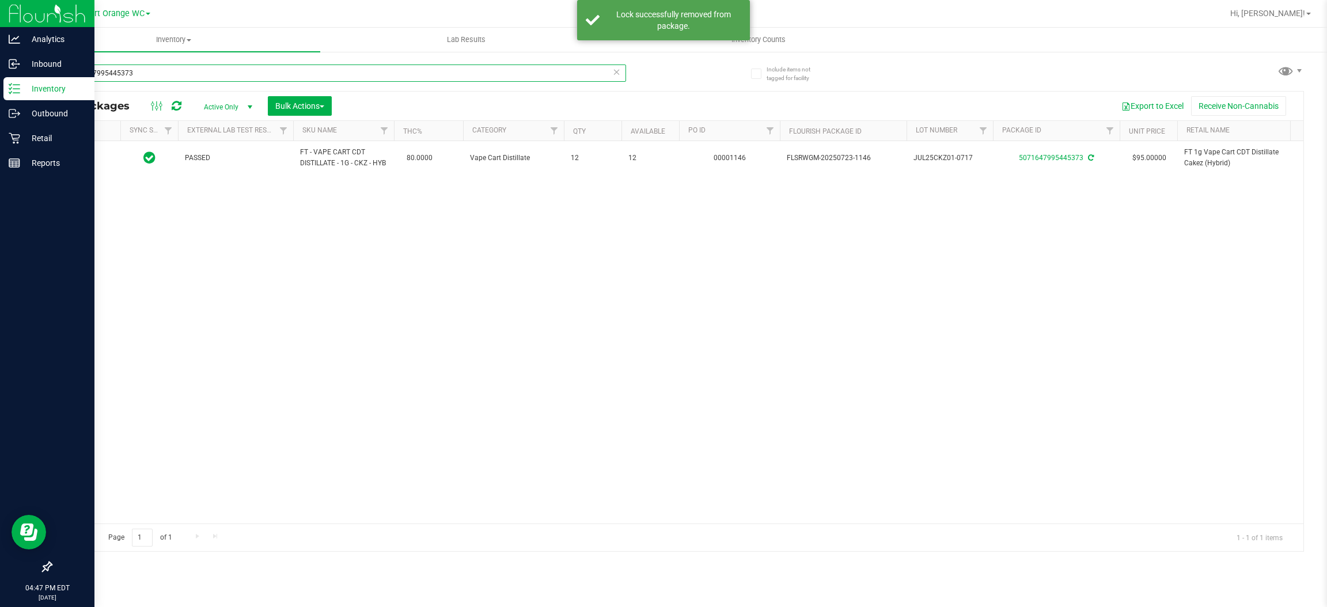
click at [165, 78] on input "5071647995445373" at bounding box center [338, 72] width 575 height 17
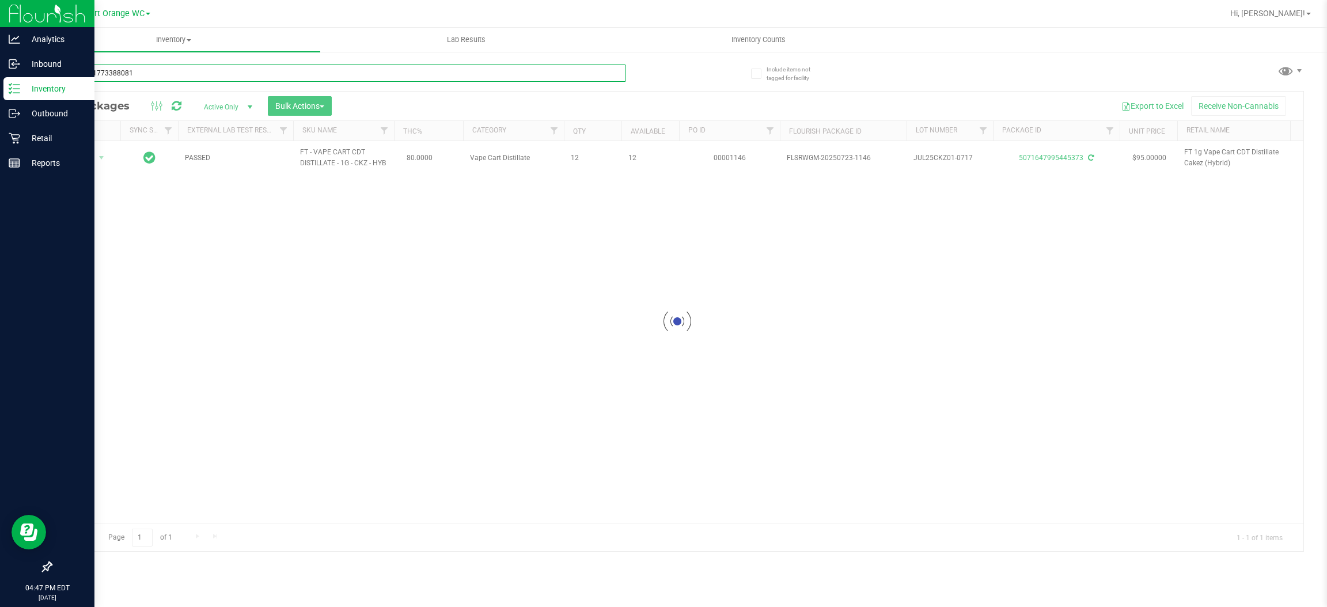
type input "3865971773388081"
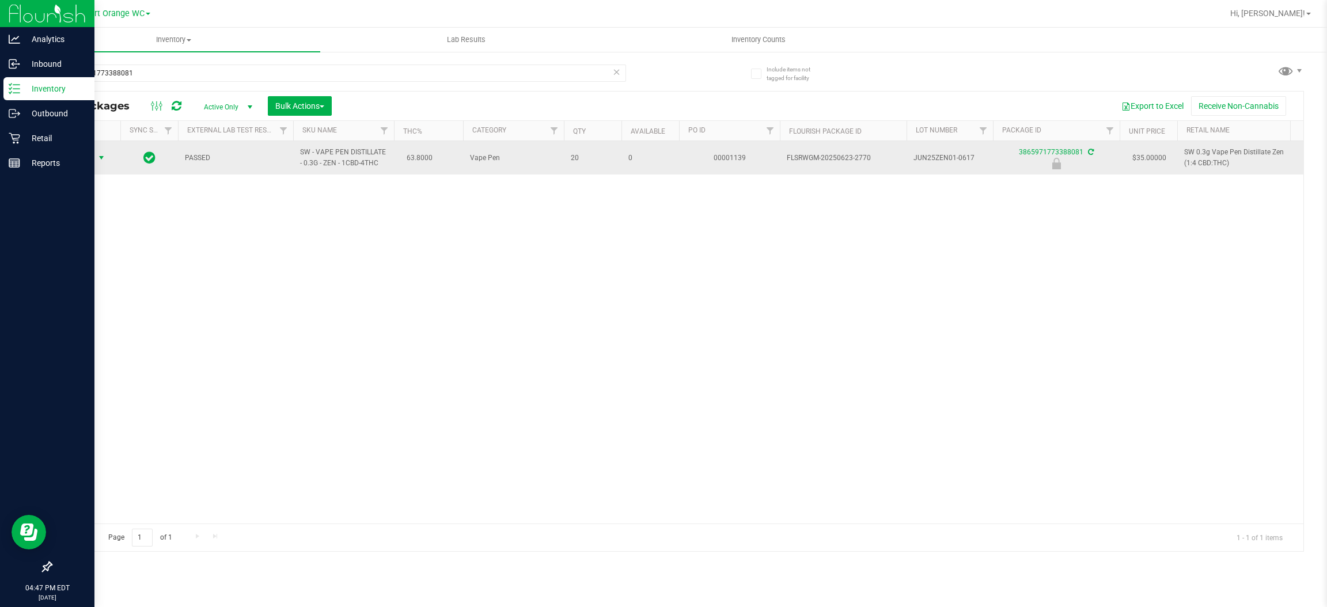
click at [89, 161] on span "Action" at bounding box center [78, 158] width 31 height 16
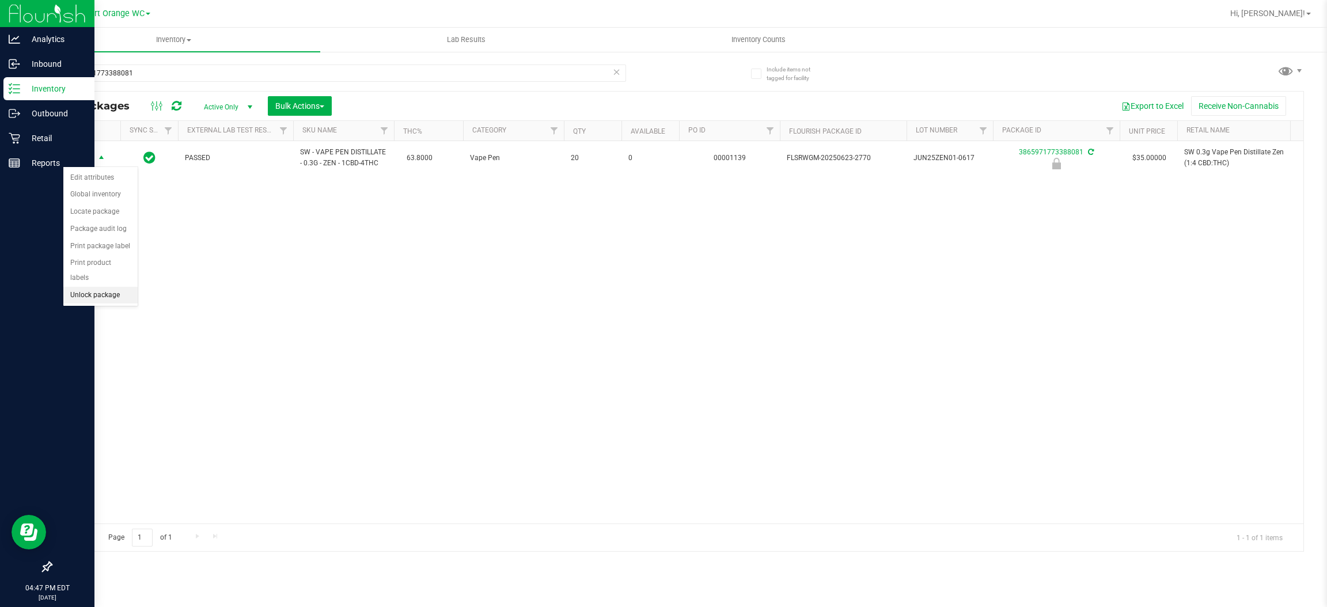
click at [90, 287] on li "Unlock package" at bounding box center [100, 295] width 74 height 17
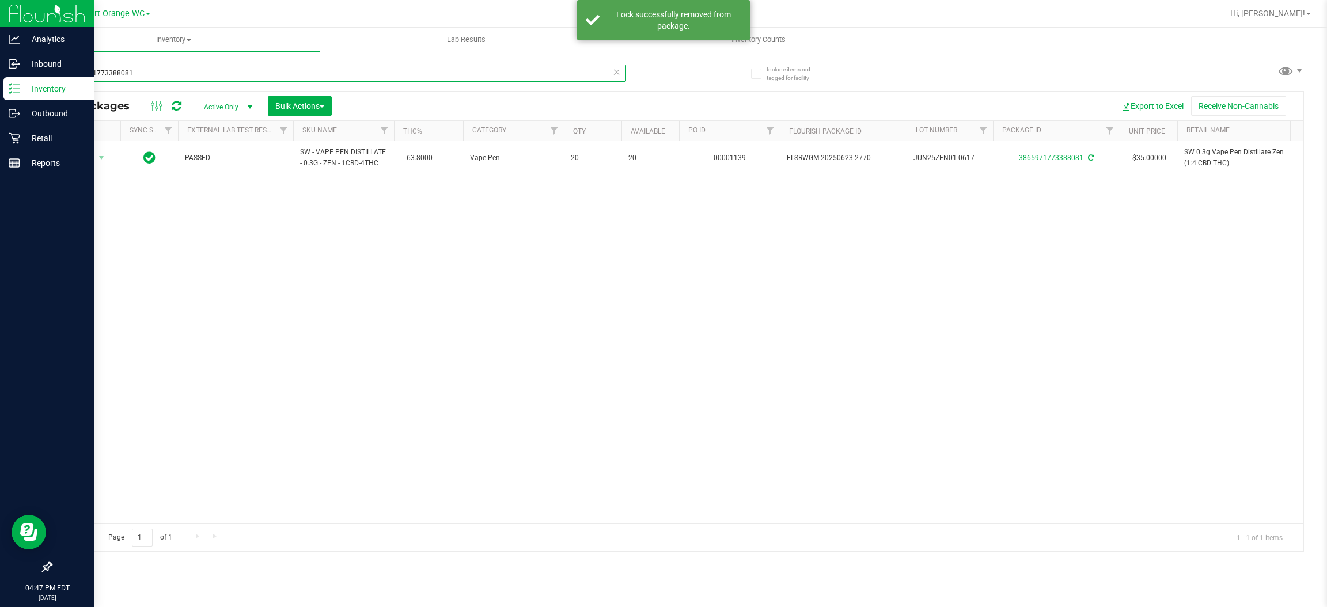
click at [188, 78] on input "3865971773388081" at bounding box center [338, 72] width 575 height 17
click at [191, 78] on input "3865971773388081" at bounding box center [338, 72] width 575 height 17
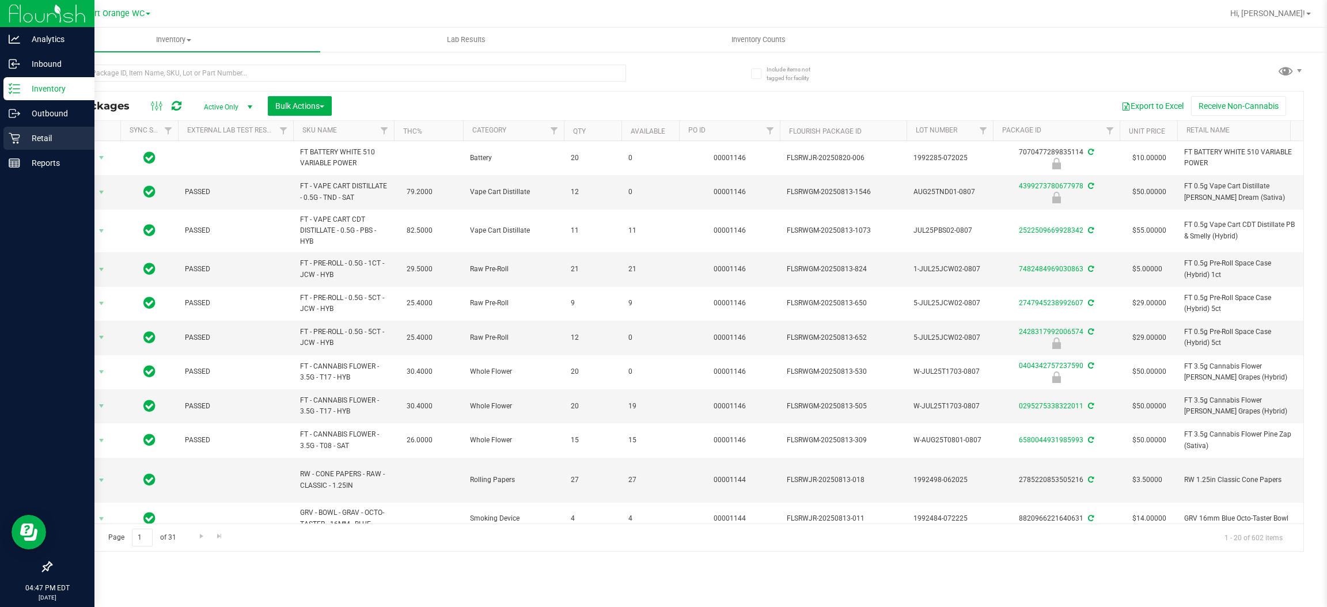
click at [37, 139] on p "Retail" at bounding box center [54, 138] width 69 height 14
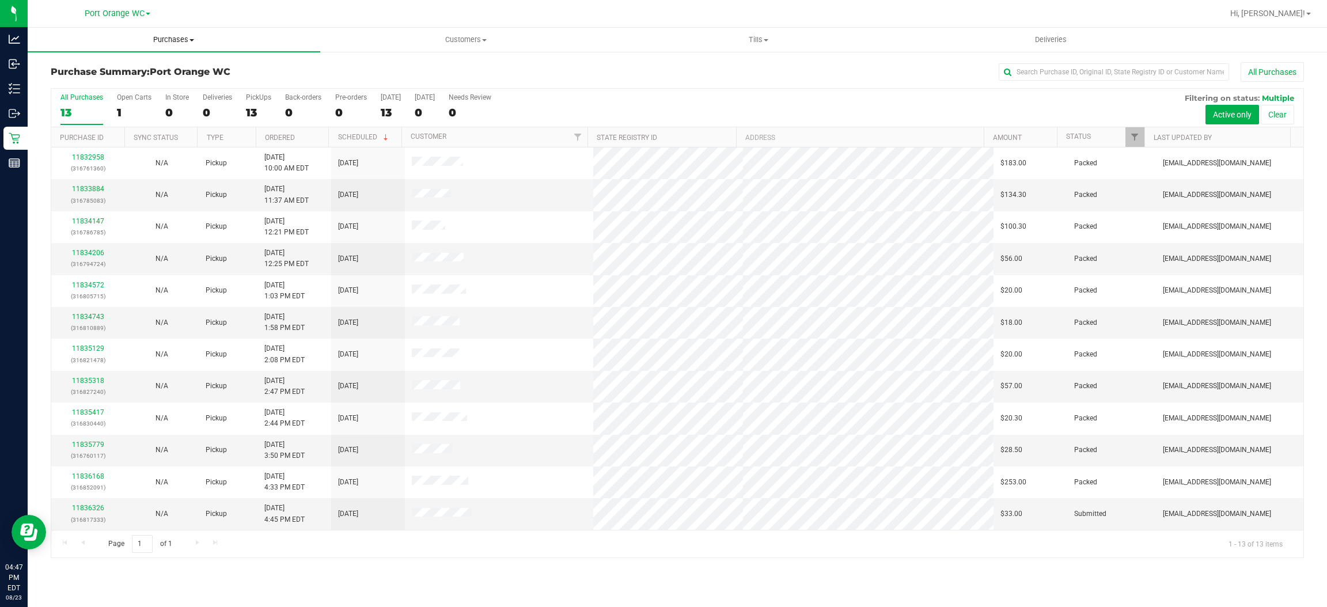
click at [169, 37] on span "Purchases" at bounding box center [174, 40] width 293 height 10
click at [63, 85] on span "Fulfillment" at bounding box center [63, 83] width 71 height 10
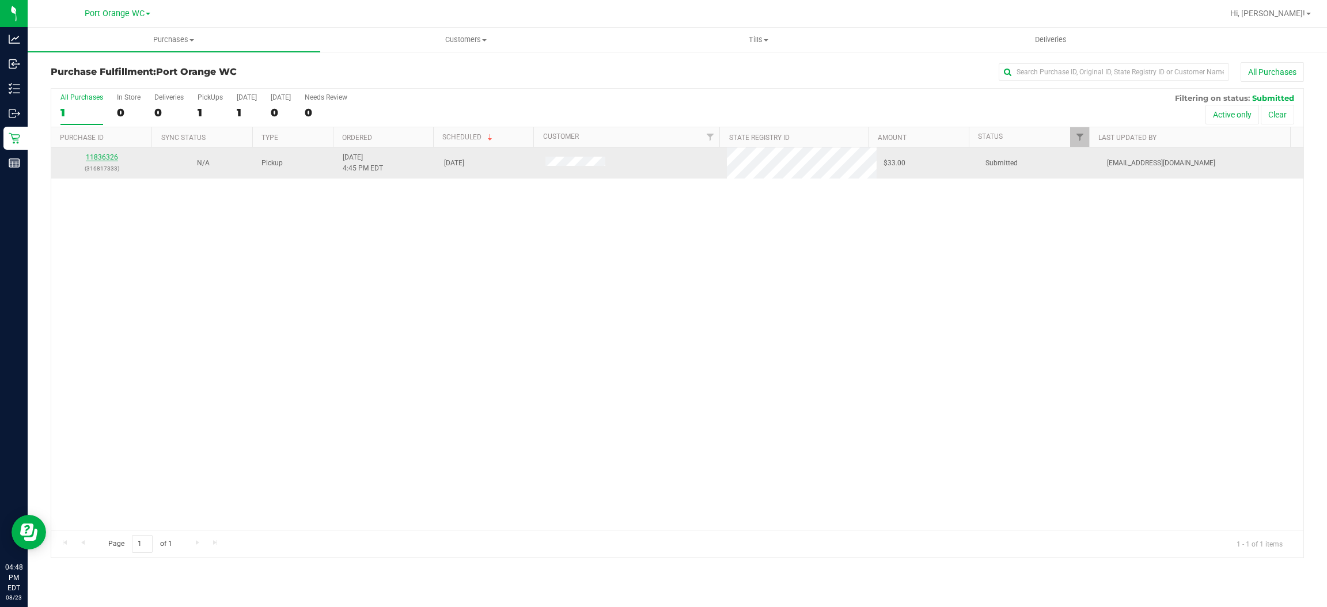
click at [98, 157] on link "11836326" at bounding box center [102, 157] width 32 height 8
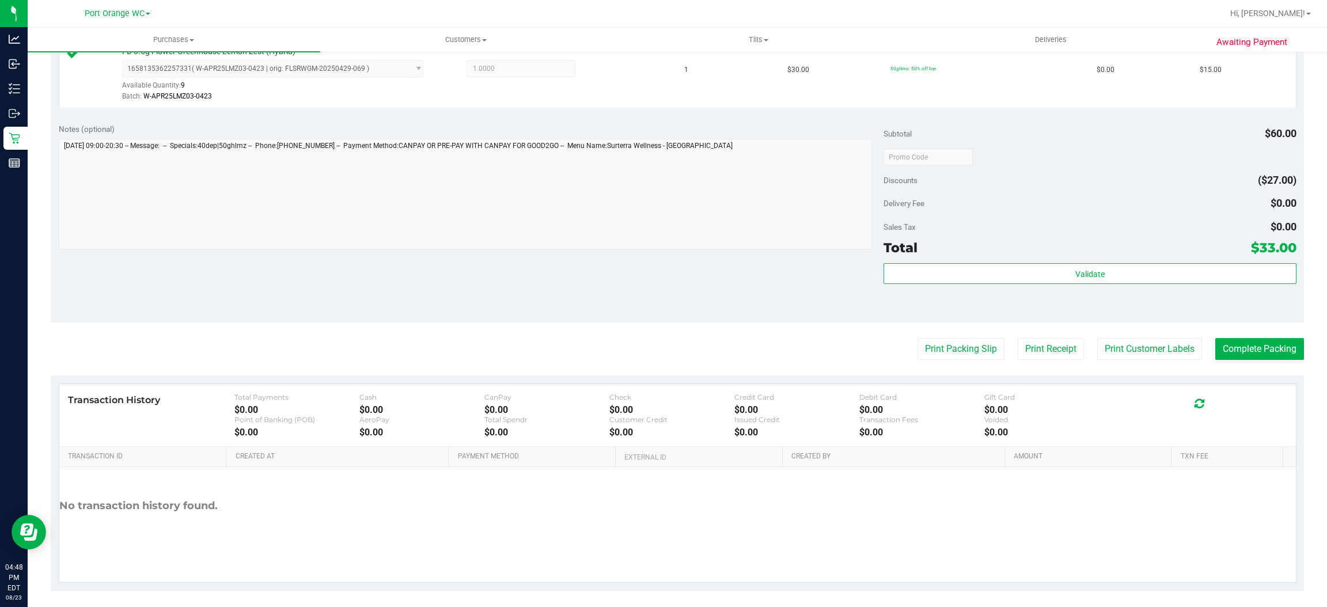
scroll to position [403, 0]
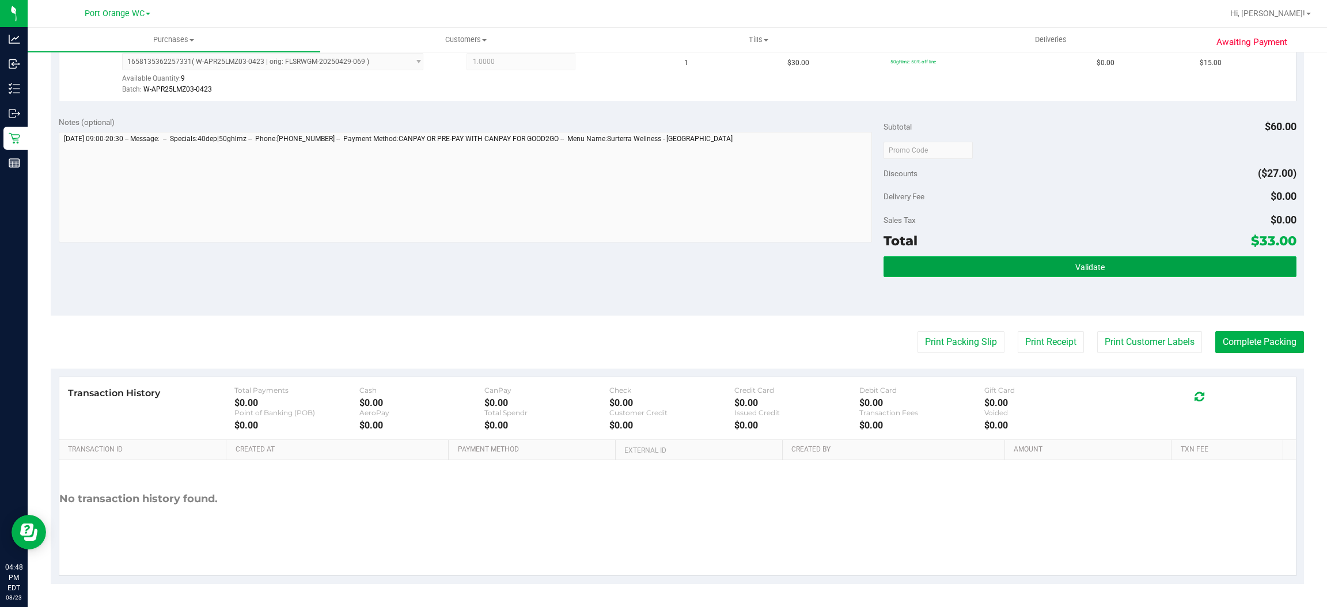
click at [1083, 270] on span "Validate" at bounding box center [1089, 267] width 29 height 9
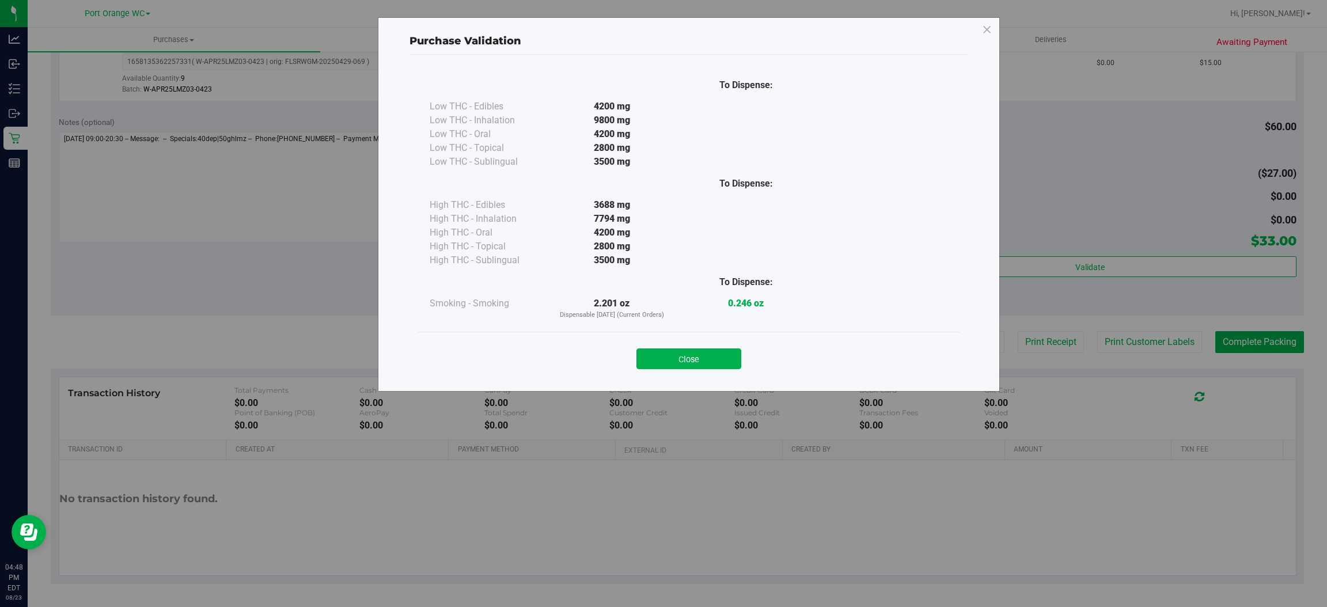
click at [723, 339] on div "Close" at bounding box center [688, 355] width 541 height 47
click at [715, 347] on div "Close" at bounding box center [689, 355] width 524 height 29
drag, startPoint x: 714, startPoint y: 351, endPoint x: 720, endPoint y: 351, distance: 6.3
click at [714, 352] on button "Close" at bounding box center [688, 358] width 105 height 21
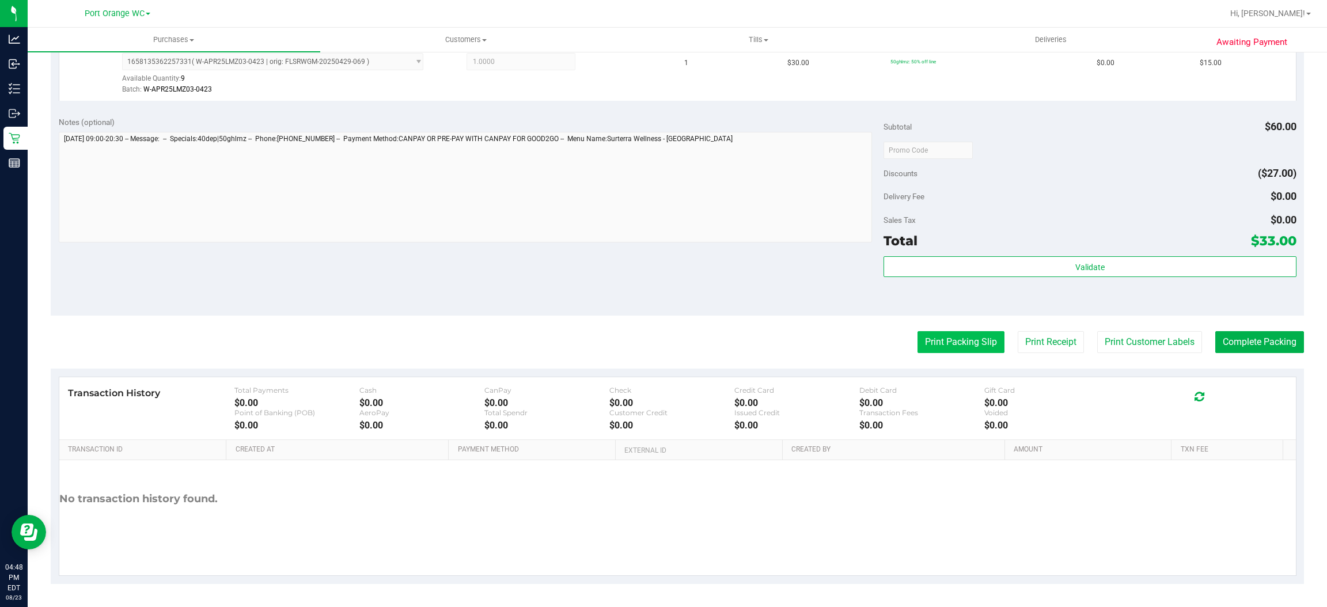
click at [936, 332] on button "Print Packing Slip" at bounding box center [960, 342] width 87 height 22
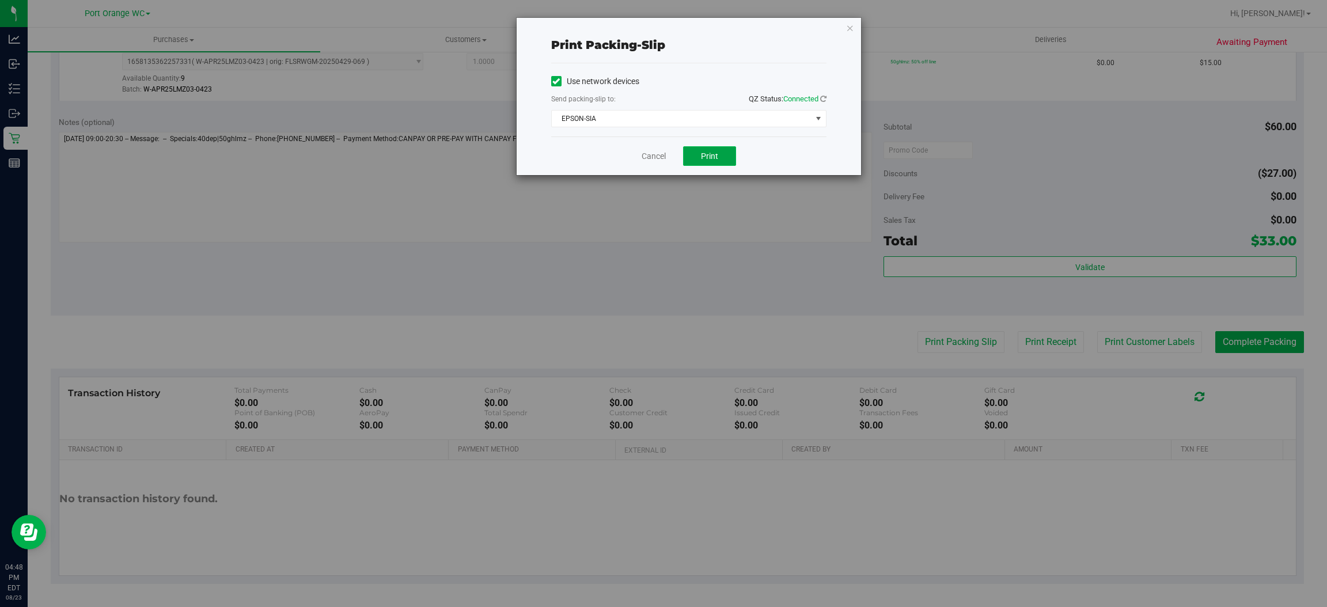
click at [702, 154] on span "Print" at bounding box center [709, 155] width 17 height 9
click at [652, 154] on link "Cancel" at bounding box center [654, 156] width 24 height 12
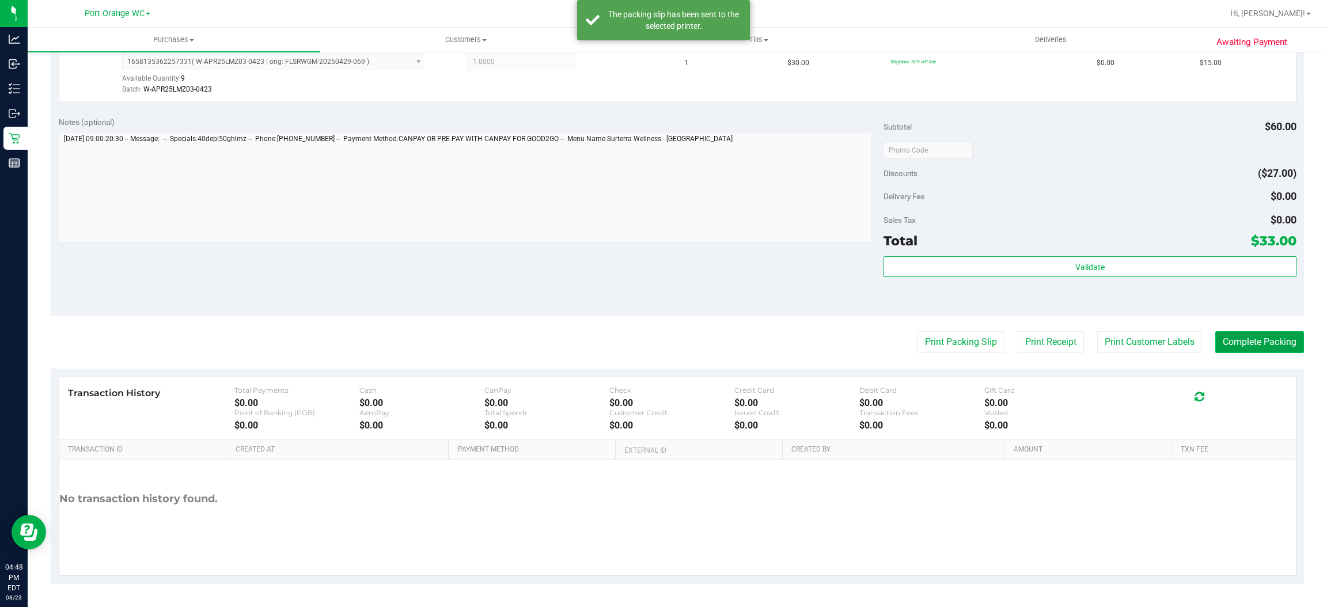
click at [1243, 347] on button "Complete Packing" at bounding box center [1259, 342] width 89 height 22
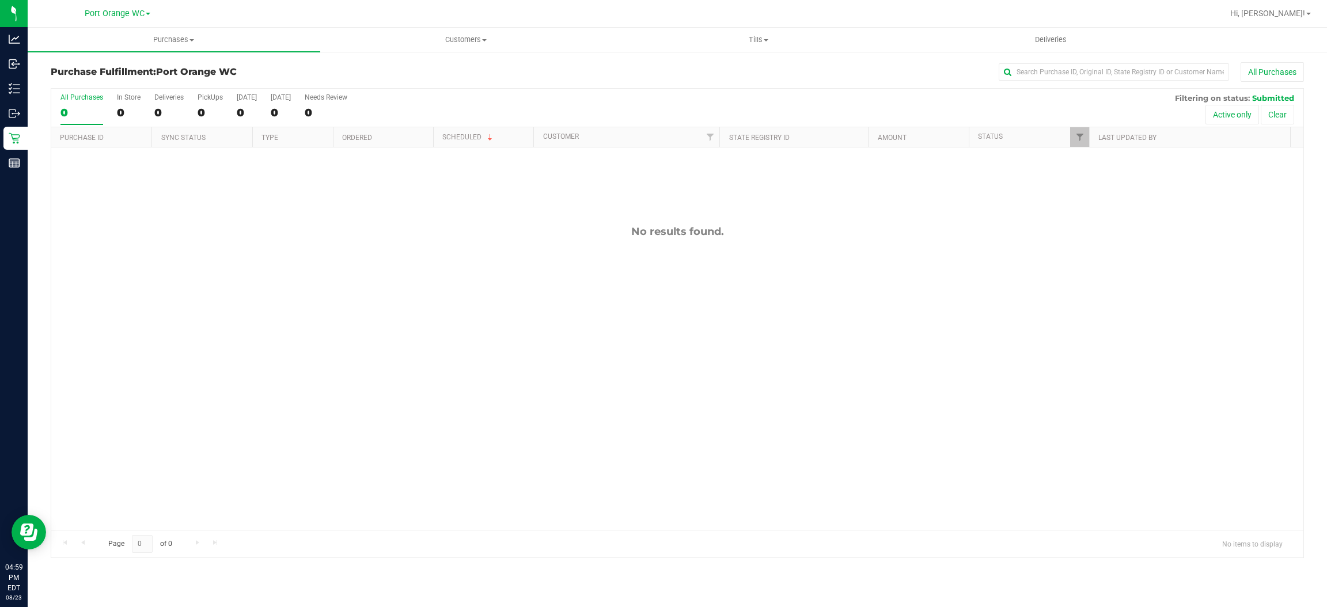
click at [450, 292] on div "No results found." at bounding box center [677, 377] width 1252 height 460
click at [396, 279] on div "No results found." at bounding box center [677, 377] width 1252 height 460
click at [386, 500] on div "No results found." at bounding box center [677, 377] width 1252 height 460
drag, startPoint x: 453, startPoint y: 289, endPoint x: 439, endPoint y: 283, distance: 14.8
click at [453, 288] on div "No results found." at bounding box center [677, 377] width 1252 height 460
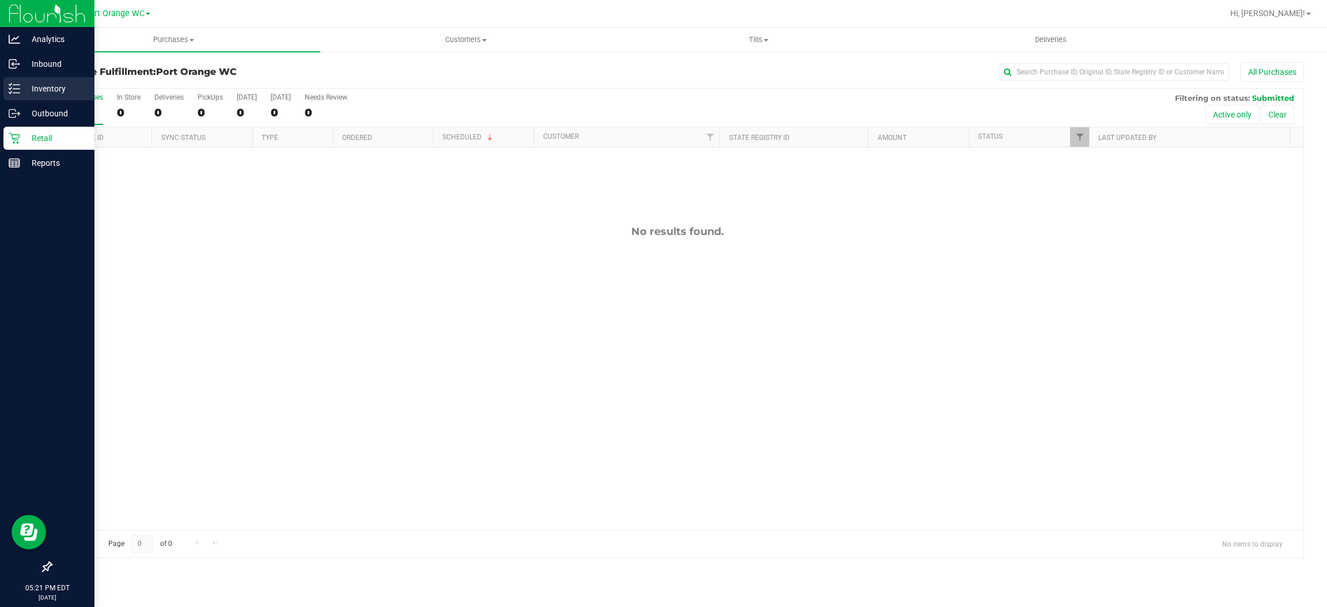
click at [56, 84] on p "Inventory" at bounding box center [54, 89] width 69 height 14
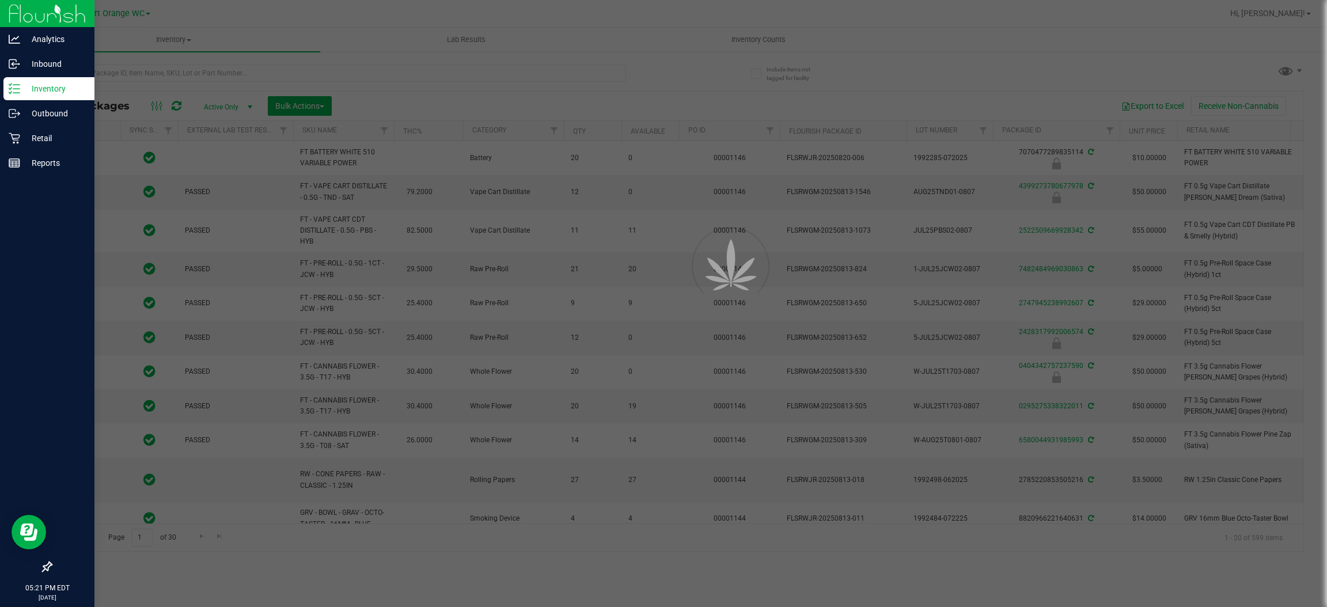
click at [219, 71] on div at bounding box center [663, 303] width 1327 height 607
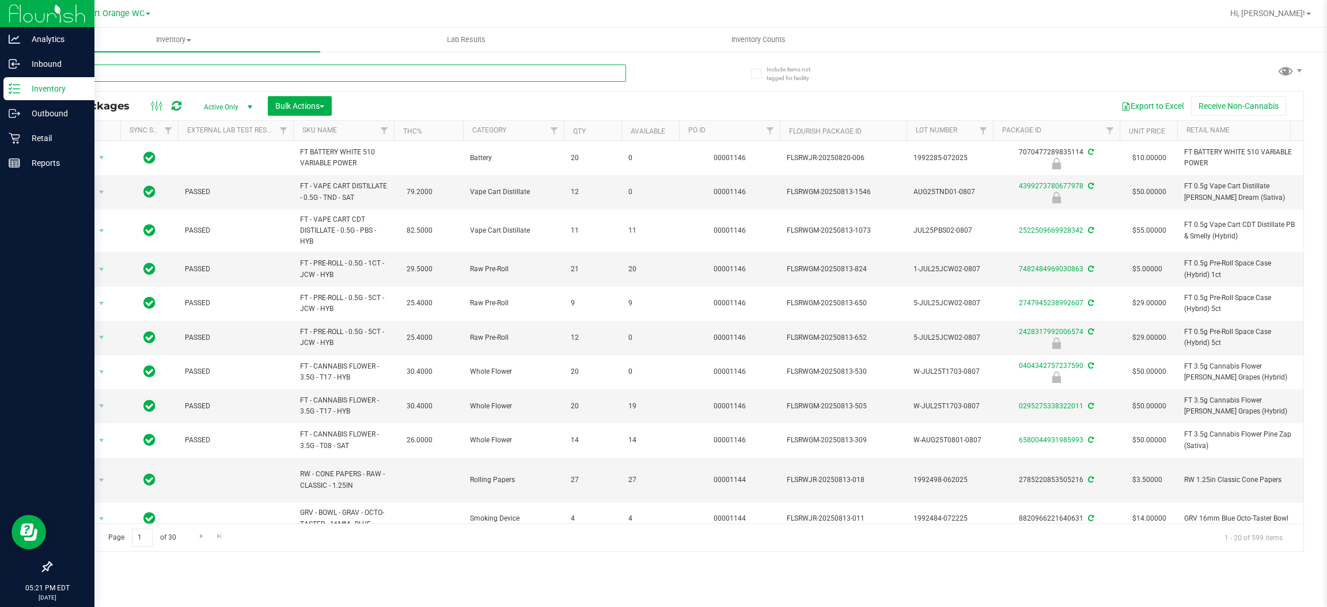
click at [223, 67] on input "text" at bounding box center [338, 72] width 575 height 17
click at [50, 141] on p "Retail" at bounding box center [54, 138] width 69 height 14
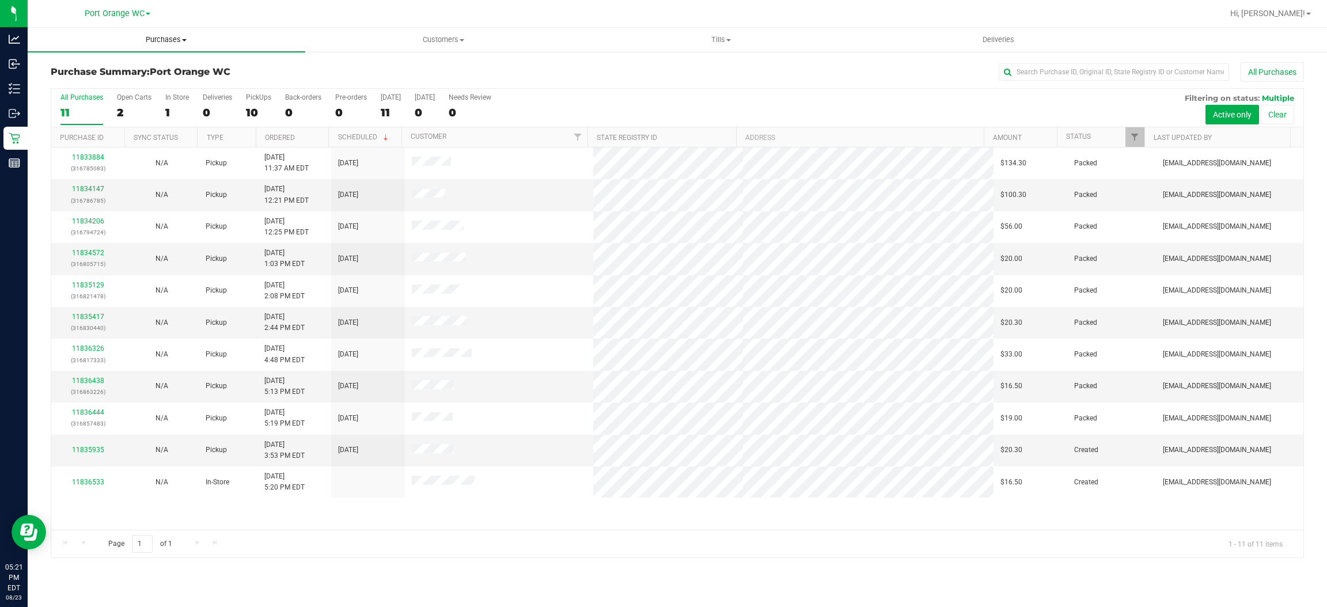
click at [161, 41] on span "Purchases" at bounding box center [167, 40] width 278 height 10
click at [79, 83] on span "Fulfillment" at bounding box center [63, 83] width 71 height 10
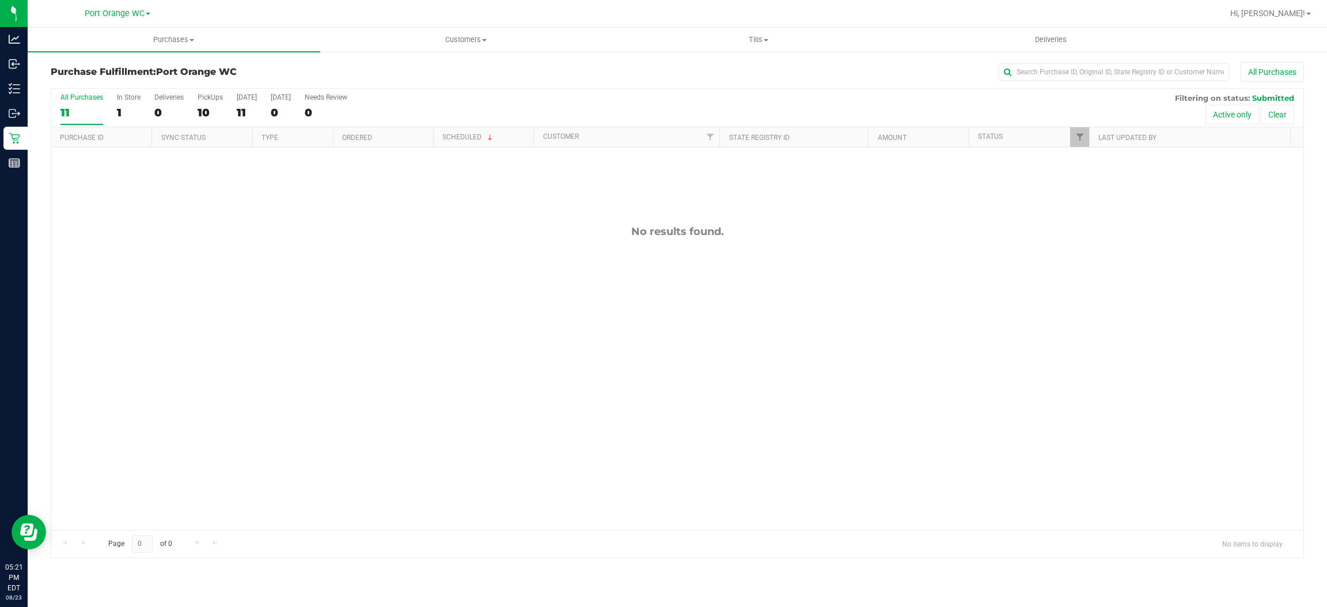
click at [625, 243] on div "No results found." at bounding box center [677, 377] width 1252 height 460
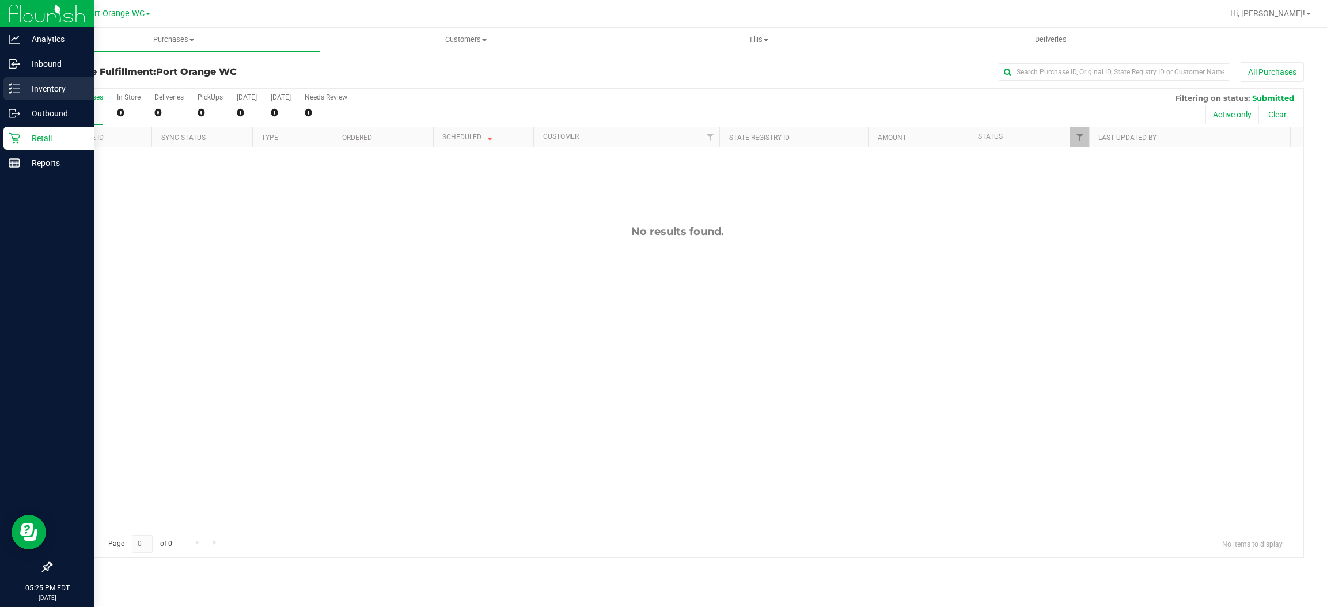
click at [44, 82] on p "Inventory" at bounding box center [54, 89] width 69 height 14
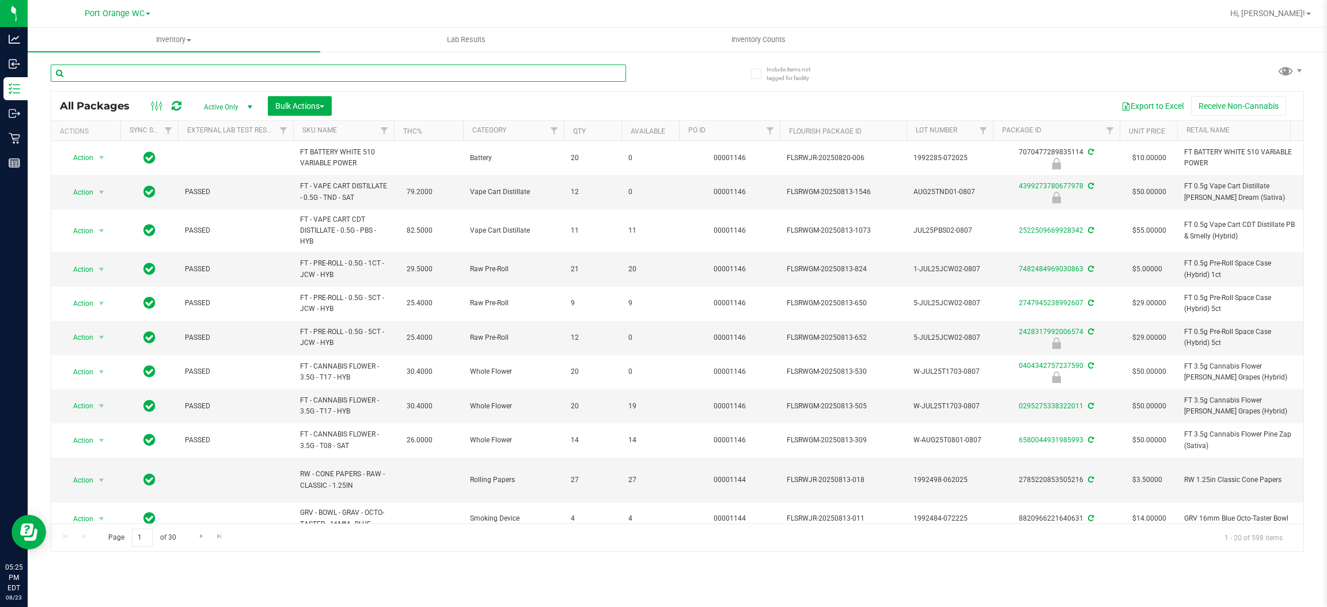
click at [265, 75] on input "text" at bounding box center [338, 72] width 575 height 17
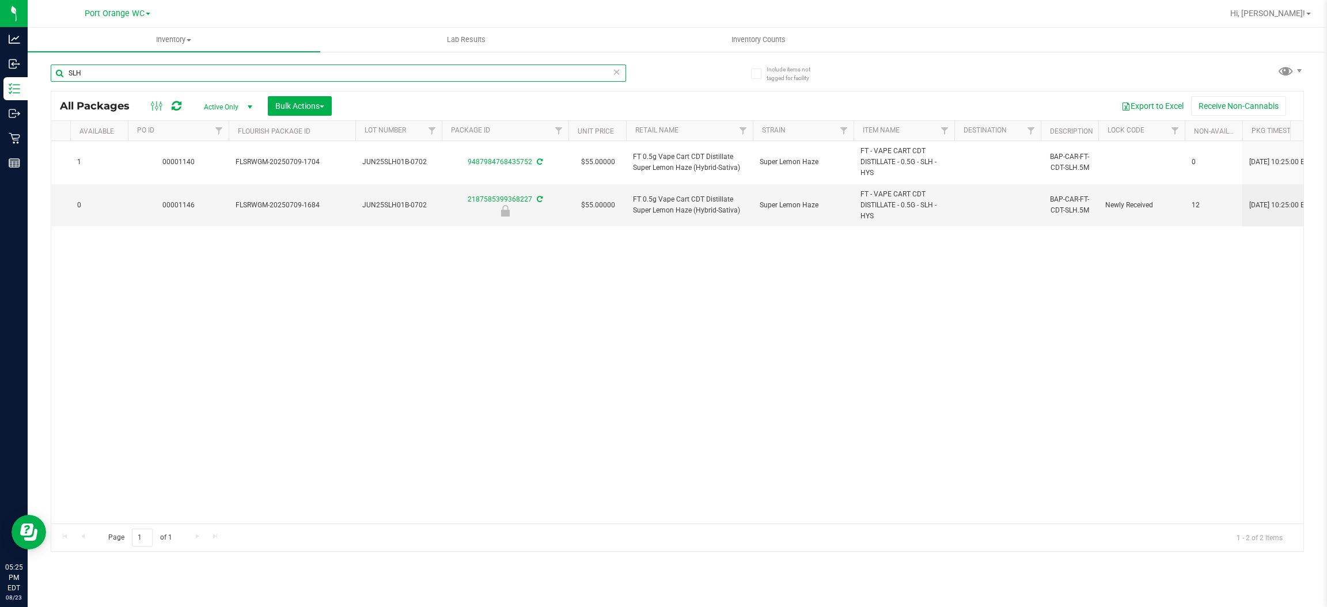
scroll to position [0, 559]
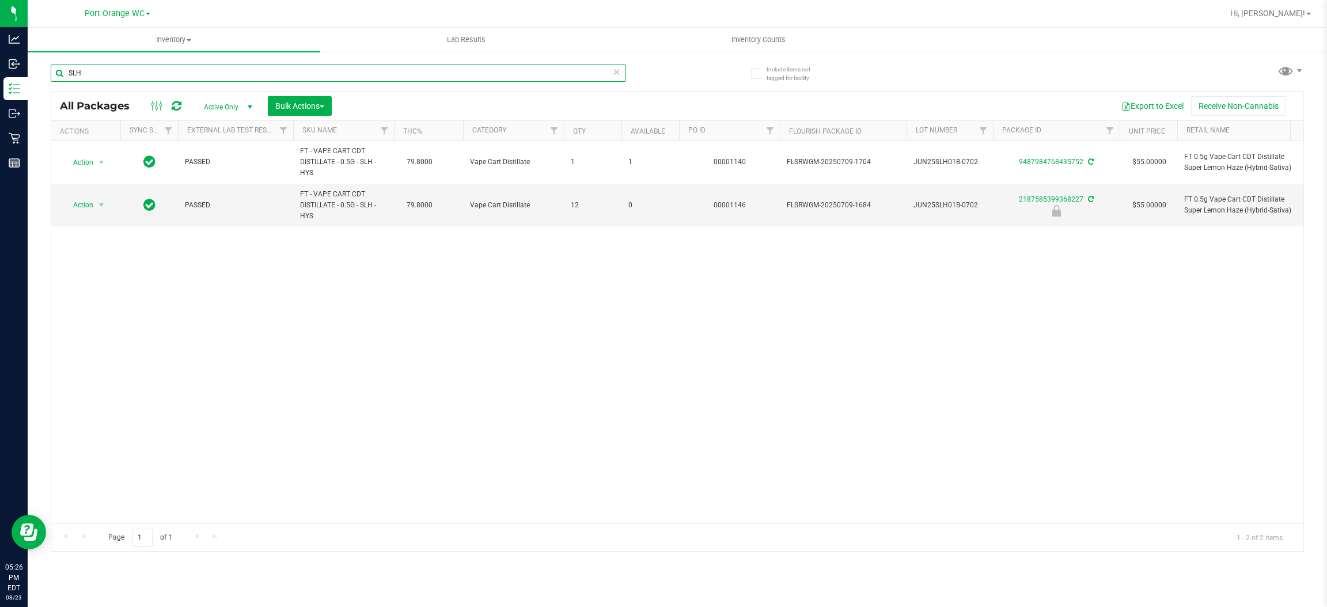
type input "SLH"
click at [317, 370] on div "Action Action Adjust qty Create package Edit attributes Global inventory Locate…" at bounding box center [677, 332] width 1252 height 382
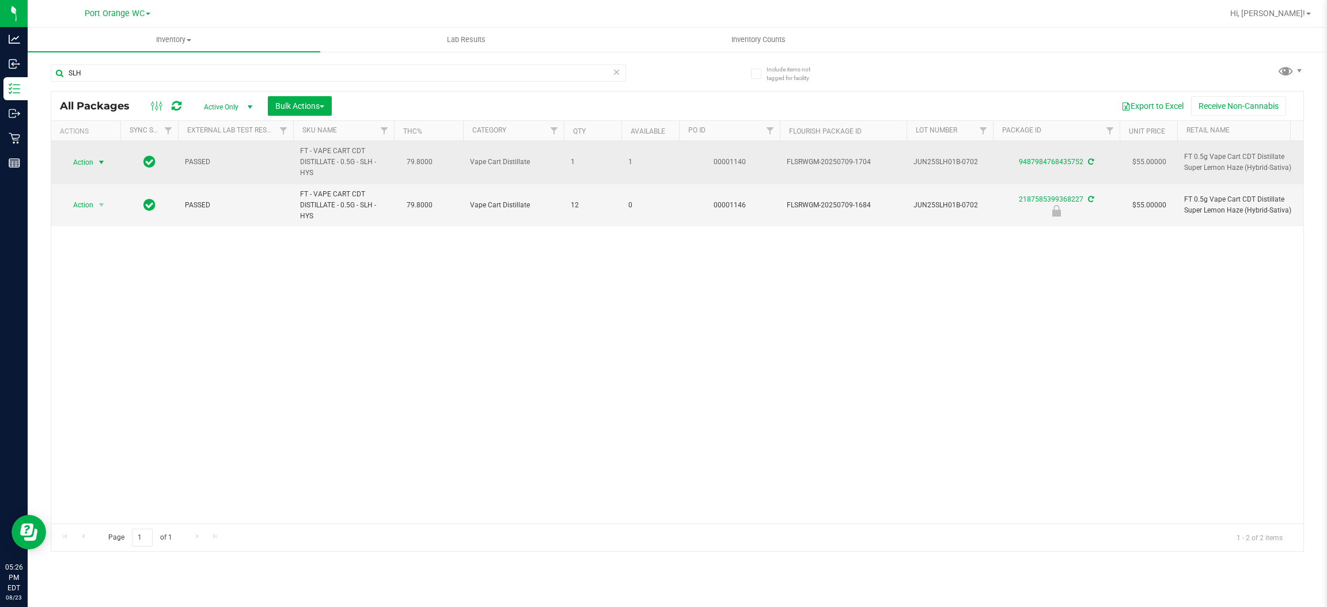
click at [88, 164] on span "Action" at bounding box center [78, 162] width 31 height 16
click at [88, 165] on span "Action" at bounding box center [78, 162] width 31 height 16
click at [91, 162] on span "Action" at bounding box center [78, 162] width 31 height 16
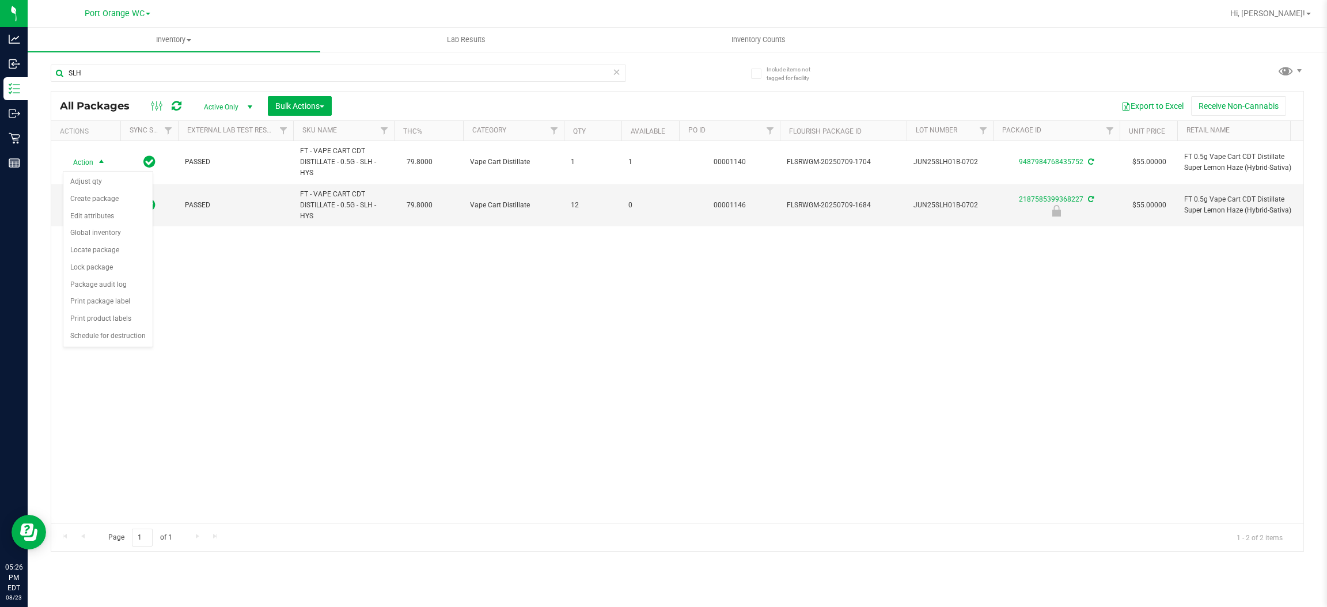
click at [280, 261] on div "Action Action Adjust qty Create package Edit attributes Global inventory Locate…" at bounding box center [677, 332] width 1252 height 382
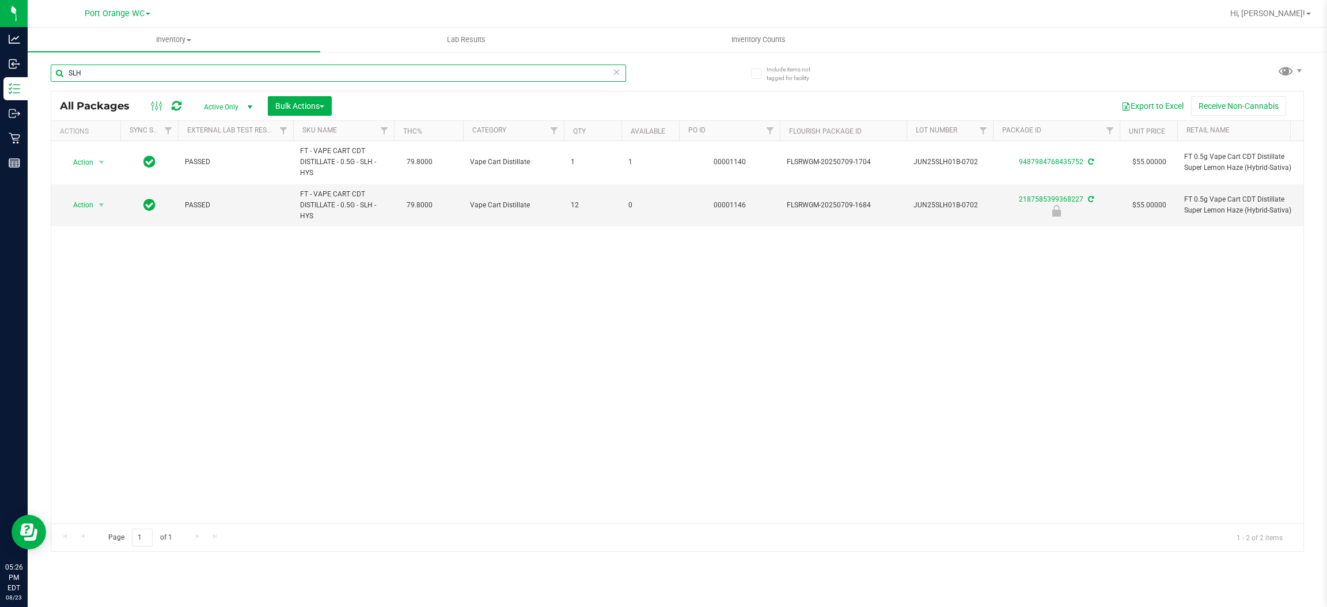
click at [128, 72] on input "SLH" at bounding box center [338, 72] width 575 height 17
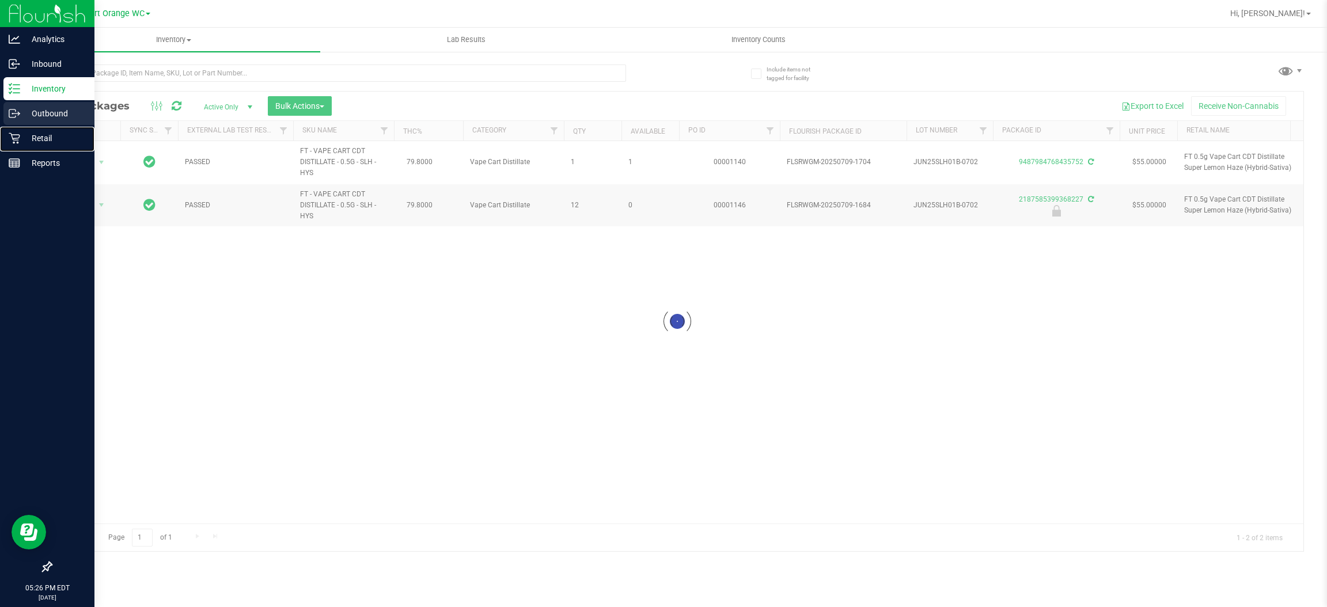
click at [43, 127] on div "Retail" at bounding box center [48, 138] width 91 height 23
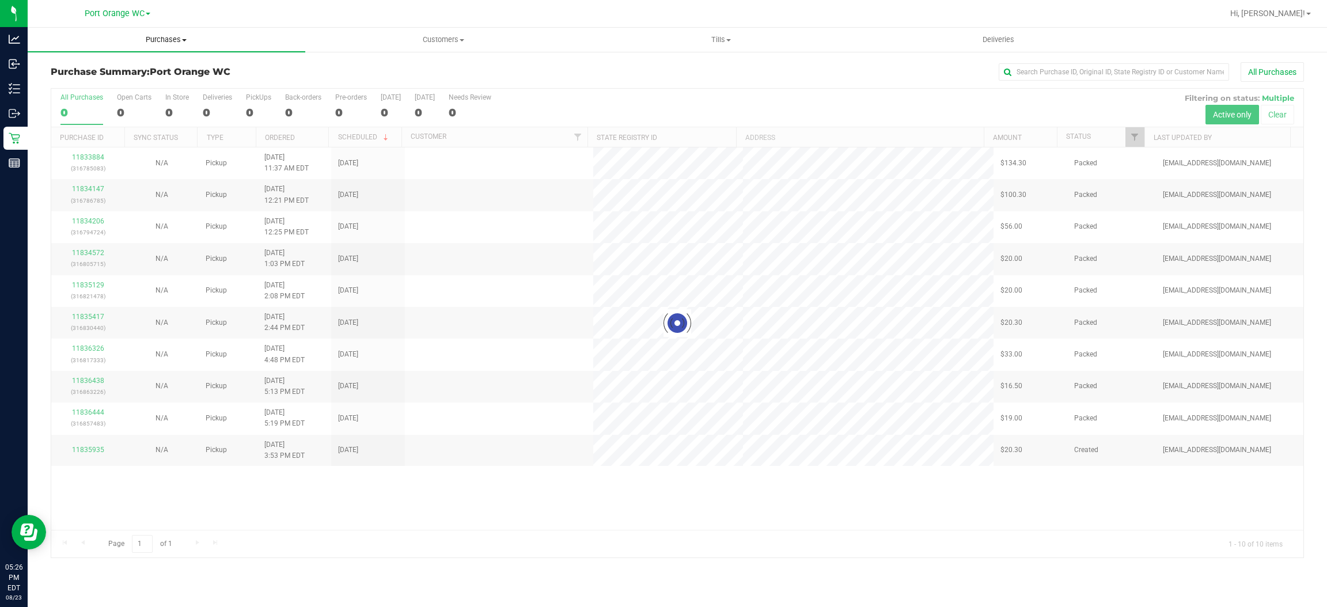
click at [176, 37] on span "Purchases" at bounding box center [167, 40] width 278 height 10
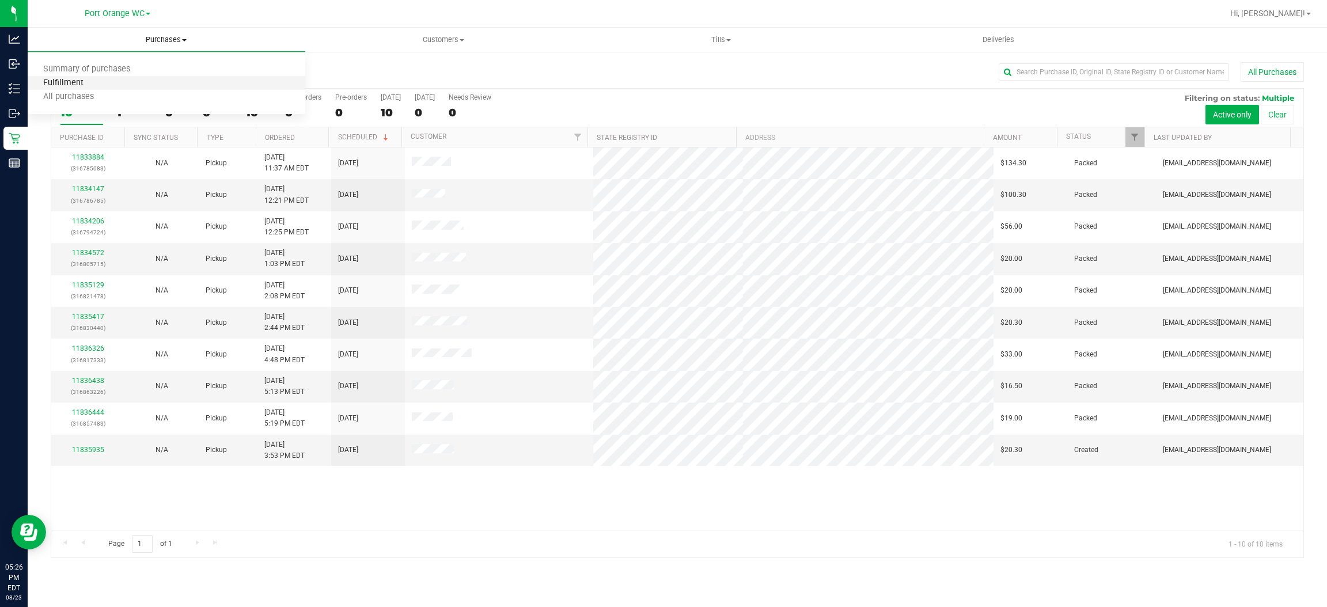
click at [85, 83] on span "Fulfillment" at bounding box center [63, 83] width 71 height 10
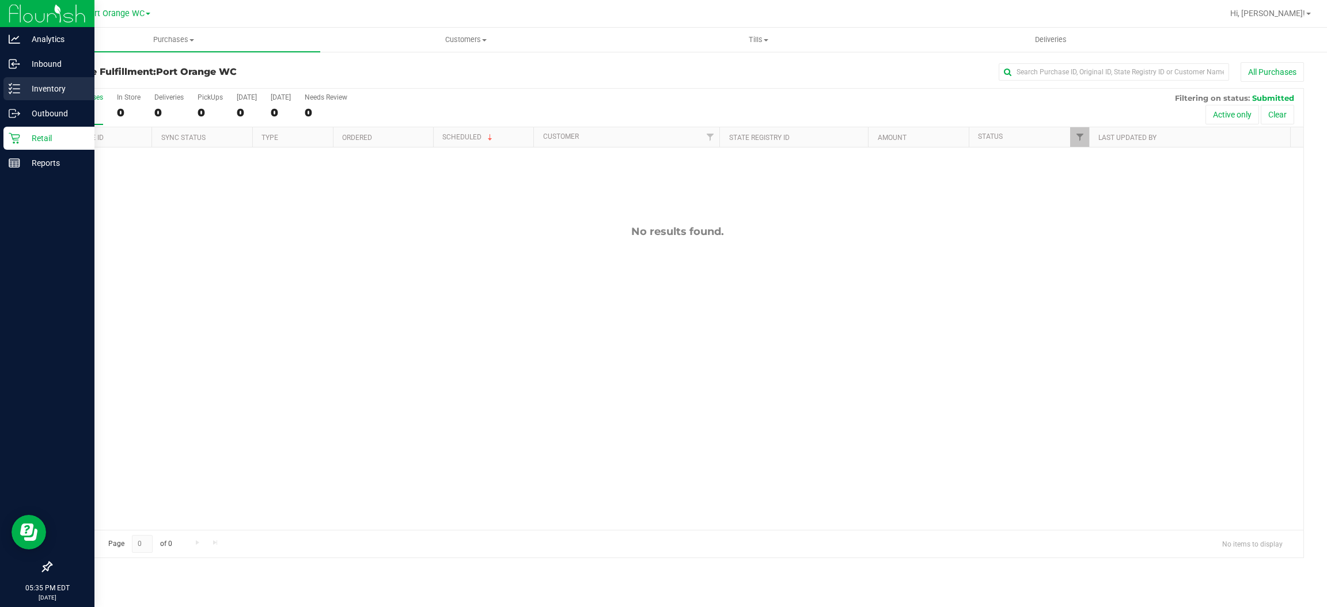
click at [42, 86] on p "Inventory" at bounding box center [54, 89] width 69 height 14
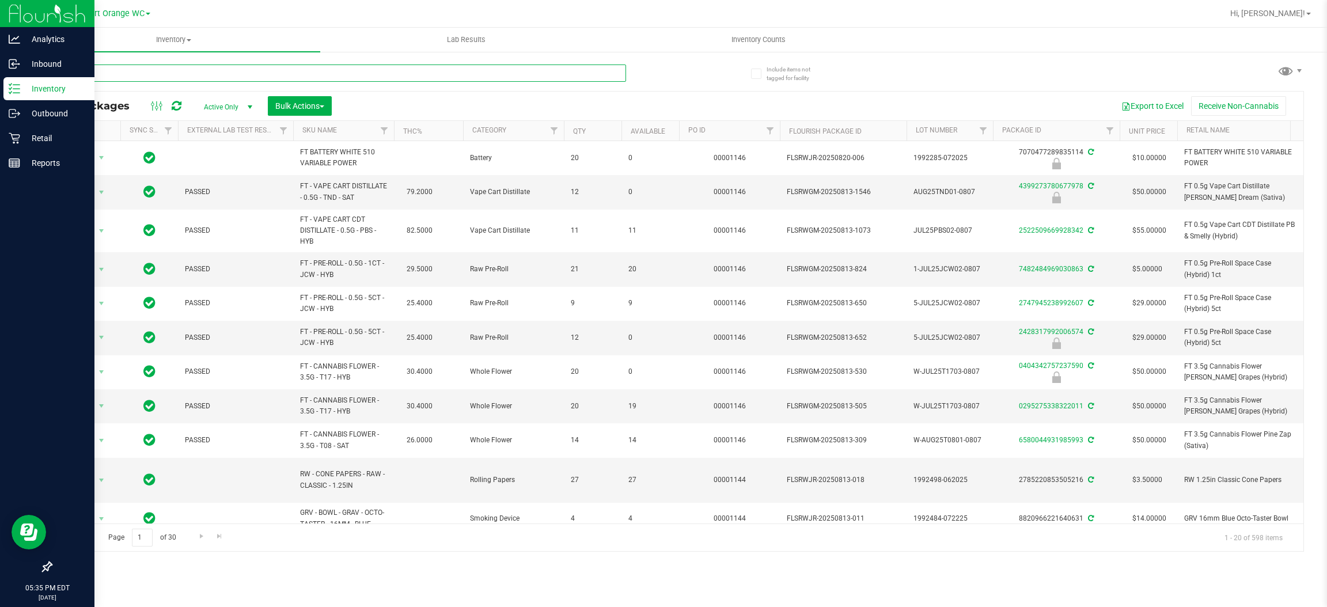
click at [148, 68] on input "text" at bounding box center [338, 72] width 575 height 17
type input "0036066161543616"
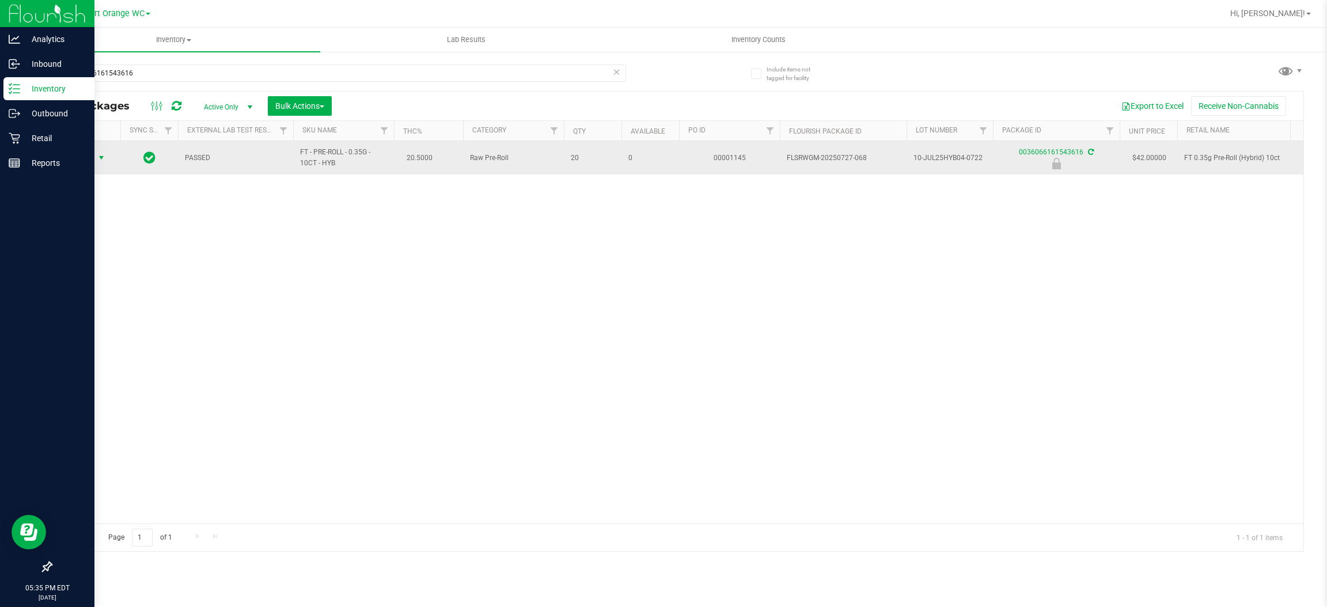
click at [90, 161] on span "Action" at bounding box center [78, 158] width 31 height 16
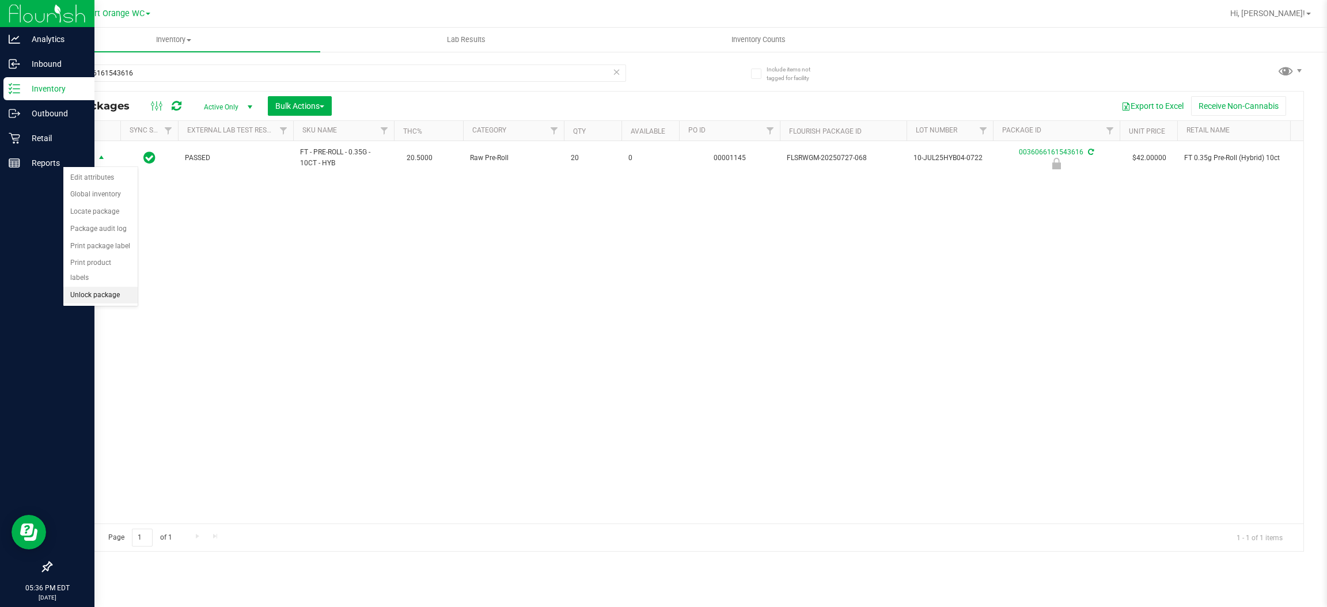
click at [84, 287] on li "Unlock package" at bounding box center [100, 295] width 74 height 17
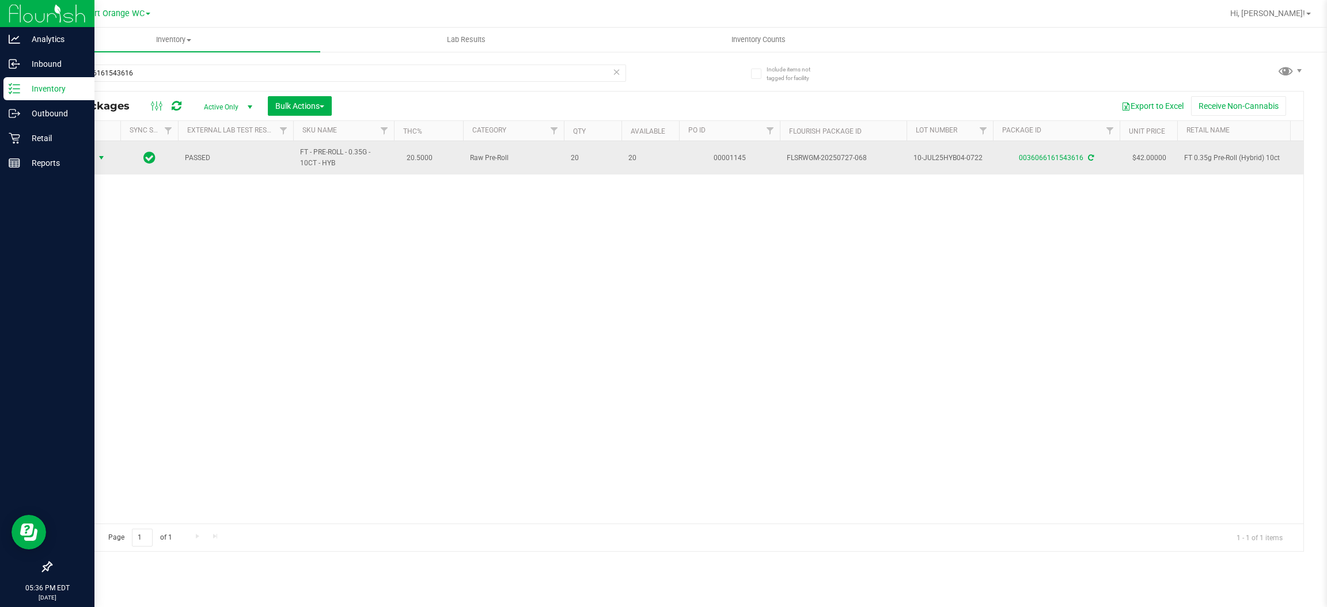
click at [95, 155] on span "select" at bounding box center [101, 158] width 14 height 16
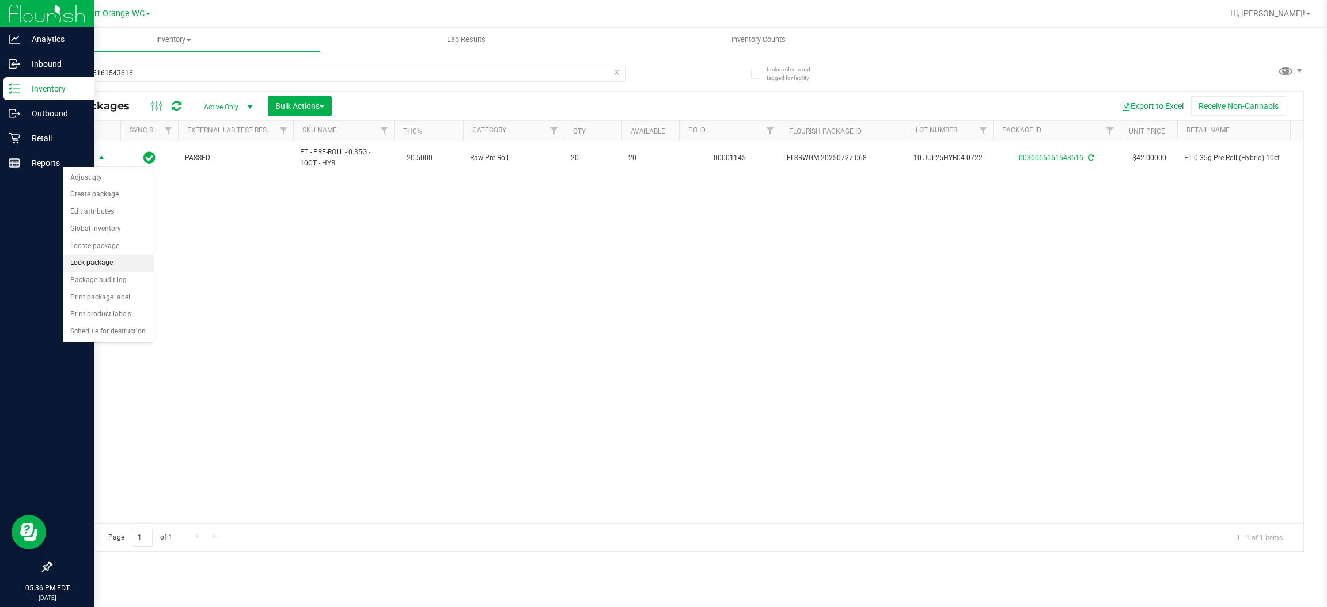
click at [99, 264] on li "Lock package" at bounding box center [107, 263] width 89 height 17
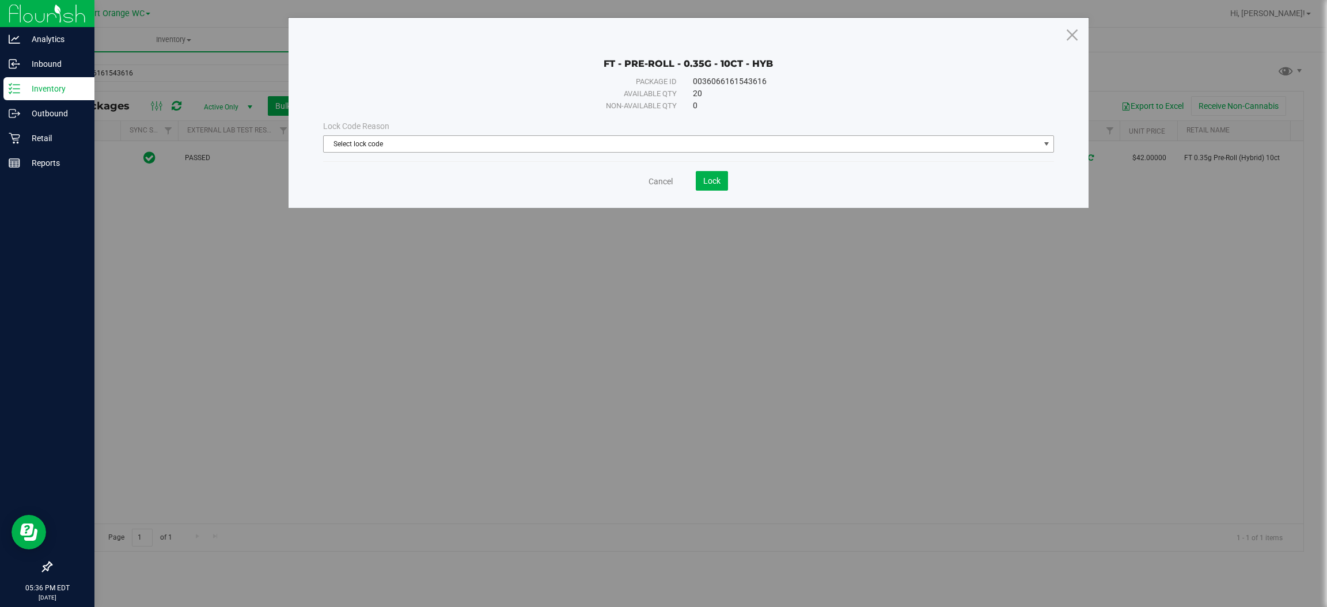
click at [392, 144] on span "Select lock code" at bounding box center [681, 144] width 715 height 16
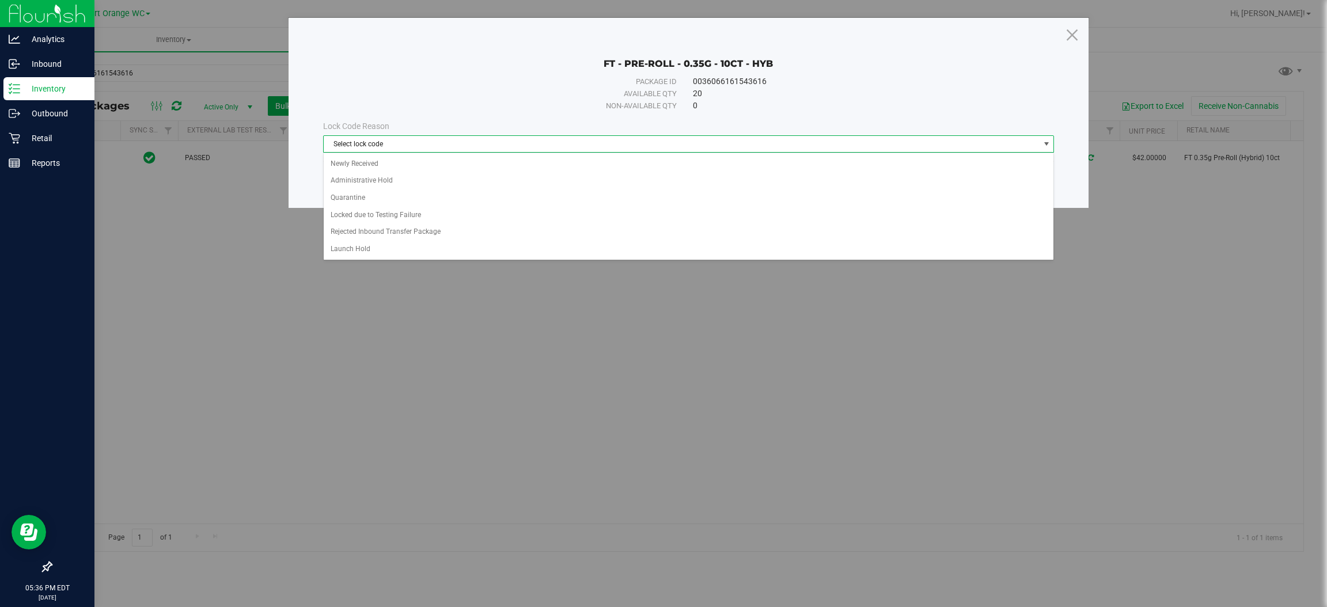
click at [374, 150] on span "Select lock code" at bounding box center [681, 144] width 715 height 16
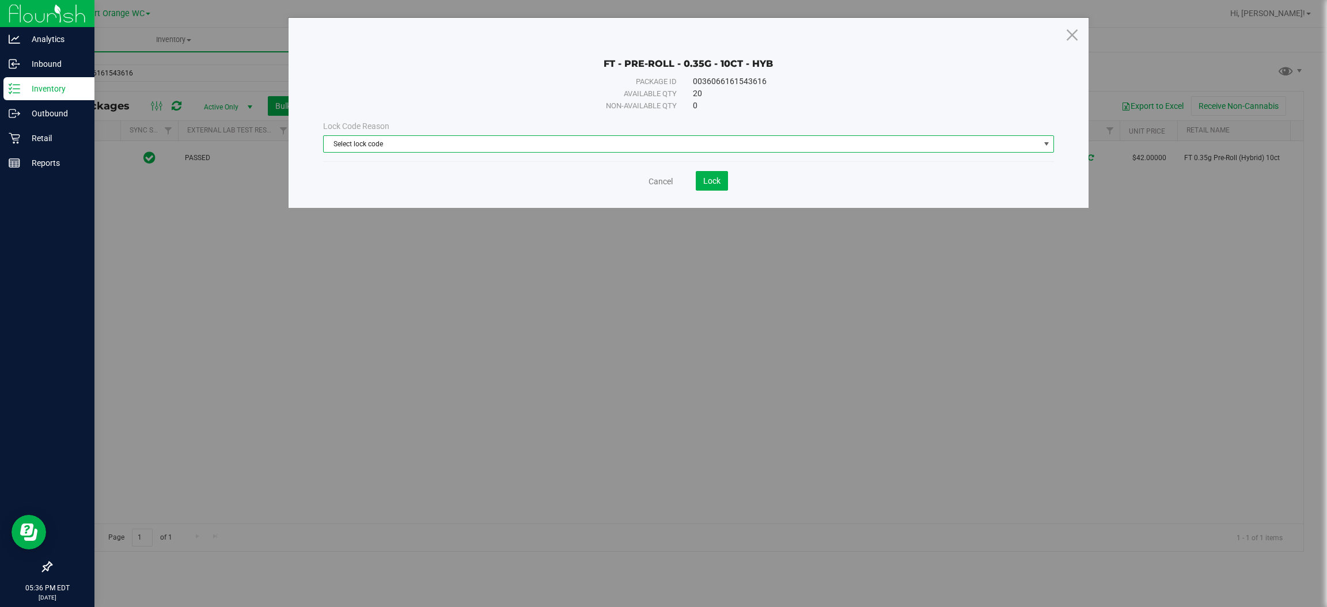
click at [372, 145] on span "Select lock code" at bounding box center [681, 144] width 715 height 16
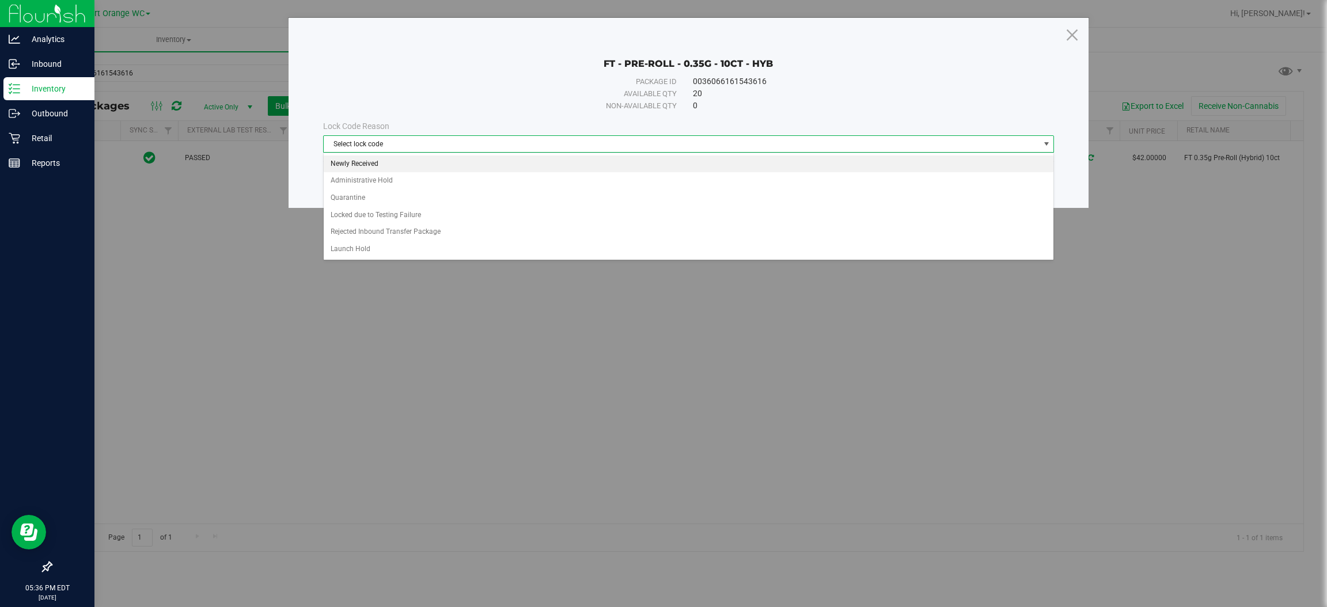
click at [356, 164] on li "Newly Received" at bounding box center [689, 163] width 730 height 17
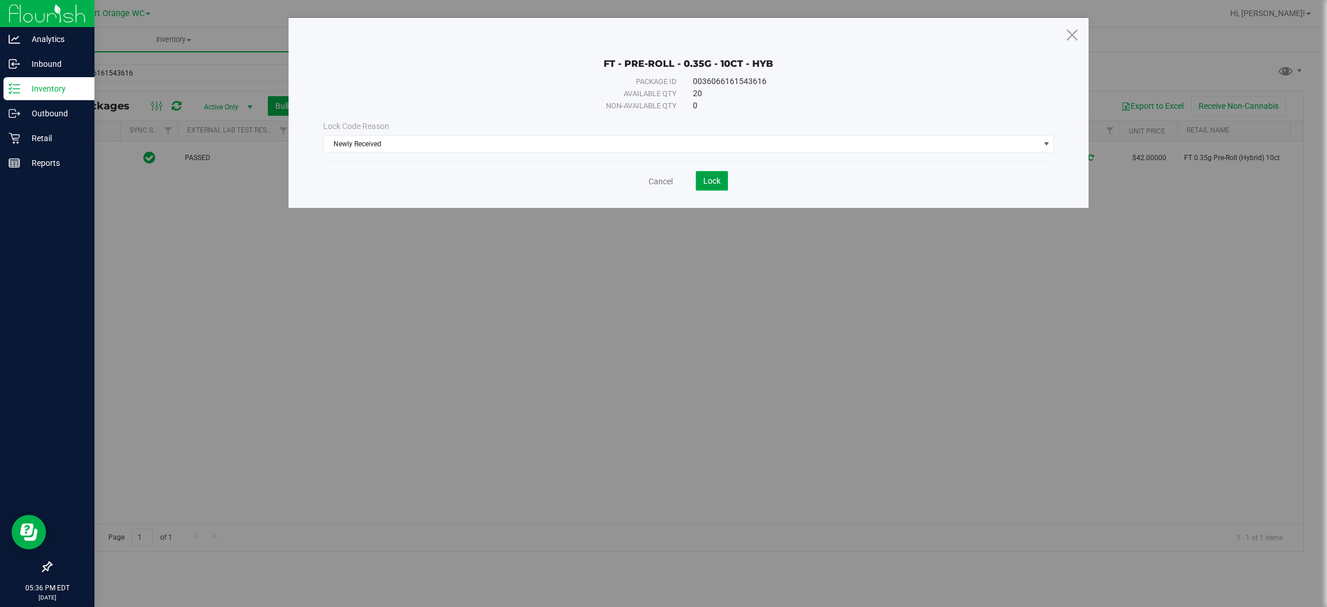
click at [718, 179] on span "Lock" at bounding box center [711, 180] width 17 height 9
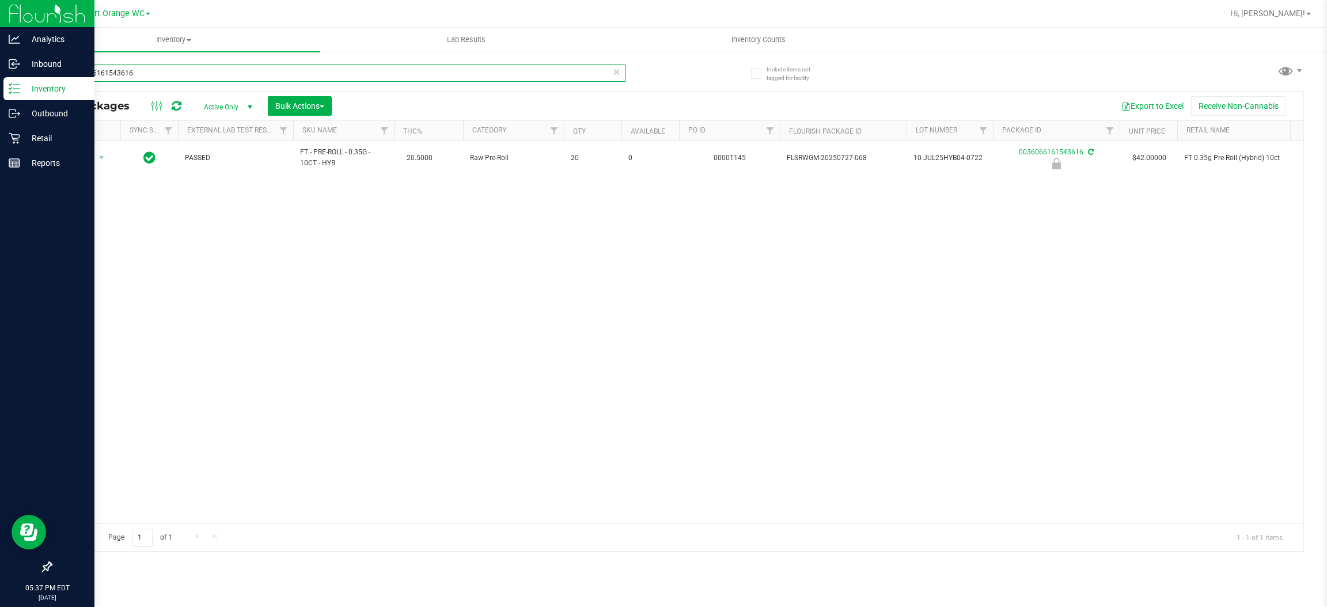
click at [476, 70] on input "0036066161543616" at bounding box center [338, 72] width 575 height 17
type input "3086732739205505"
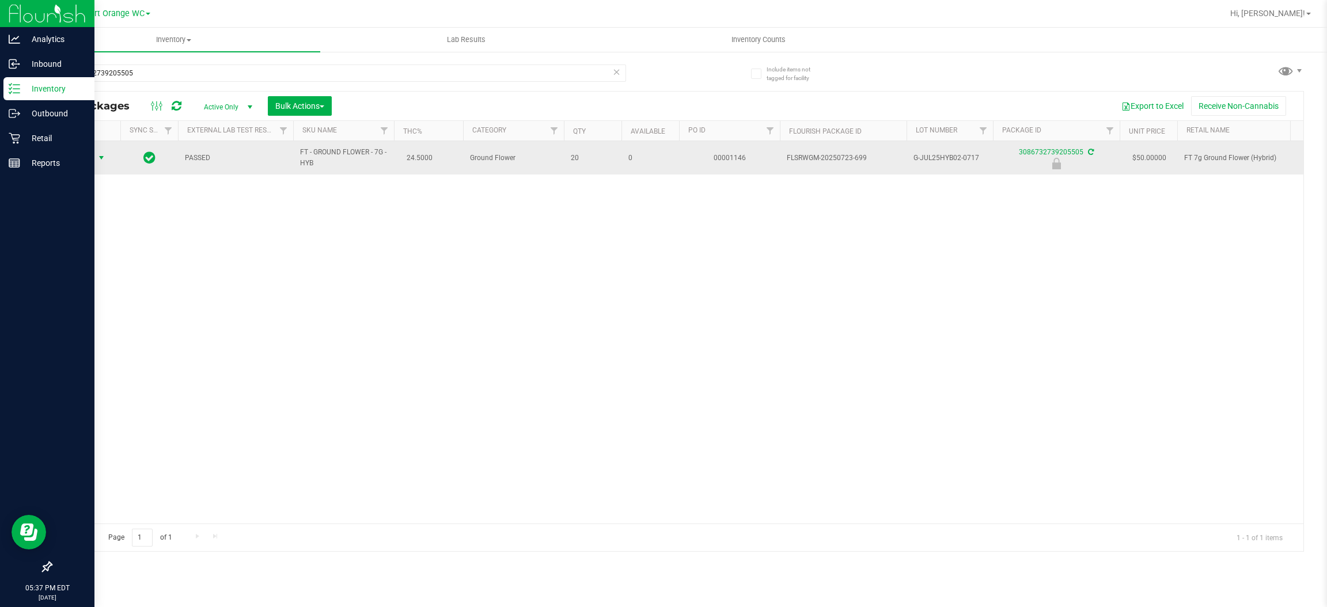
click at [79, 152] on span "Action" at bounding box center [78, 158] width 31 height 16
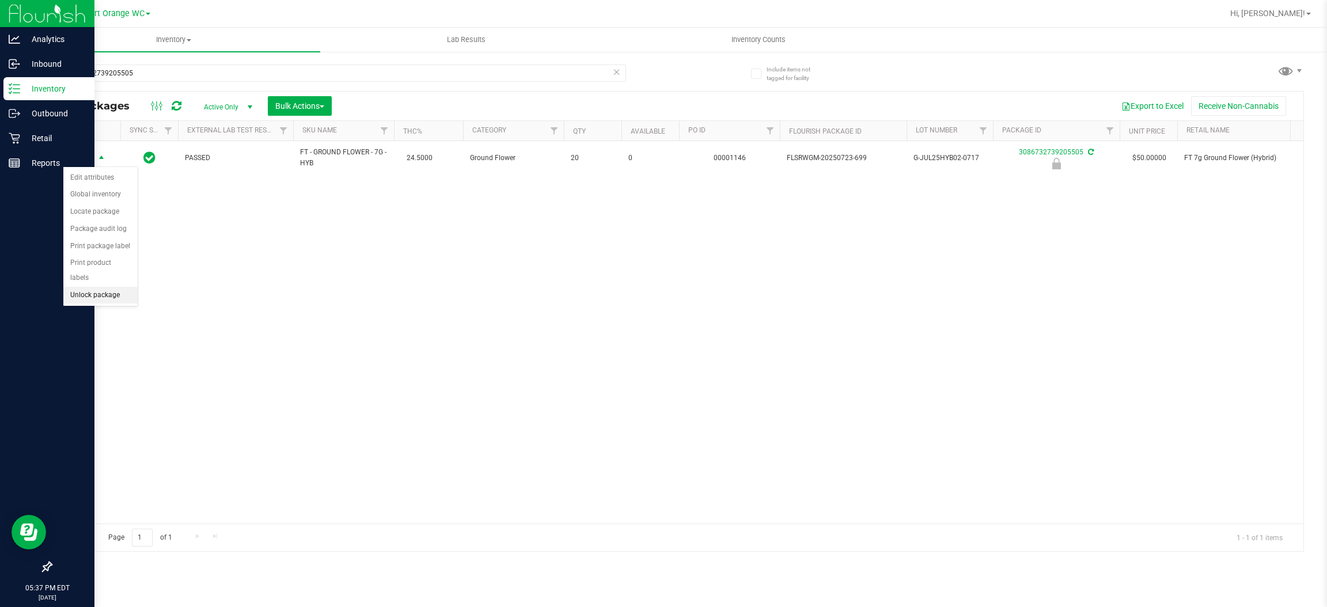
click at [82, 287] on li "Unlock package" at bounding box center [100, 295] width 74 height 17
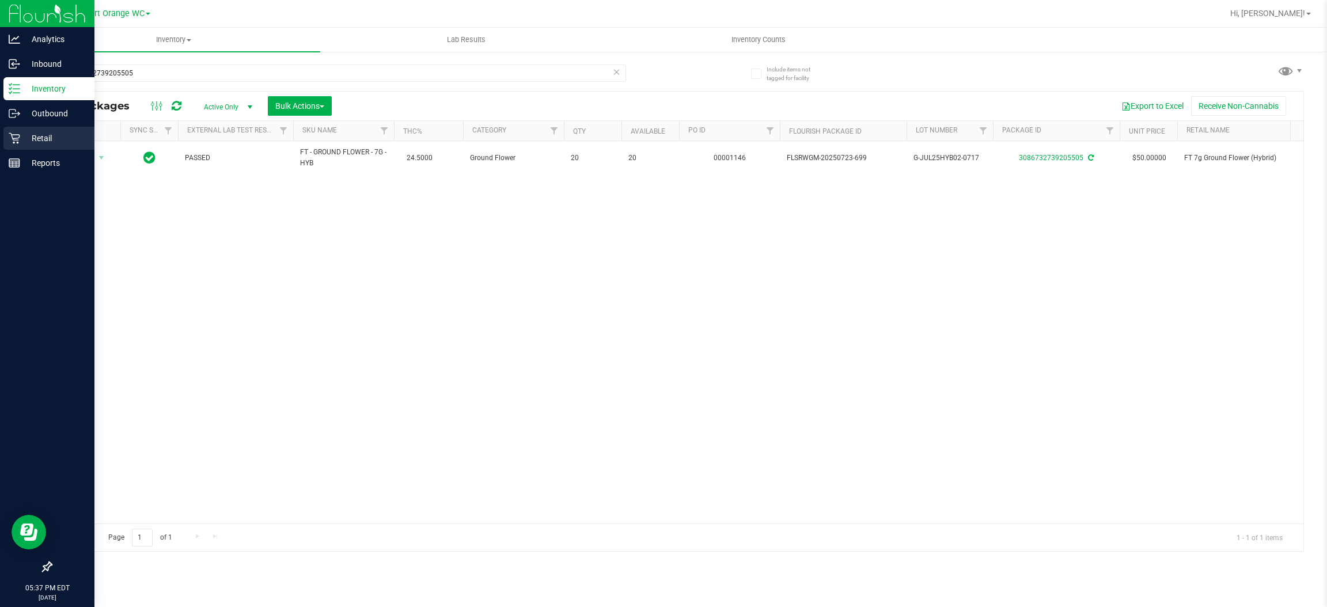
click at [43, 138] on p "Retail" at bounding box center [54, 138] width 69 height 14
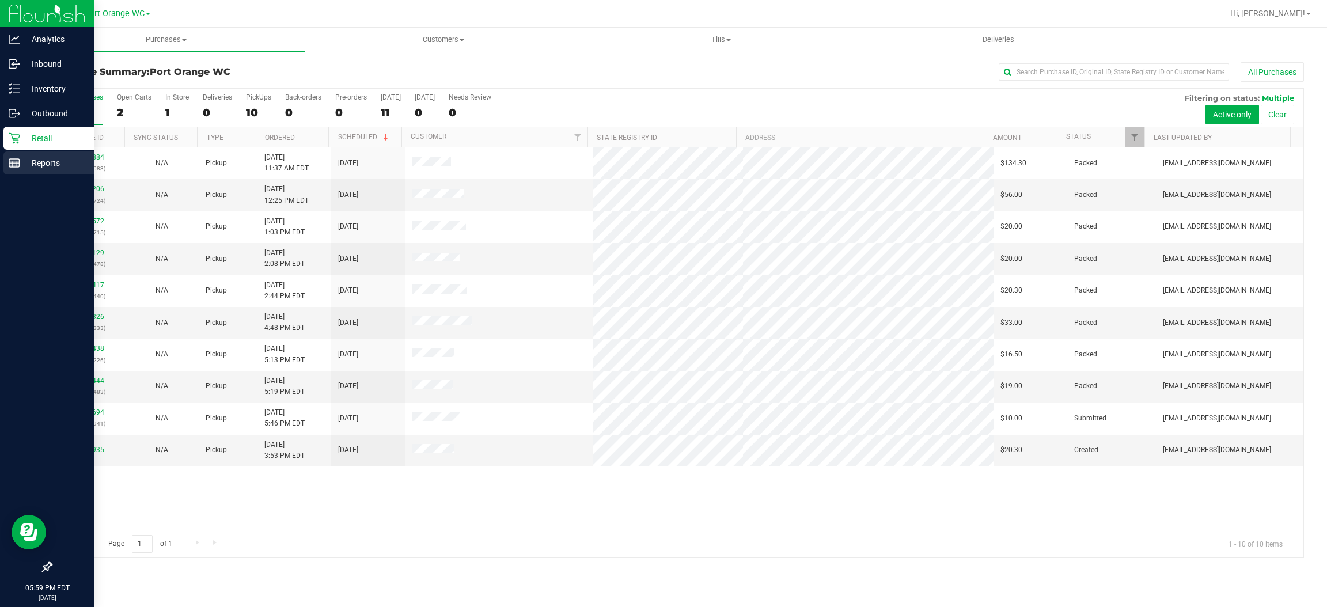
click at [1, 165] on link "Reports" at bounding box center [47, 163] width 94 height 25
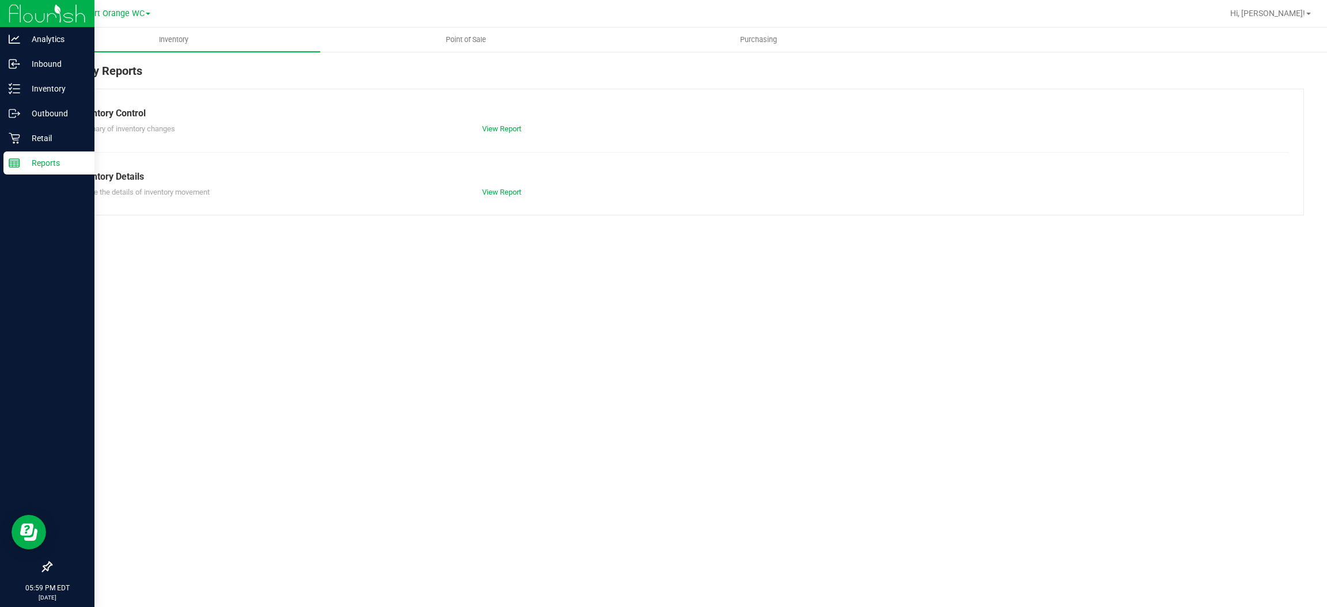
click at [487, 28] on link "Point of Sale" at bounding box center [466, 40] width 293 height 24
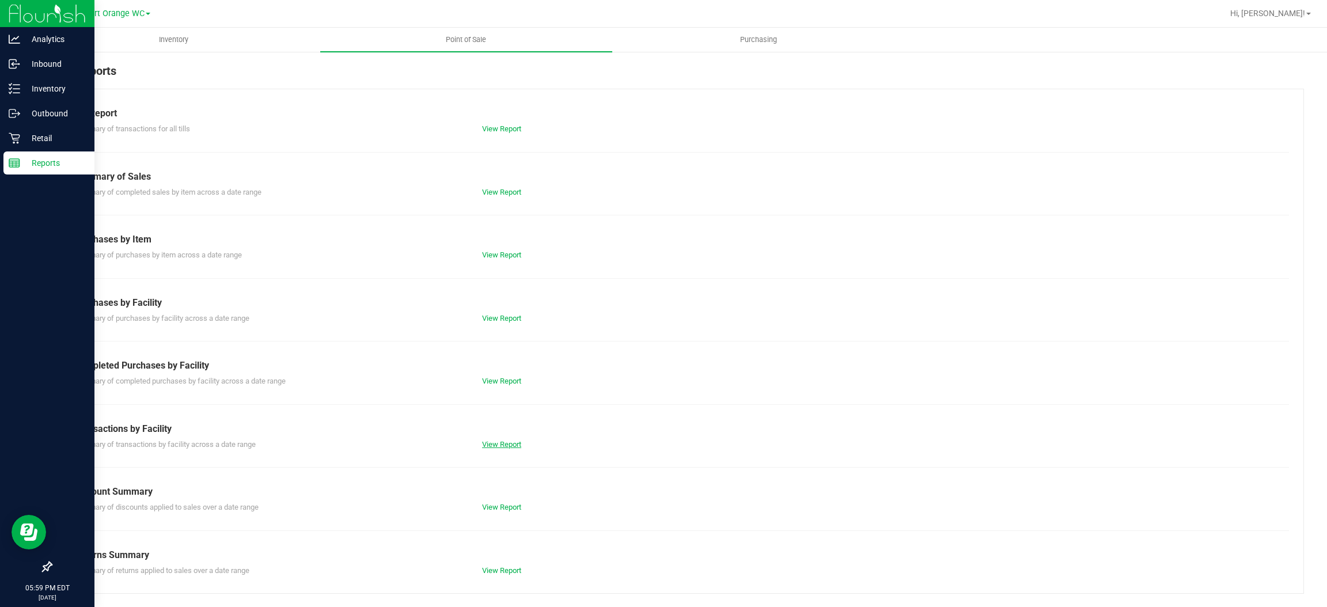
click at [520, 443] on link "View Report" at bounding box center [501, 444] width 39 height 9
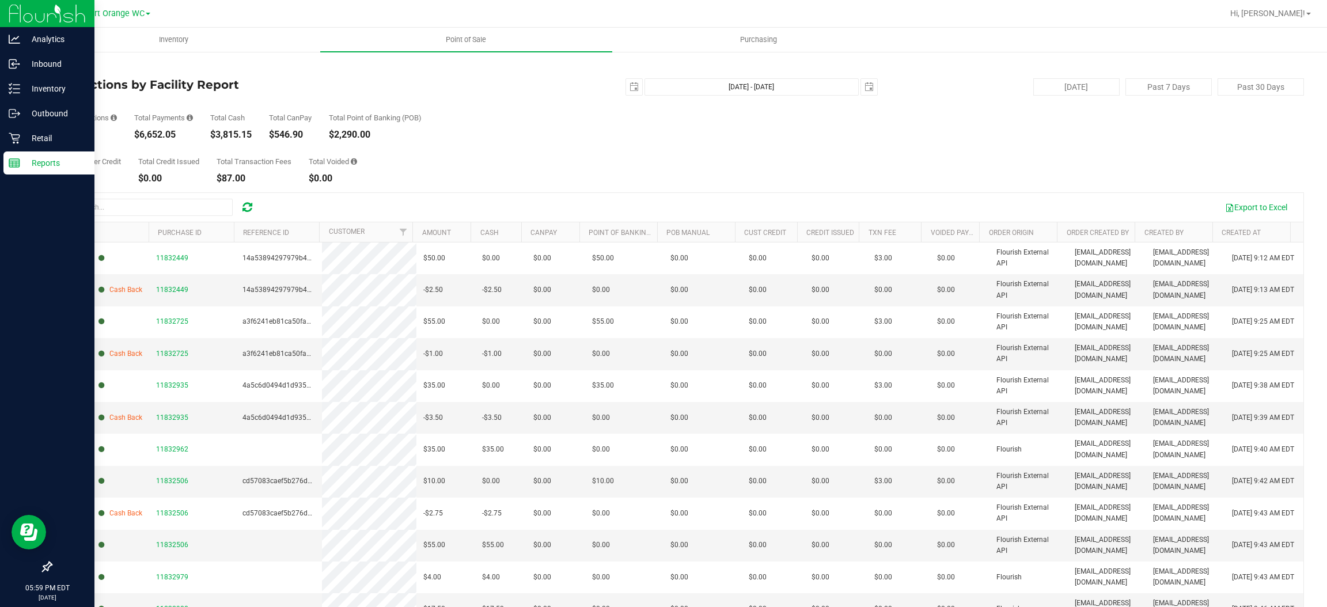
click at [64, 69] on link "Back" at bounding box center [59, 67] width 17 height 8
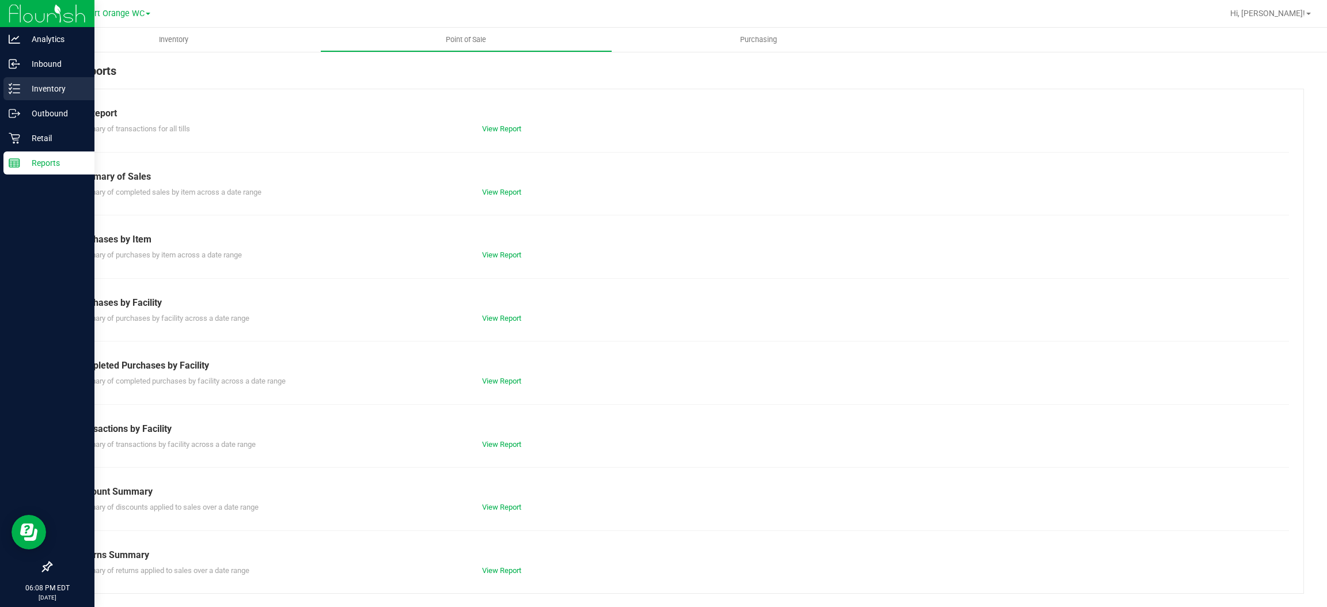
click at [51, 84] on p "Inventory" at bounding box center [54, 89] width 69 height 14
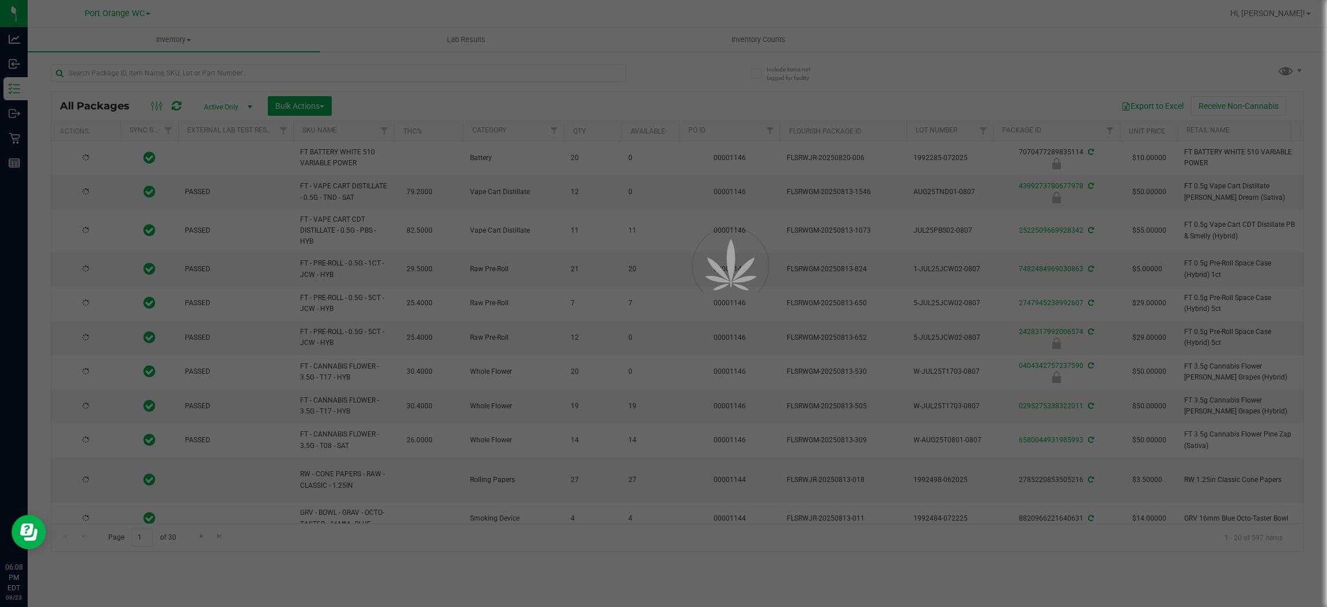
click at [203, 71] on div at bounding box center [663, 303] width 1327 height 607
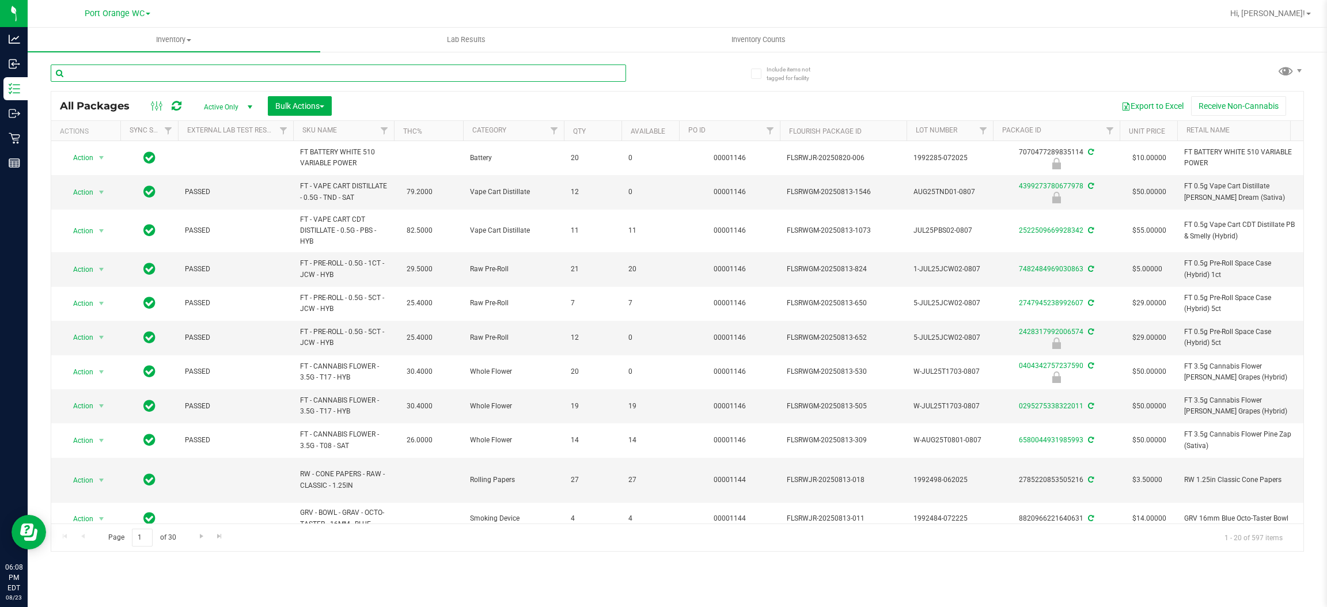
click at [203, 67] on input "text" at bounding box center [338, 72] width 575 height 17
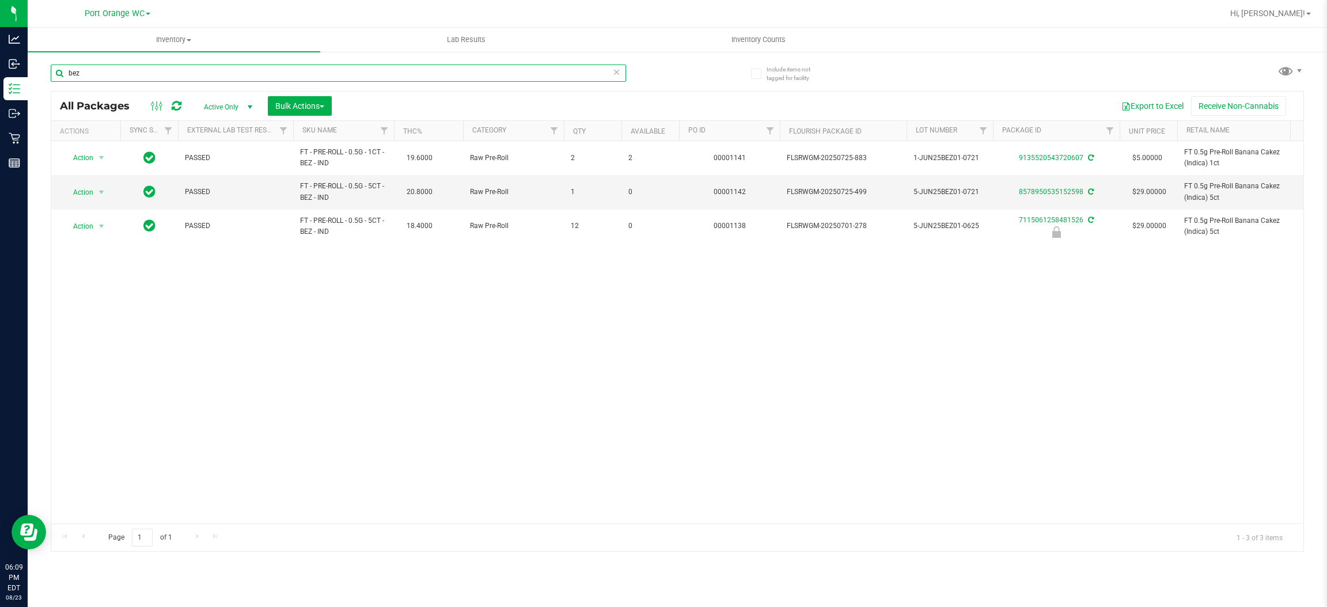
click at [153, 72] on input "bez" at bounding box center [338, 72] width 575 height 17
click at [153, 73] on input "bez" at bounding box center [338, 72] width 575 height 17
type input "2708435783869718"
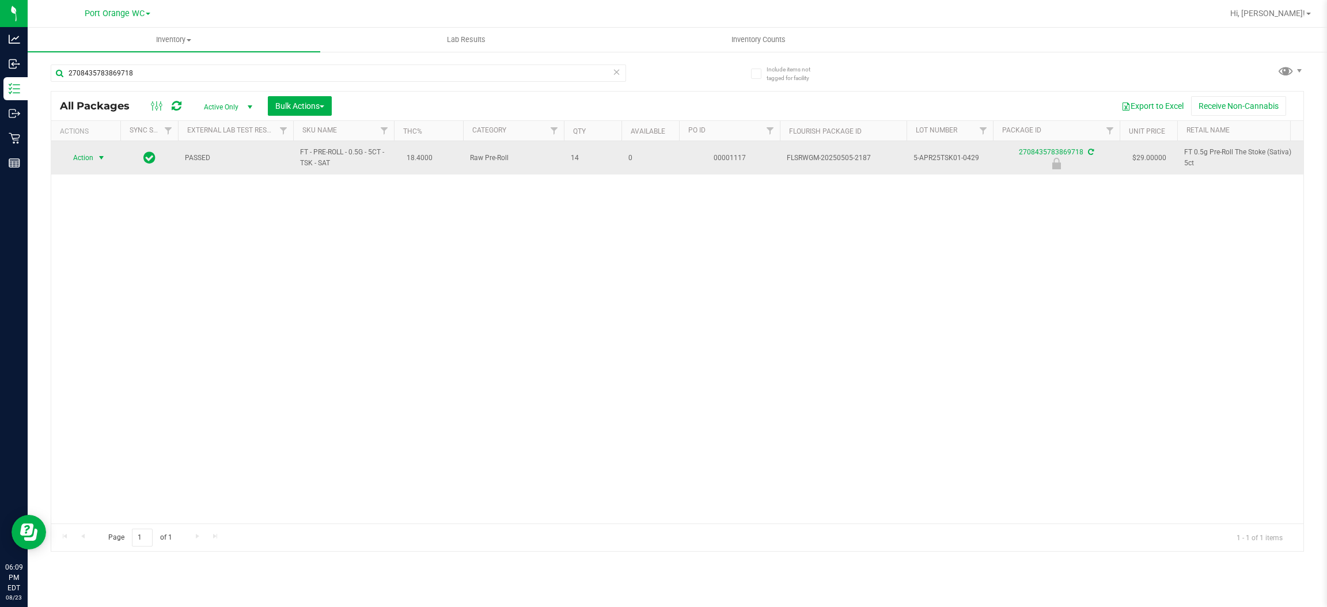
click at [87, 158] on span "Action" at bounding box center [78, 158] width 31 height 16
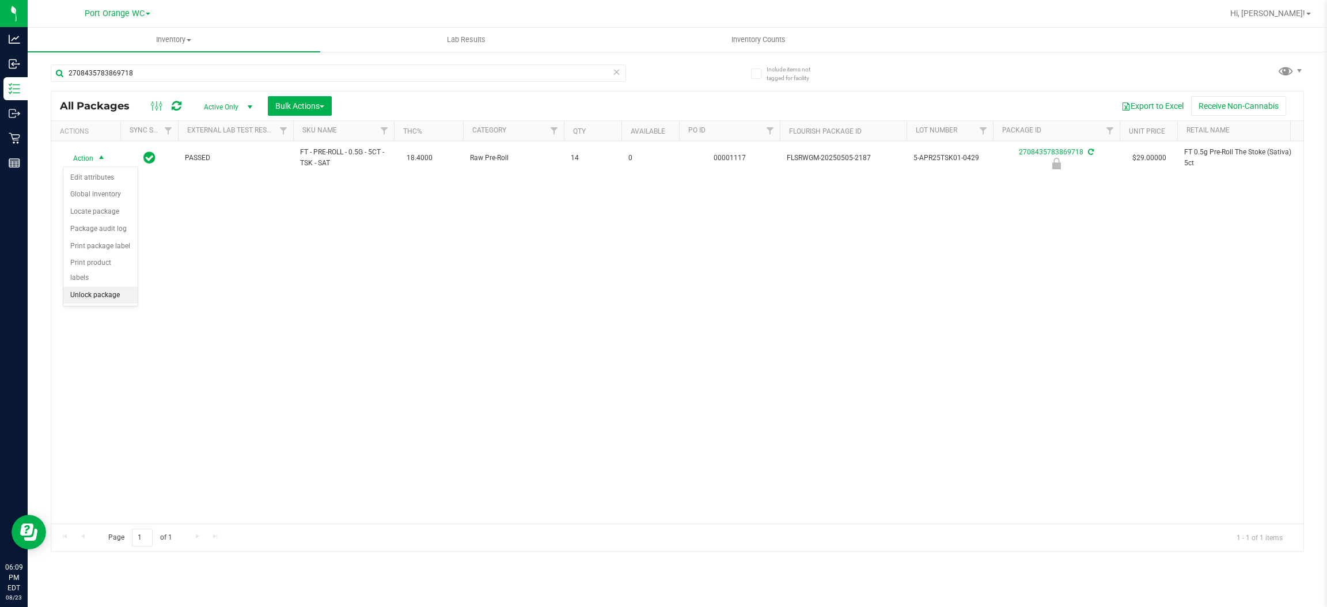
click at [79, 287] on li "Unlock package" at bounding box center [100, 295] width 74 height 17
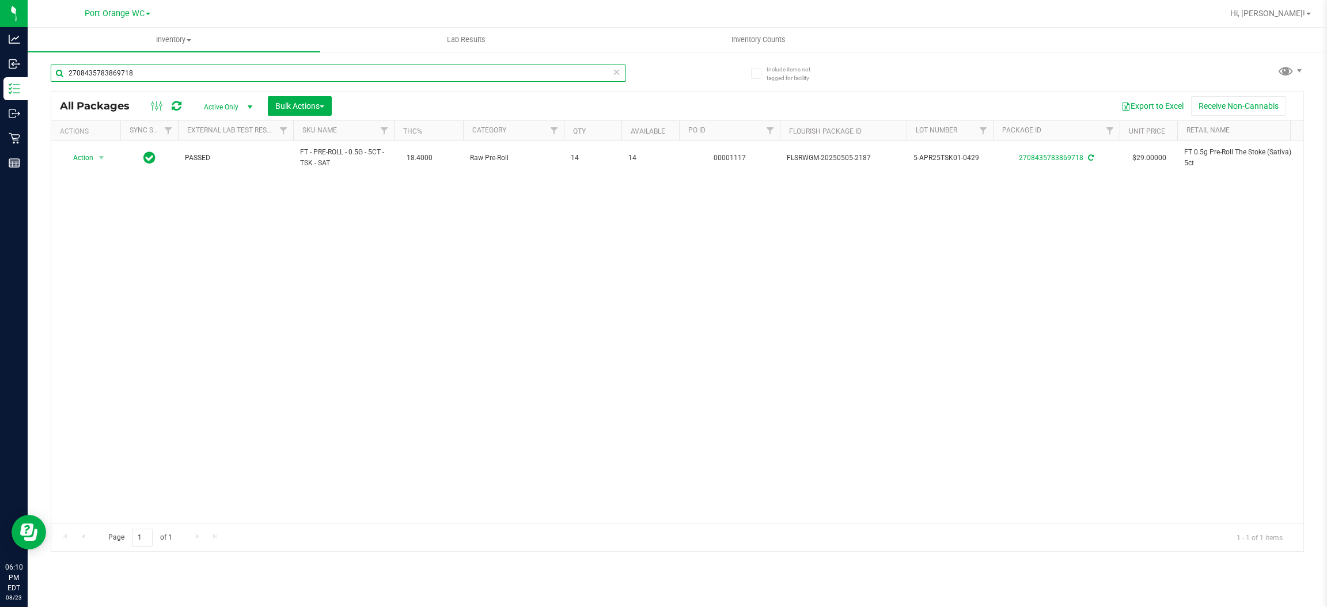
click at [175, 75] on input "2708435783869718" at bounding box center [338, 72] width 575 height 17
click at [175, 74] on input "2708435783869718" at bounding box center [338, 72] width 575 height 17
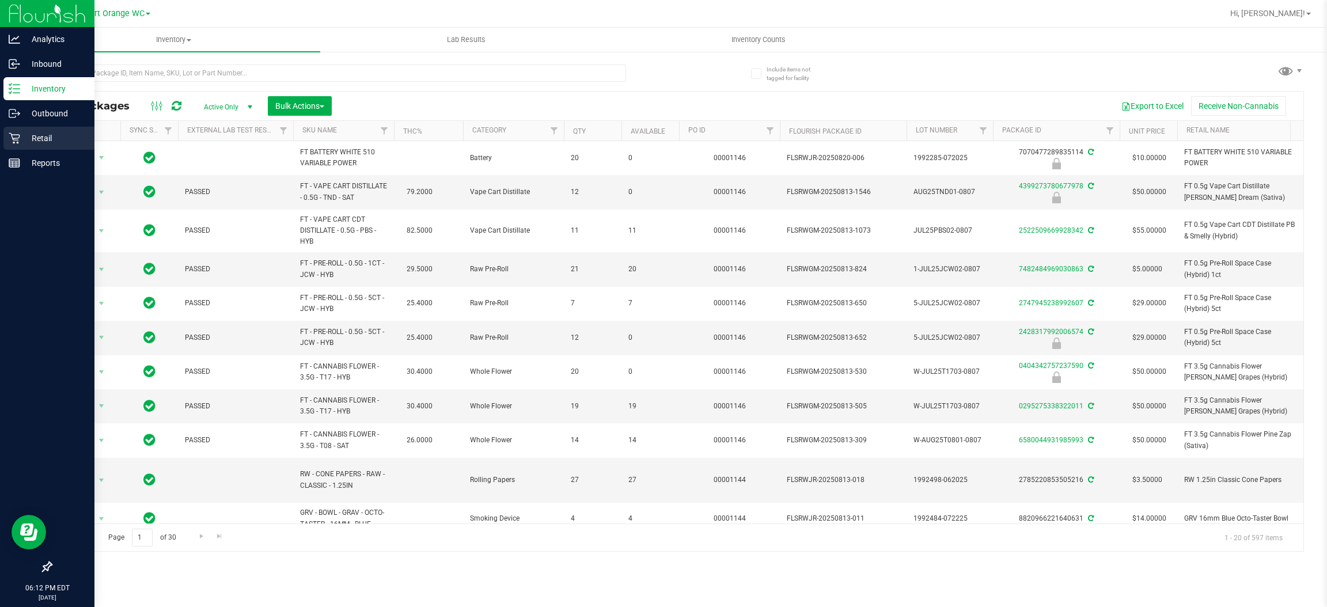
click at [50, 141] on p "Retail" at bounding box center [54, 138] width 69 height 14
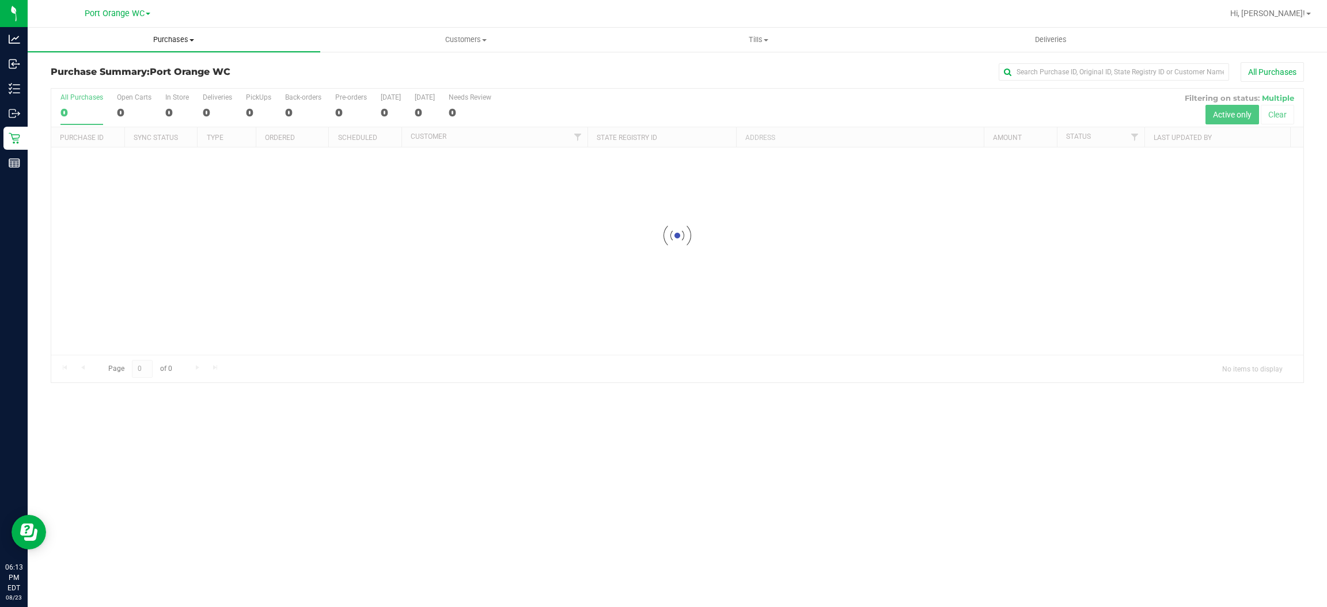
click at [161, 36] on span "Purchases" at bounding box center [174, 40] width 293 height 10
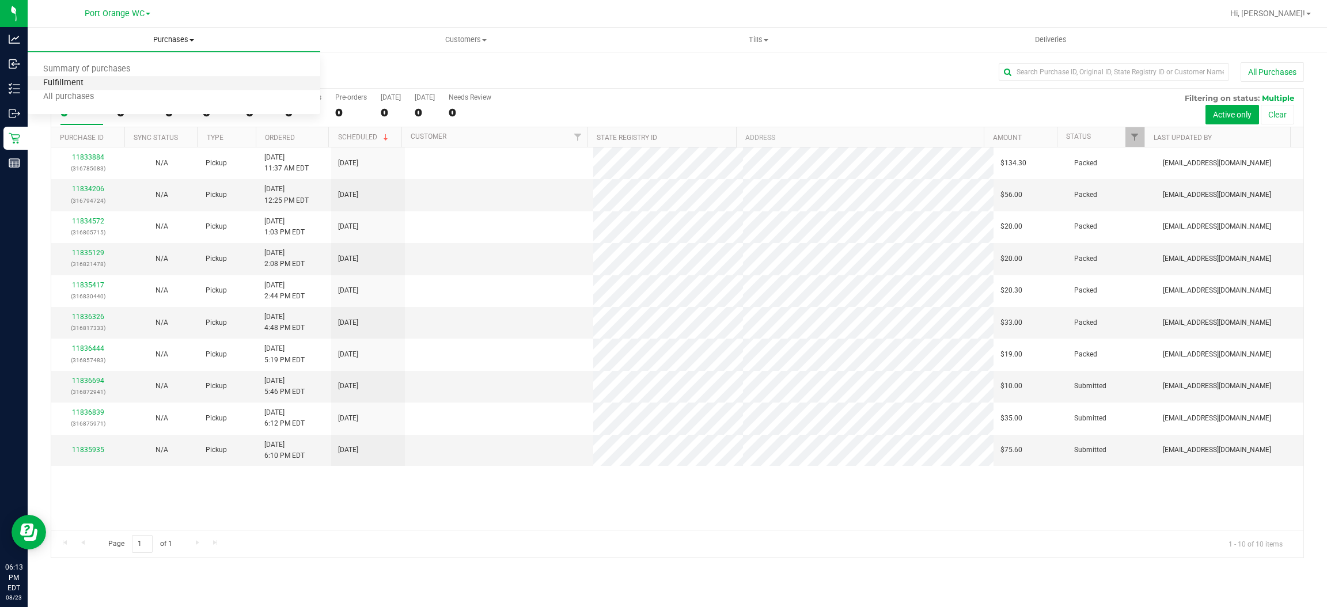
click at [74, 82] on span "Fulfillment" at bounding box center [63, 83] width 71 height 10
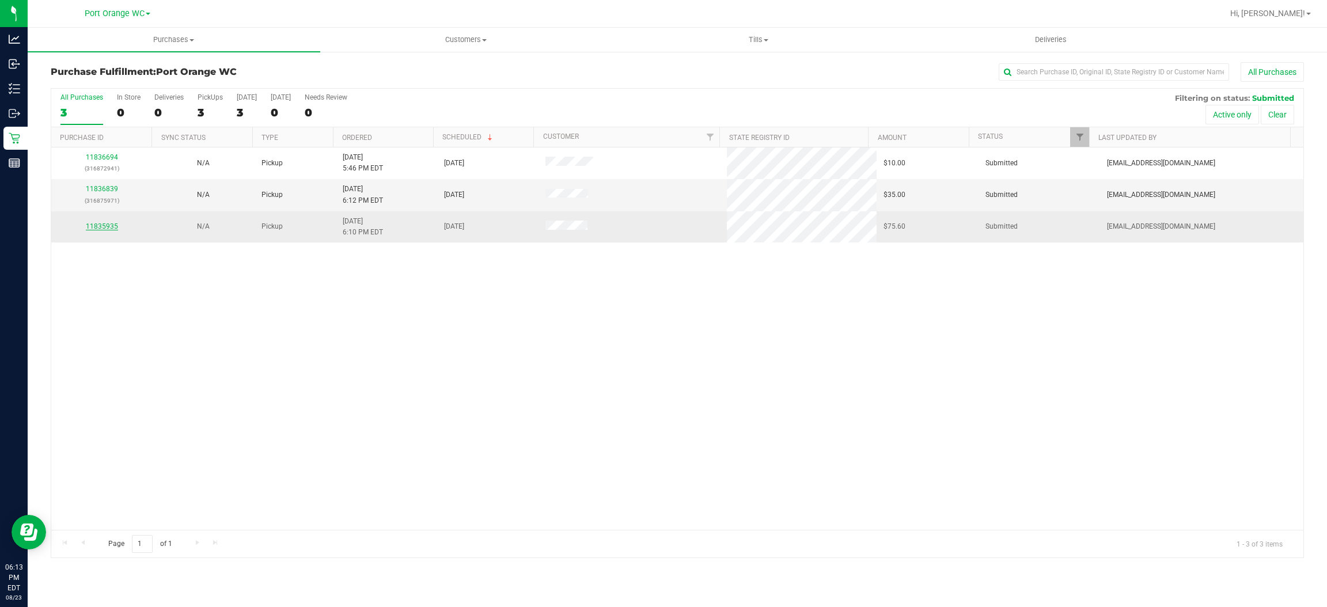
click at [104, 226] on link "11835935" at bounding box center [102, 226] width 32 height 8
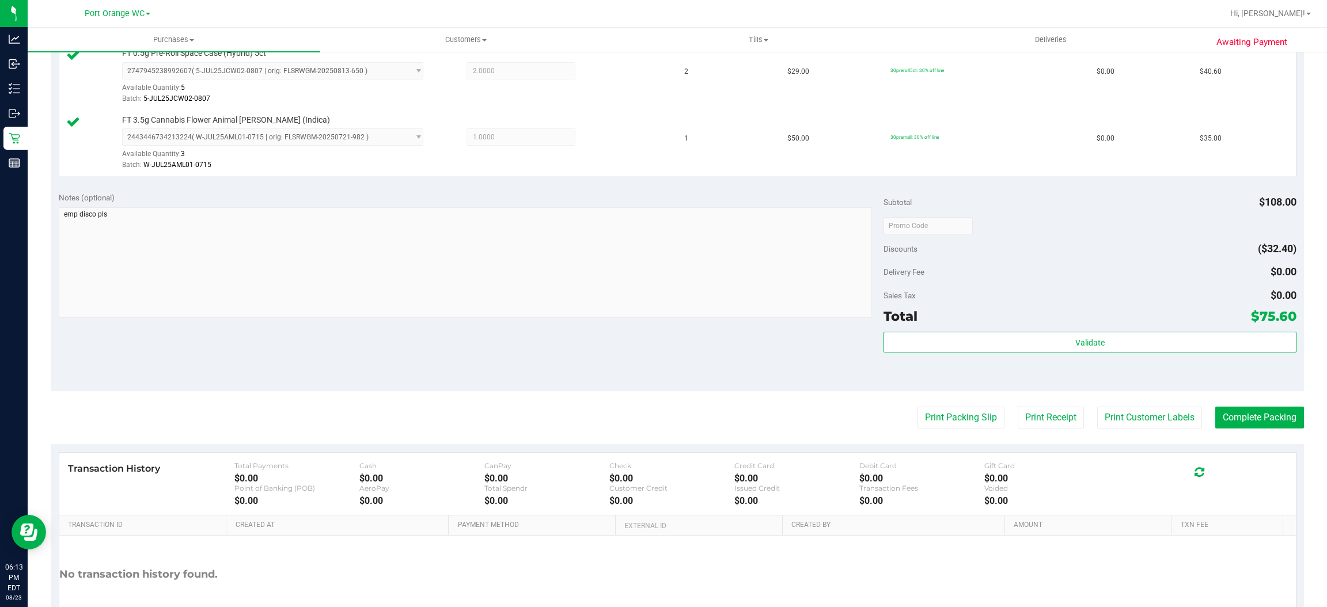
scroll to position [403, 0]
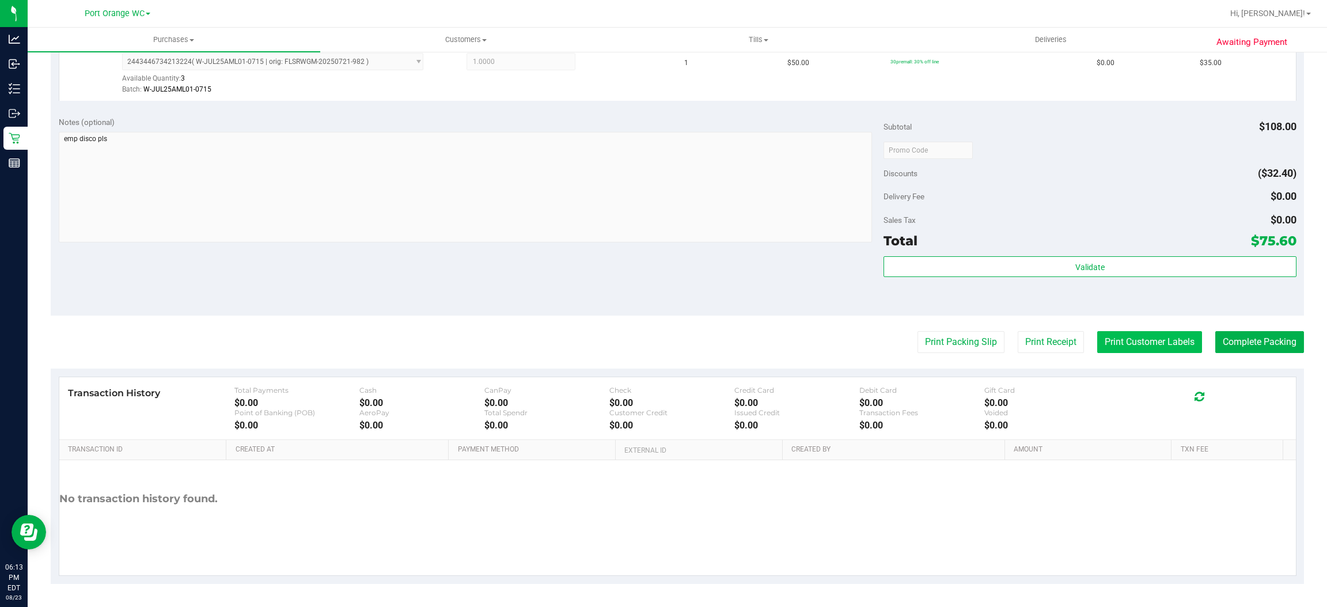
drag, startPoint x: 1132, startPoint y: 324, endPoint x: 1134, endPoint y: 344, distance: 20.4
click at [1133, 330] on purchase-details "Back Edit Purchase Cancel Purchase View Profile # 11835935 BioTrack ID: - Submi…" at bounding box center [677, 122] width 1253 height 923
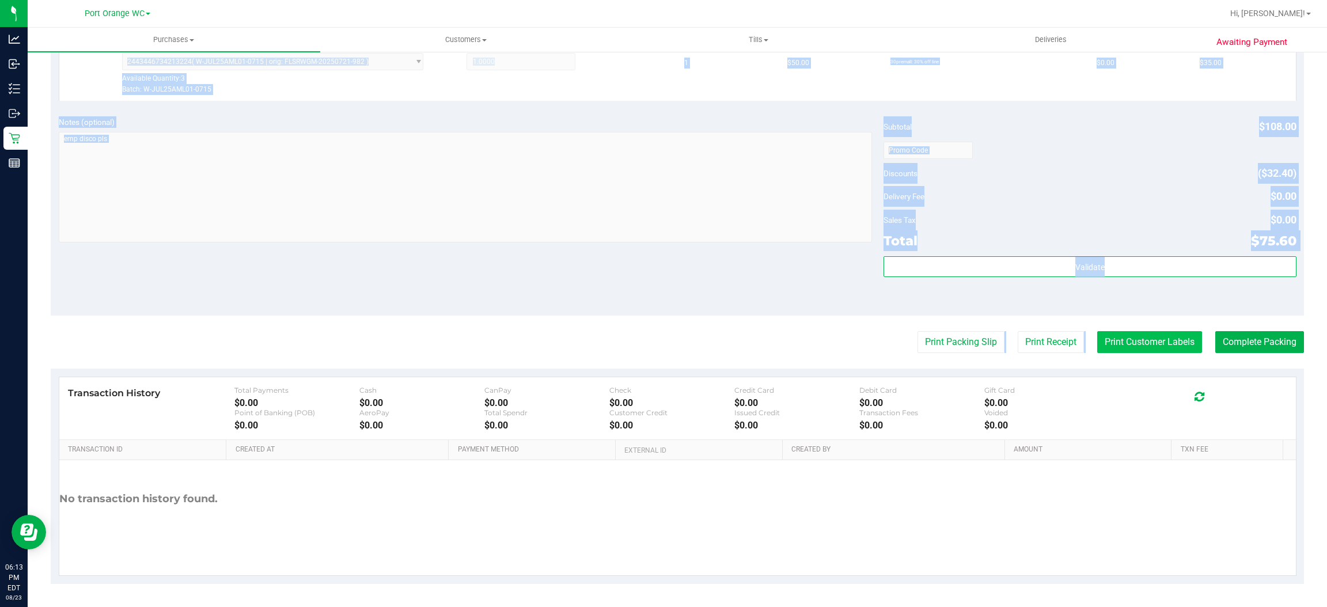
click at [1135, 344] on button "Print Customer Labels" at bounding box center [1149, 342] width 105 height 22
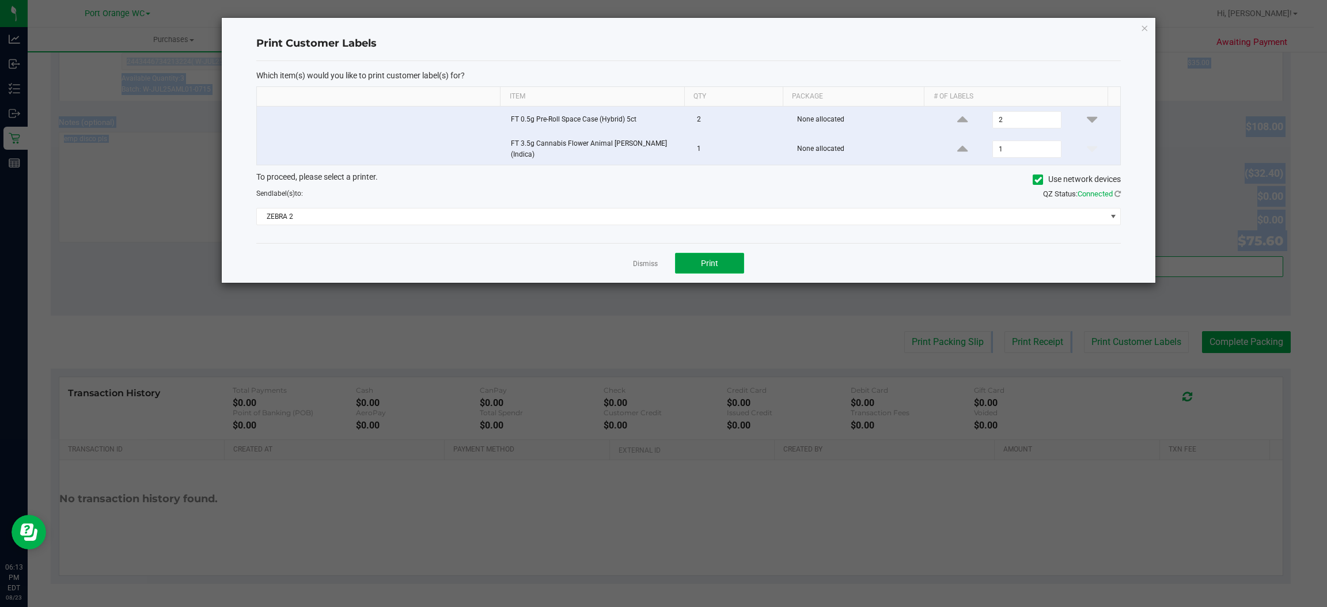
click at [711, 266] on button "Print" at bounding box center [709, 263] width 69 height 21
drag, startPoint x: 640, startPoint y: 257, endPoint x: 652, endPoint y: 256, distance: 11.6
click at [640, 259] on link "Dismiss" at bounding box center [645, 264] width 25 height 10
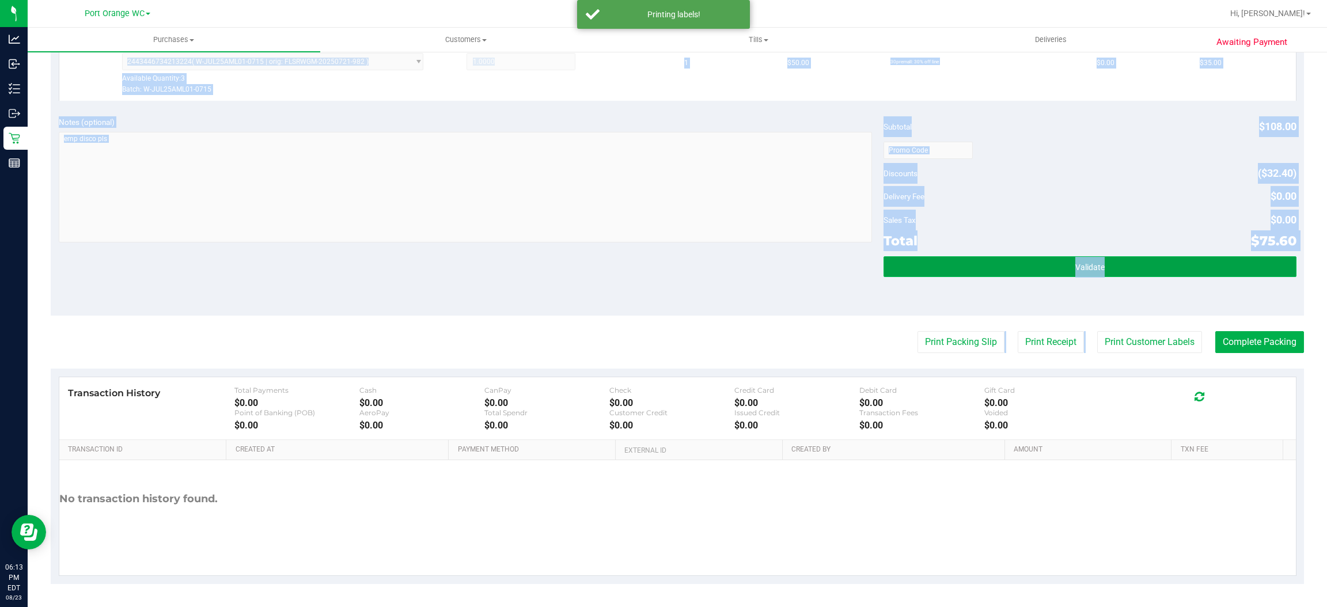
click at [1020, 264] on button "Validate" at bounding box center [1089, 266] width 412 height 21
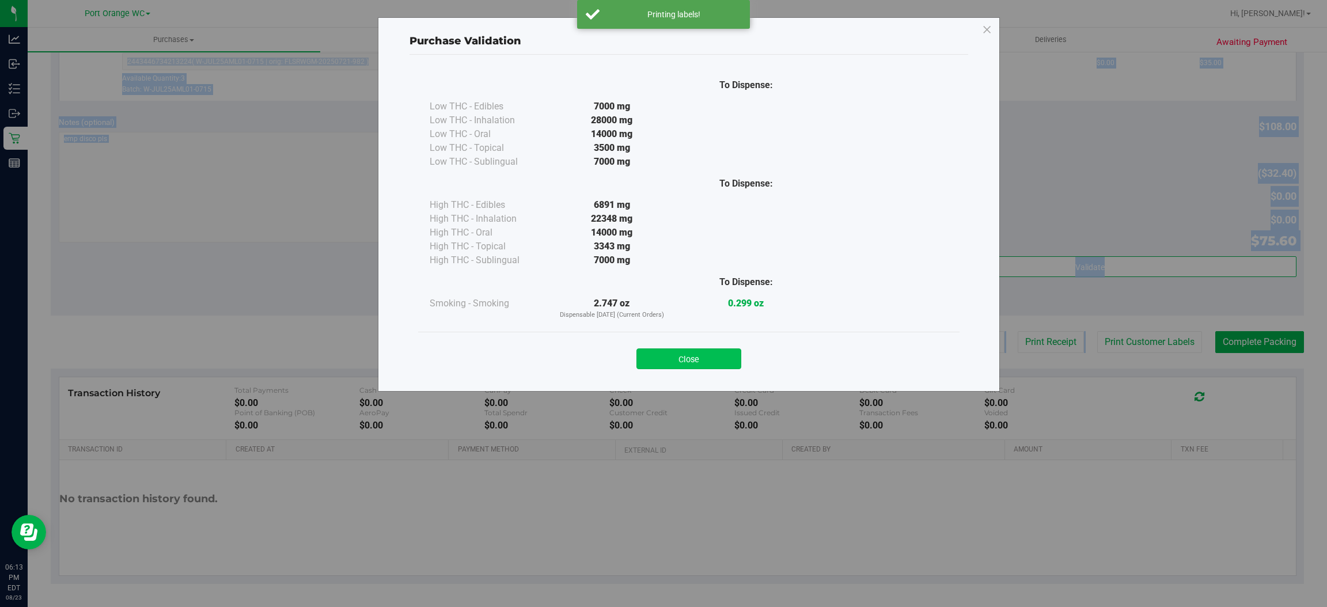
click at [696, 352] on button "Close" at bounding box center [688, 358] width 105 height 21
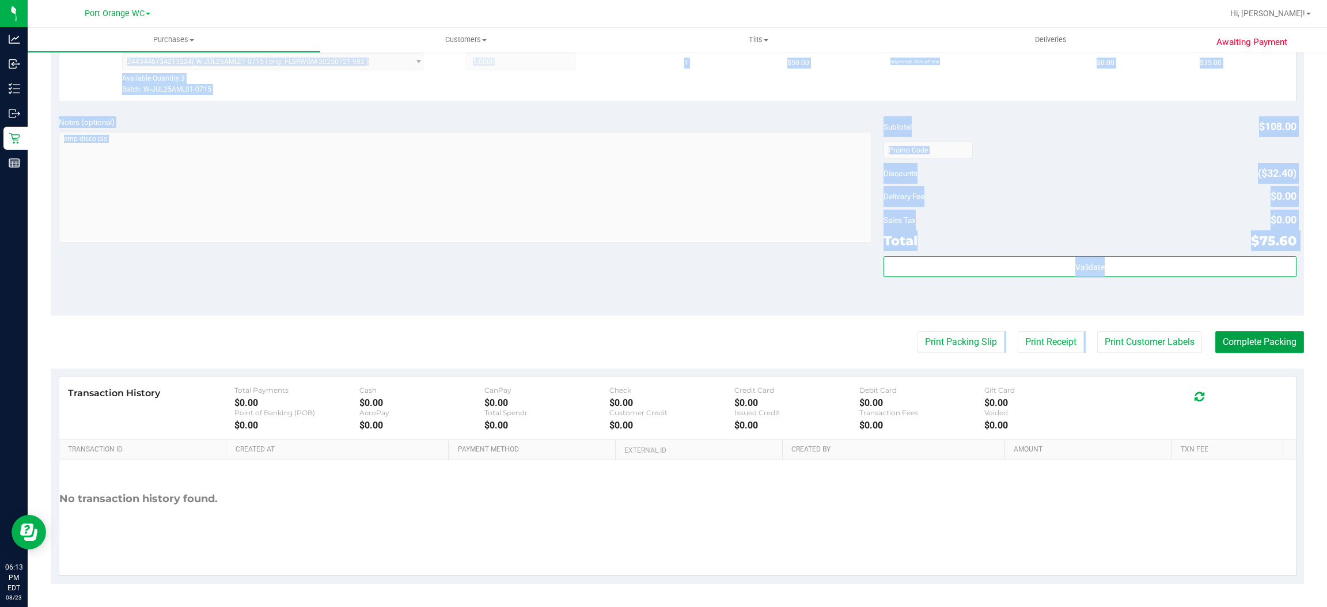
click at [1270, 344] on button "Complete Packing" at bounding box center [1259, 342] width 89 height 22
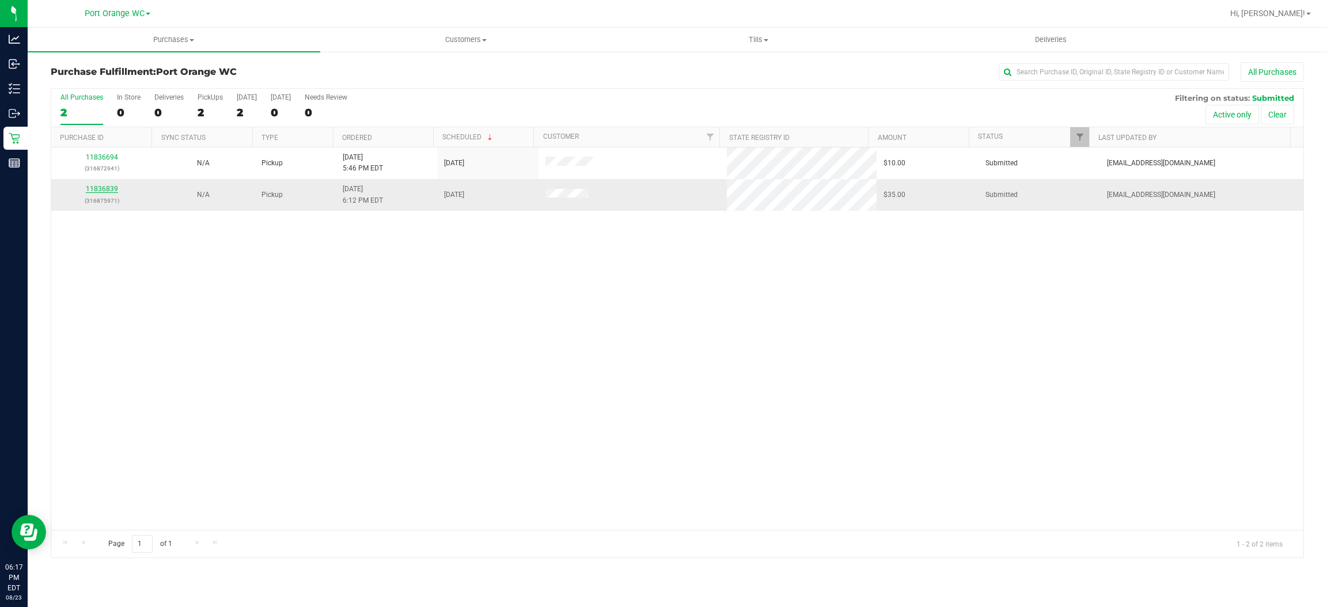
click at [98, 188] on link "11836839" at bounding box center [102, 189] width 32 height 8
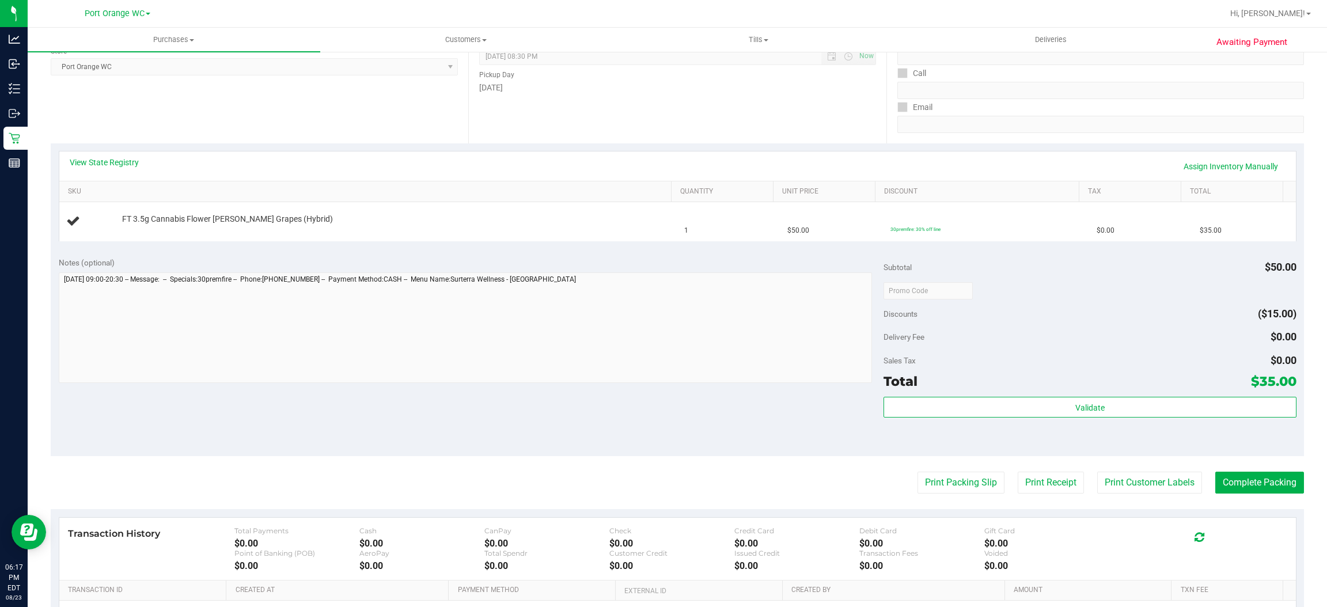
scroll to position [173, 0]
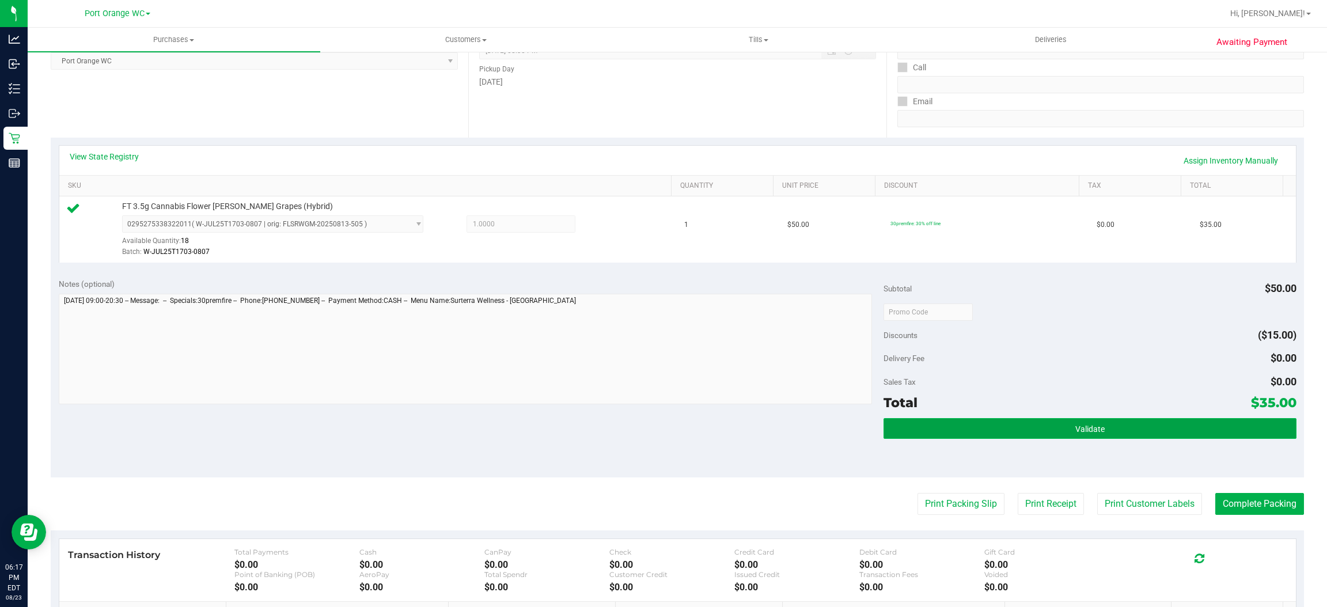
click at [1027, 421] on button "Validate" at bounding box center [1089, 428] width 412 height 21
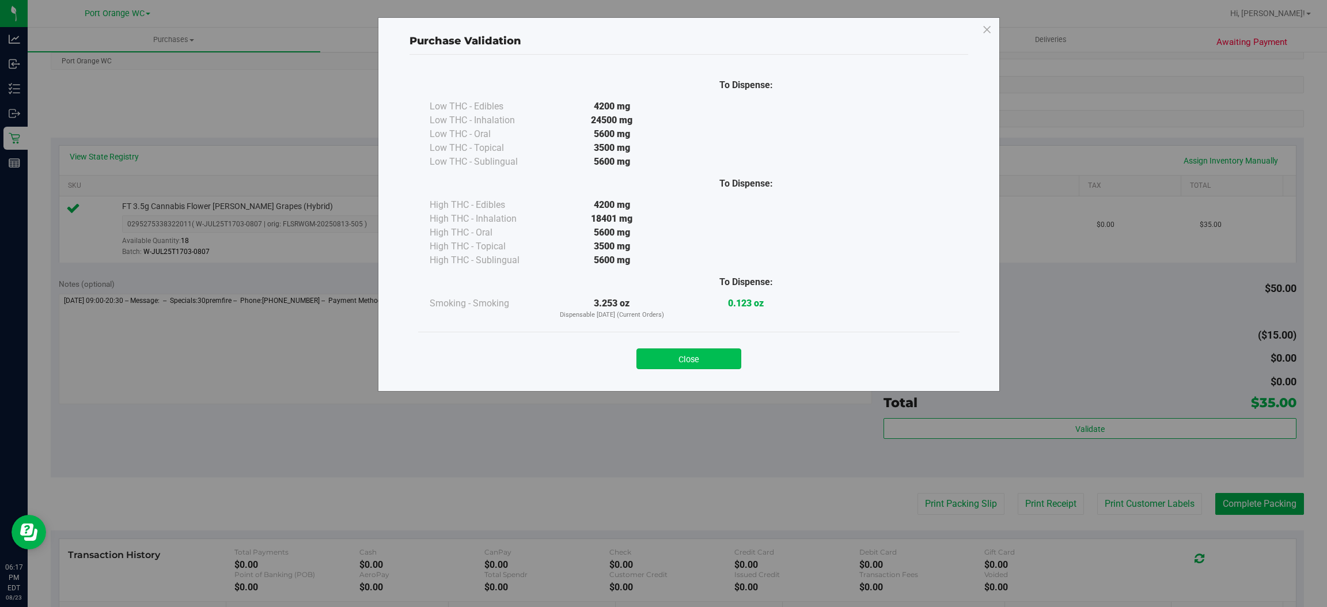
click at [693, 355] on button "Close" at bounding box center [688, 358] width 105 height 21
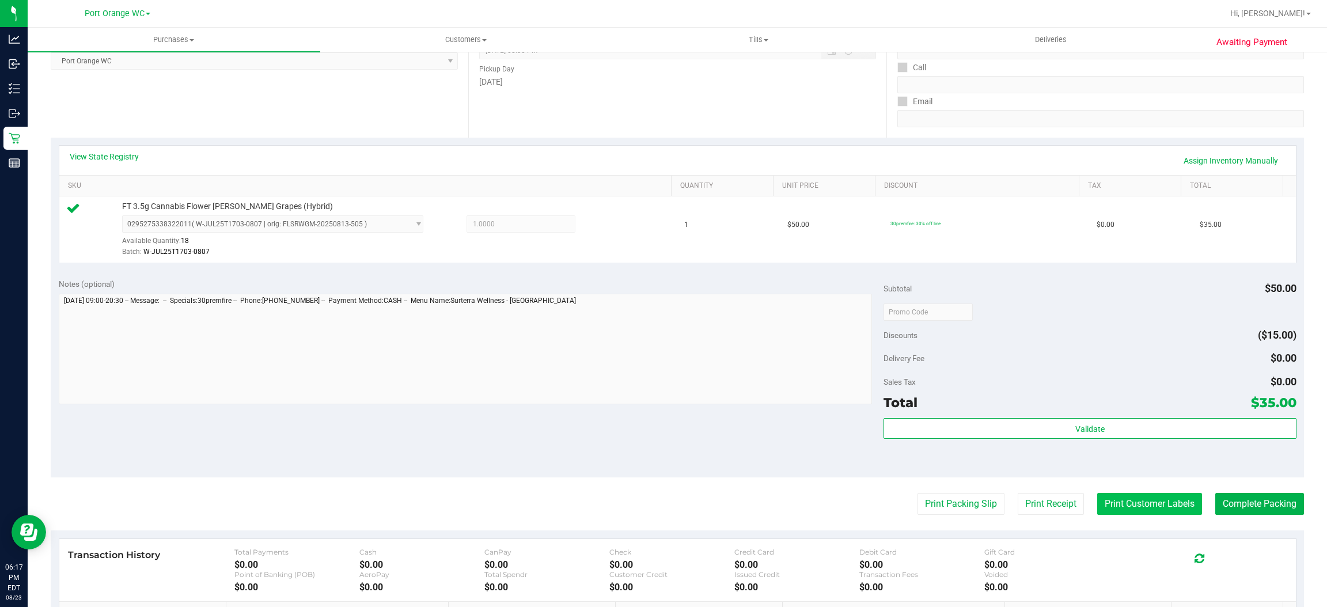
click at [1175, 501] on button "Print Customer Labels" at bounding box center [1149, 504] width 105 height 22
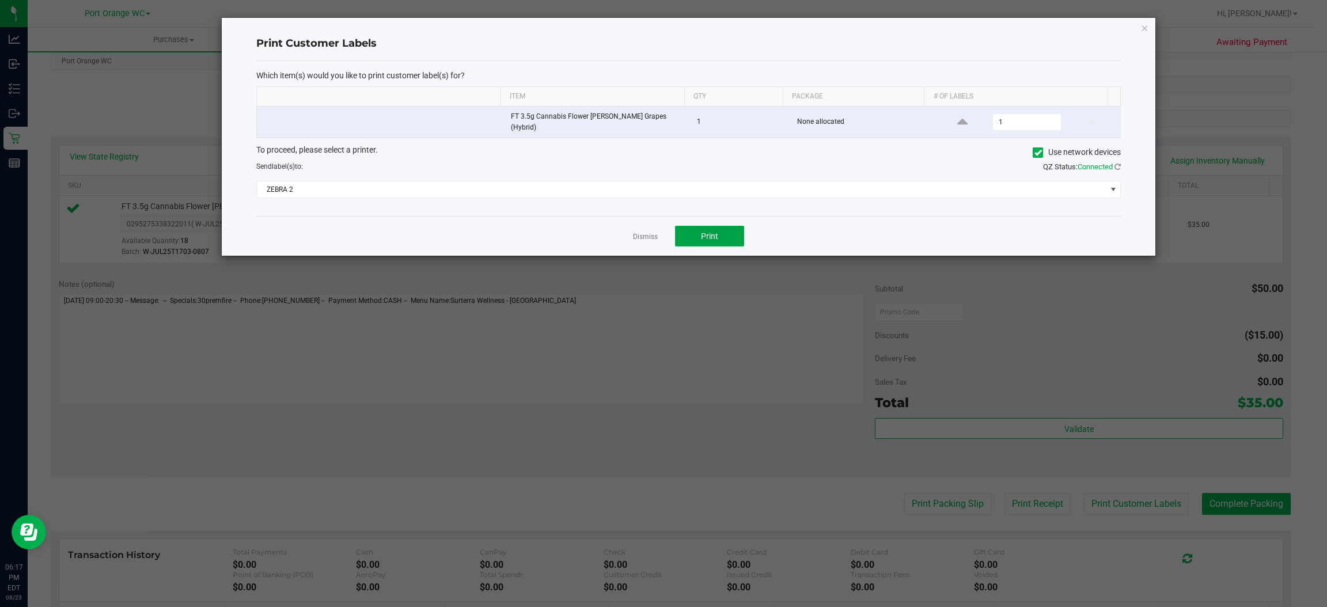
click at [701, 222] on div "Dismiss Print" at bounding box center [688, 236] width 864 height 40
click at [715, 232] on span "Print" at bounding box center [709, 236] width 17 height 9
click at [649, 232] on link "Dismiss" at bounding box center [645, 237] width 25 height 10
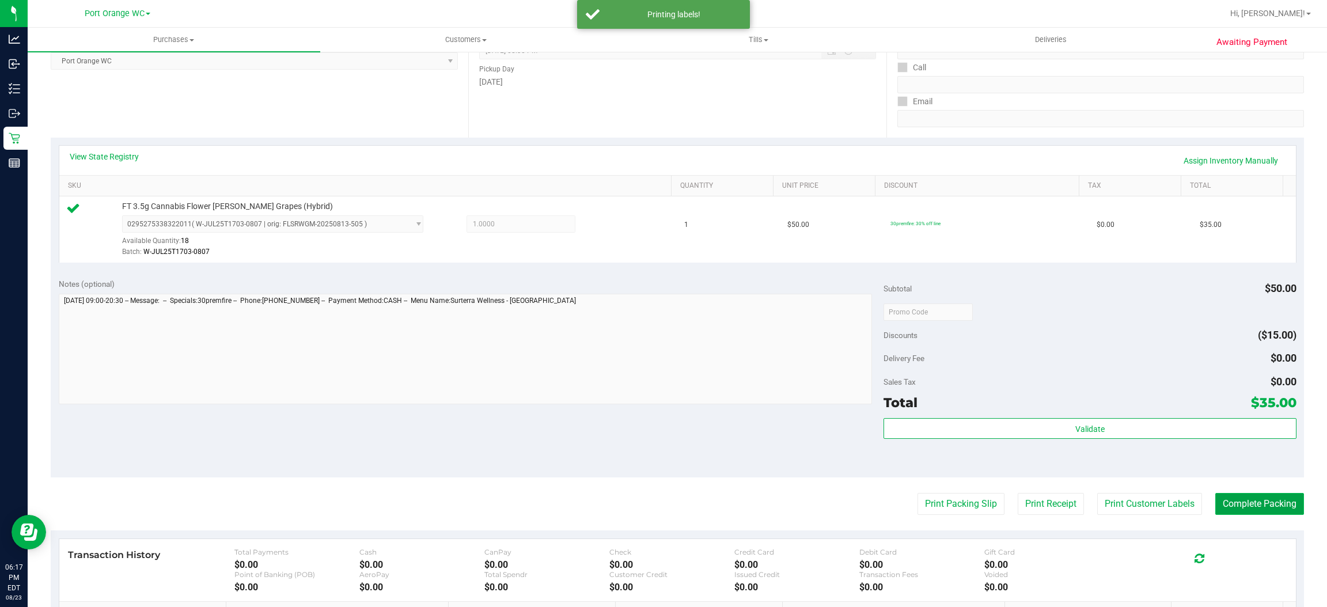
click at [1236, 504] on button "Complete Packing" at bounding box center [1259, 504] width 89 height 22
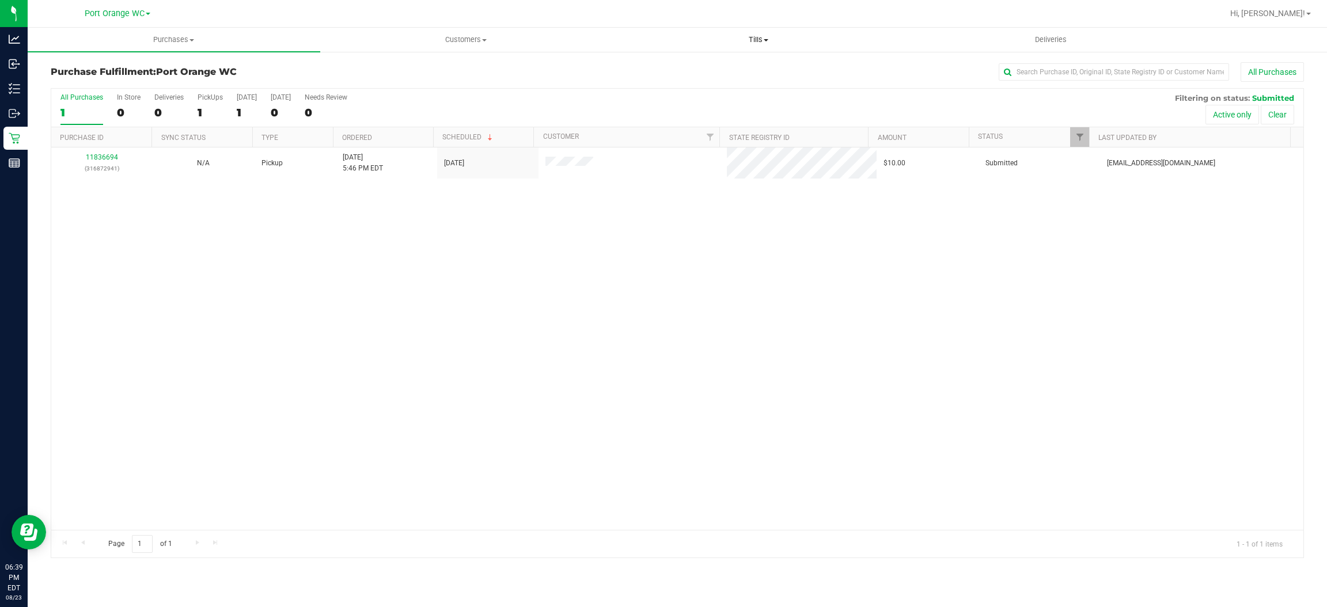
click at [761, 35] on span "Tills" at bounding box center [758, 40] width 291 height 10
click at [642, 66] on span "Manage tills" at bounding box center [651, 69] width 78 height 10
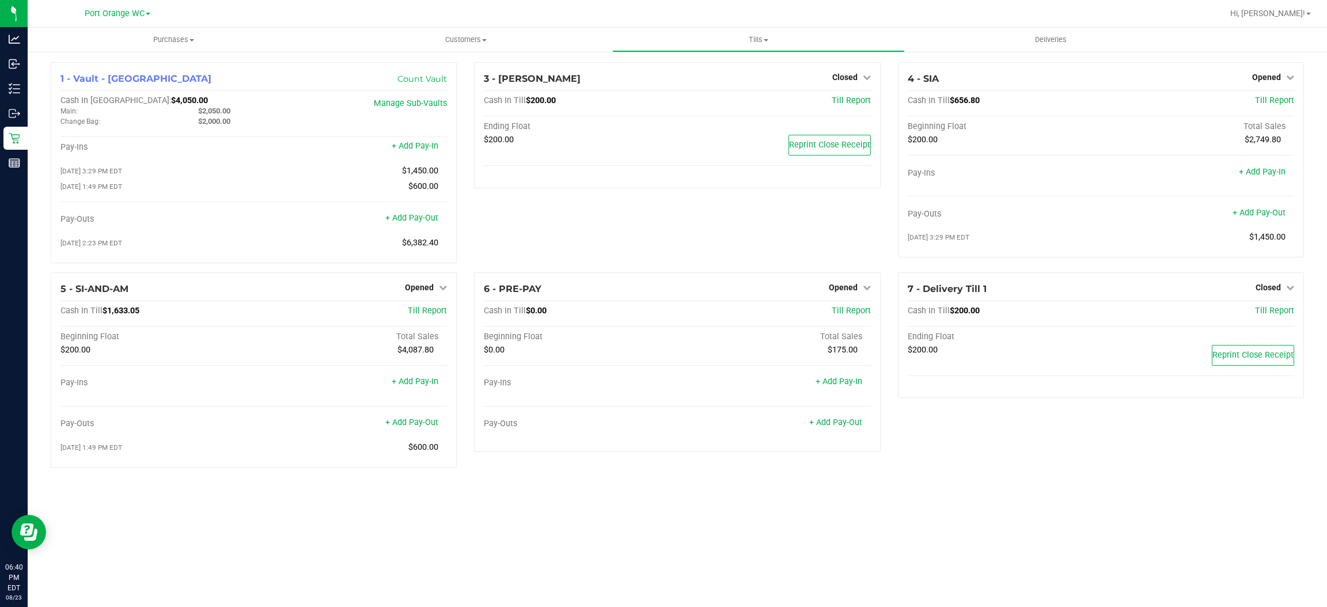
click at [827, 485] on div "1 - Vault - Port Orange Count Vault Cash In Vault: $4,050.00 Main: $2,050.00 Ch…" at bounding box center [677, 270] width 1299 height 438
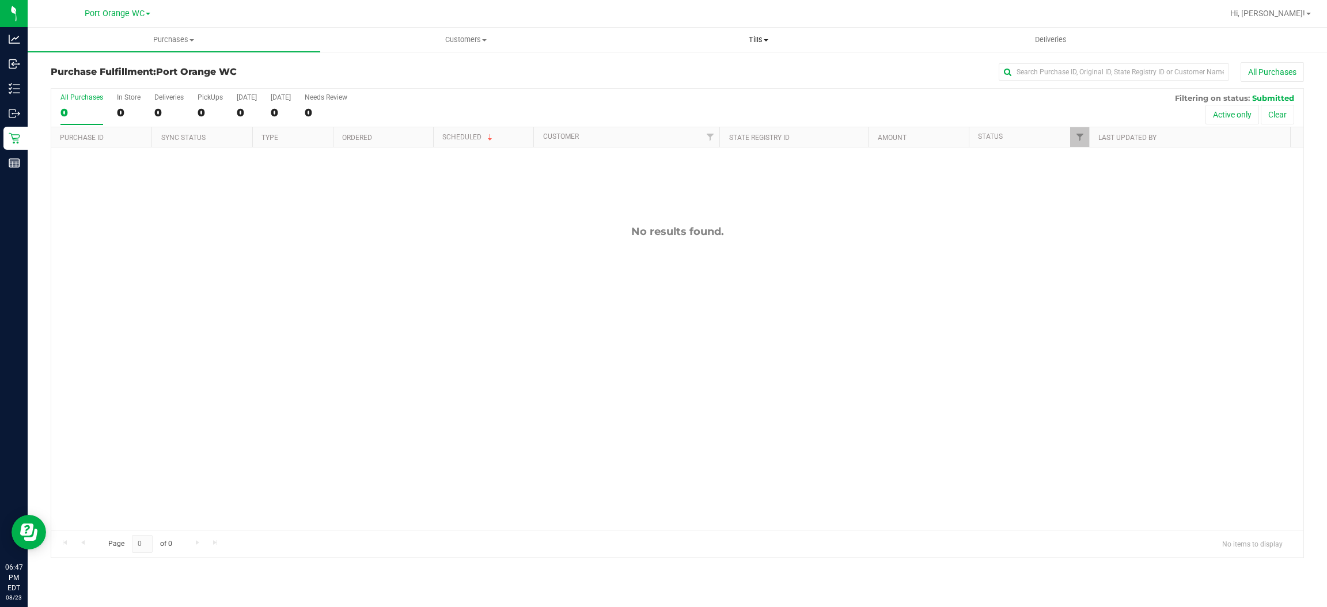
click at [757, 37] on span "Tills" at bounding box center [758, 40] width 291 height 10
click at [641, 69] on span "Manage tills" at bounding box center [651, 69] width 78 height 10
click at [447, 289] on div "No results found." at bounding box center [677, 377] width 1252 height 460
drag, startPoint x: 723, startPoint y: 294, endPoint x: 714, endPoint y: 300, distance: 11.7
click at [723, 296] on div "No results found." at bounding box center [677, 377] width 1252 height 460
